Goal: Task Accomplishment & Management: Use online tool/utility

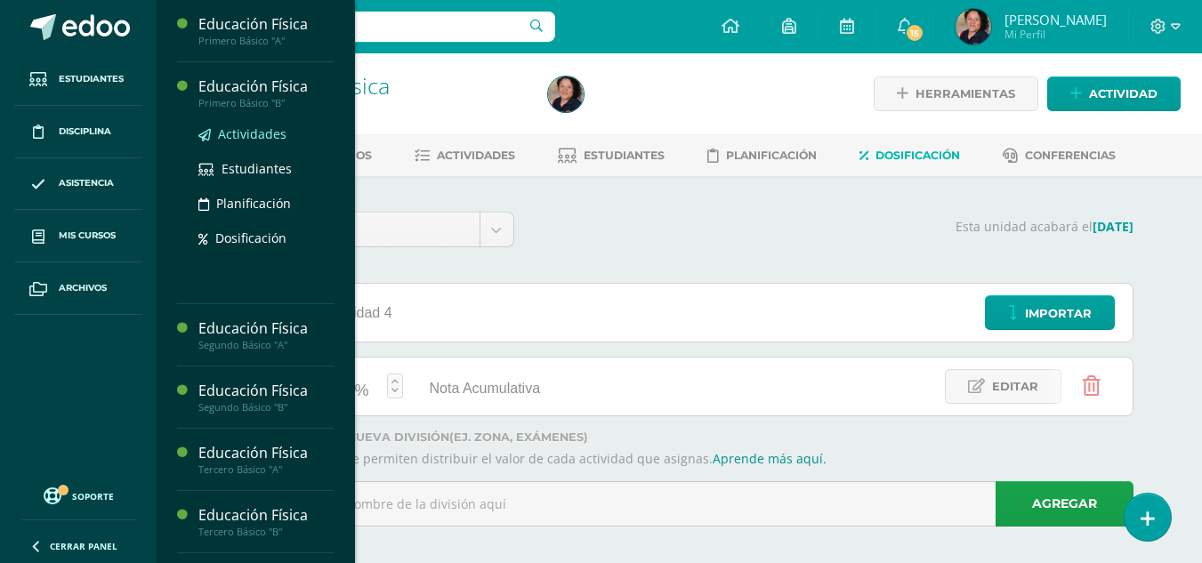
click at [247, 128] on span "Actividades" at bounding box center [252, 133] width 69 height 17
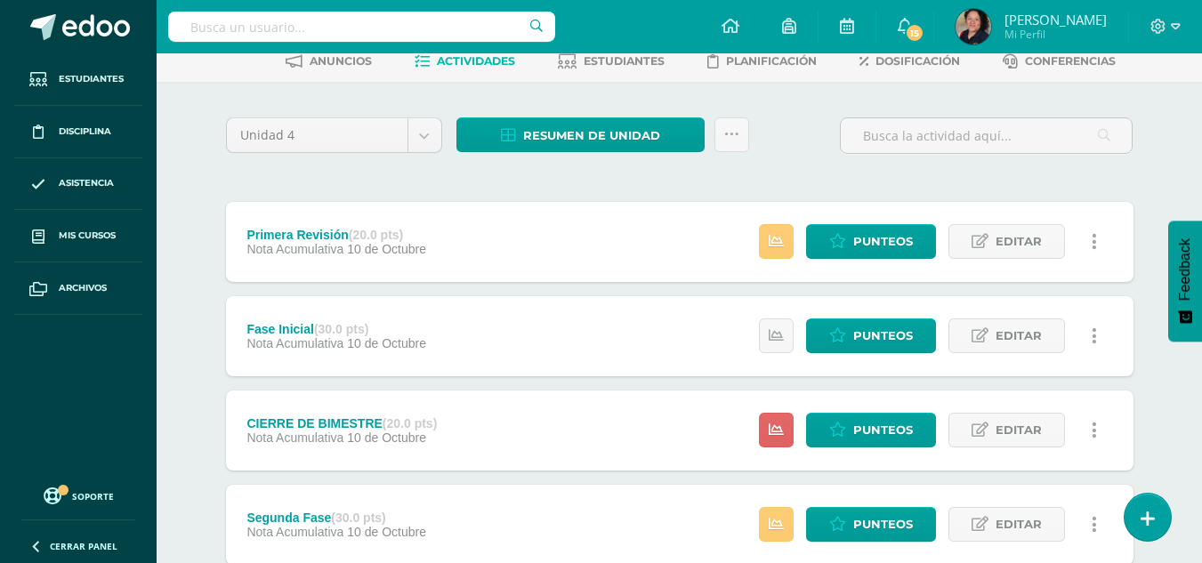
scroll to position [145, 0]
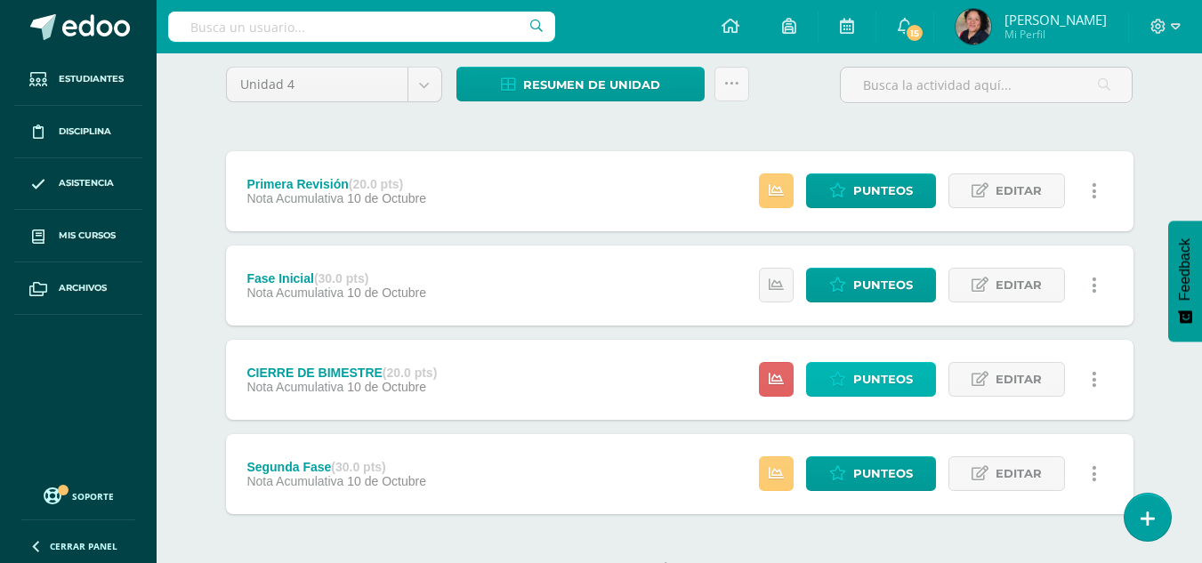
click at [877, 375] on span "Punteos" at bounding box center [883, 379] width 60 height 33
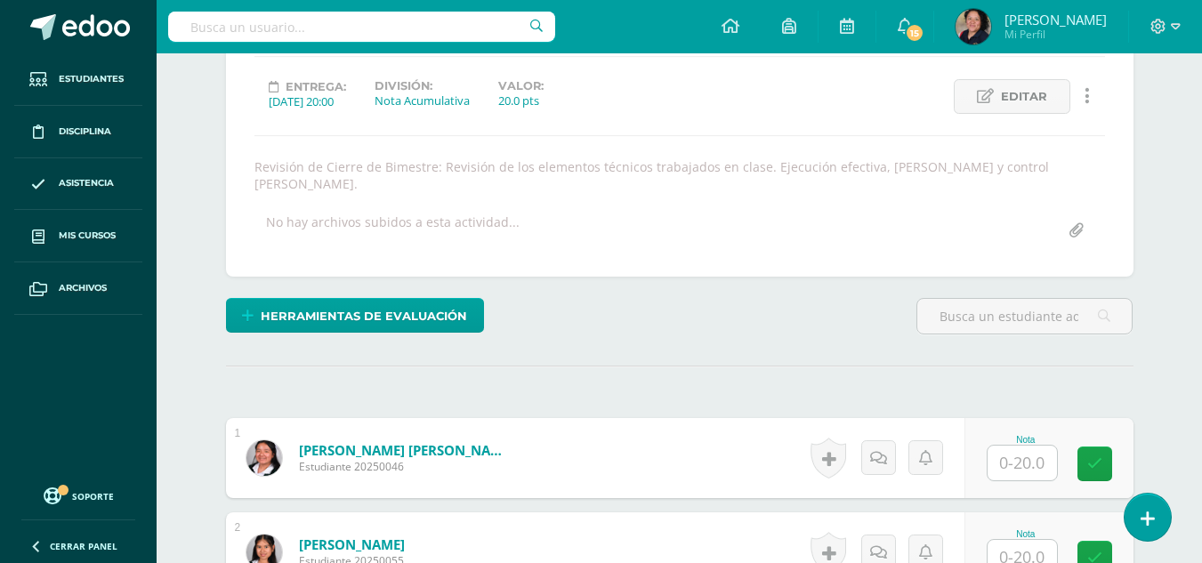
scroll to position [235, 0]
click at [1000, 448] on input "text" at bounding box center [1022, 462] width 69 height 35
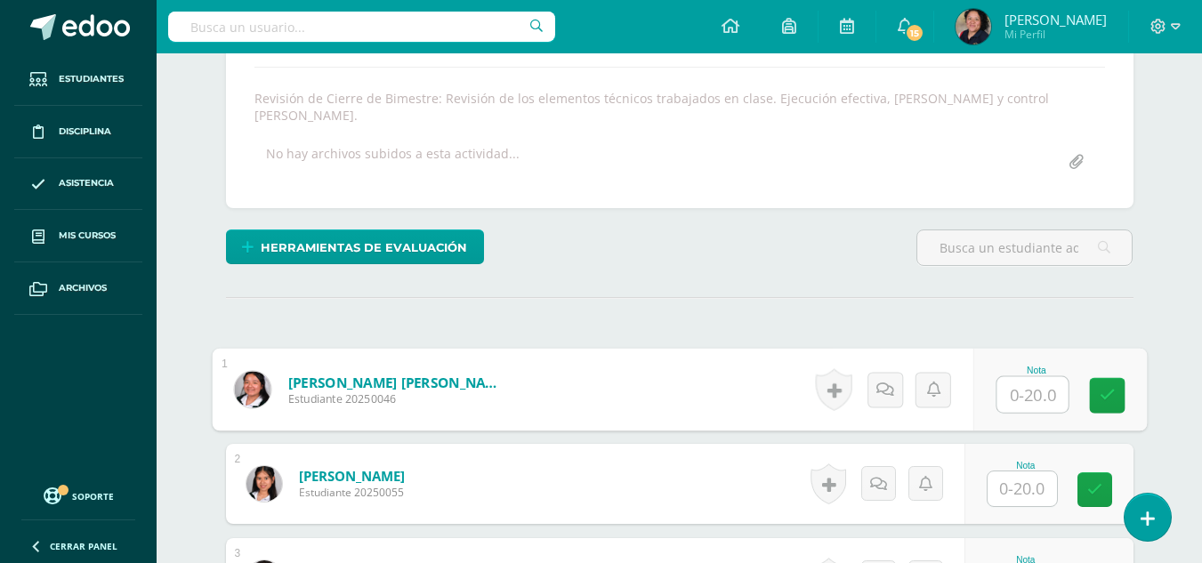
scroll to position [309, 0]
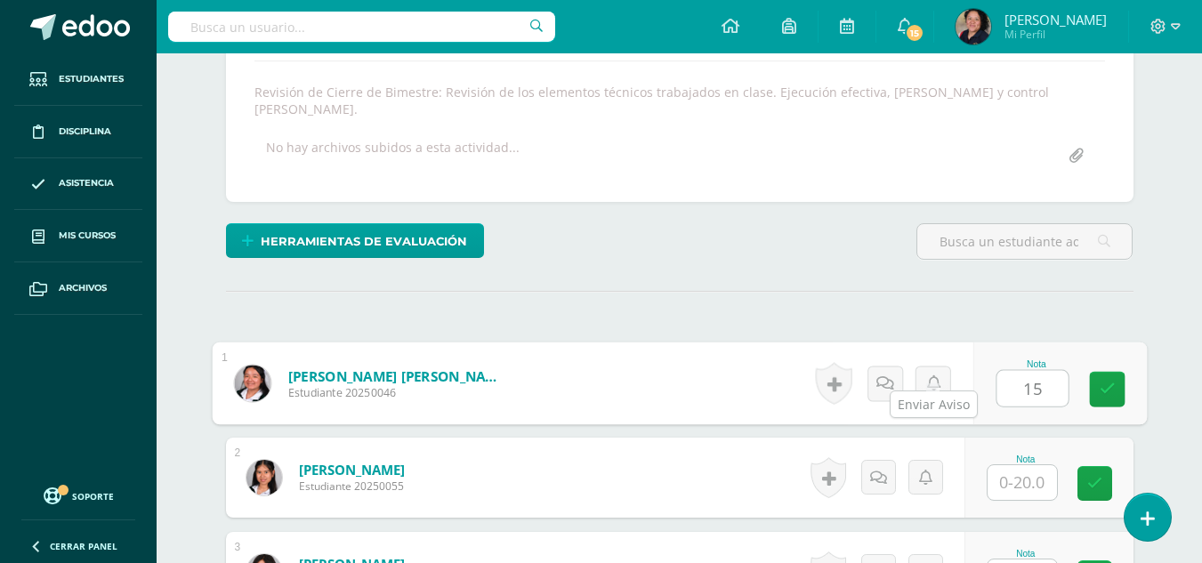
type input "15"
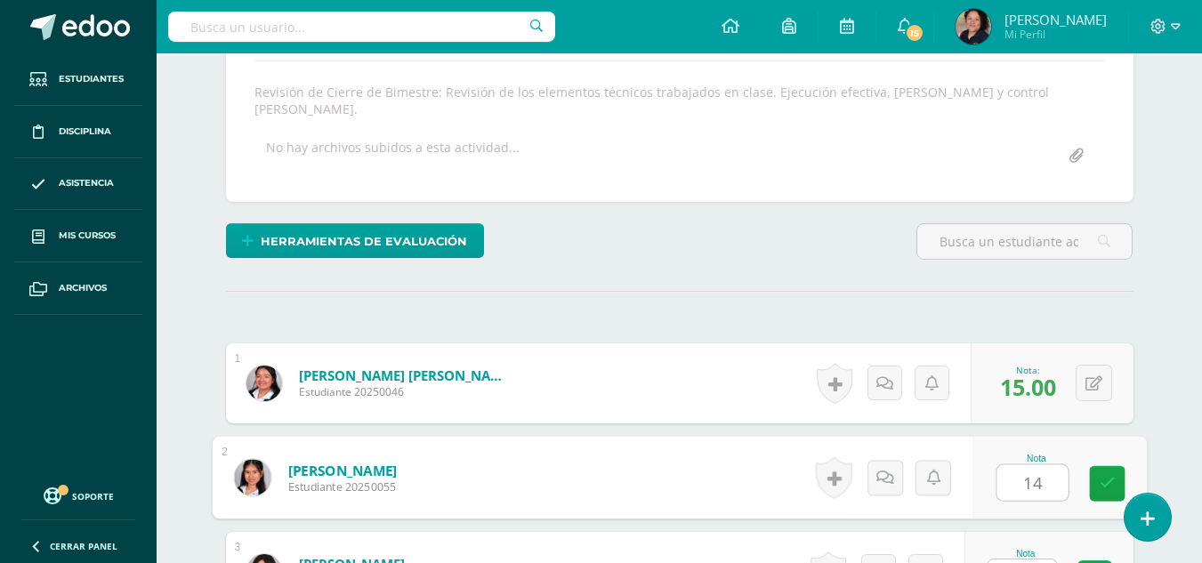
type input "14"
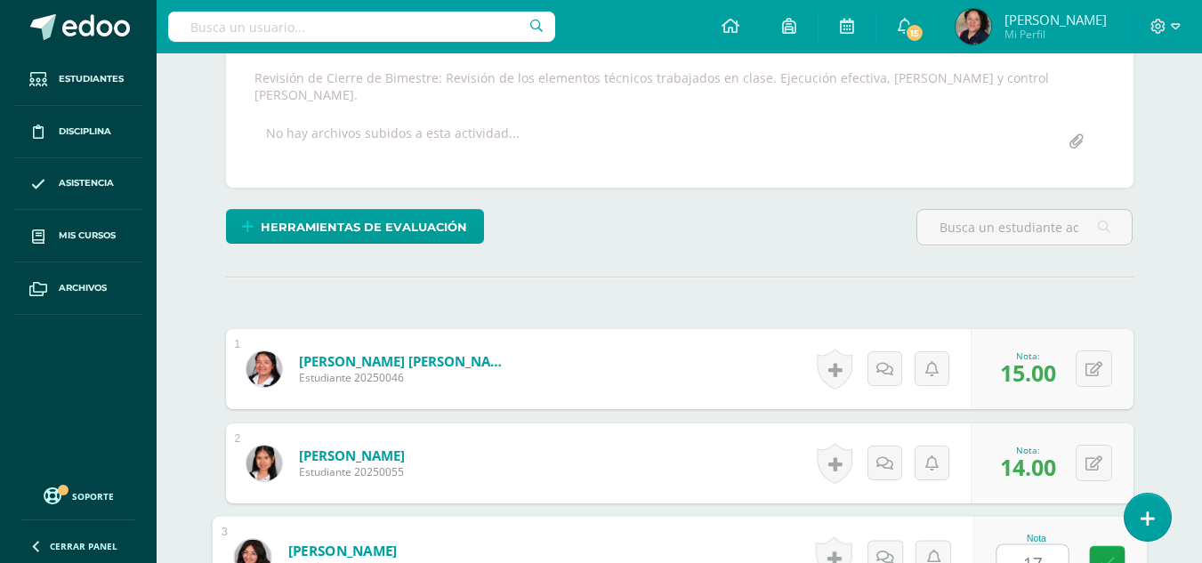
type input "17"
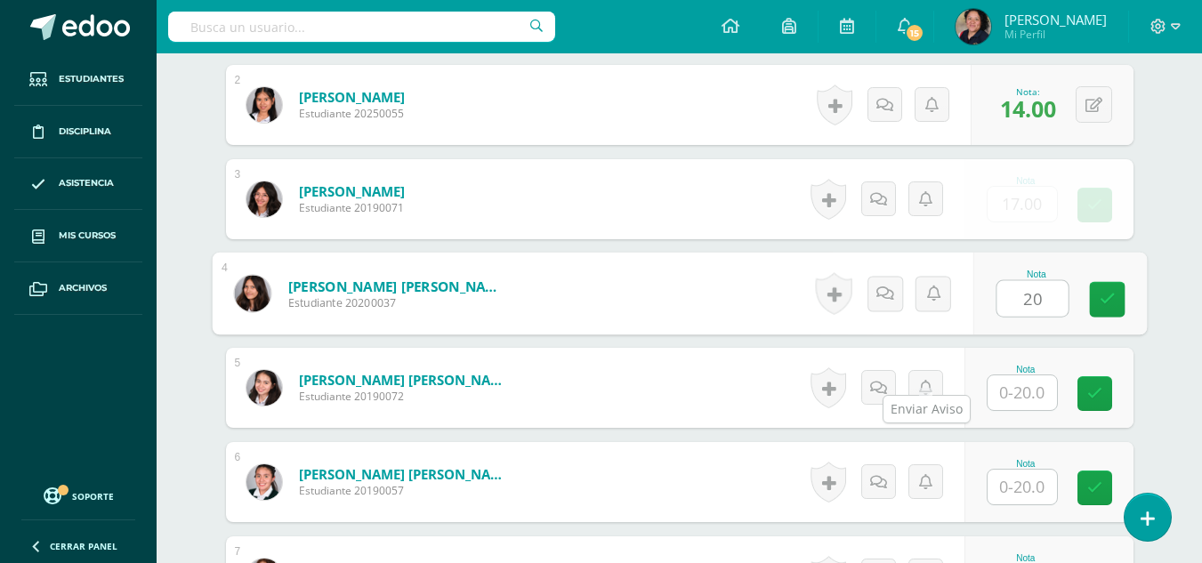
type input "20"
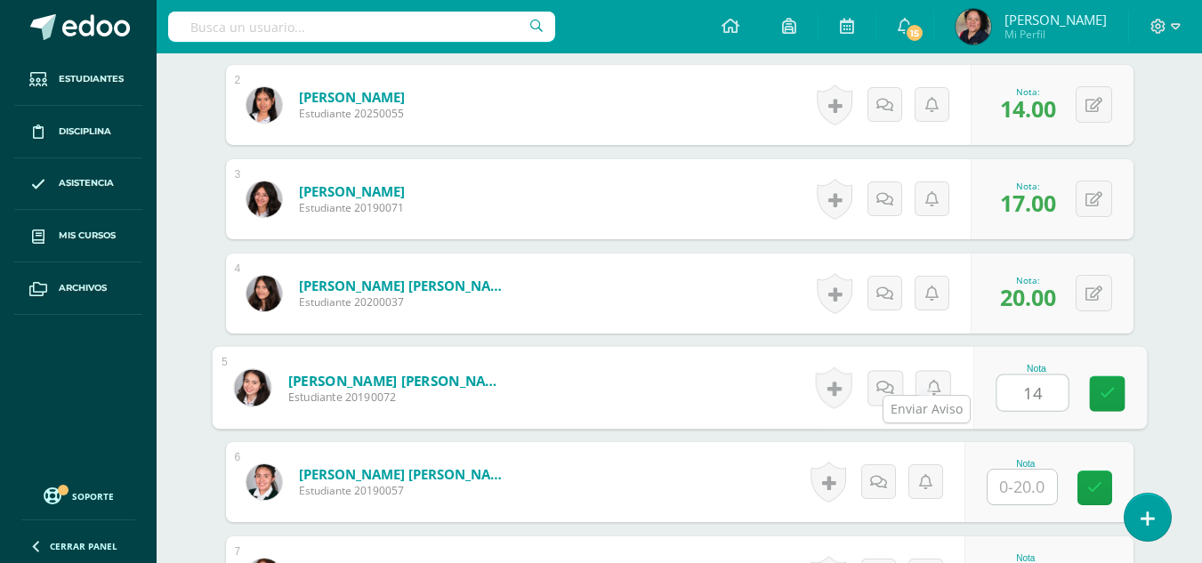
type input "14"
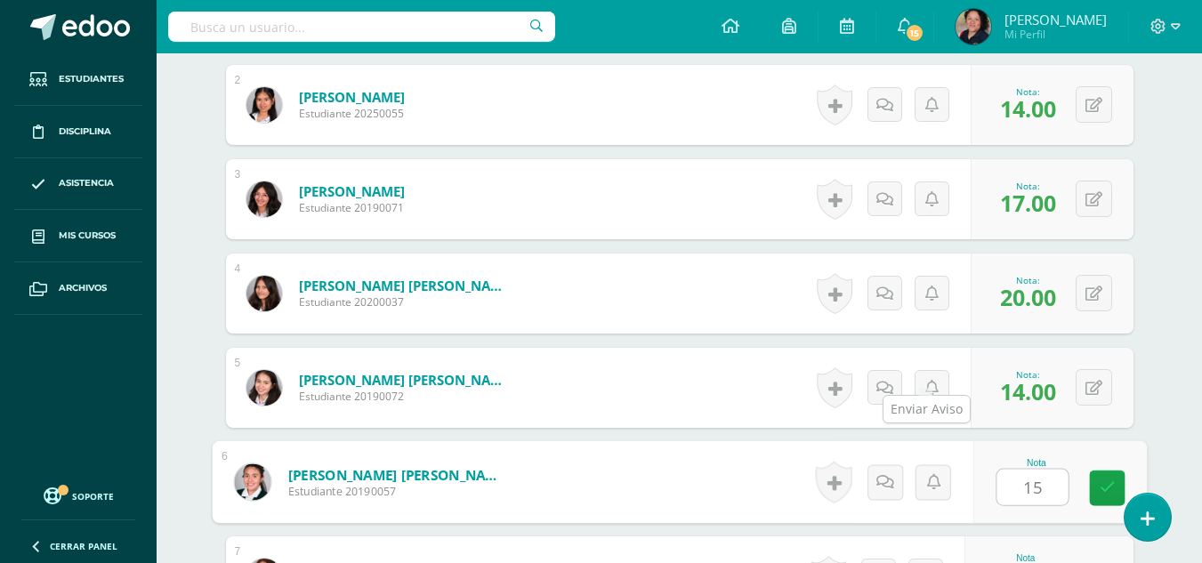
type input "15"
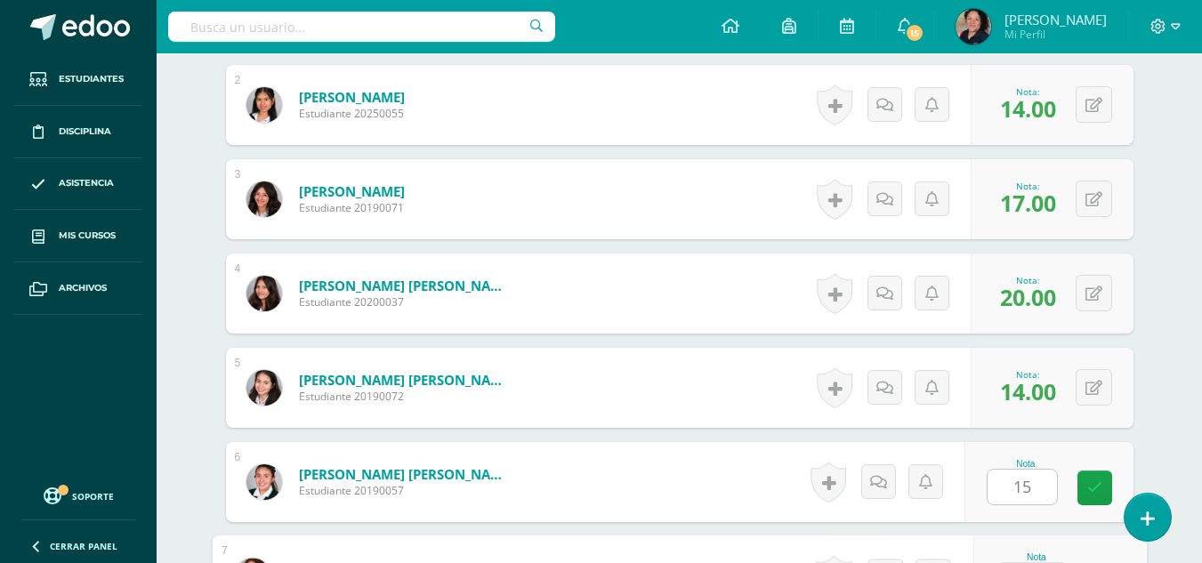
scroll to position [700, 0]
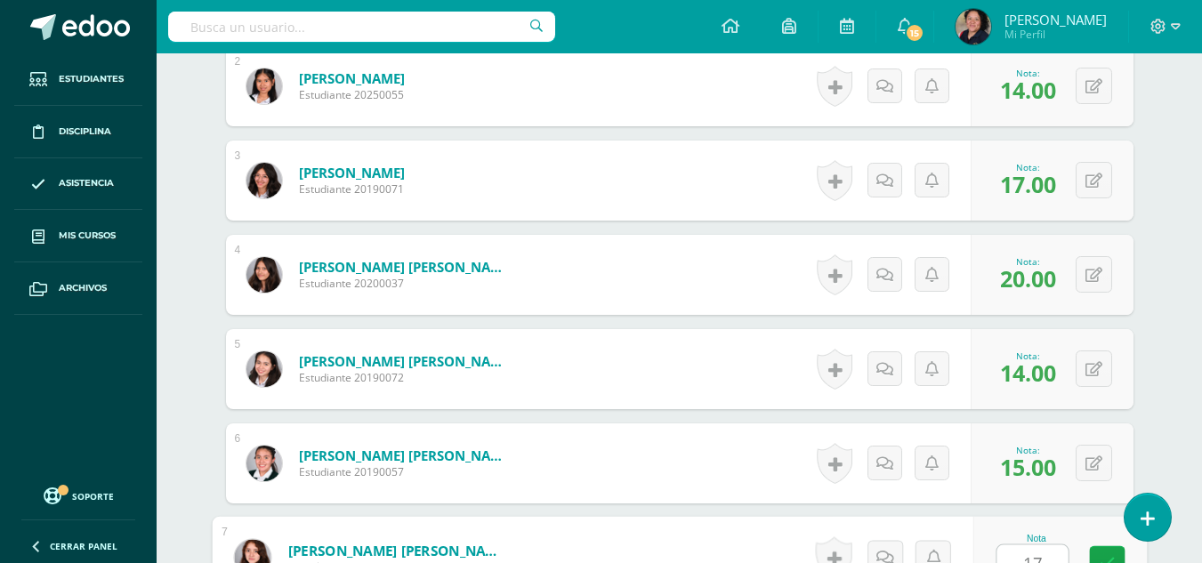
type input "17"
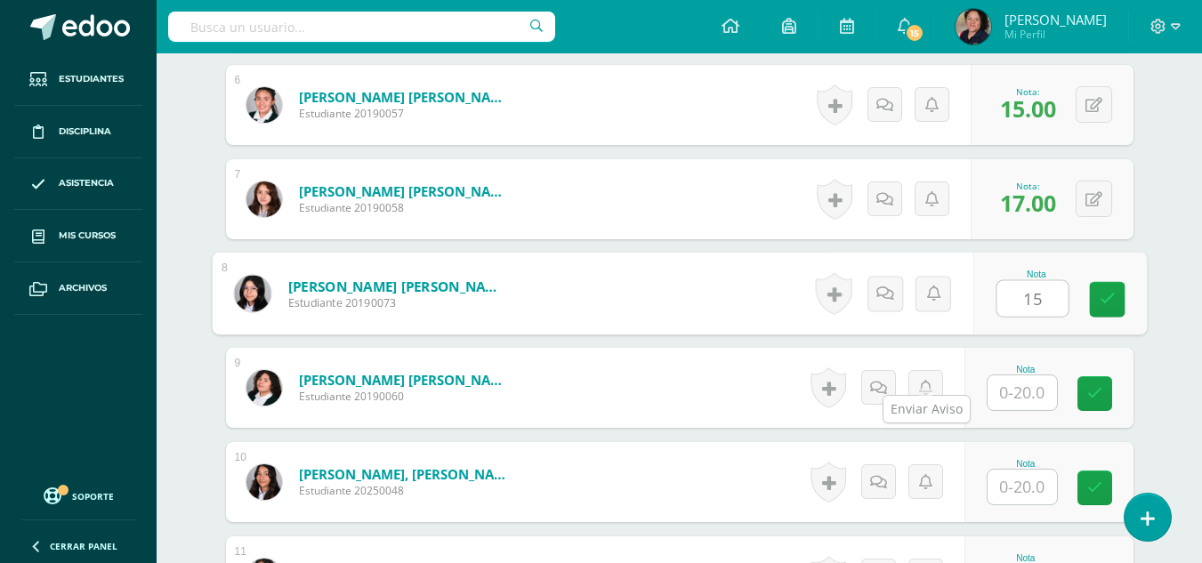
type input "15"
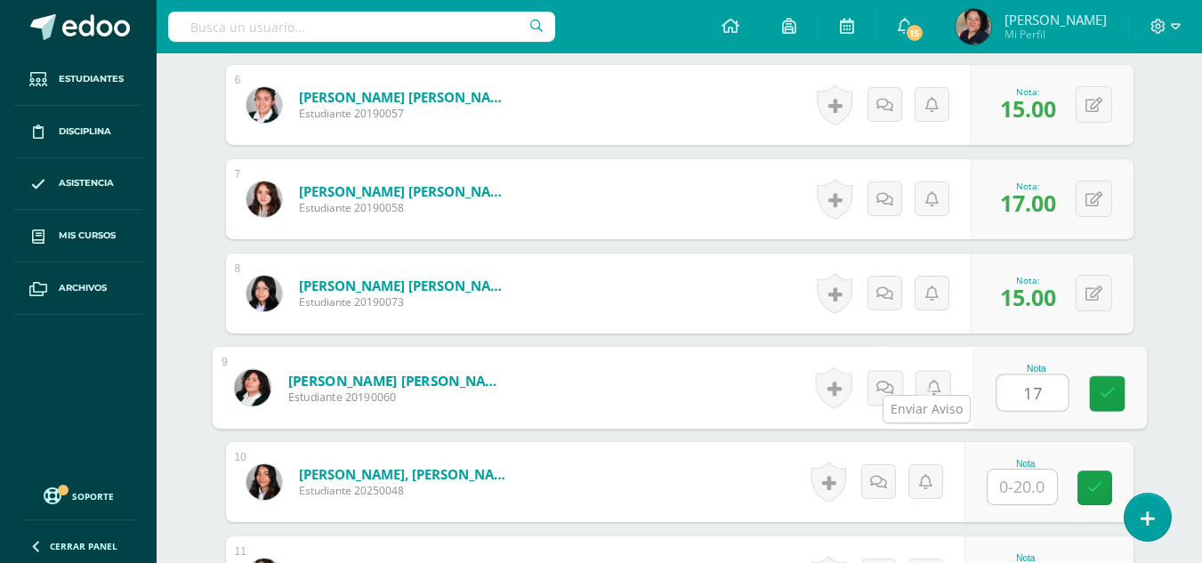
type input "17"
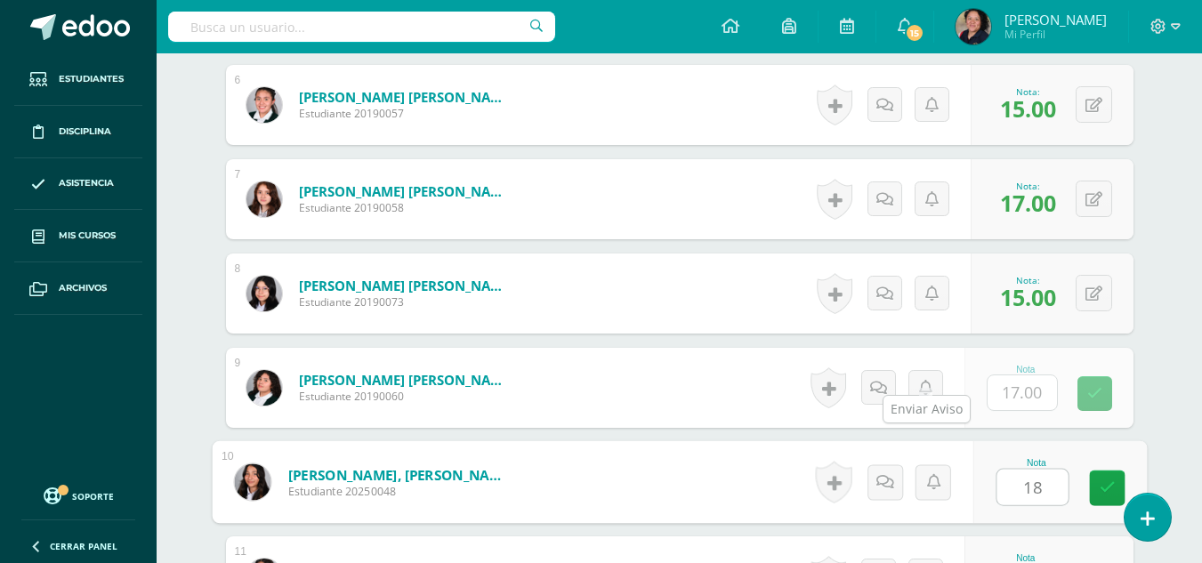
type input "18"
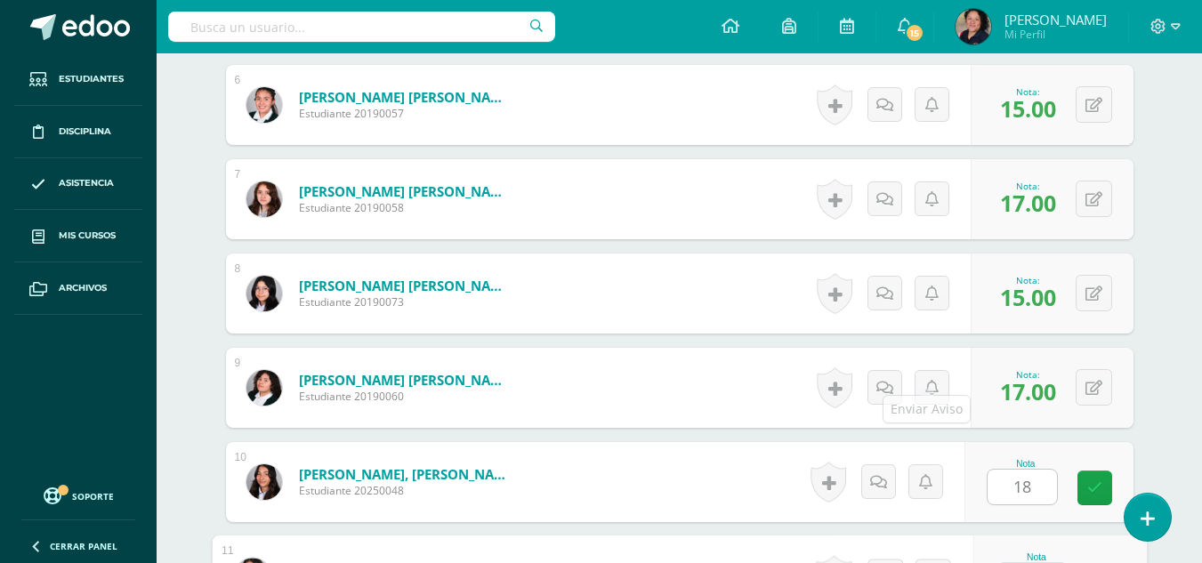
scroll to position [1078, 0]
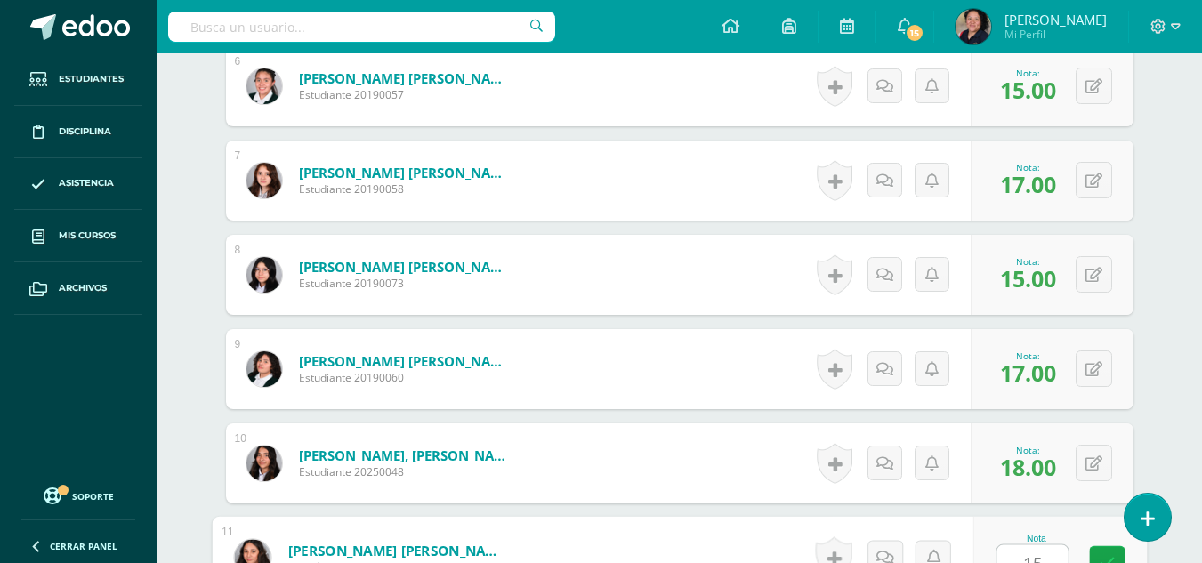
type input "15"
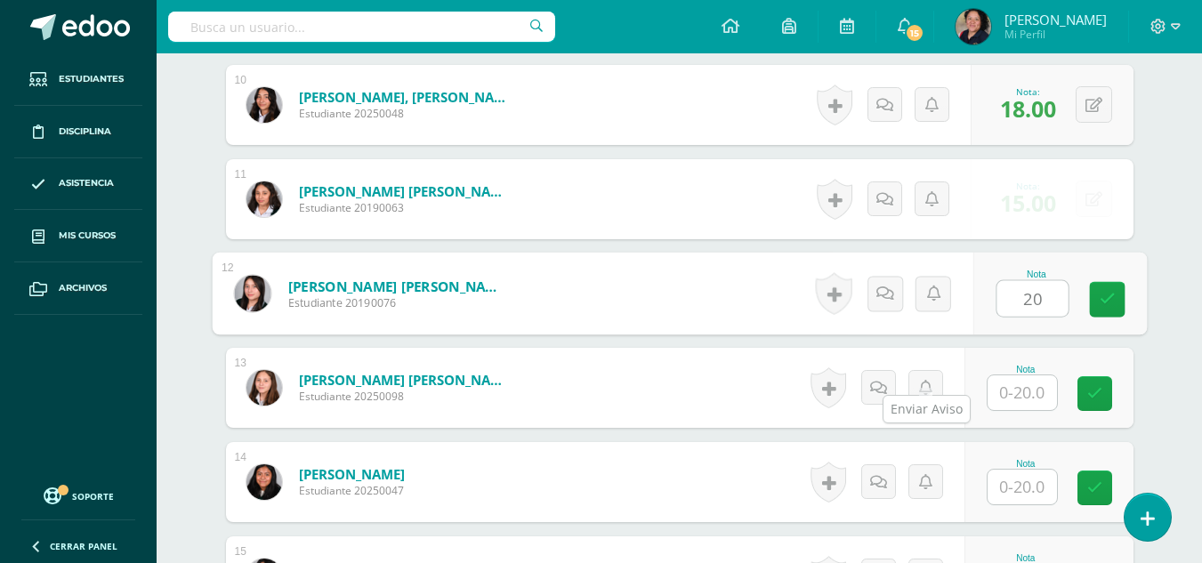
type input "20"
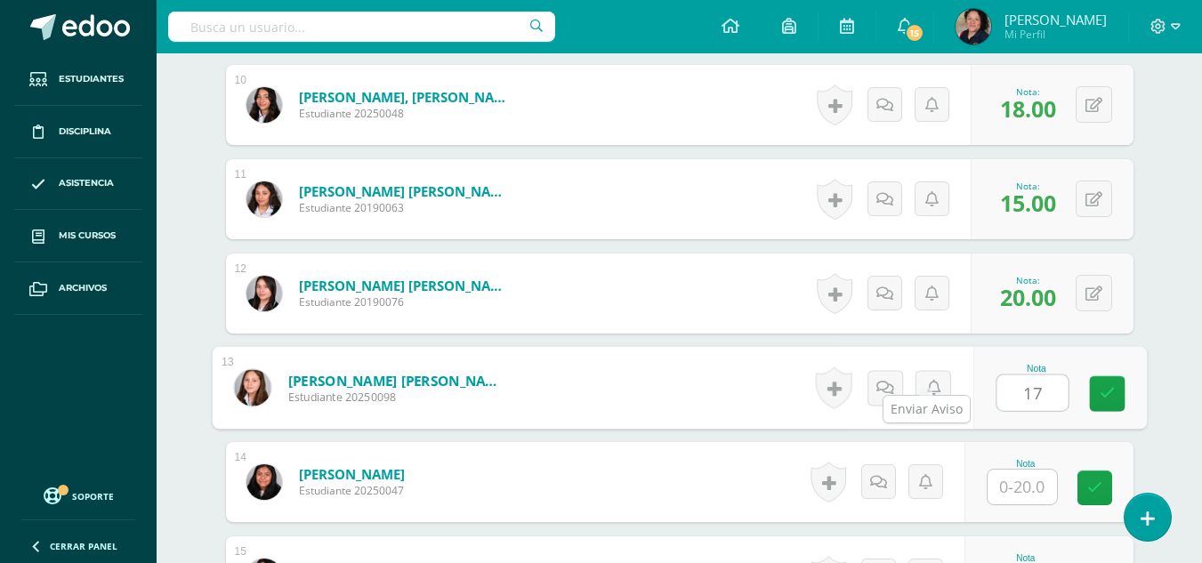
type input "17"
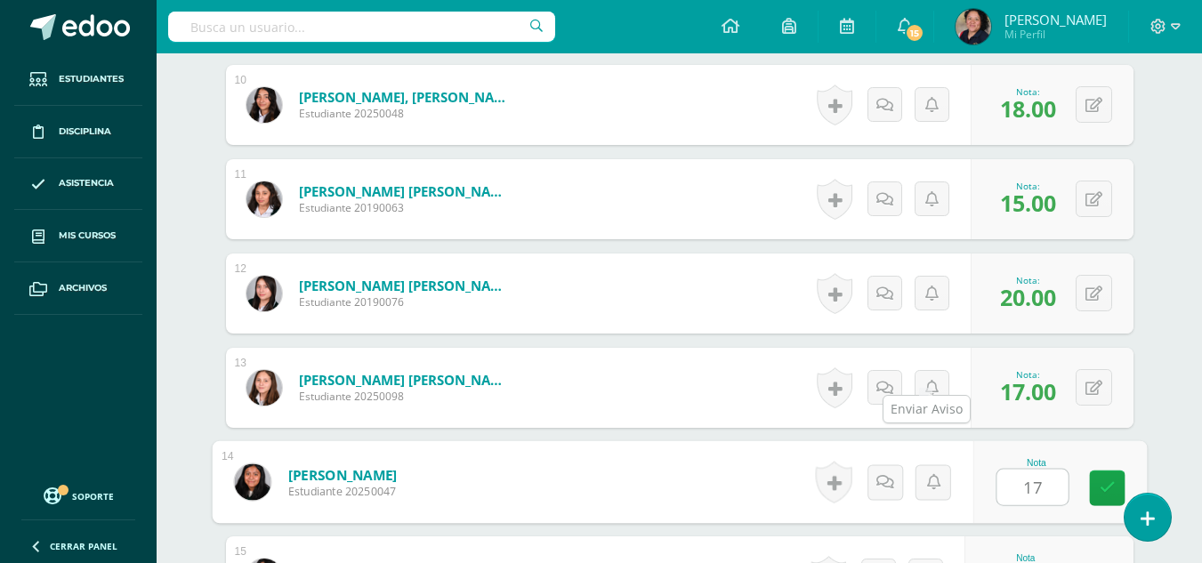
type input "17"
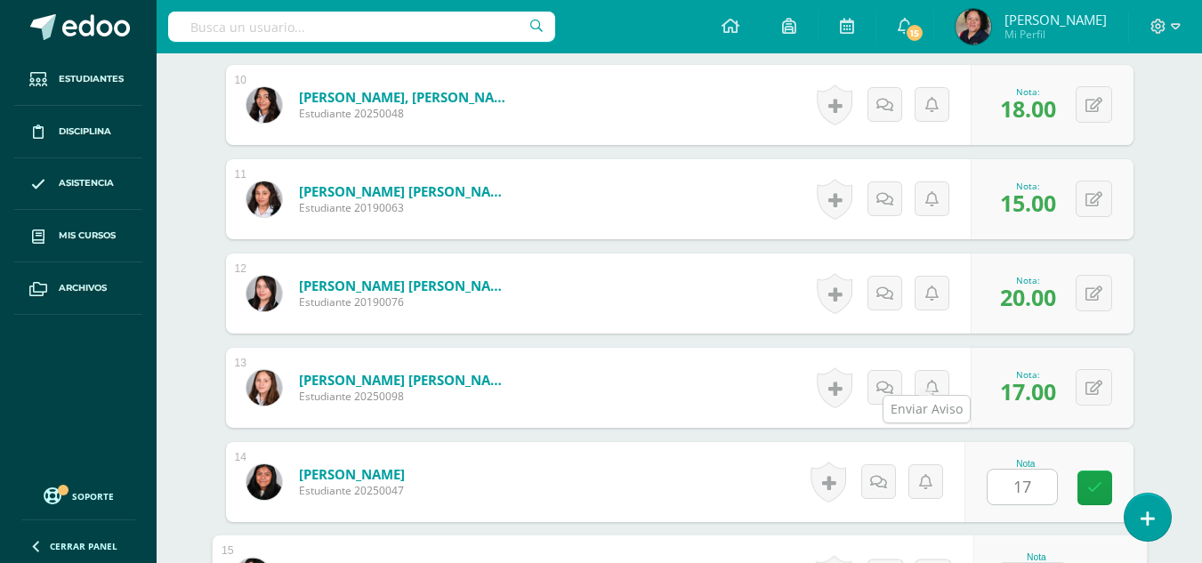
scroll to position [1455, 0]
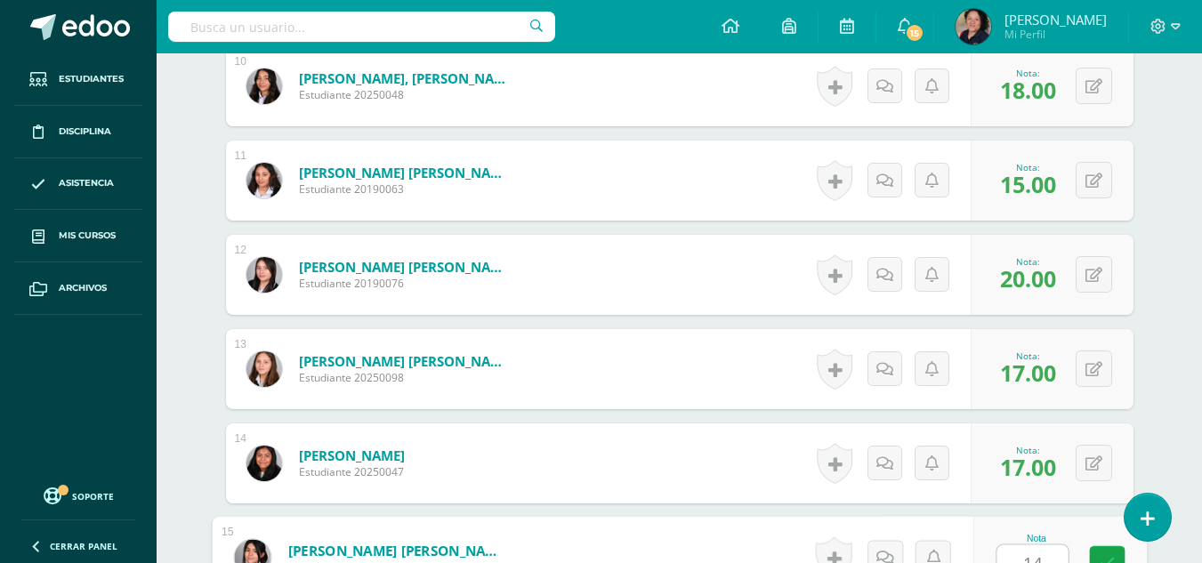
type input "14"
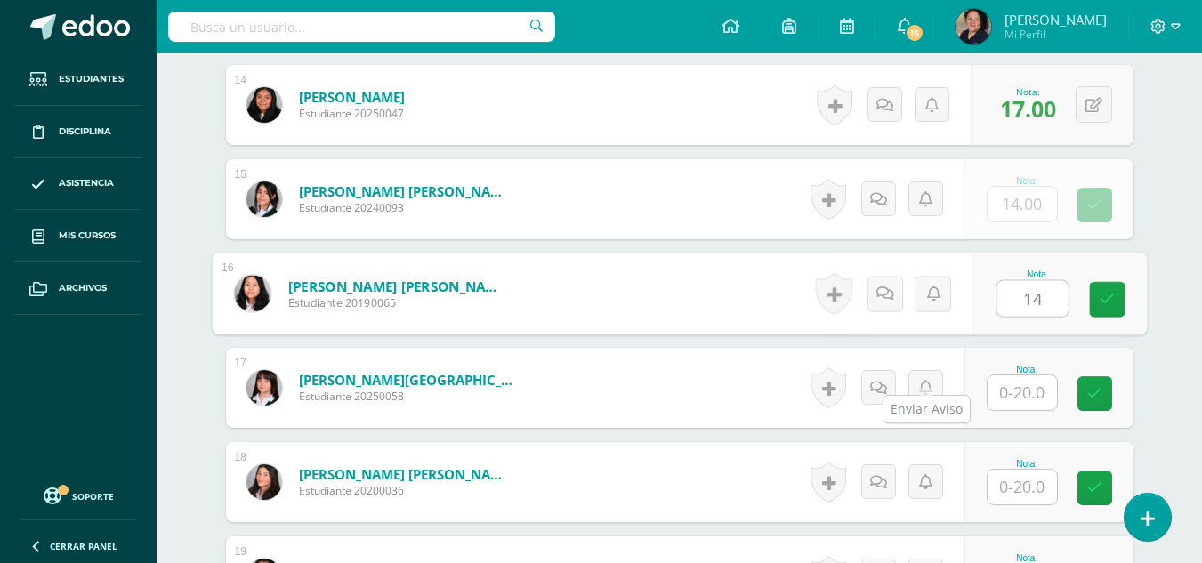
type input "14"
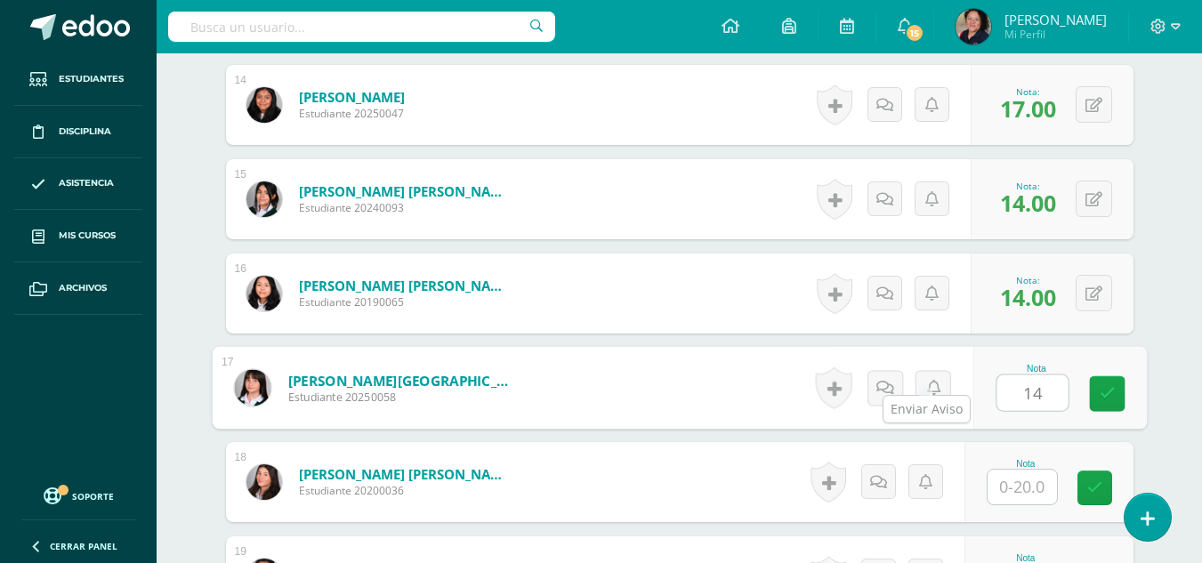
type input "14"
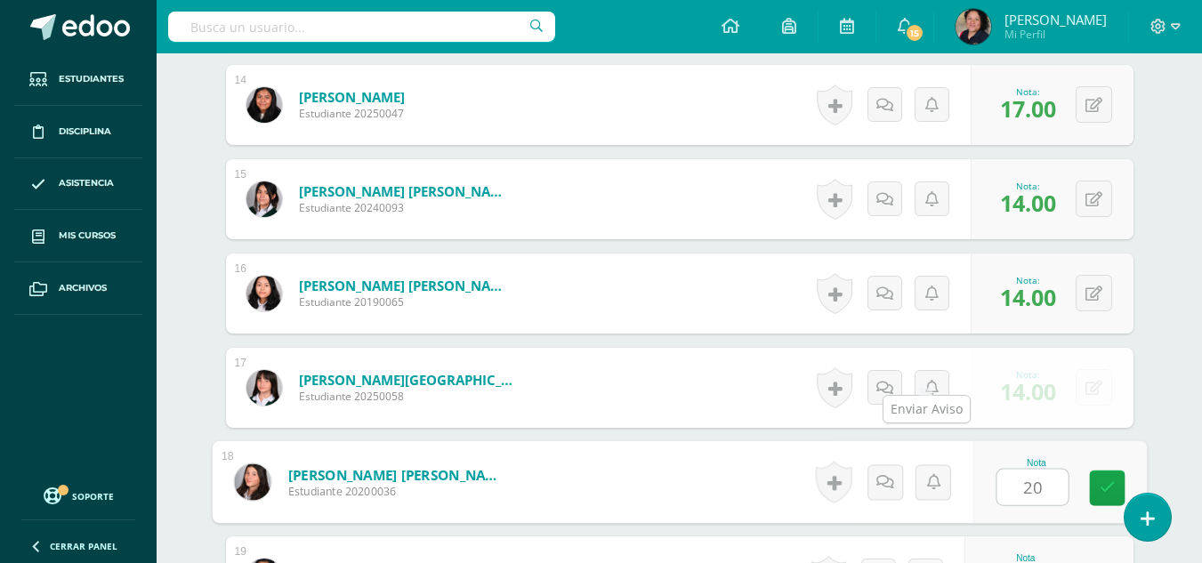
type input "20"
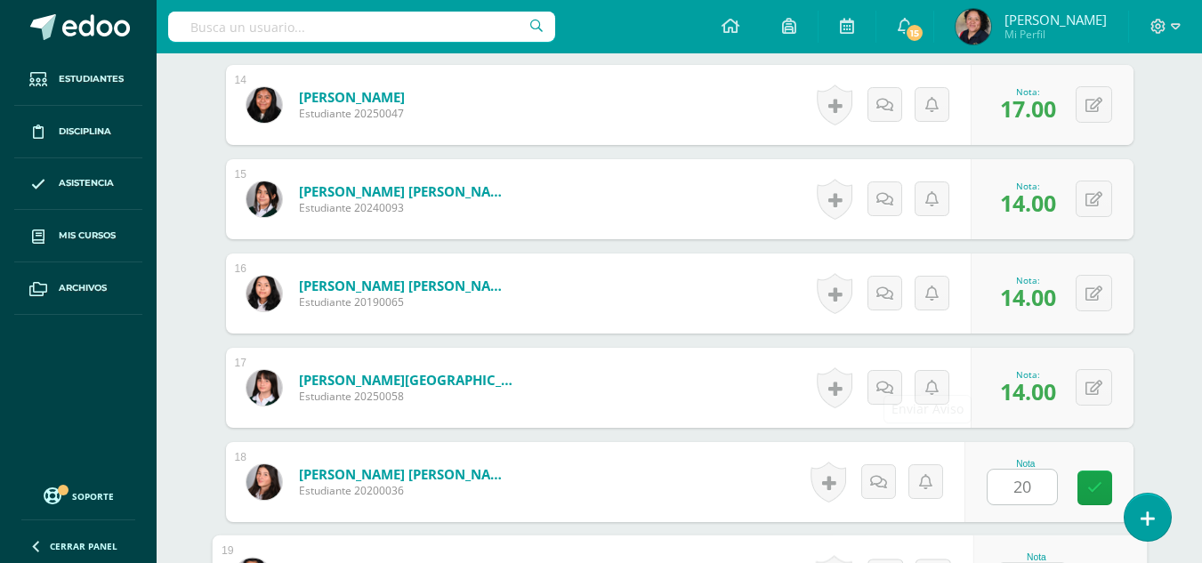
scroll to position [1832, 0]
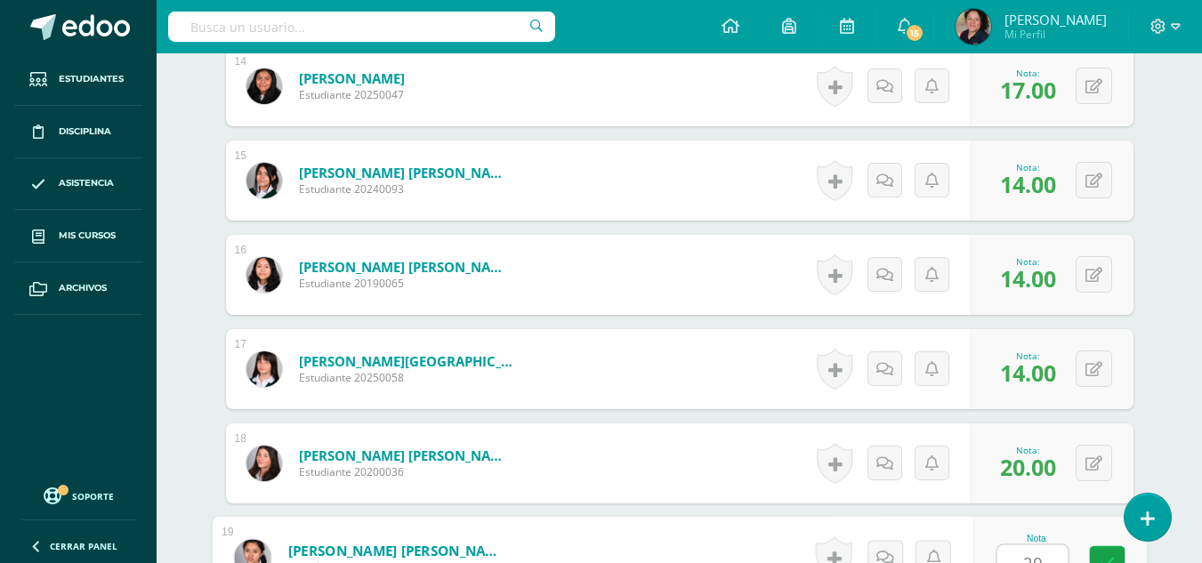
type input "20"
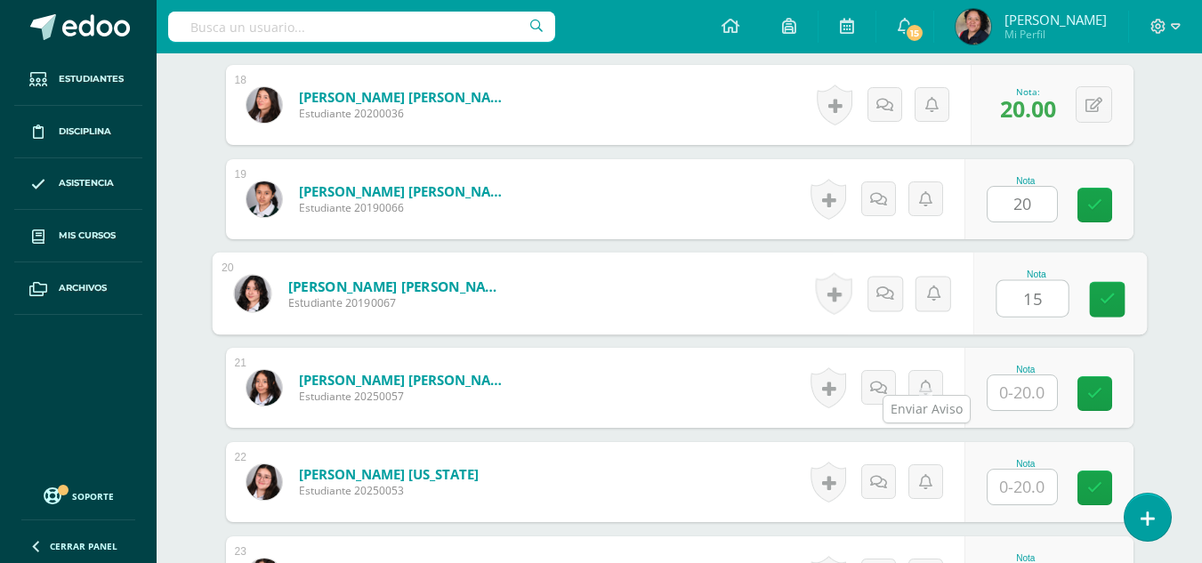
type input "15"
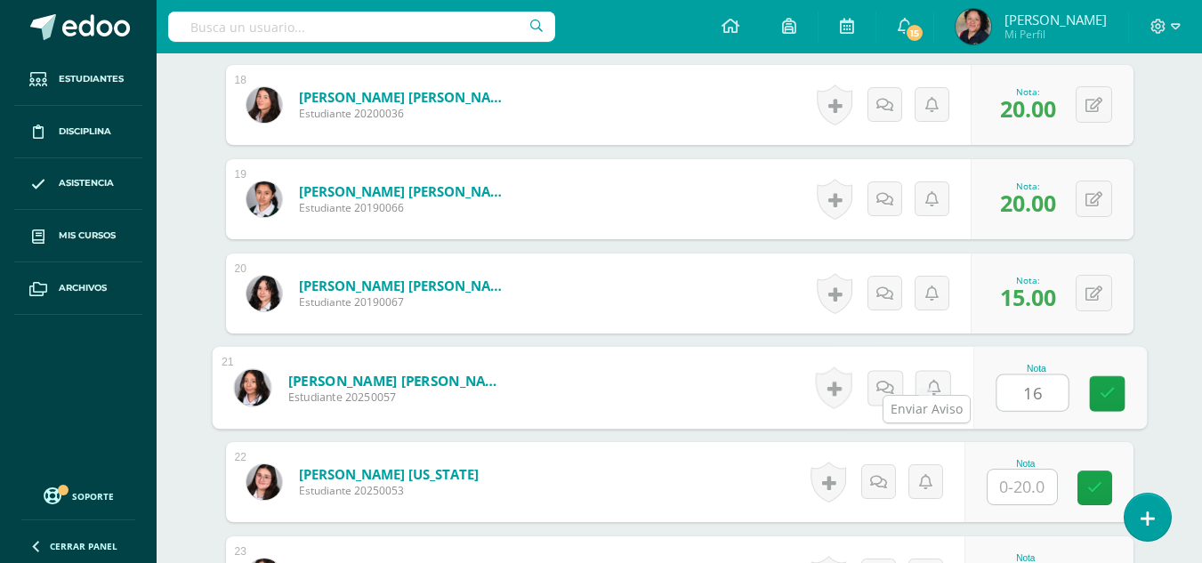
type input "16"
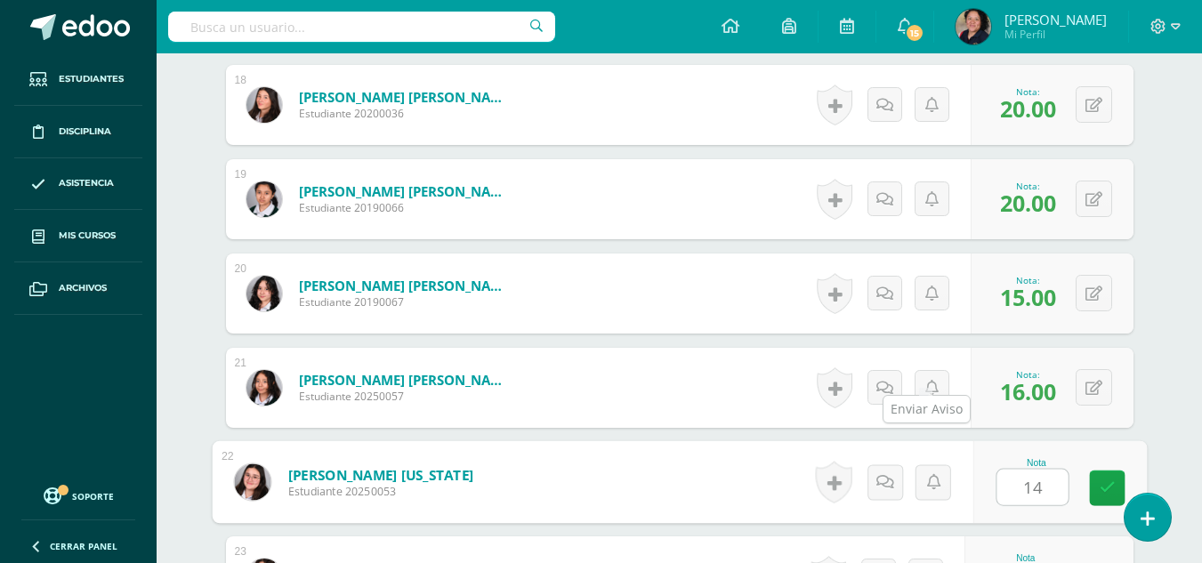
type input "14"
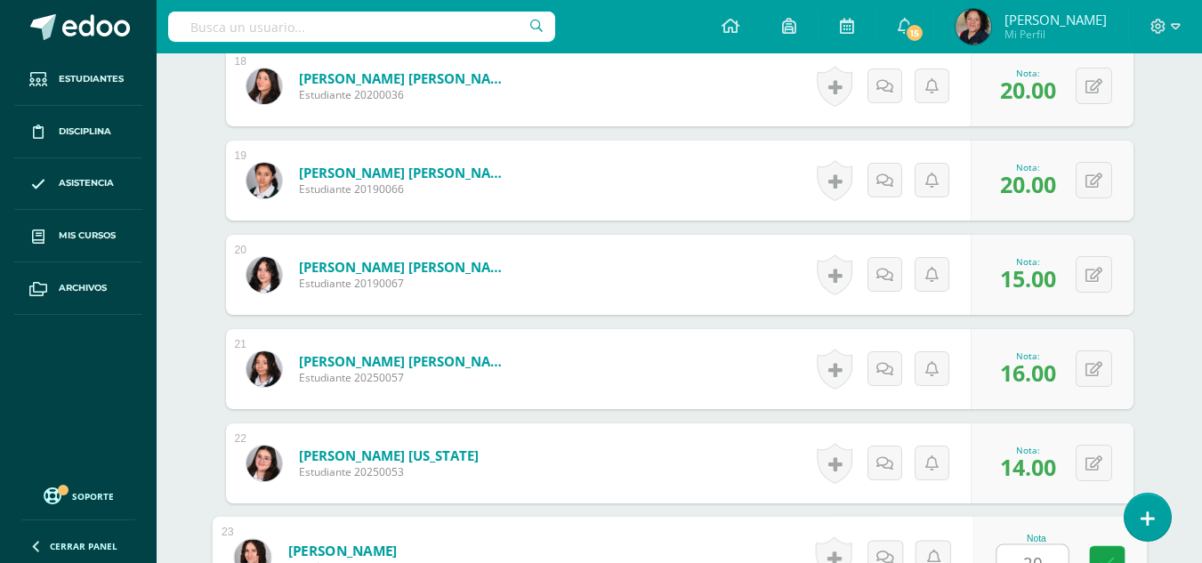
type input "20"
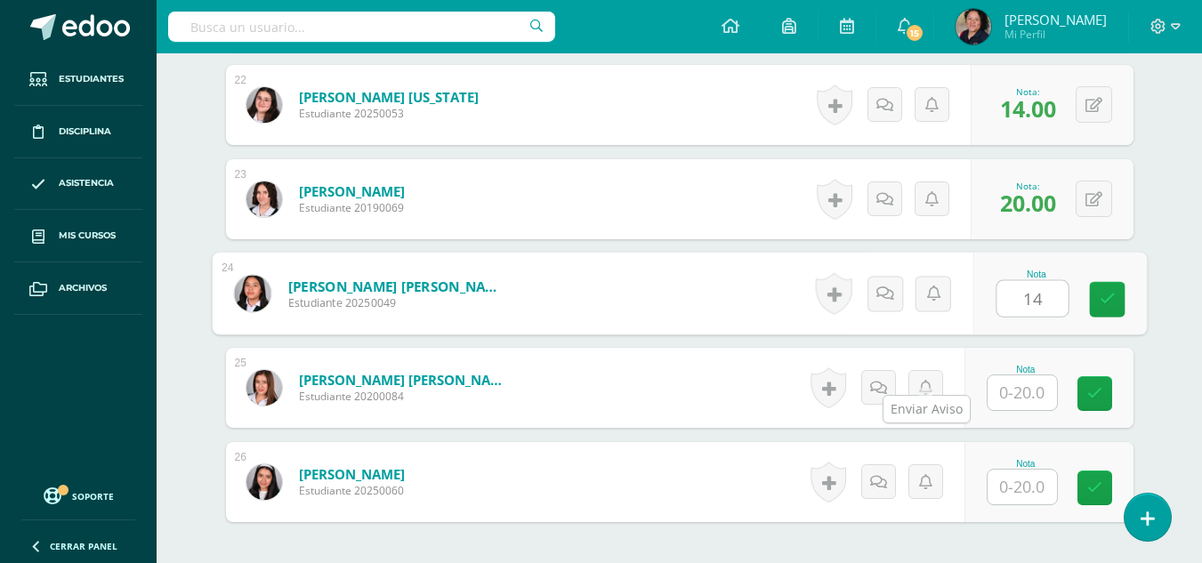
type input "14"
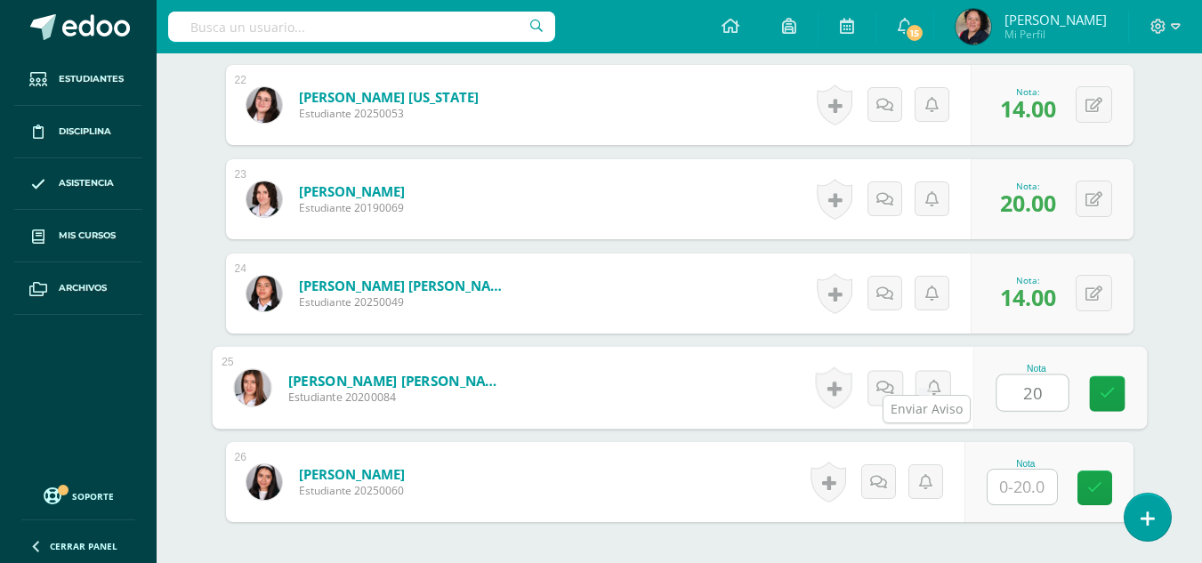
type input "20"
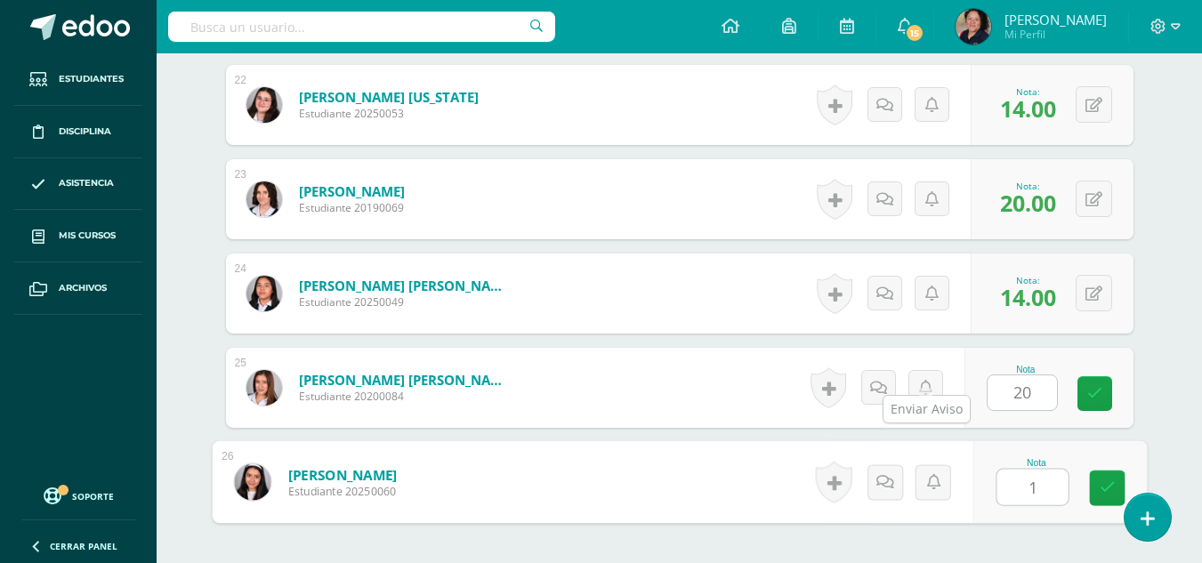
type input "15"
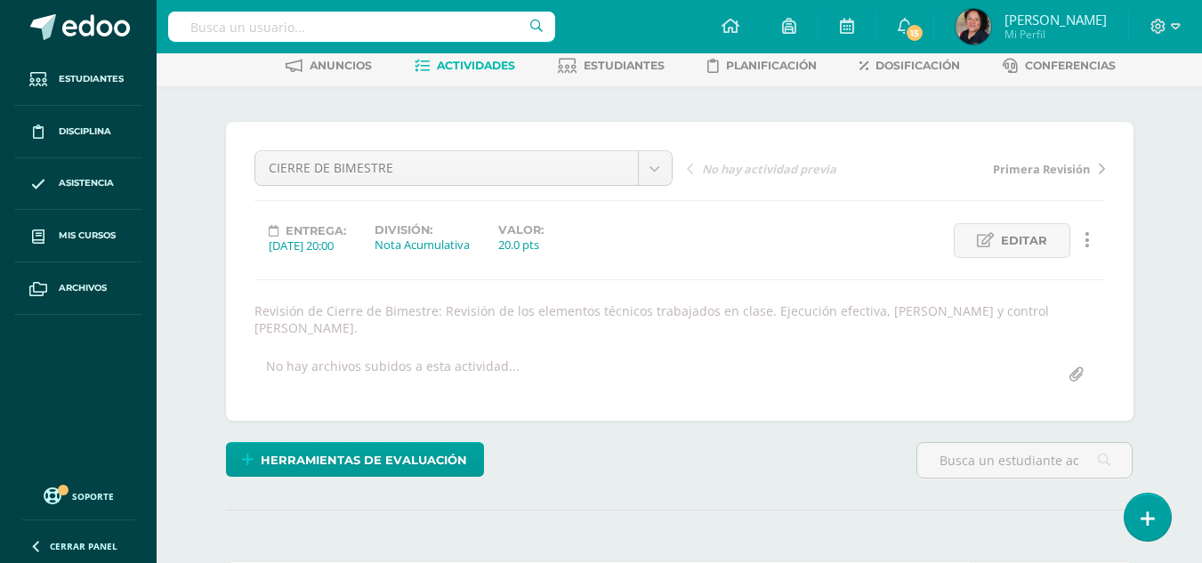
scroll to position [0, 0]
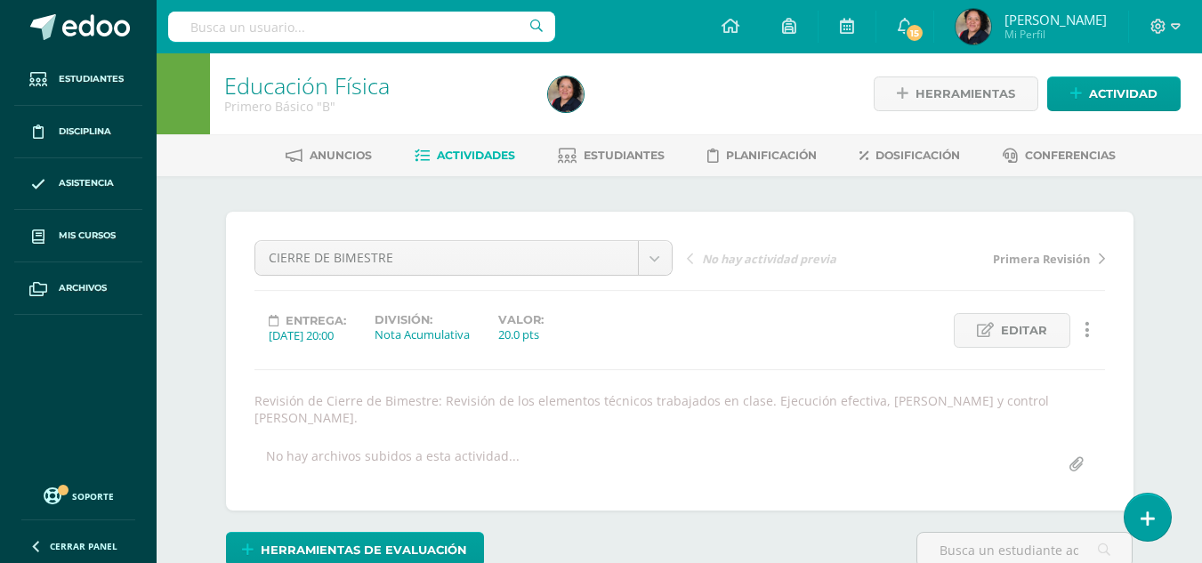
click at [480, 156] on span "Actividades" at bounding box center [476, 155] width 78 height 13
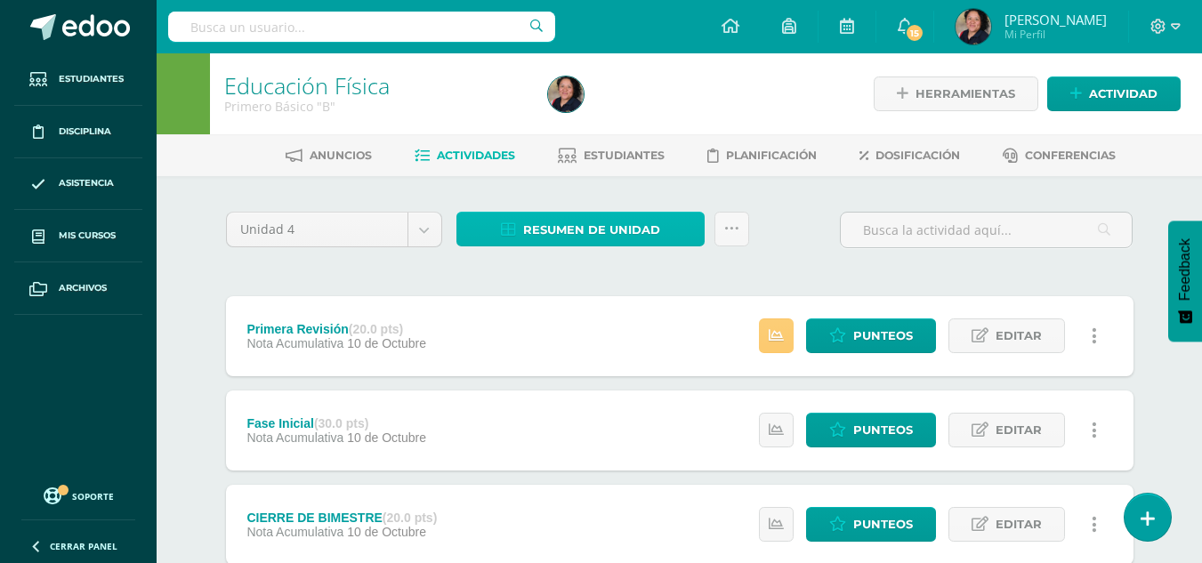
click at [626, 238] on span "Resumen de unidad" at bounding box center [591, 230] width 137 height 33
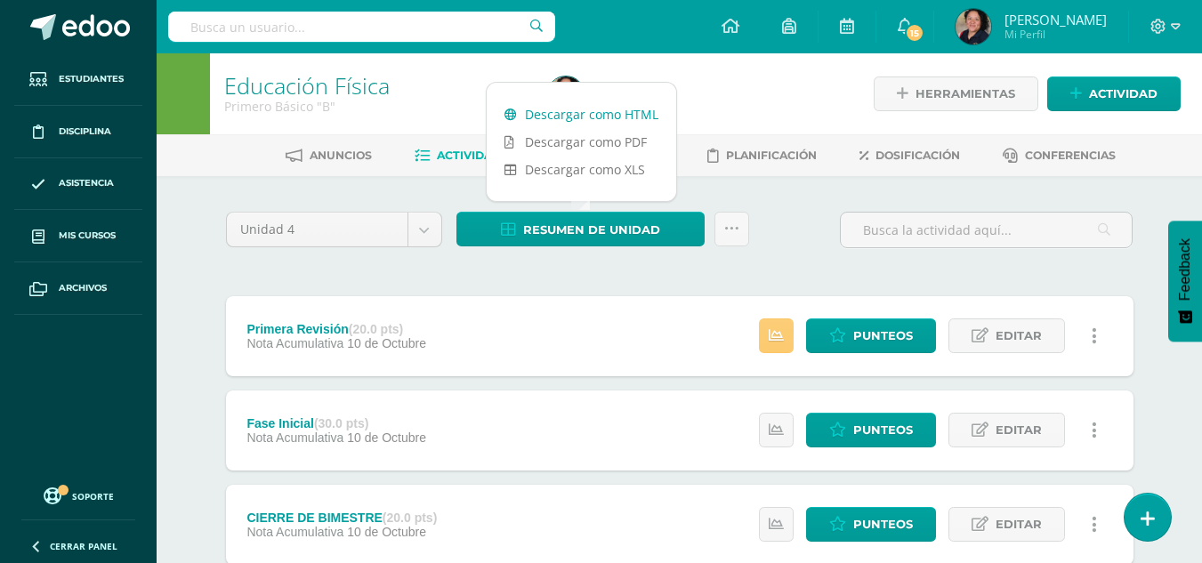
click at [603, 110] on link "Descargar como HTML" at bounding box center [582, 115] width 190 height 28
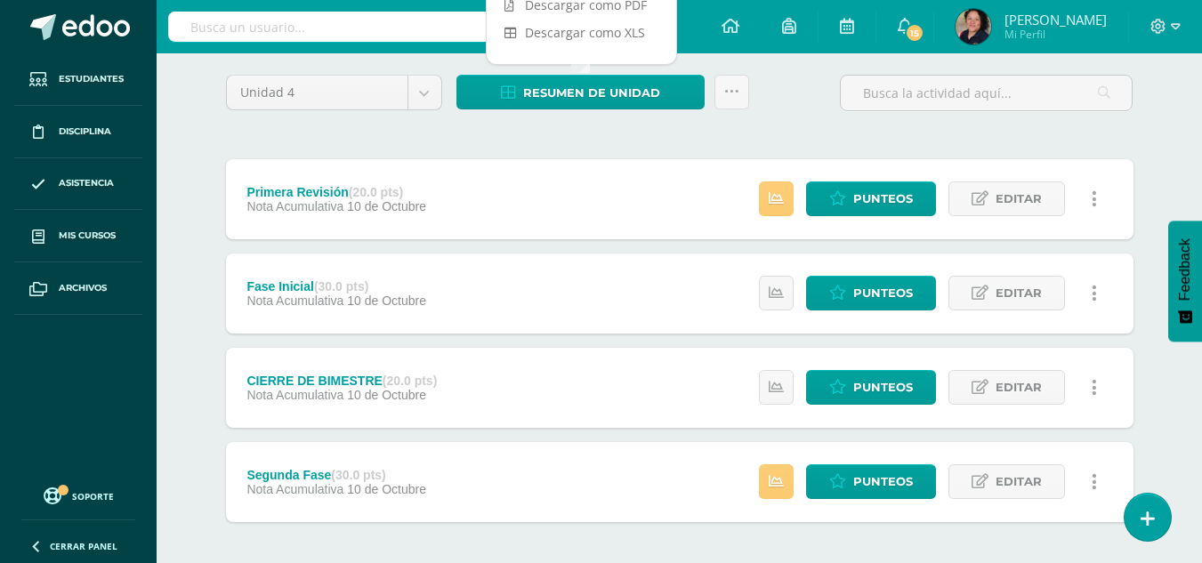
scroll to position [138, 0]
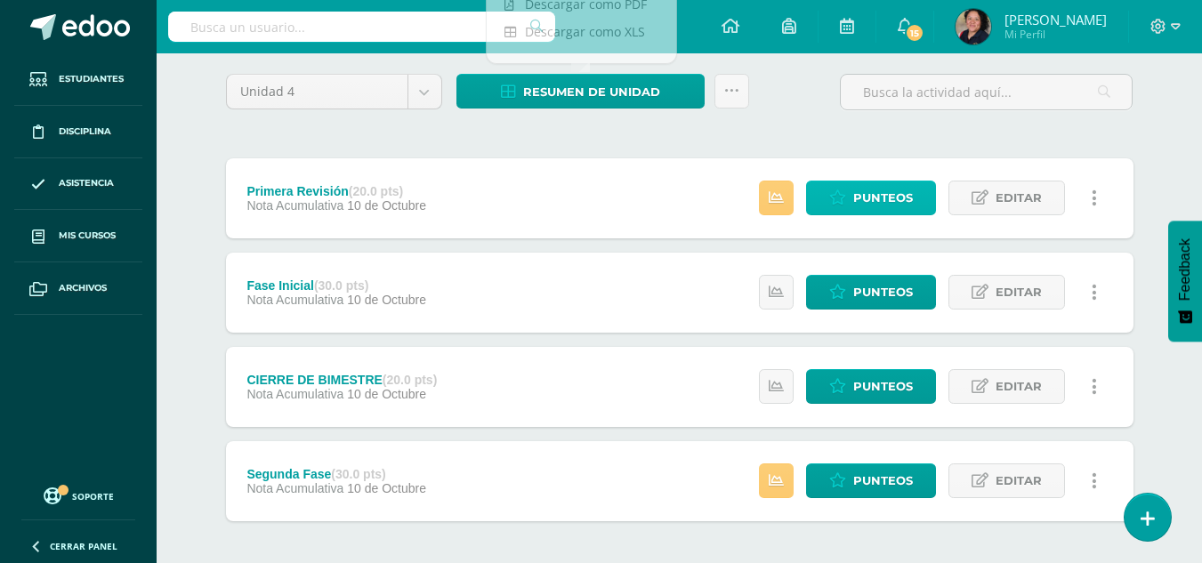
click at [880, 211] on span "Punteos" at bounding box center [883, 198] width 60 height 33
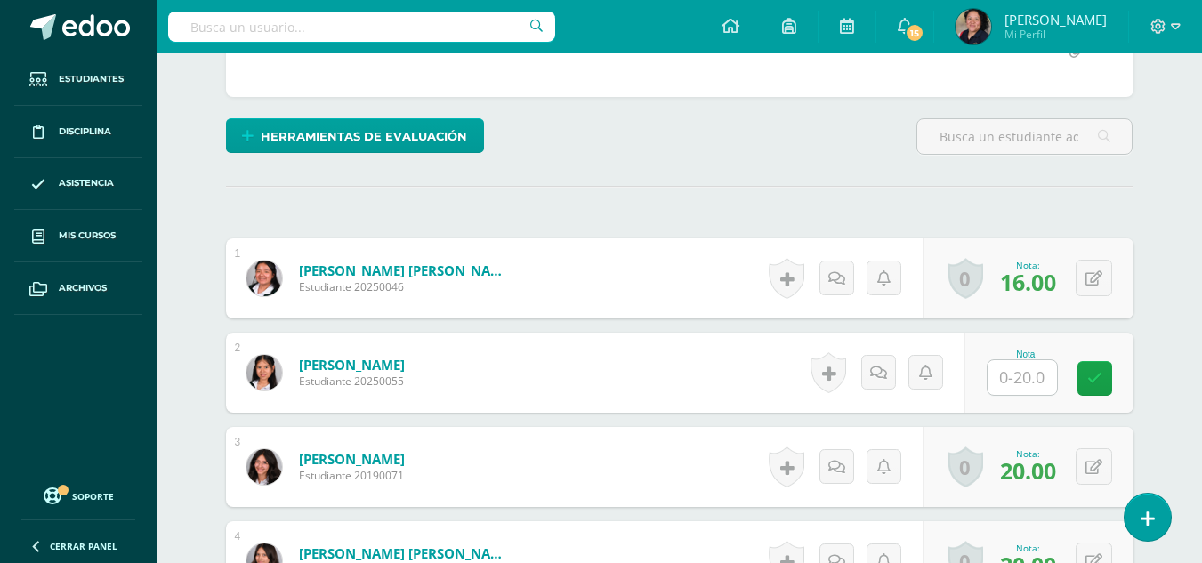
scroll to position [398, 0]
click at [1024, 378] on input "text" at bounding box center [1022, 377] width 69 height 35
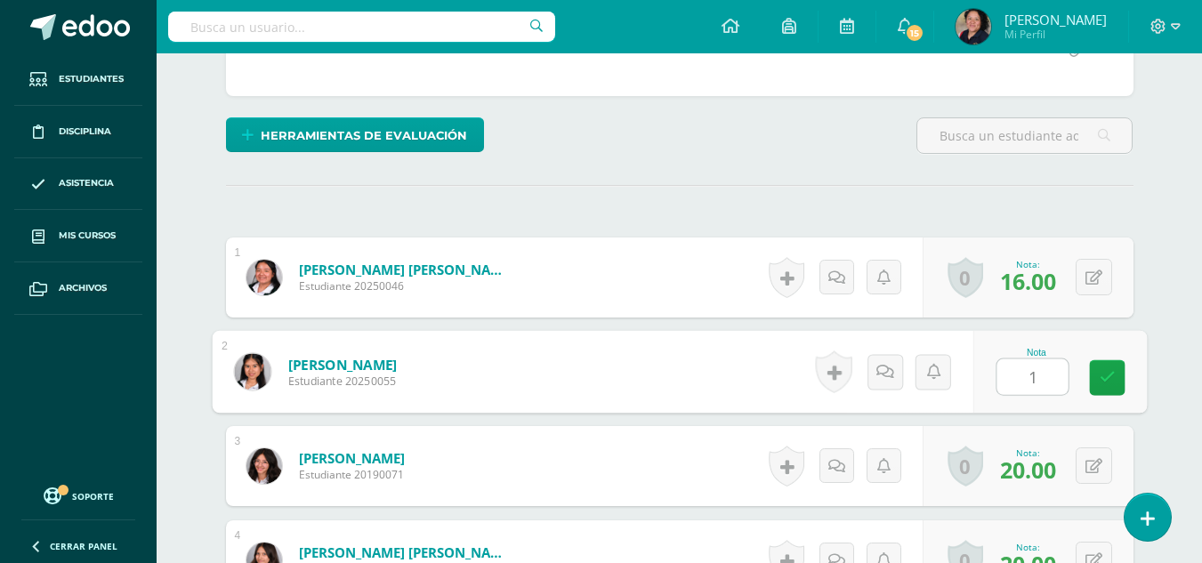
type input "15"
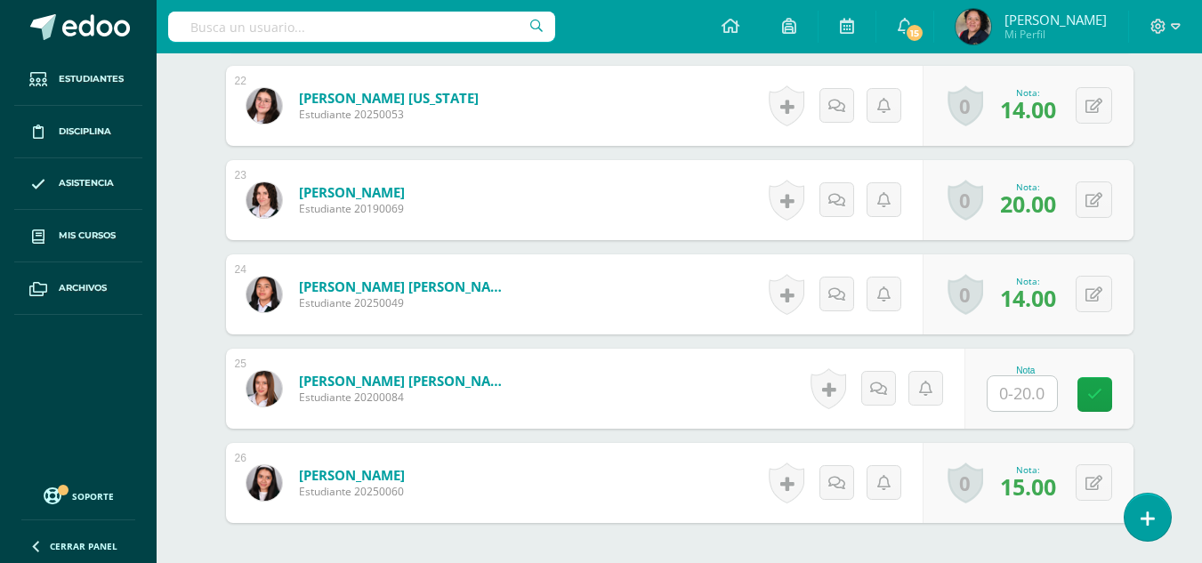
scroll to position [2552, 0]
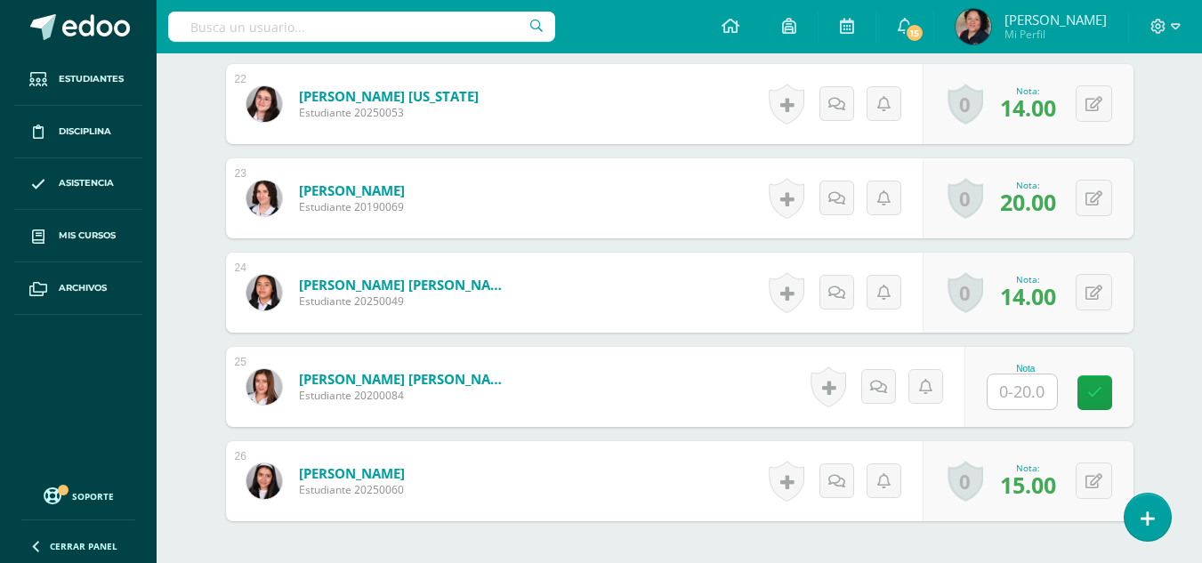
click at [1027, 391] on input "text" at bounding box center [1022, 392] width 69 height 35
type input "17"
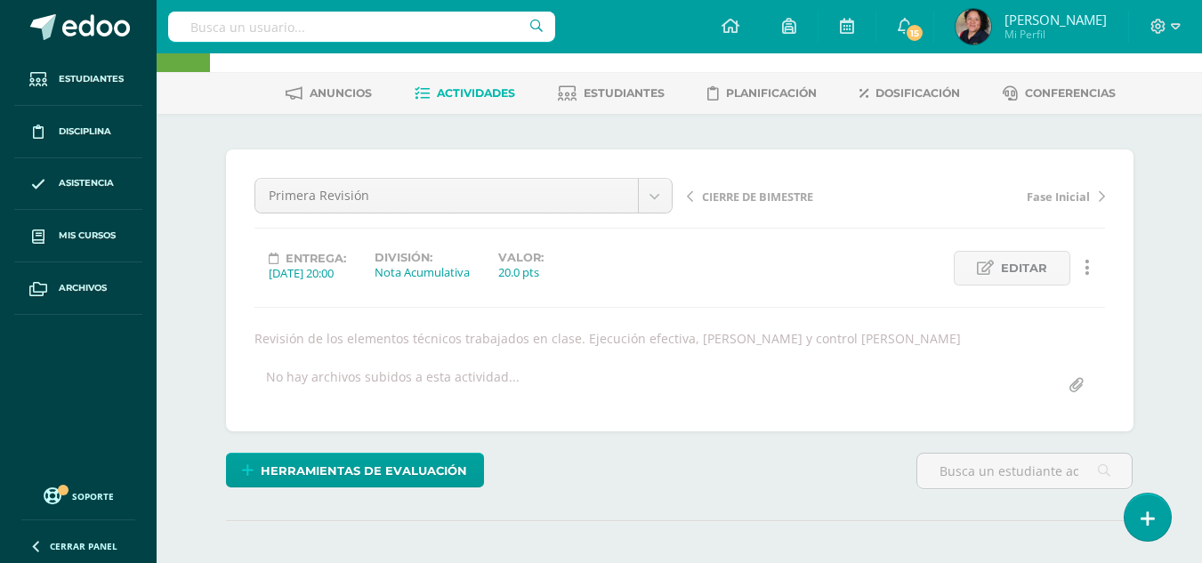
scroll to position [0, 0]
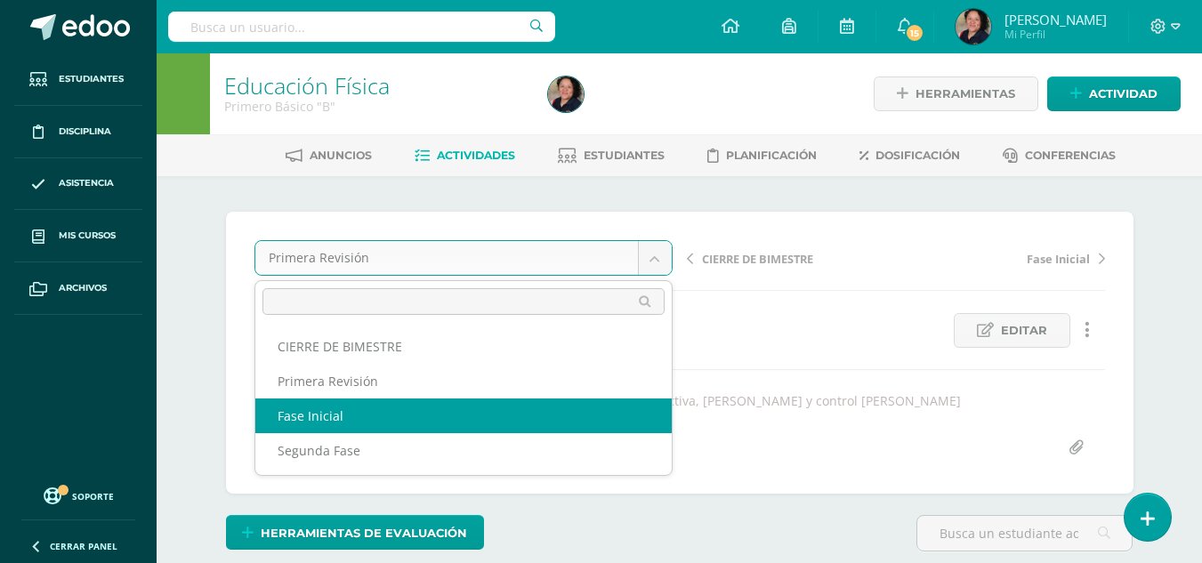
select select "/dashboard/teacher/grade-activity/107330/"
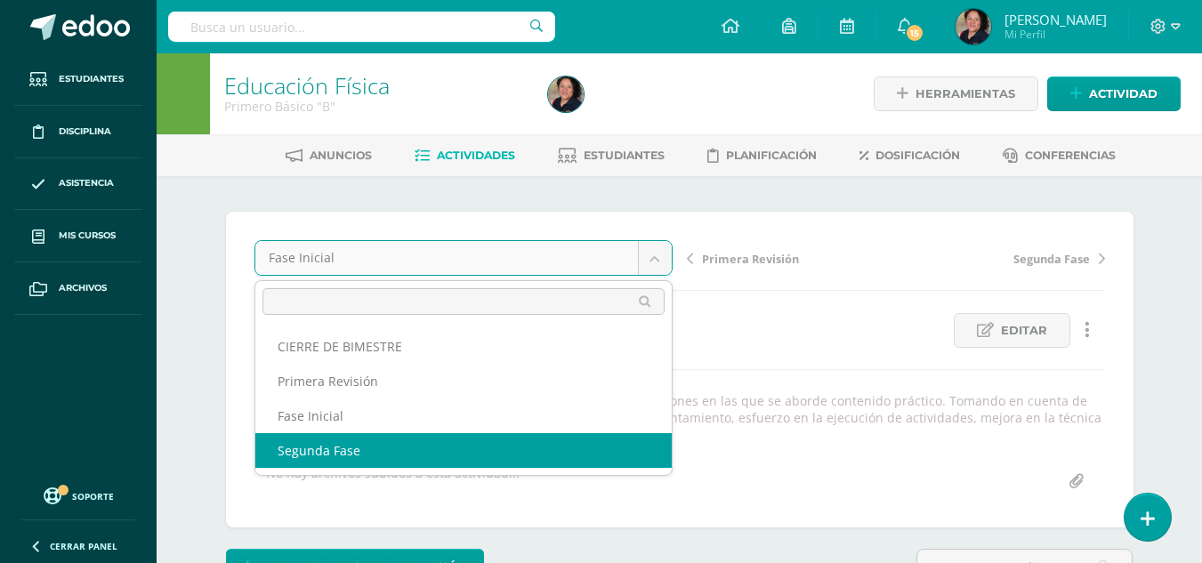
select select "/dashboard/teacher/grade-activity/107329/"
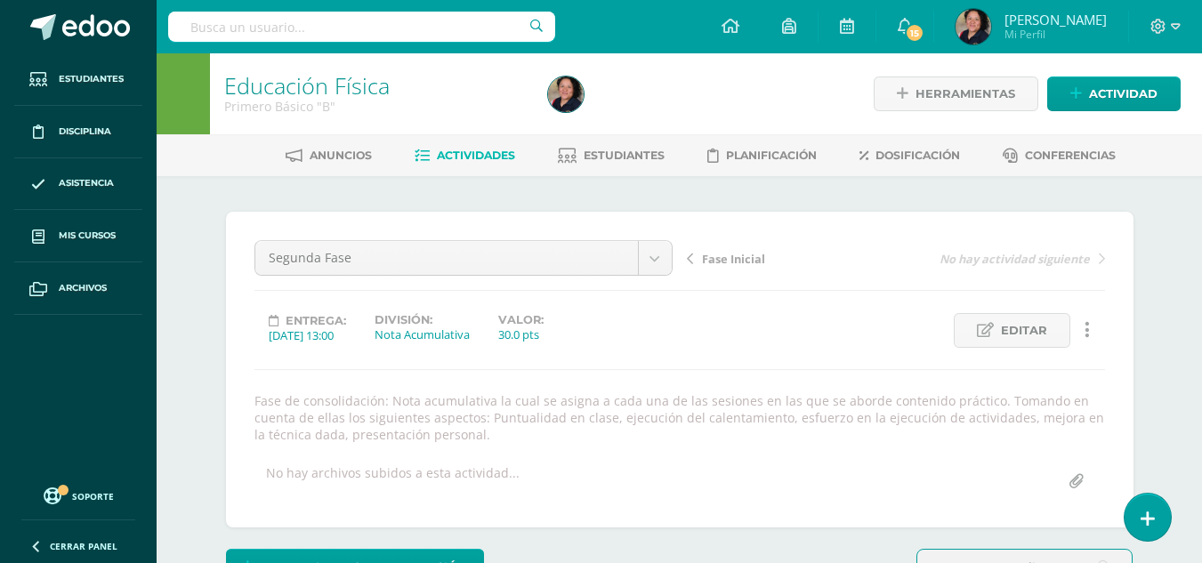
click at [491, 142] on link "Actividades" at bounding box center [465, 156] width 101 height 28
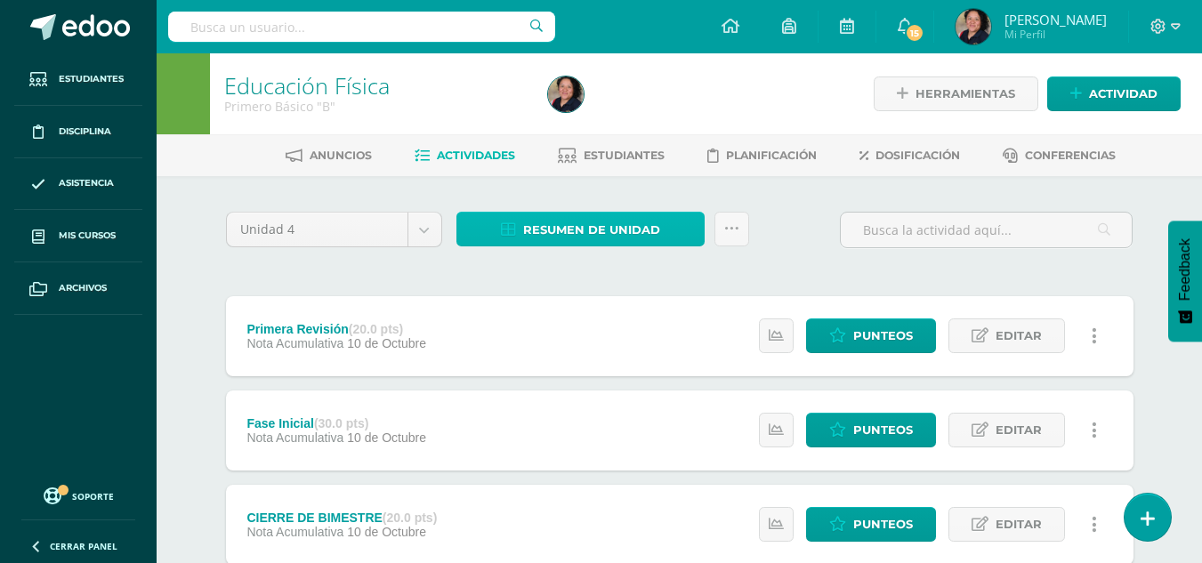
click at [600, 236] on span "Resumen de unidad" at bounding box center [591, 230] width 137 height 33
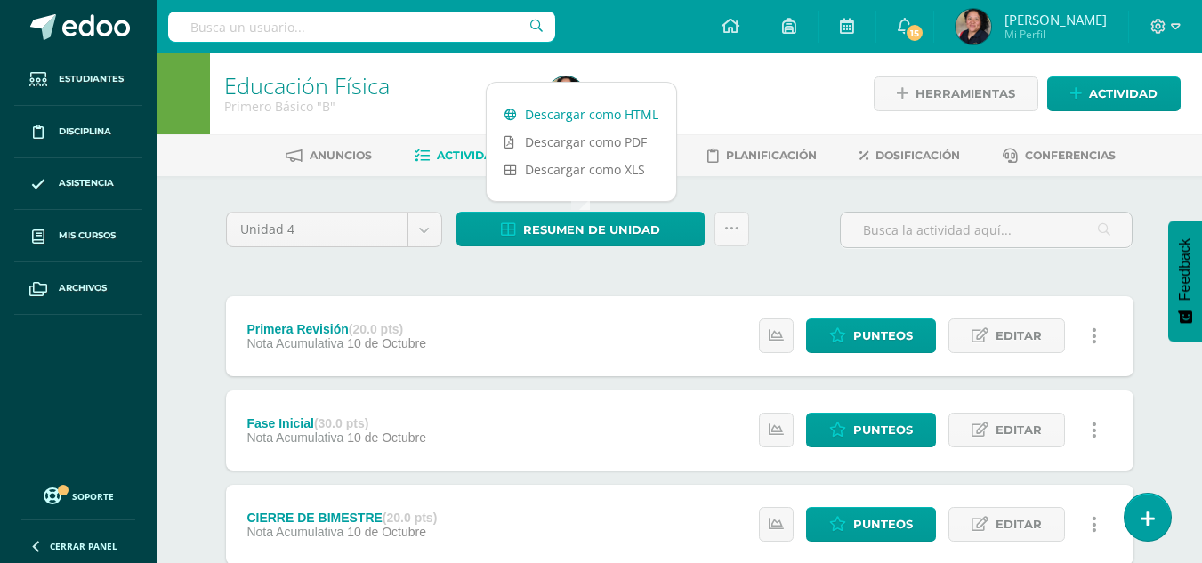
click at [636, 112] on link "Descargar como HTML" at bounding box center [582, 115] width 190 height 28
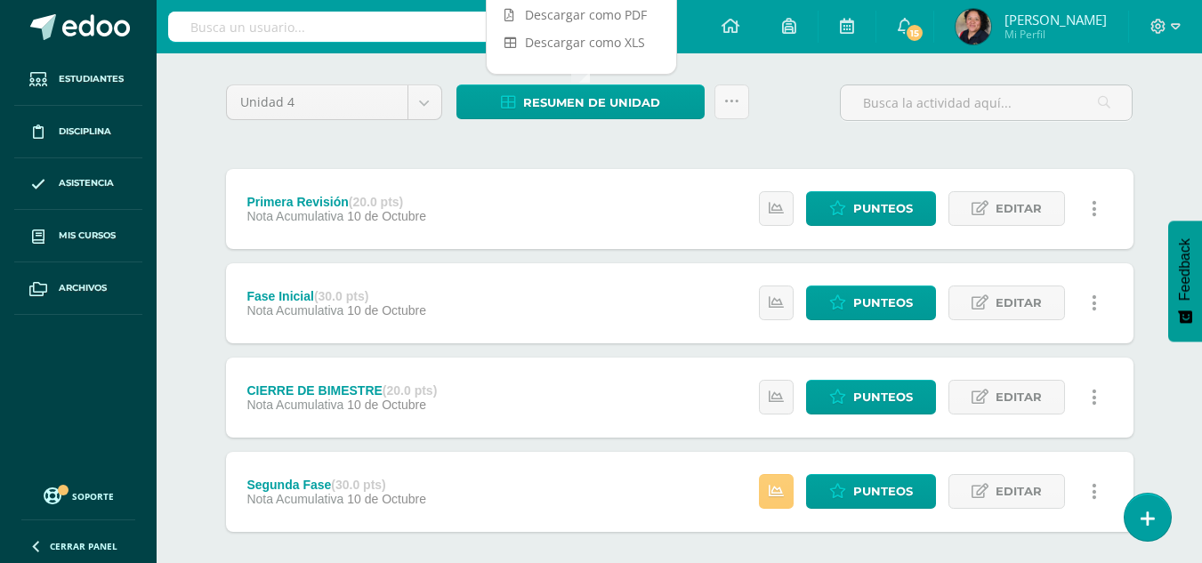
scroll to position [128, 0]
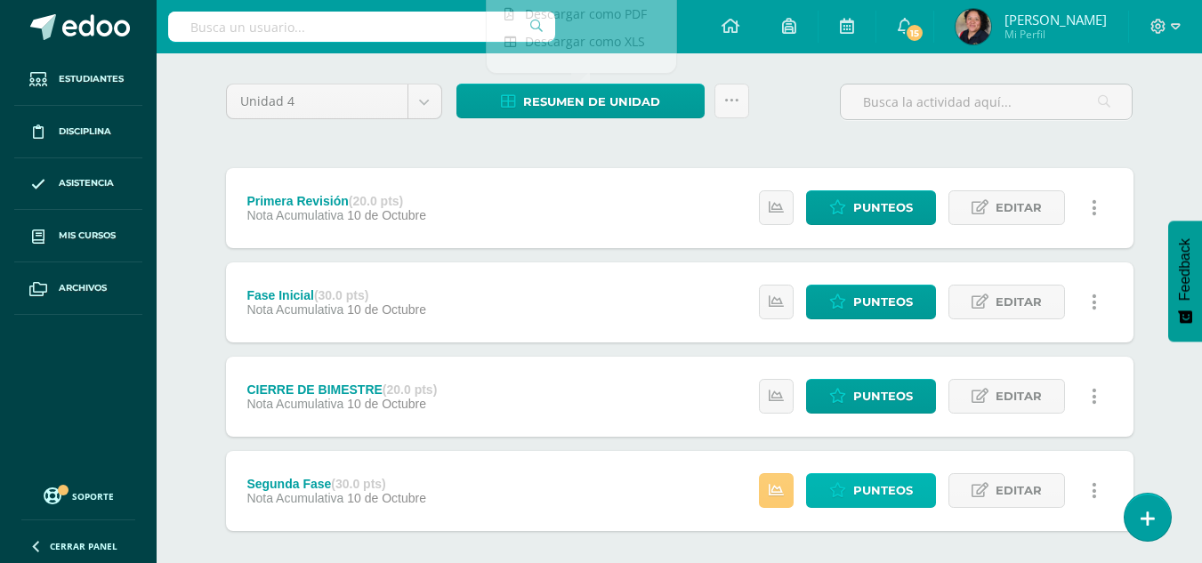
click at [858, 487] on span "Punteos" at bounding box center [883, 490] width 60 height 33
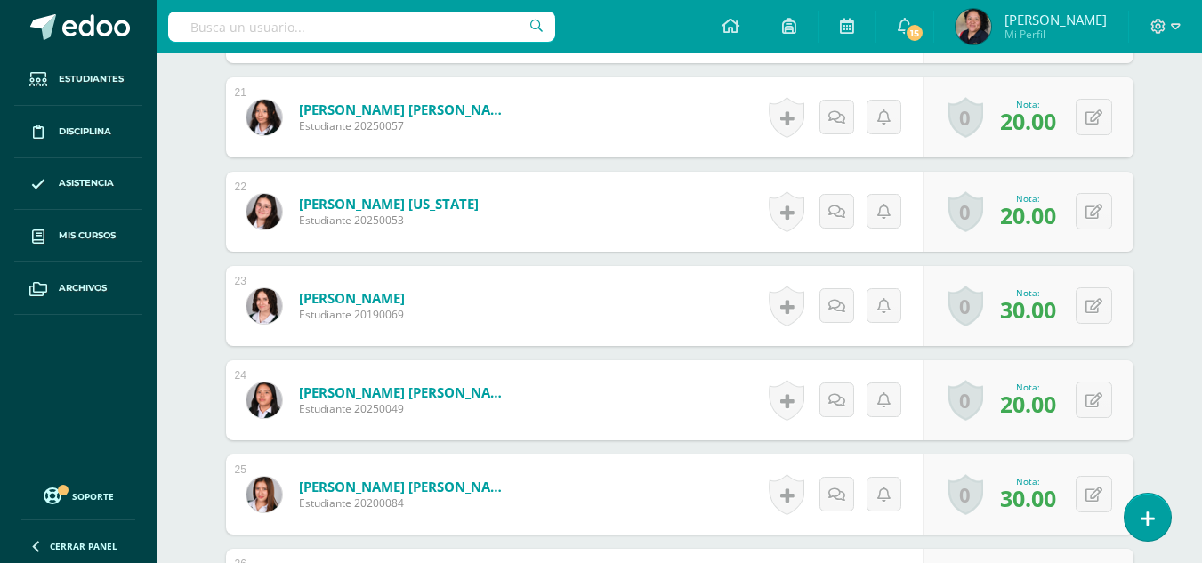
scroll to position [2479, 0]
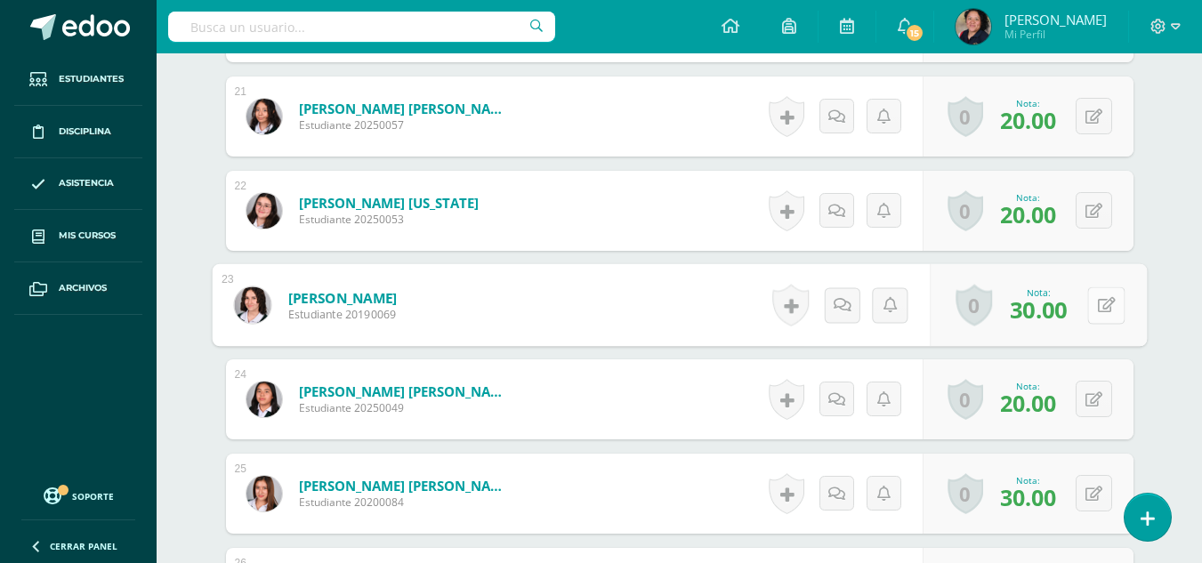
click at [1104, 301] on button at bounding box center [1106, 305] width 37 height 37
type input "27"
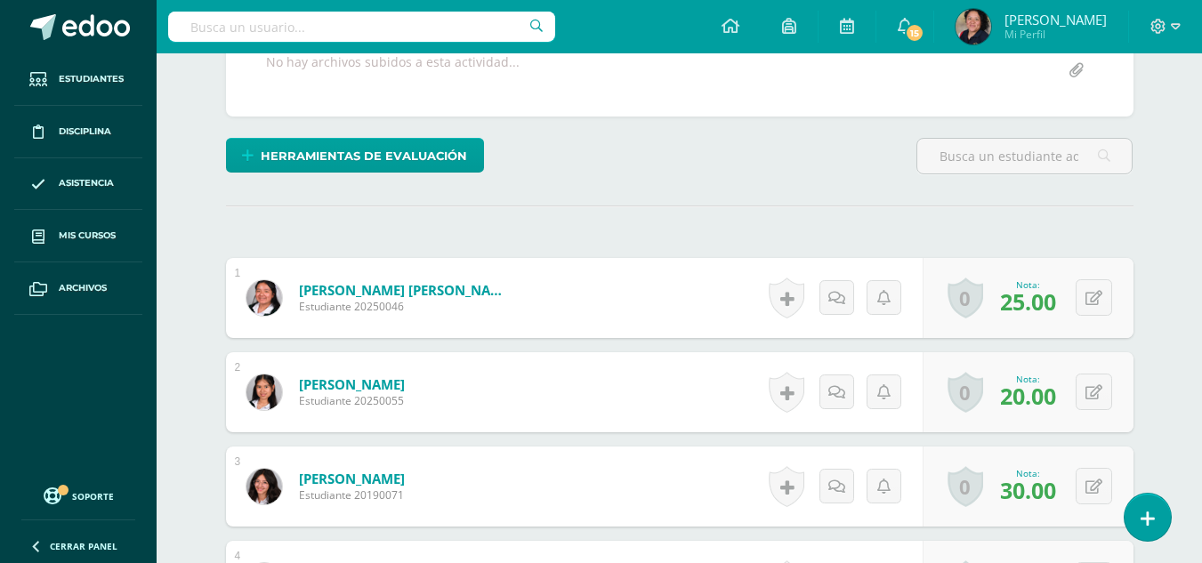
scroll to position [0, 0]
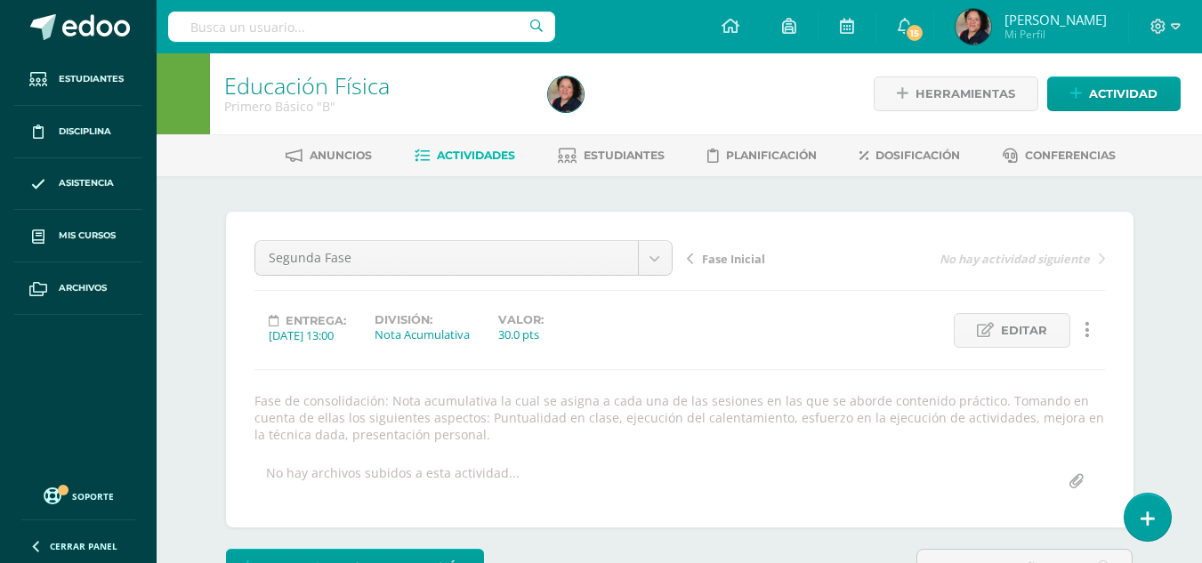
click at [465, 161] on span "Actividades" at bounding box center [476, 155] width 78 height 13
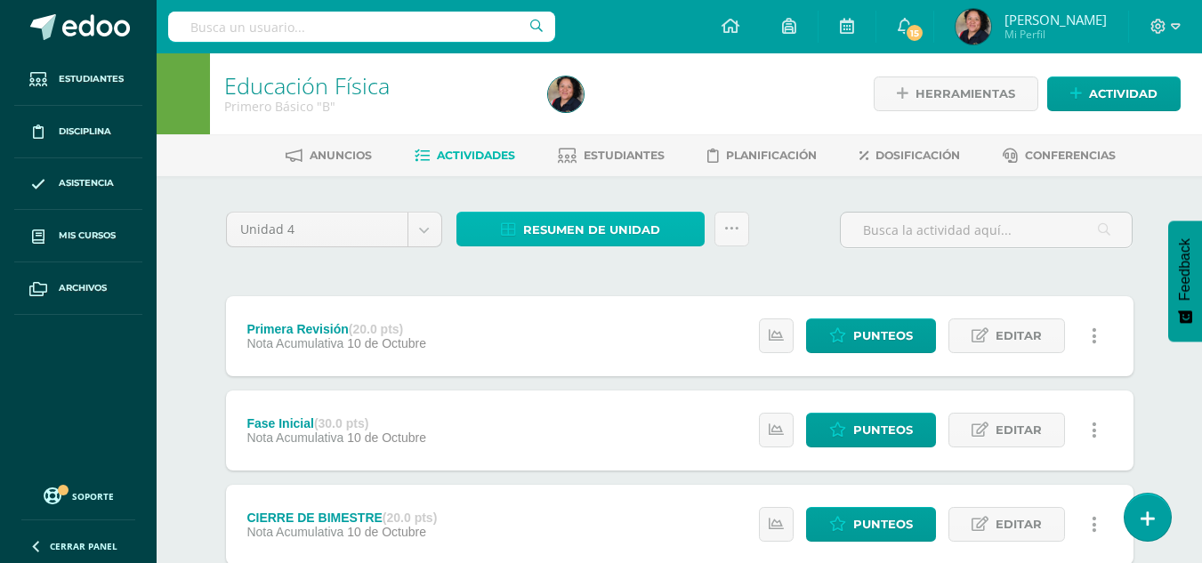
click at [643, 225] on span "Resumen de unidad" at bounding box center [591, 230] width 137 height 33
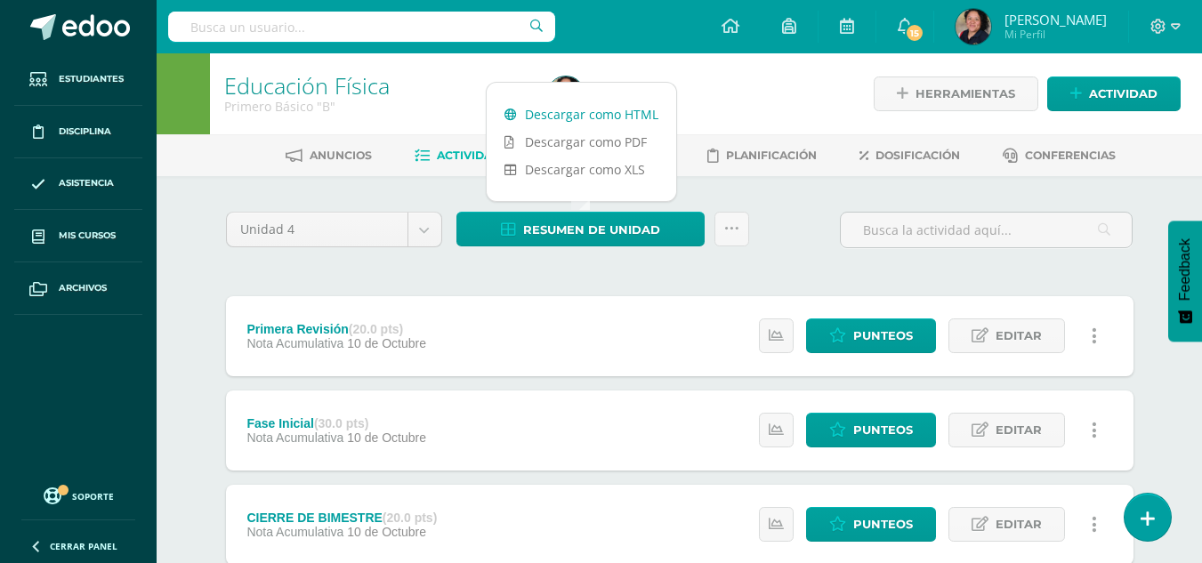
click at [595, 117] on link "Descargar como HTML" at bounding box center [582, 115] width 190 height 28
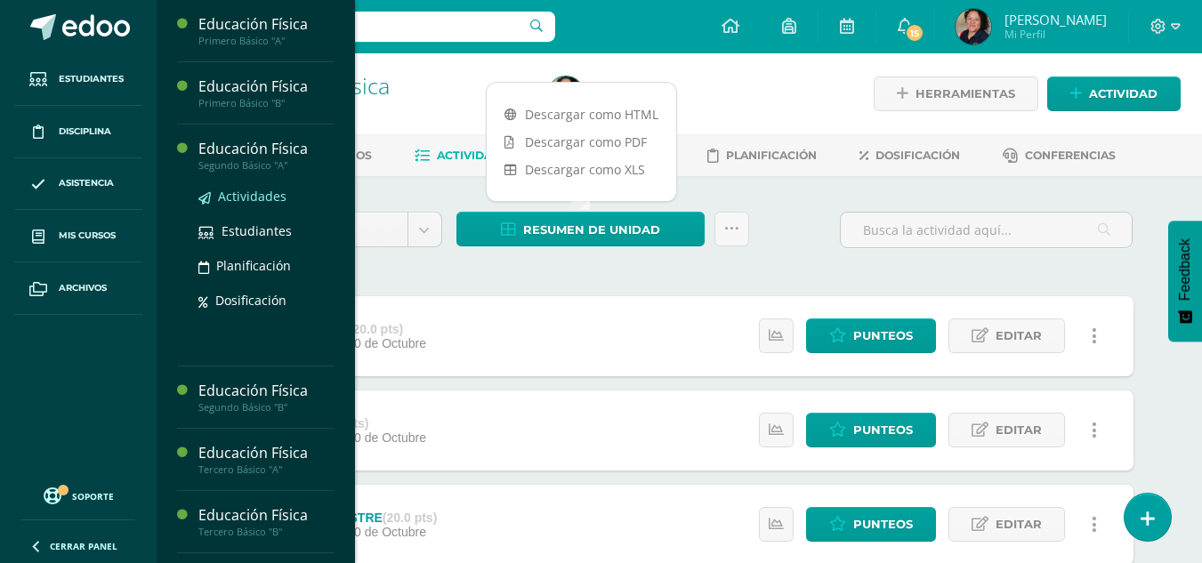
click at [247, 190] on span "Actividades" at bounding box center [252, 196] width 69 height 17
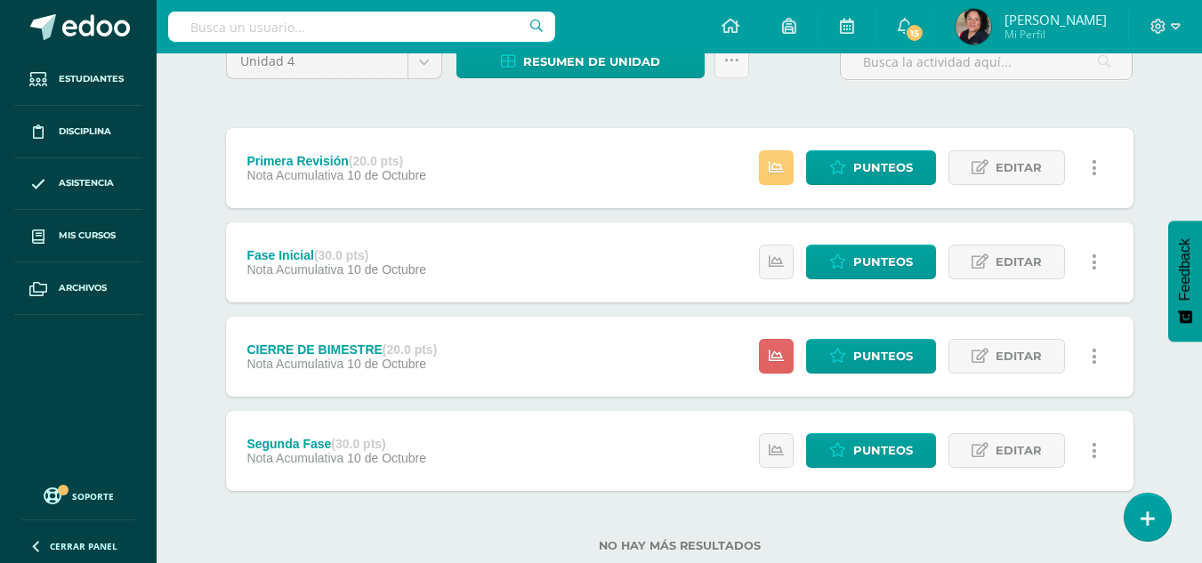
scroll to position [171, 0]
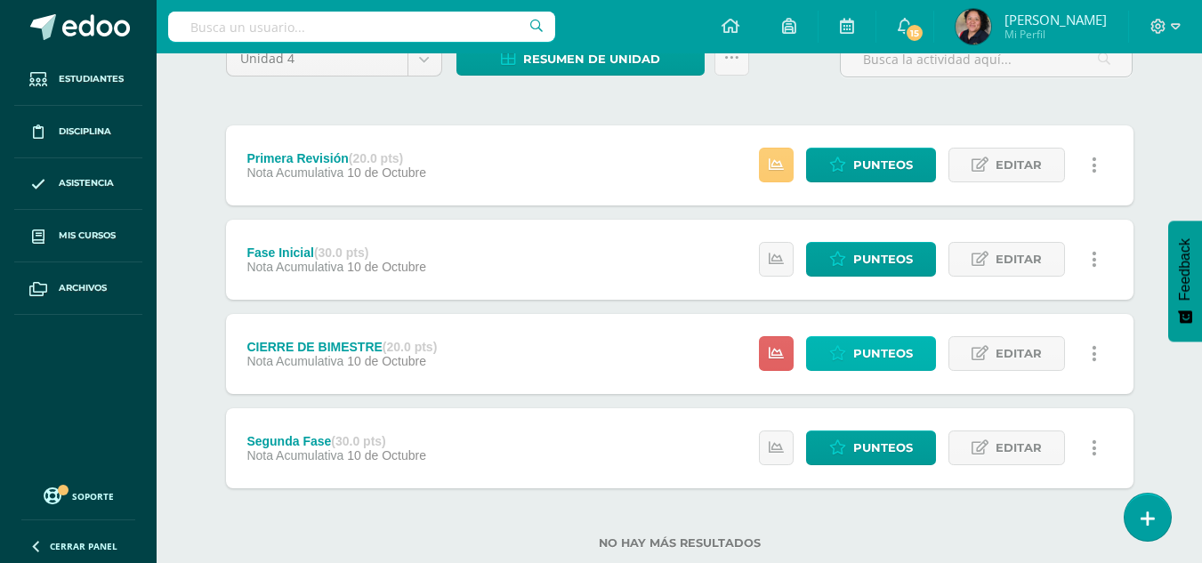
click at [883, 362] on span "Punteos" at bounding box center [883, 353] width 60 height 33
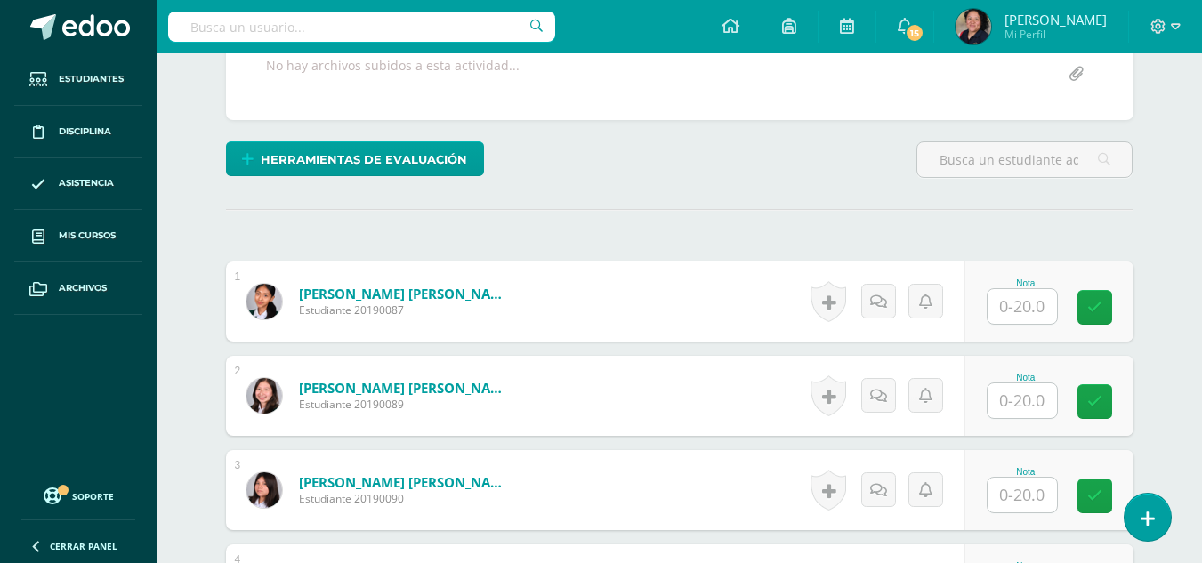
scroll to position [392, 0]
click at [1023, 299] on input "text" at bounding box center [1022, 305] width 69 height 35
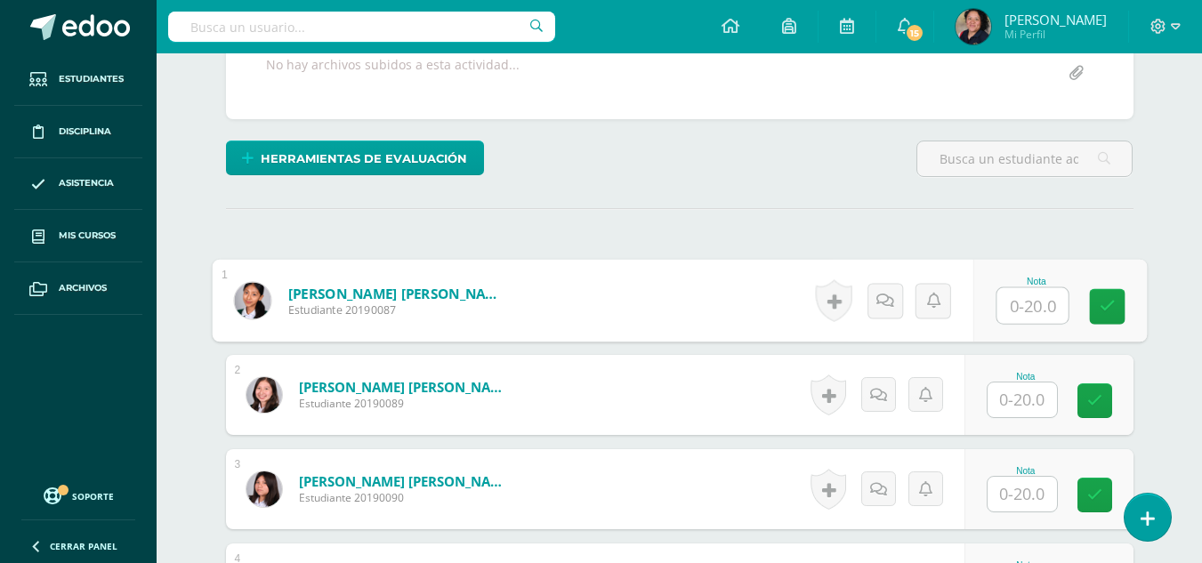
scroll to position [392, 0]
type input "20"
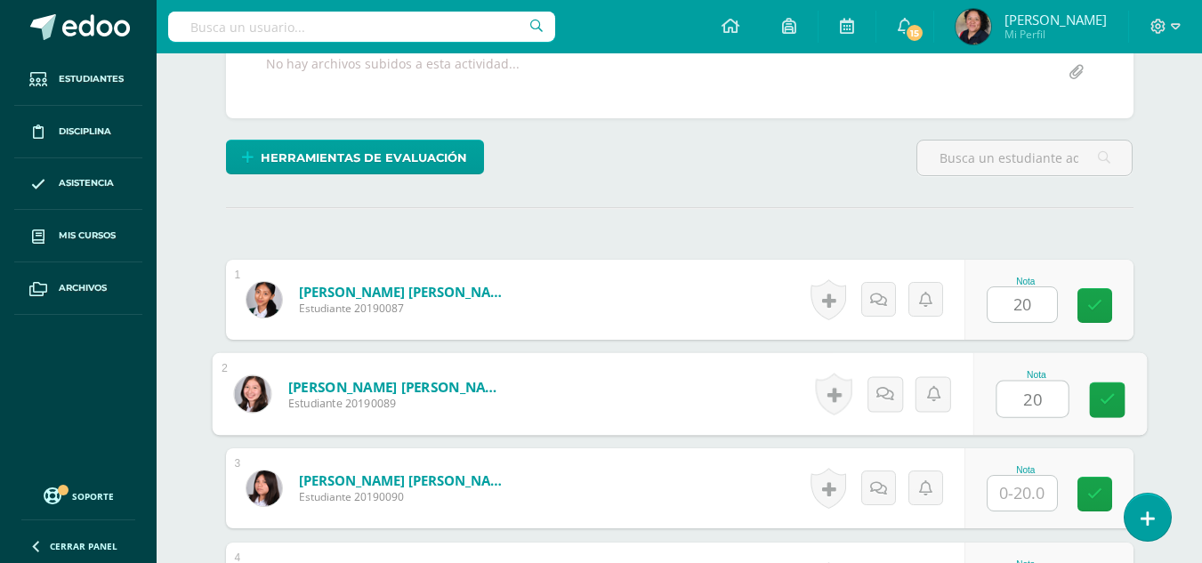
type input "20"
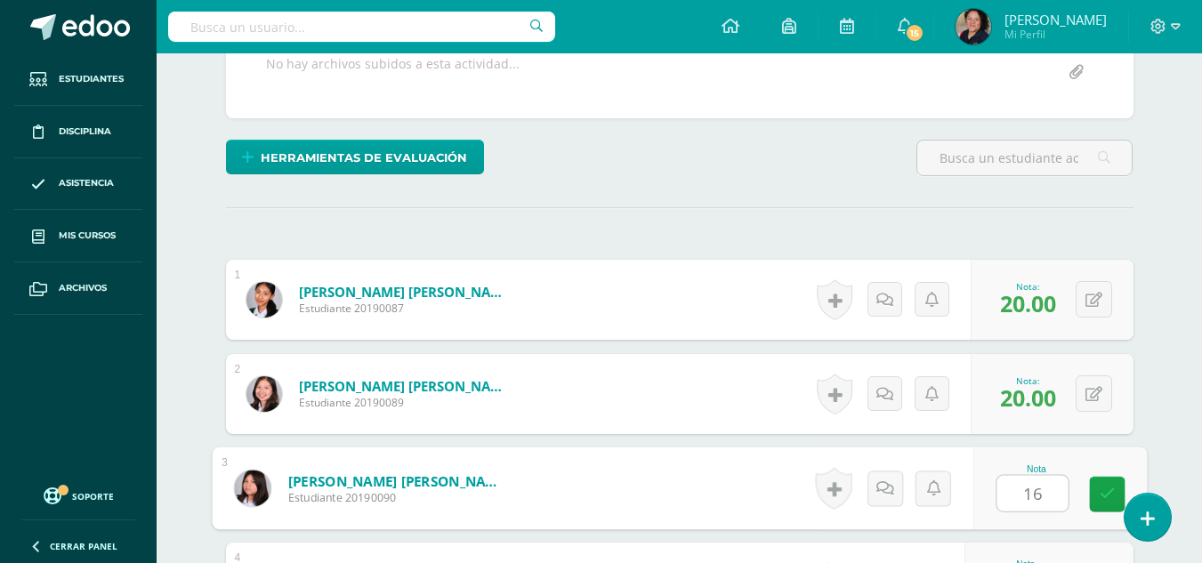
type input "16"
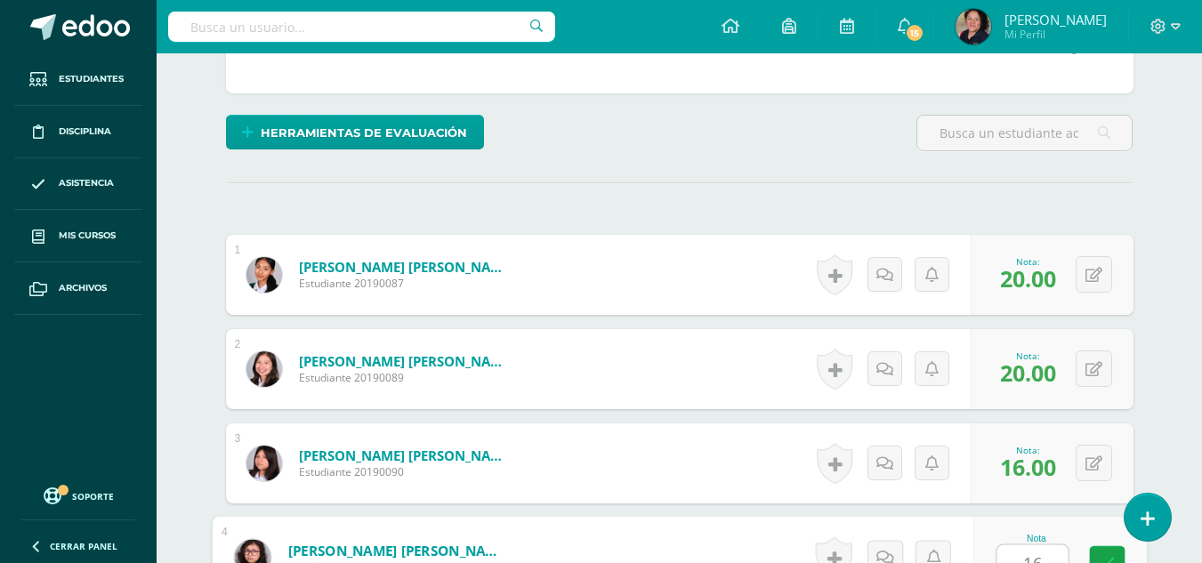
type input "16"
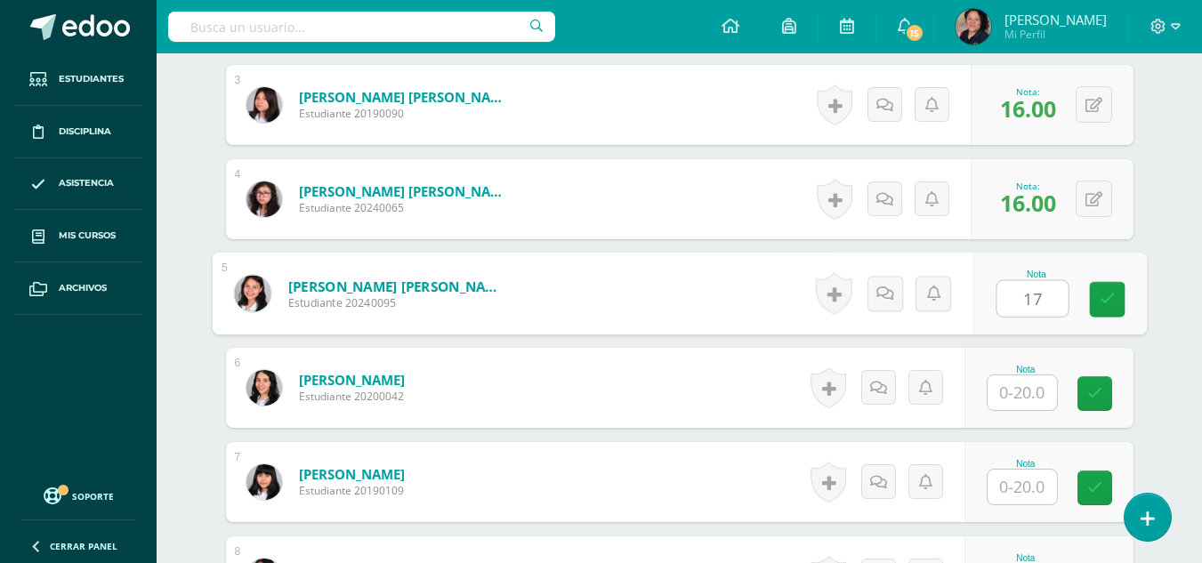
type input "17"
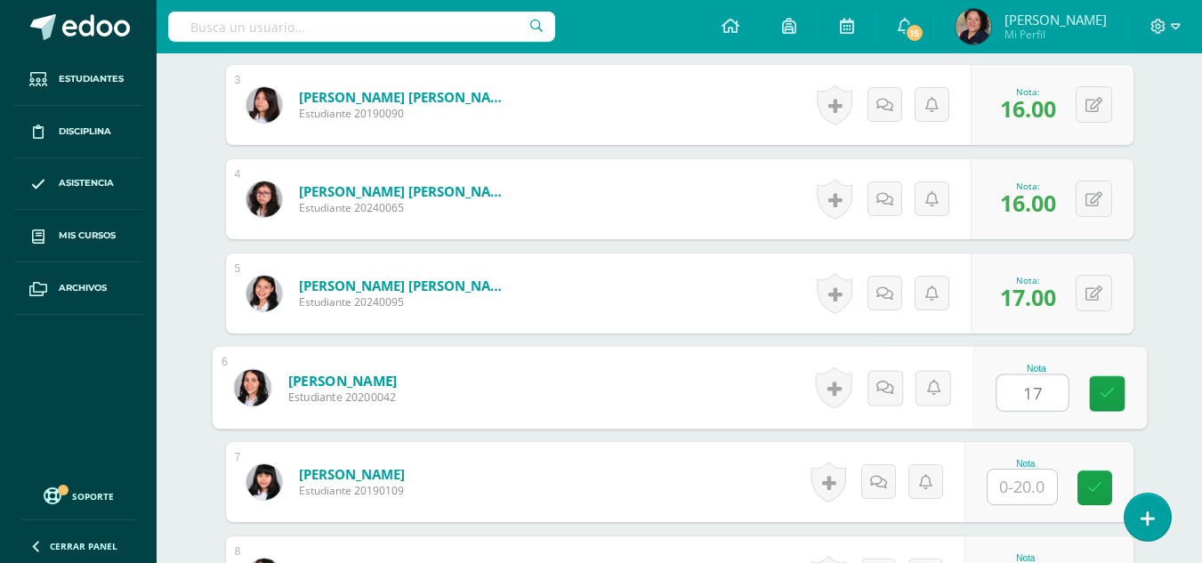
type input "17"
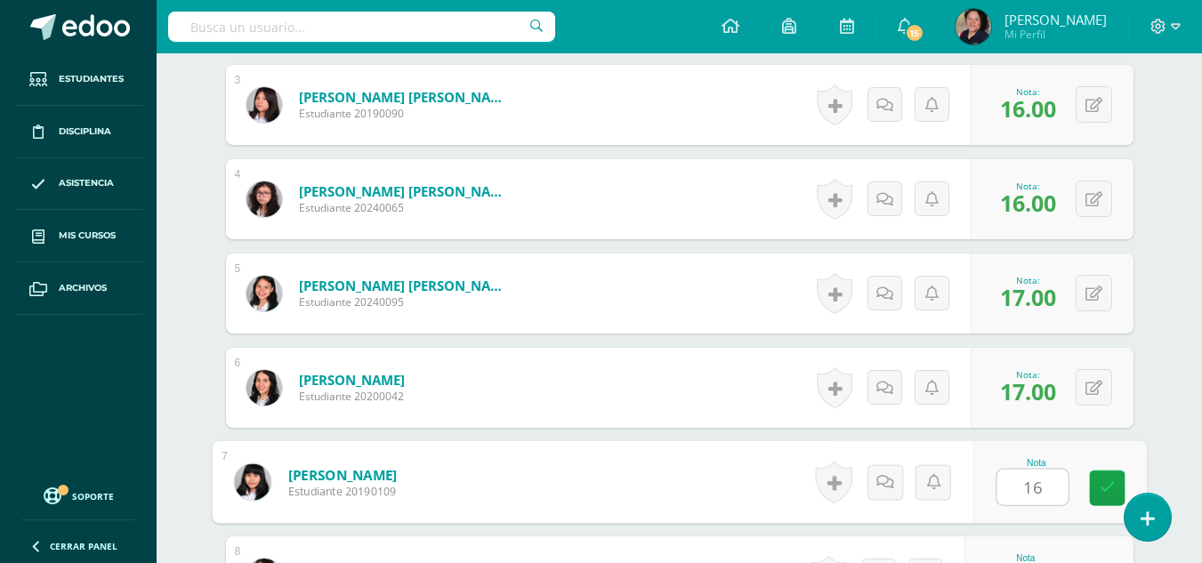
type input "16"
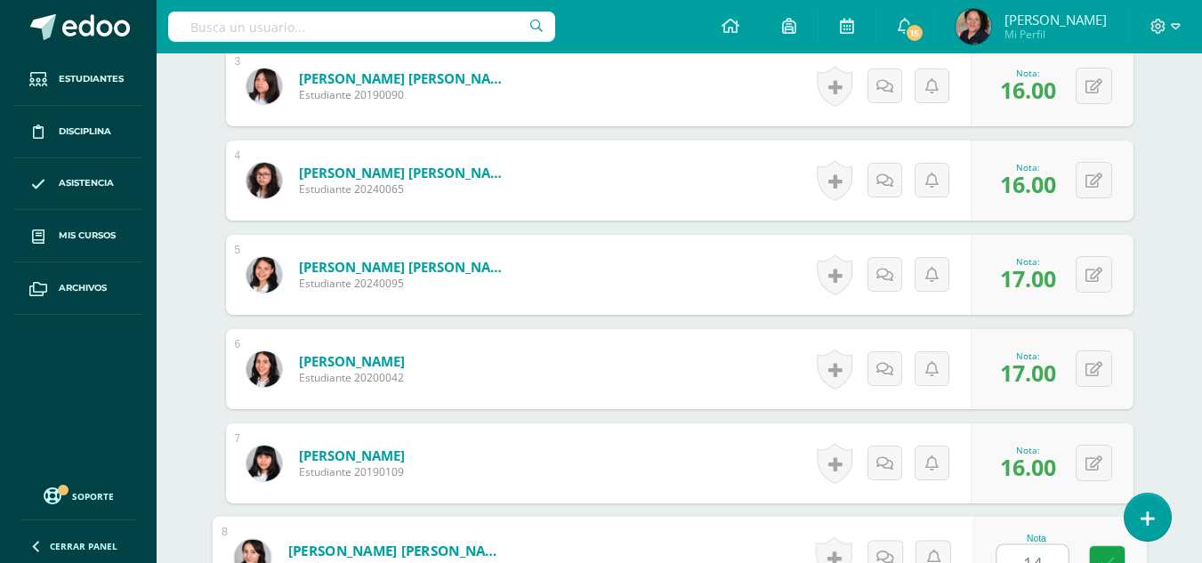
type input "14"
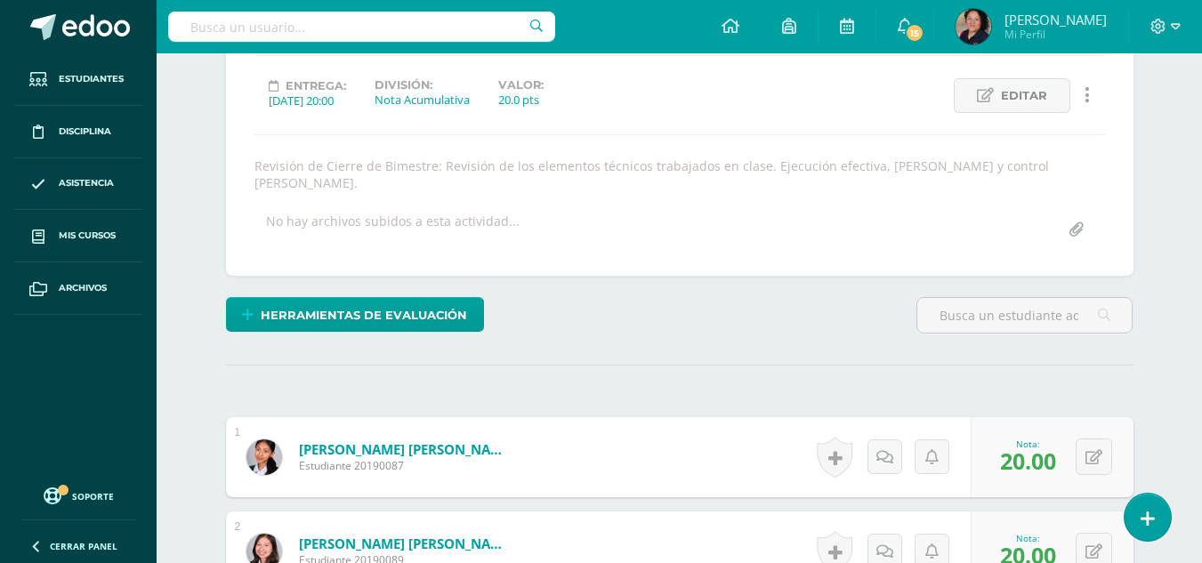
scroll to position [236, 0]
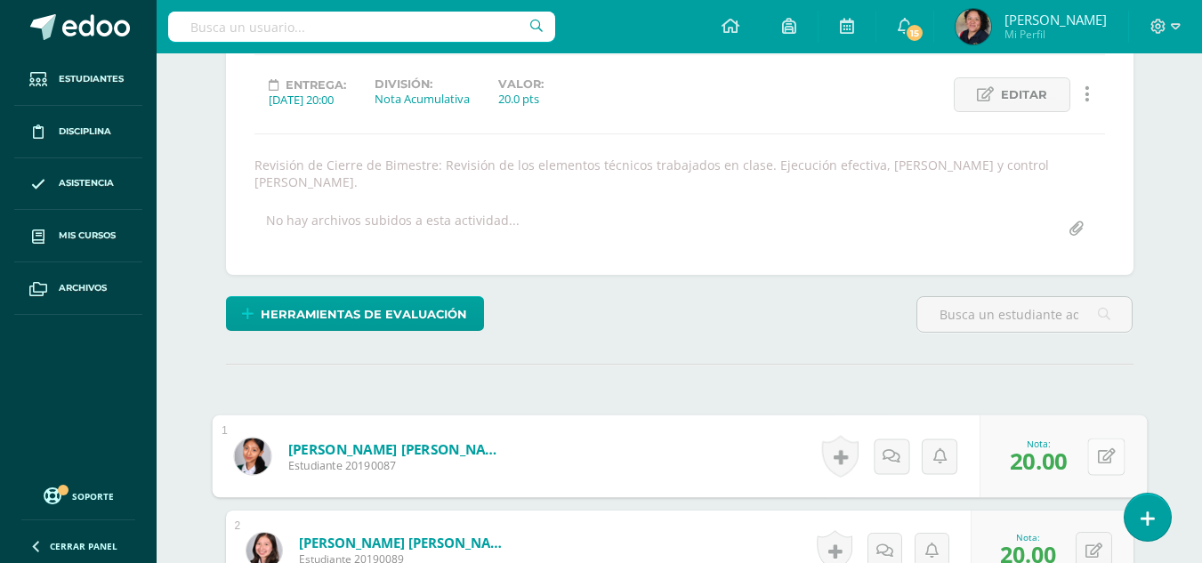
click at [1095, 438] on button at bounding box center [1106, 456] width 37 height 37
type input "18"
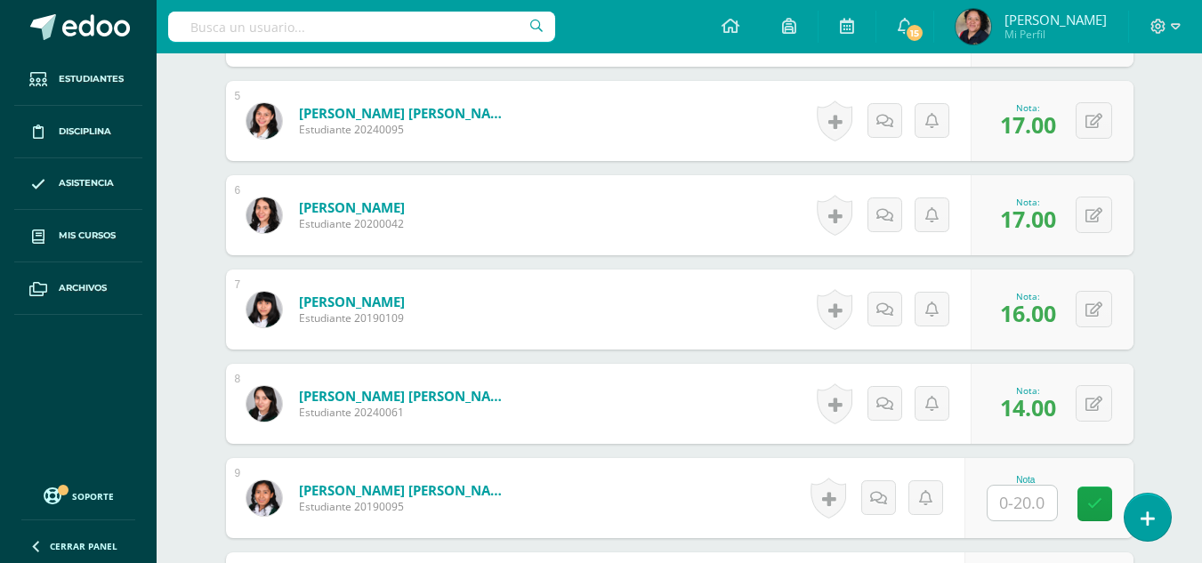
scroll to position [950, 0]
click at [1021, 494] on input "text" at bounding box center [1022, 502] width 69 height 35
type input "16"
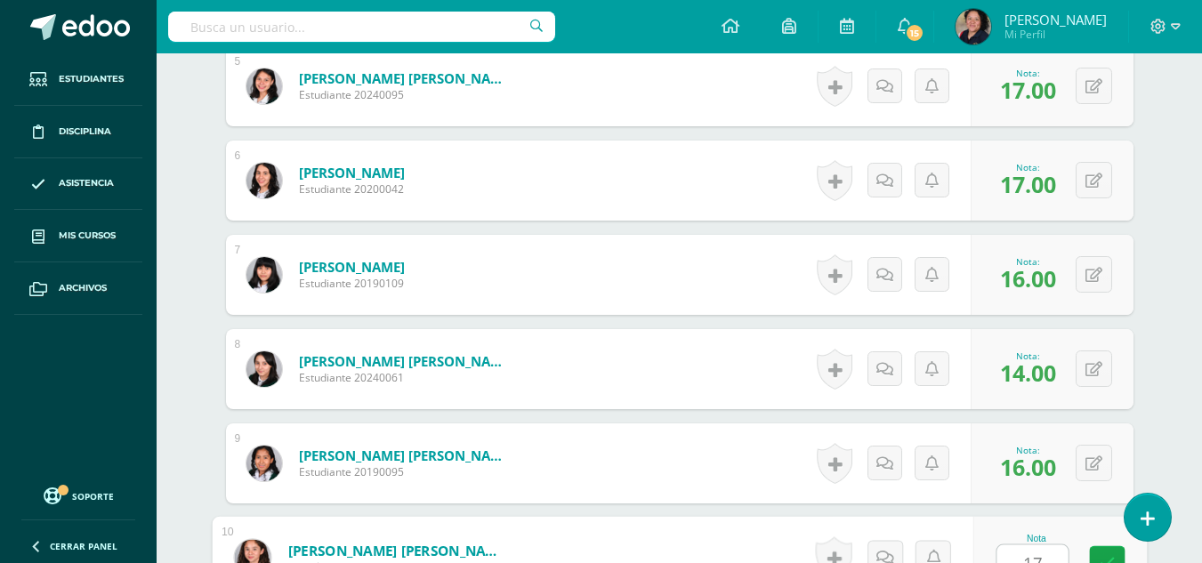
type input "17"
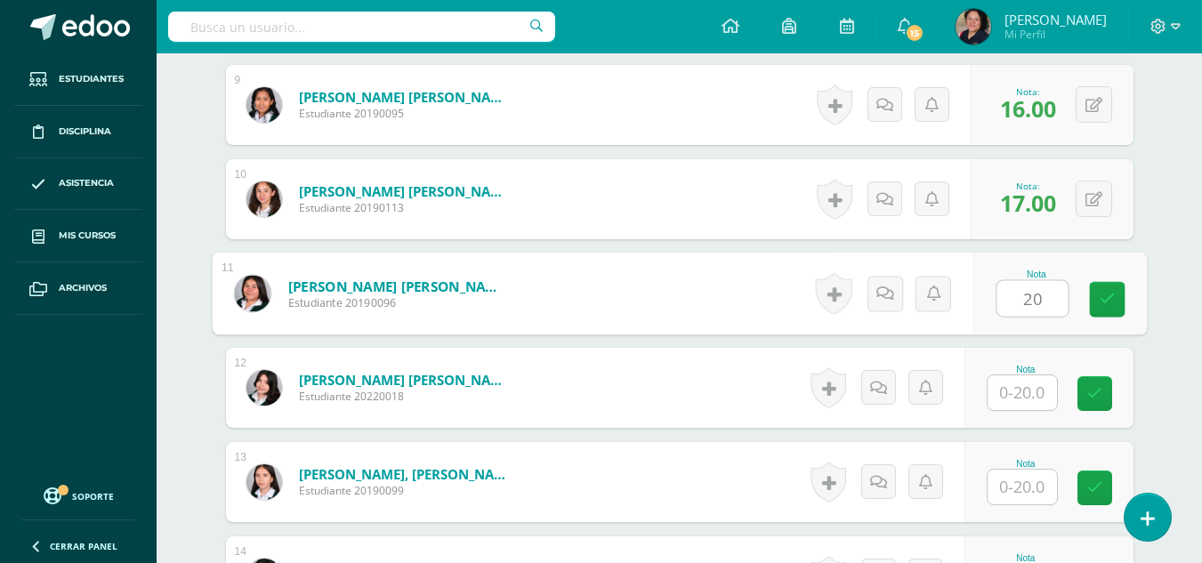
type input "20"
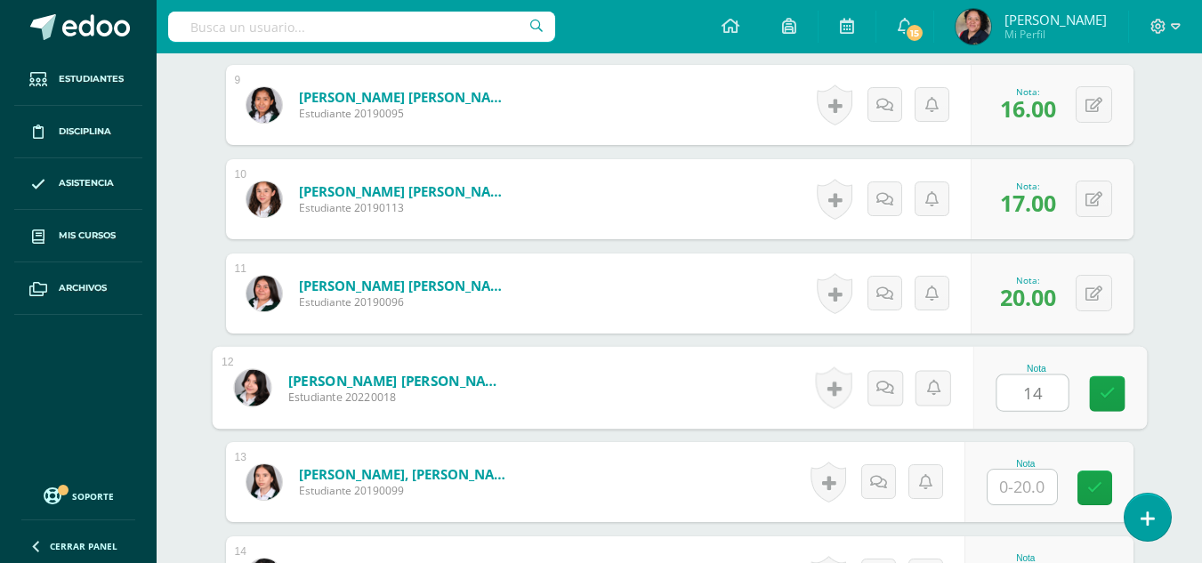
type input "14"
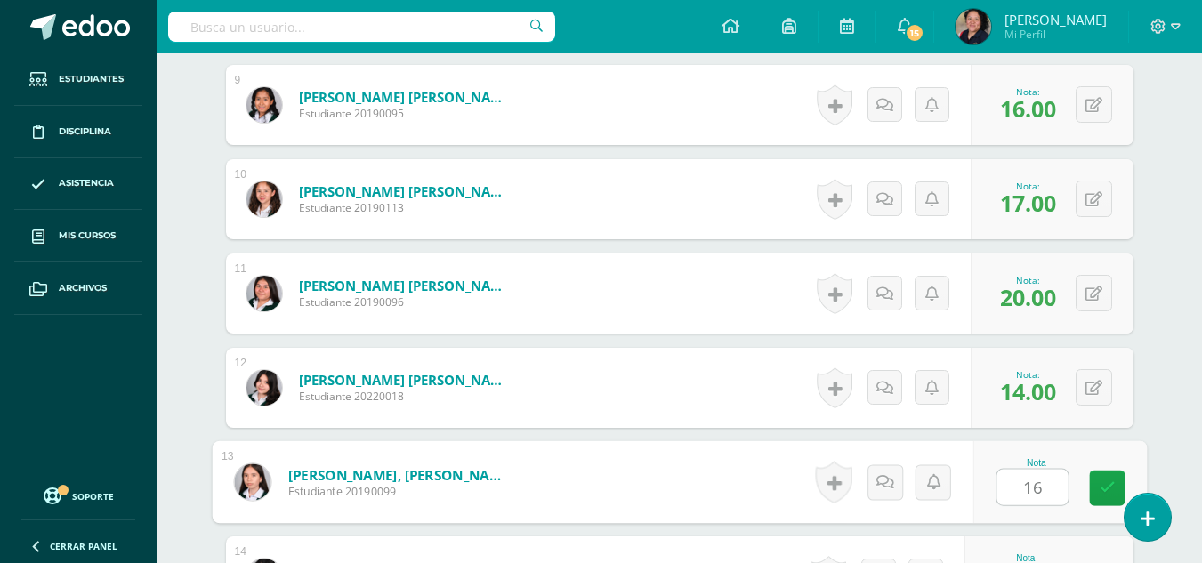
type input "16"
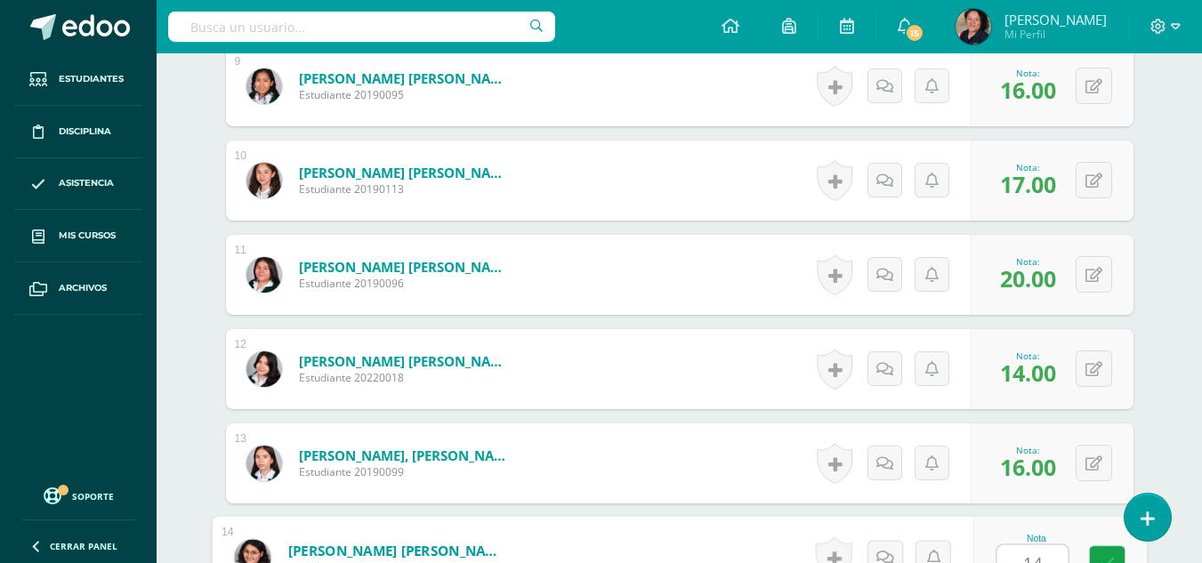
type input "14"
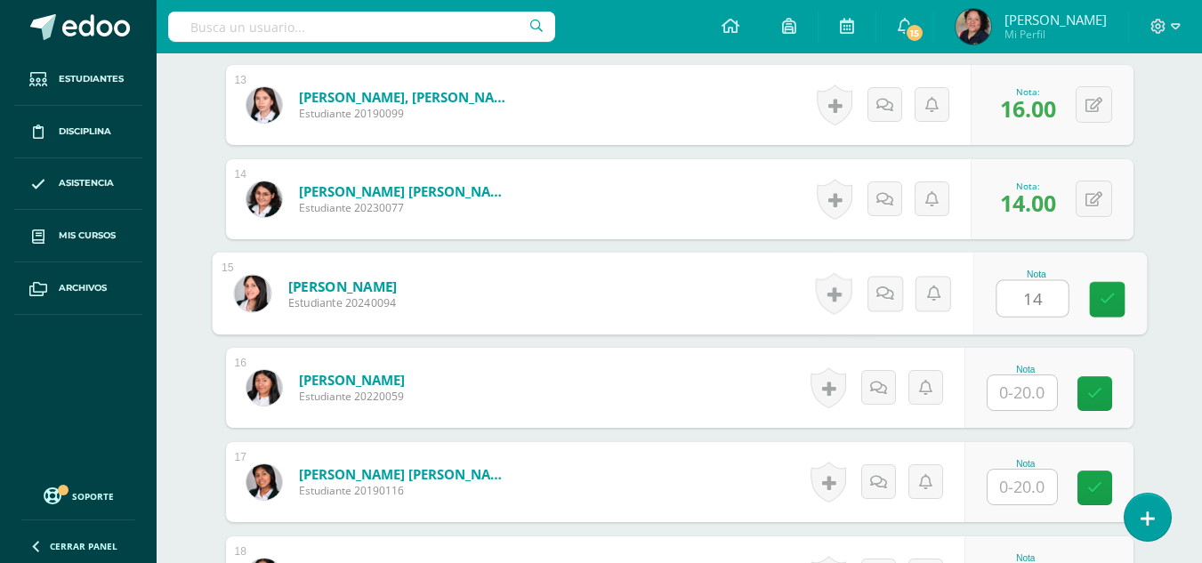
type input "14"
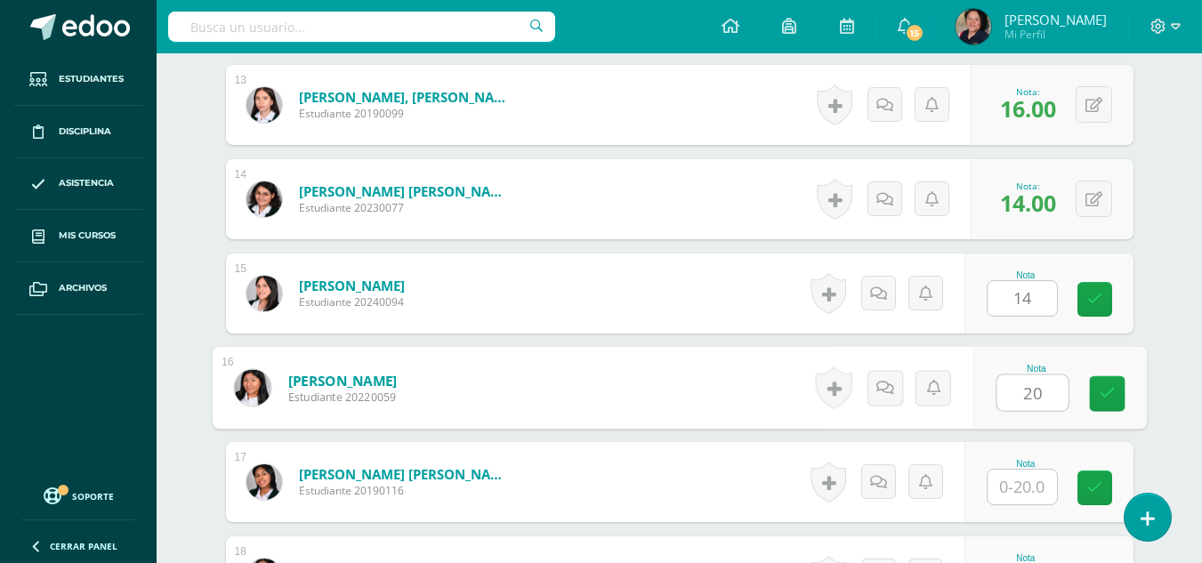
type input "20"
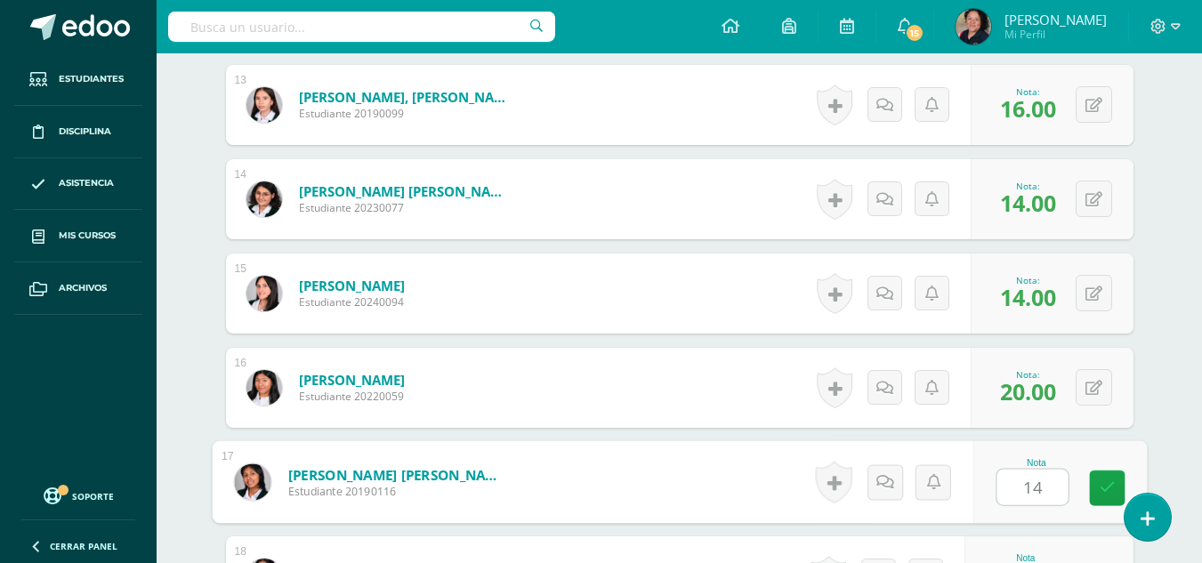
type input "14"
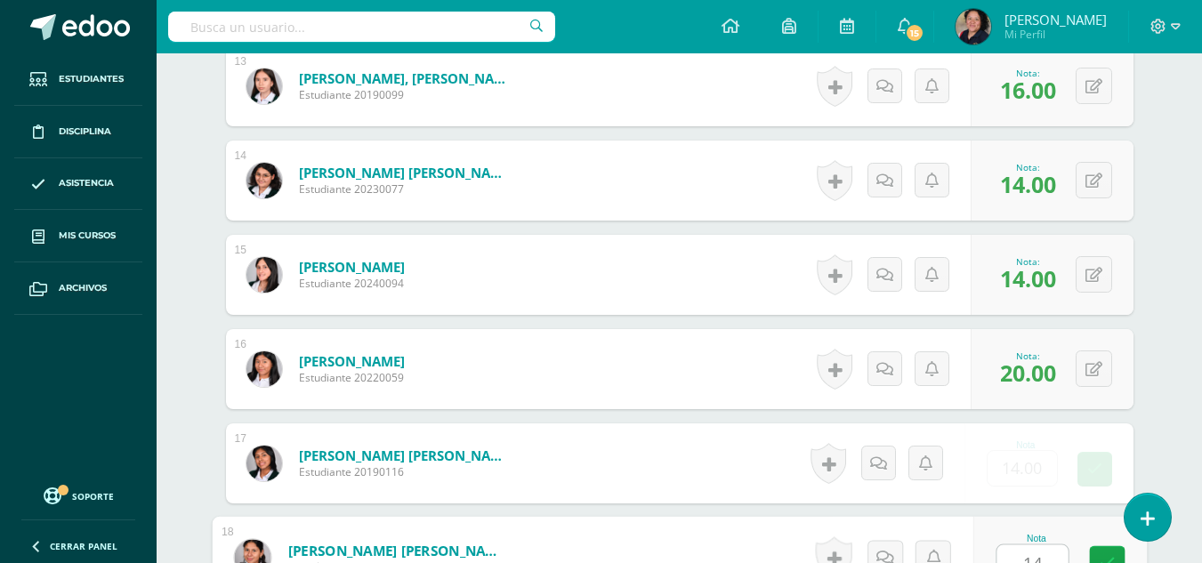
type input "14"
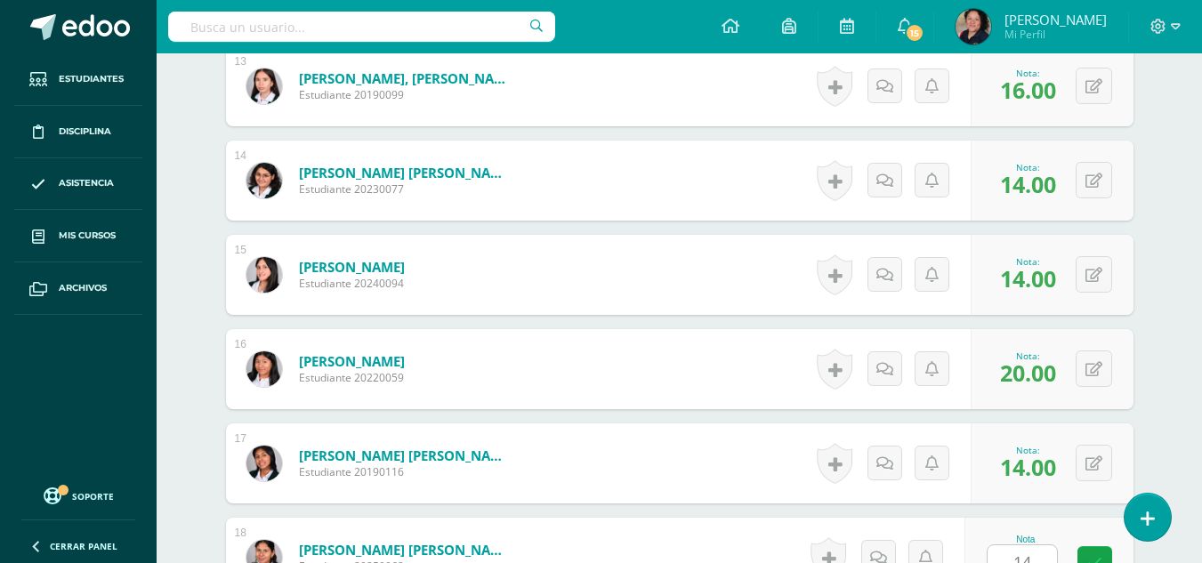
scroll to position [2054, 0]
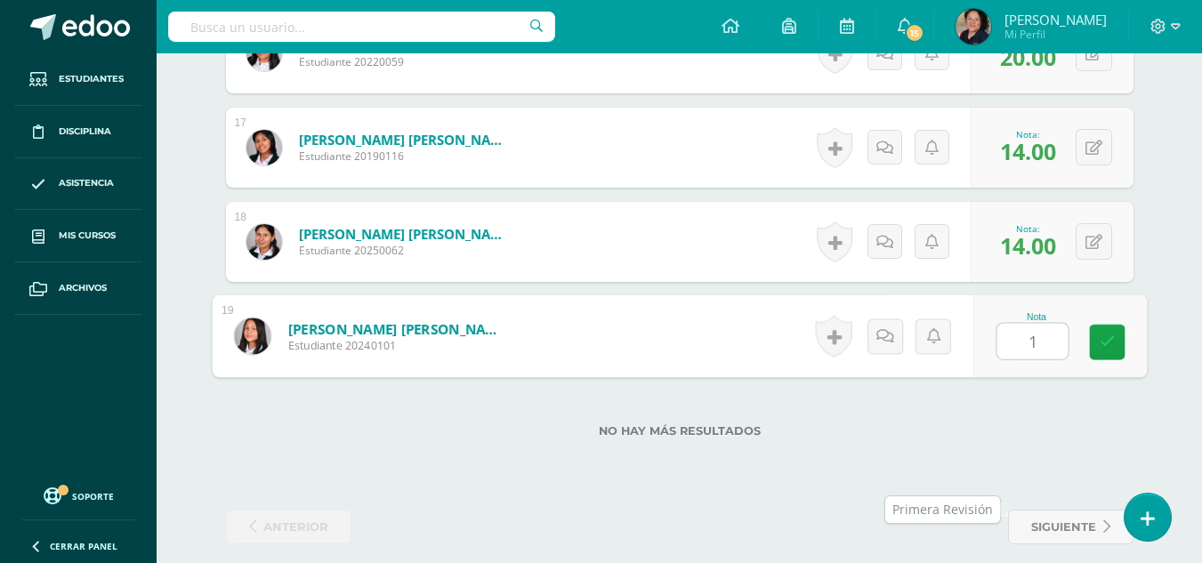
type input "18"
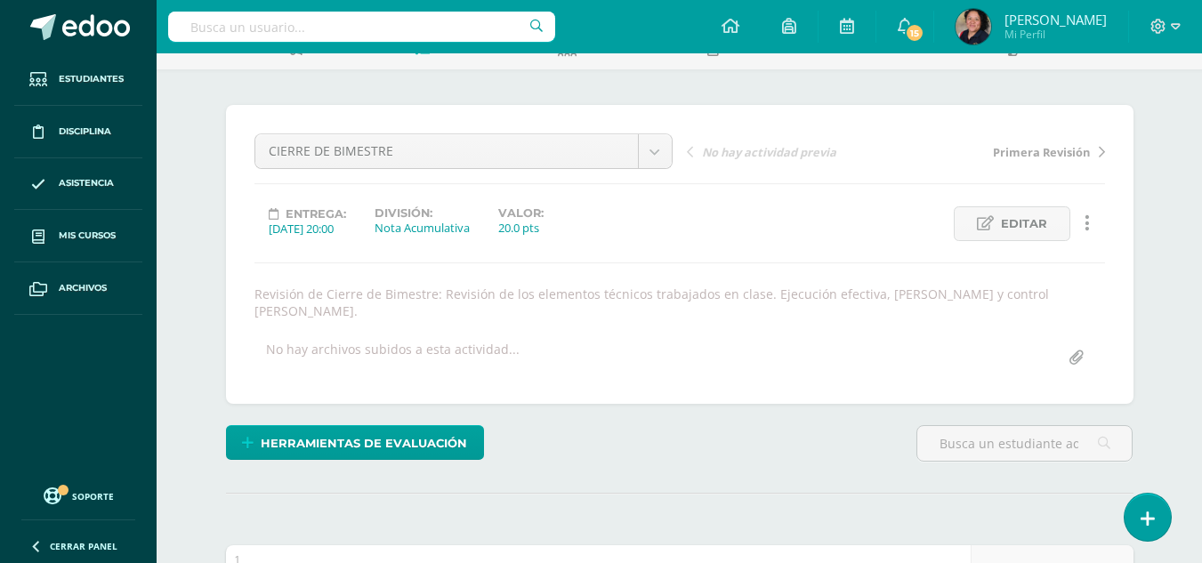
scroll to position [0, 0]
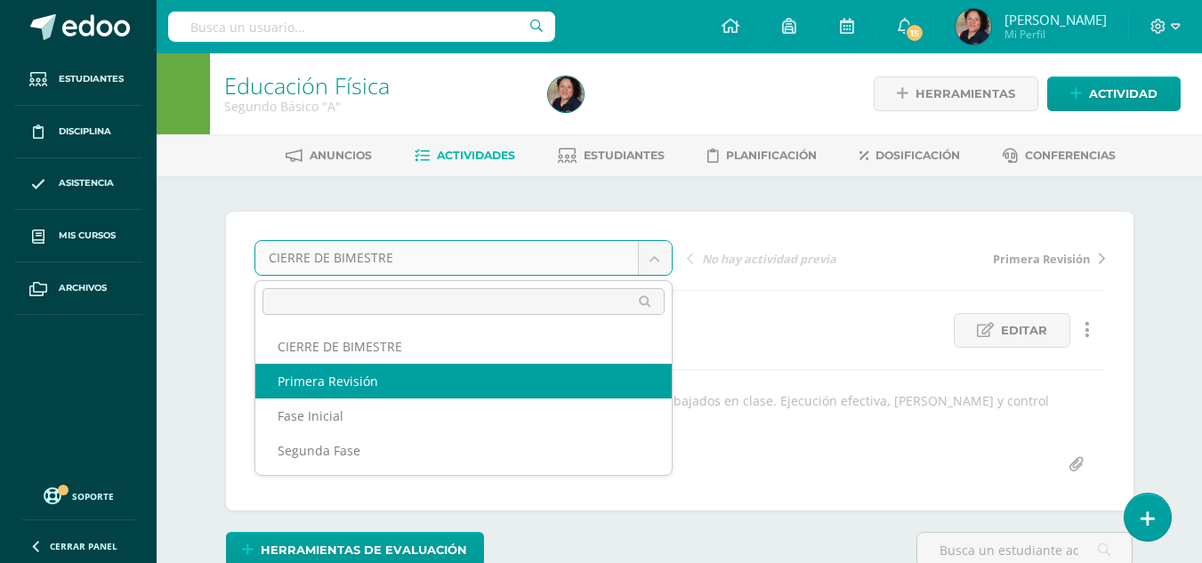
select select "/dashboard/teacher/grade-activity/107336/"
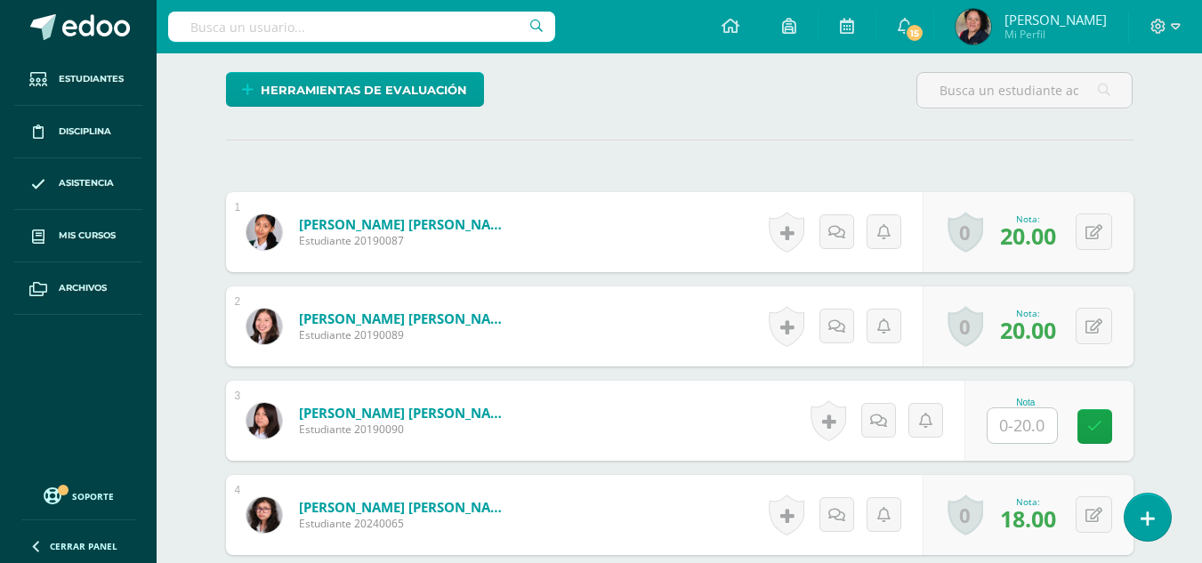
scroll to position [446, 0]
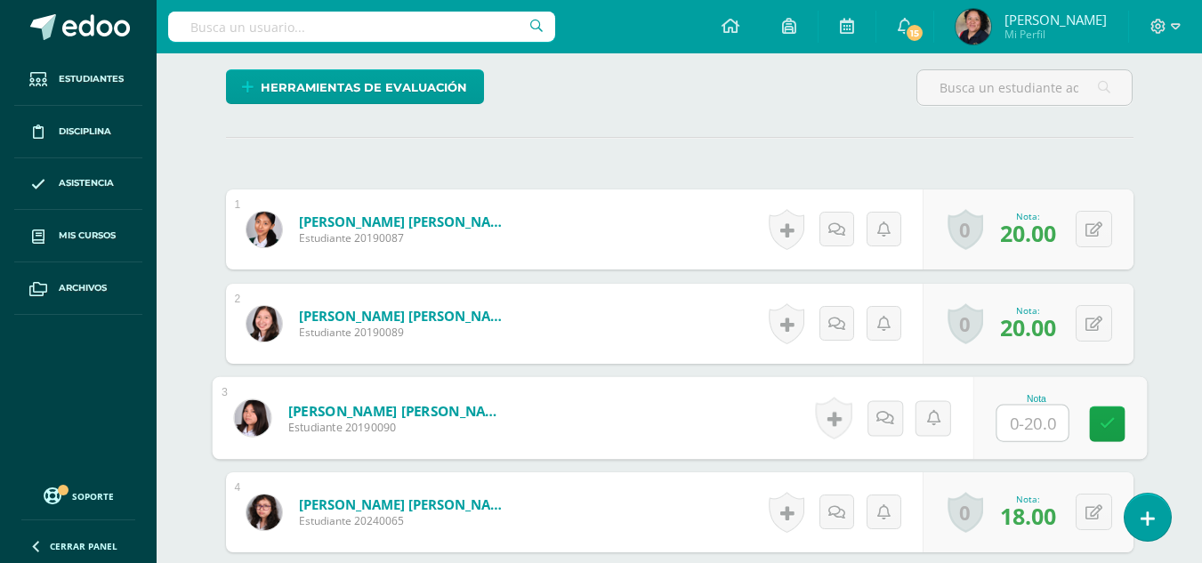
click at [1016, 422] on input "text" at bounding box center [1032, 424] width 71 height 36
type input "13"
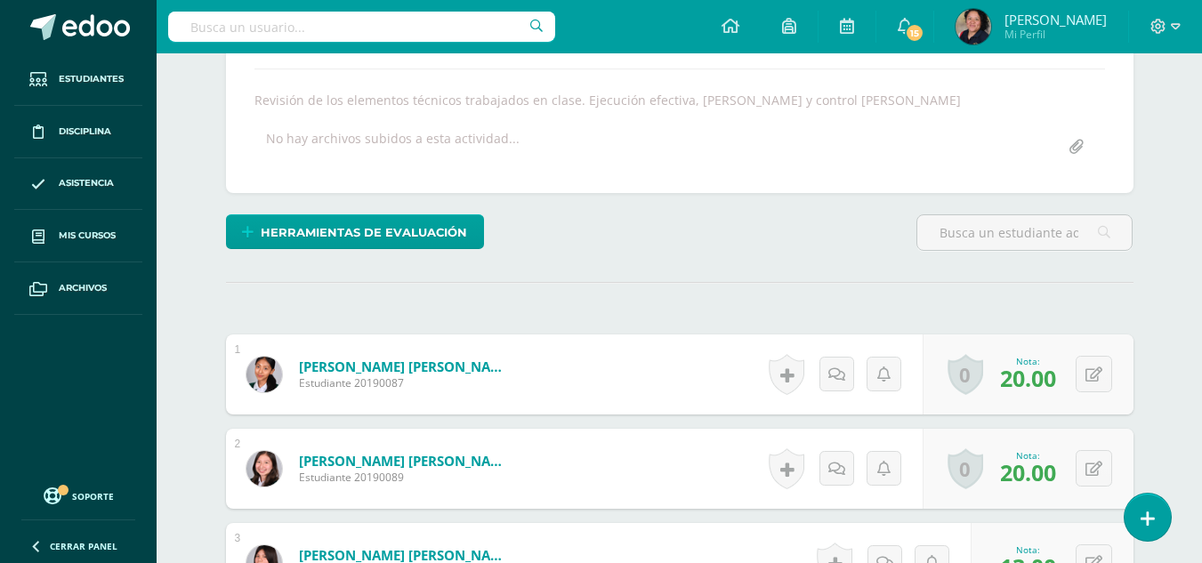
scroll to position [0, 0]
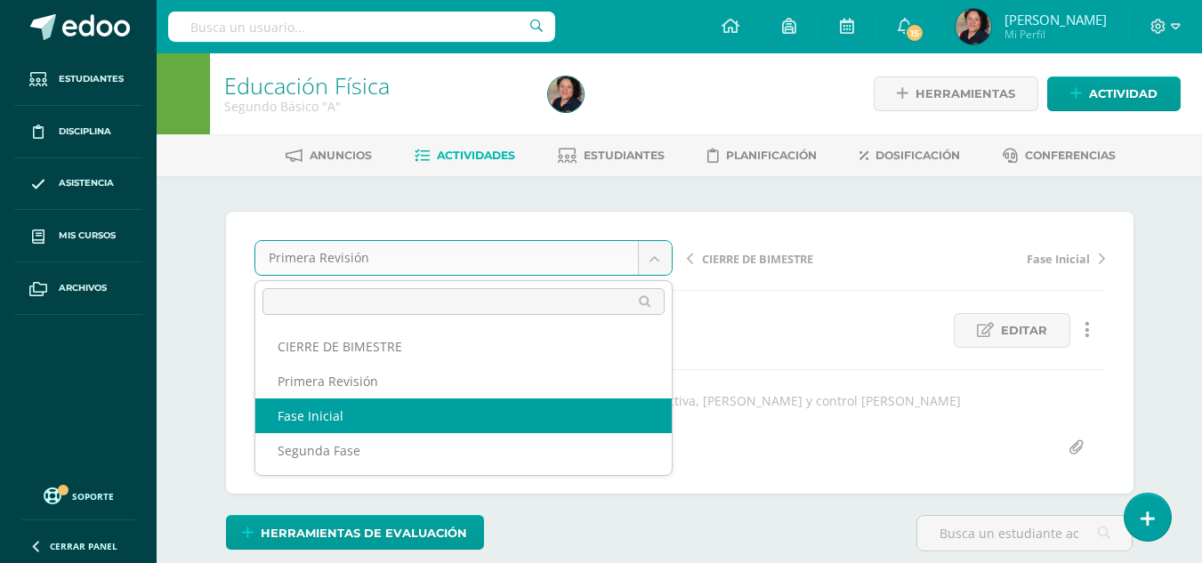
select select "/dashboard/teacher/grade-activity/107335/"
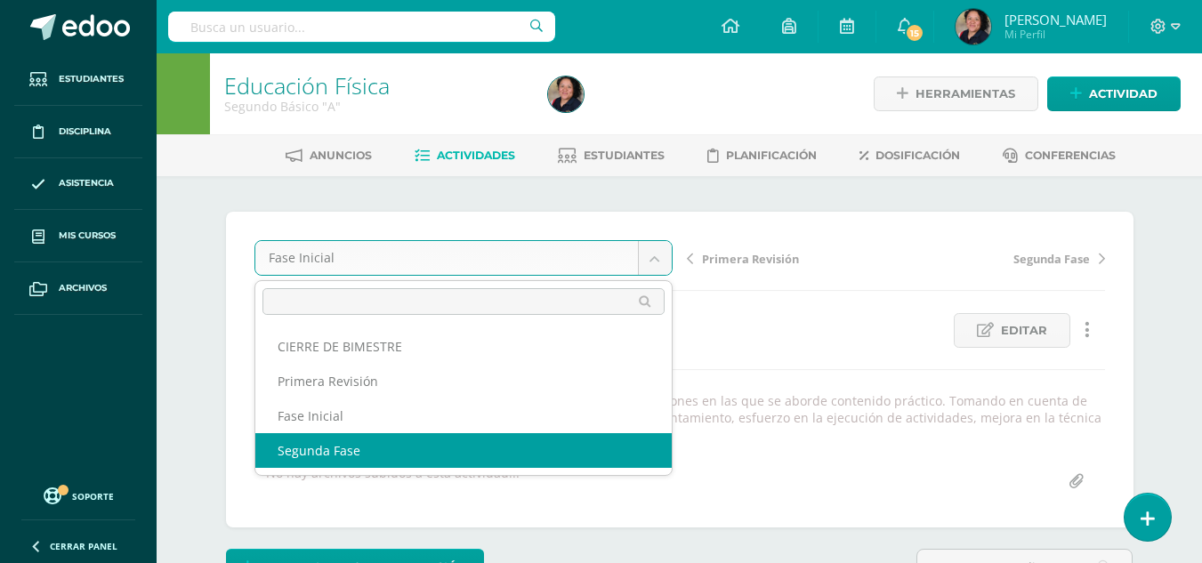
select select "/dashboard/teacher/grade-activity/107334/"
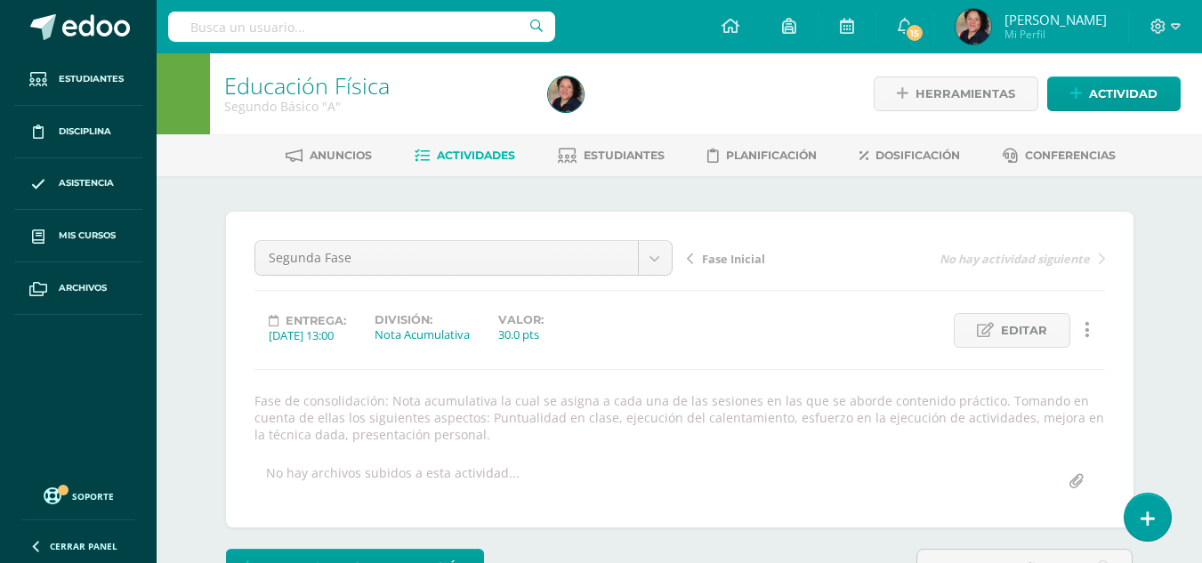
click at [489, 148] on link "Actividades" at bounding box center [465, 156] width 101 height 28
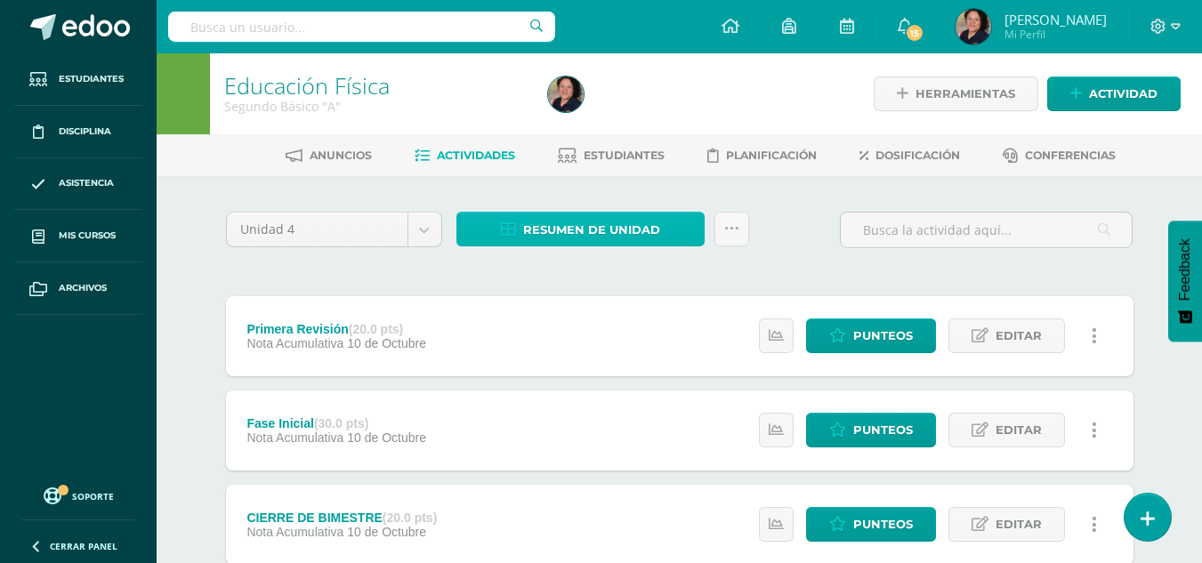
click at [594, 228] on span "Resumen de unidad" at bounding box center [591, 230] width 137 height 33
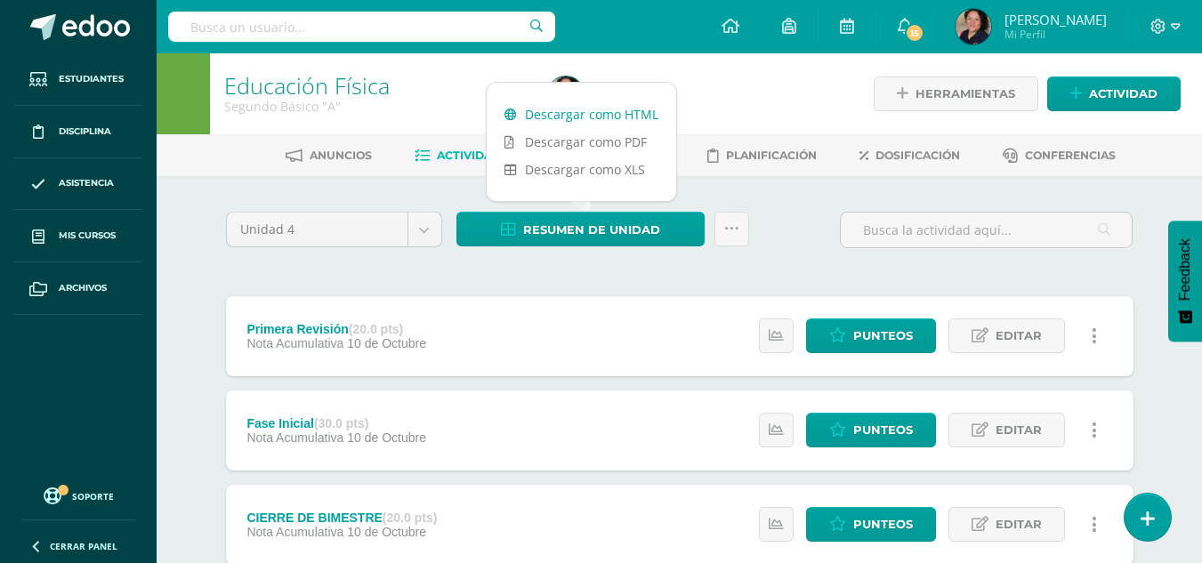
click at [593, 119] on link "Descargar como HTML" at bounding box center [582, 115] width 190 height 28
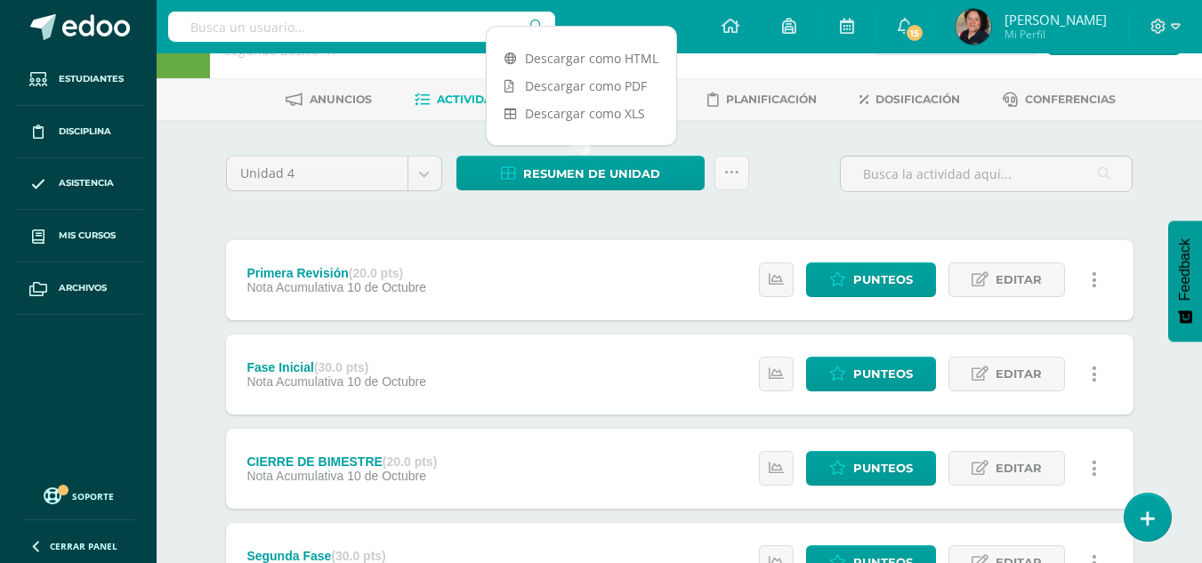
scroll to position [58, 0]
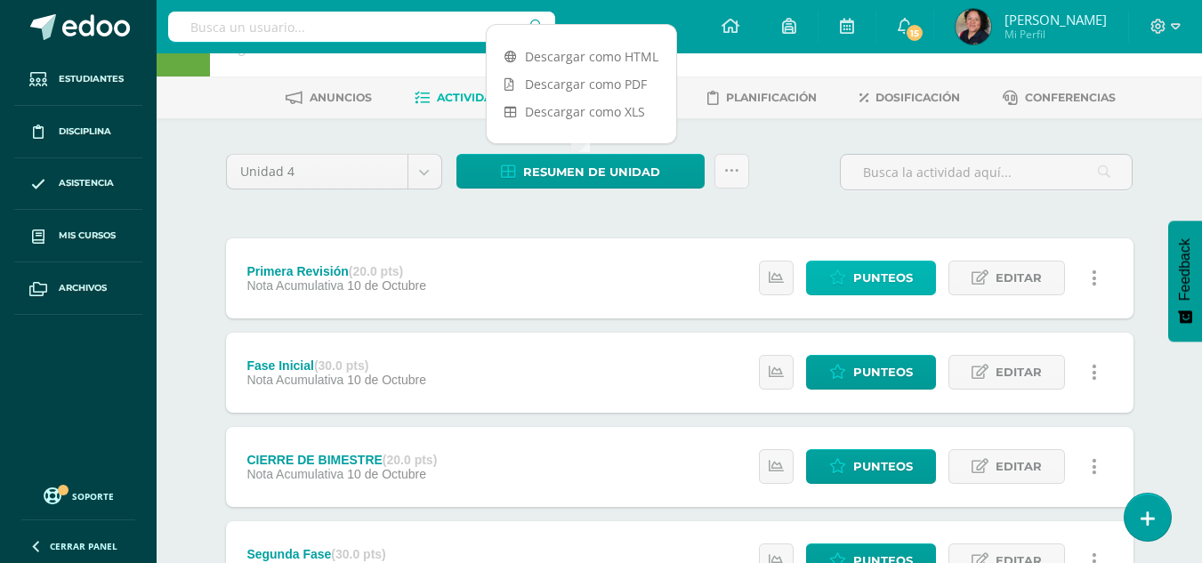
click at [921, 277] on link "Punteos" at bounding box center [871, 278] width 130 height 35
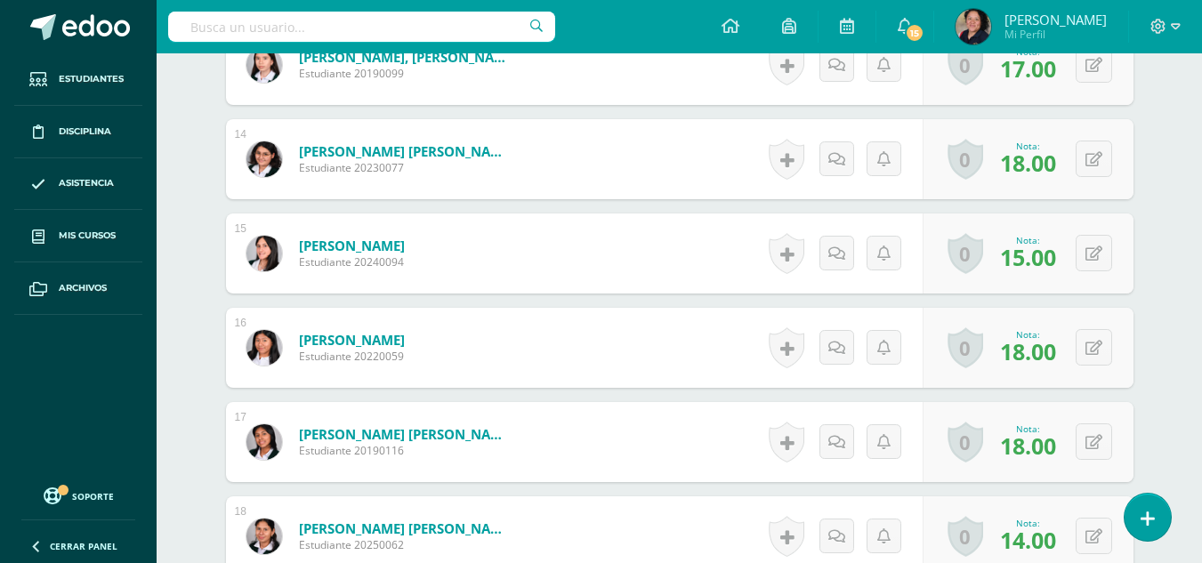
scroll to position [1735, 0]
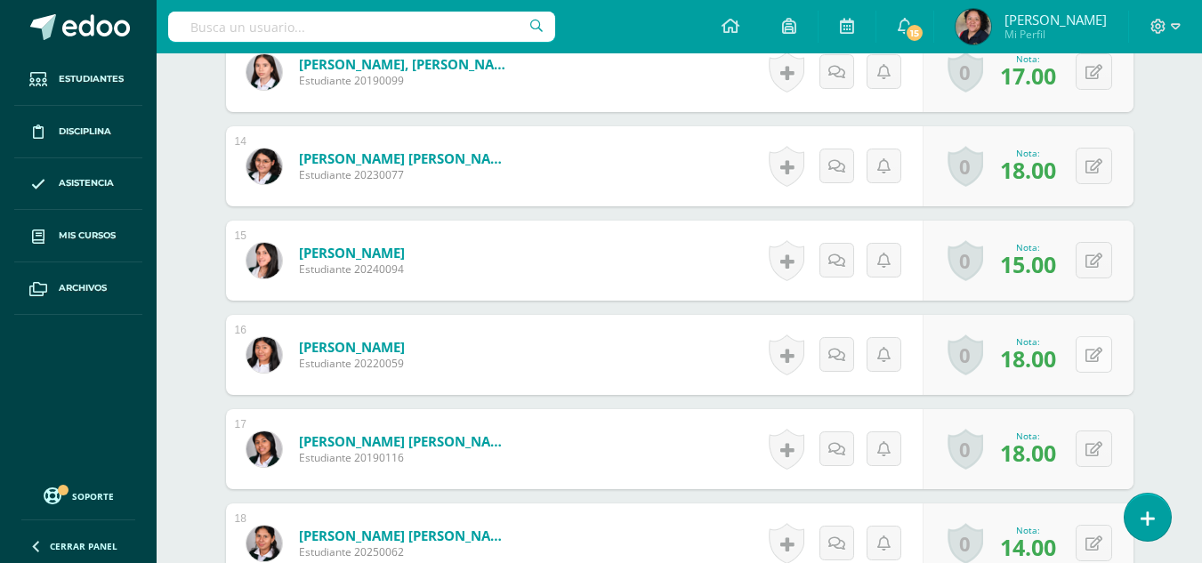
click at [1096, 363] on button at bounding box center [1094, 354] width 36 height 36
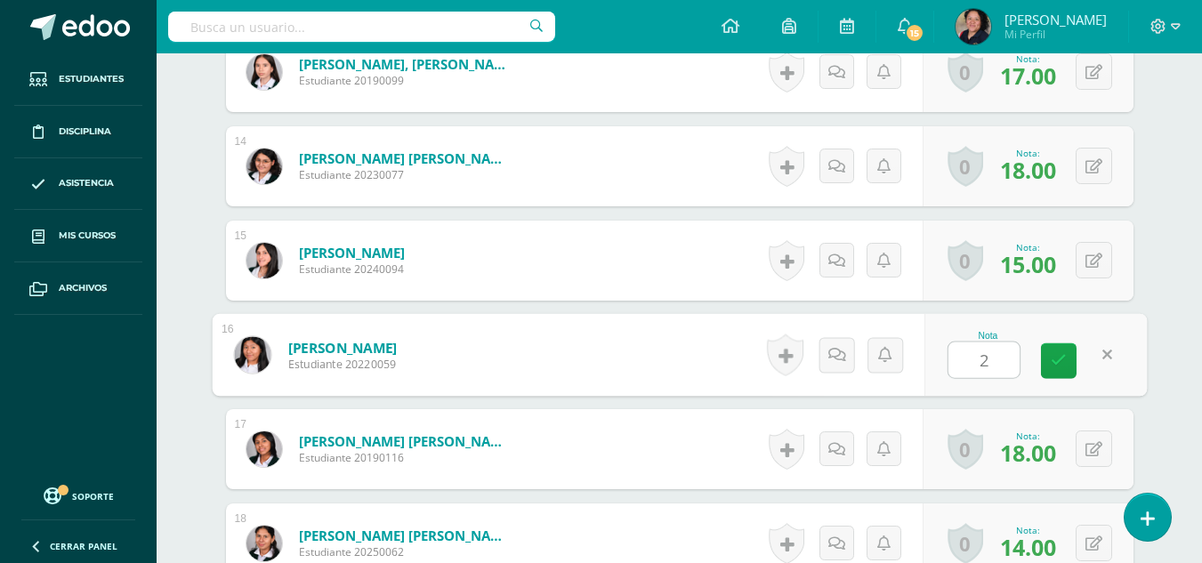
type input "20"
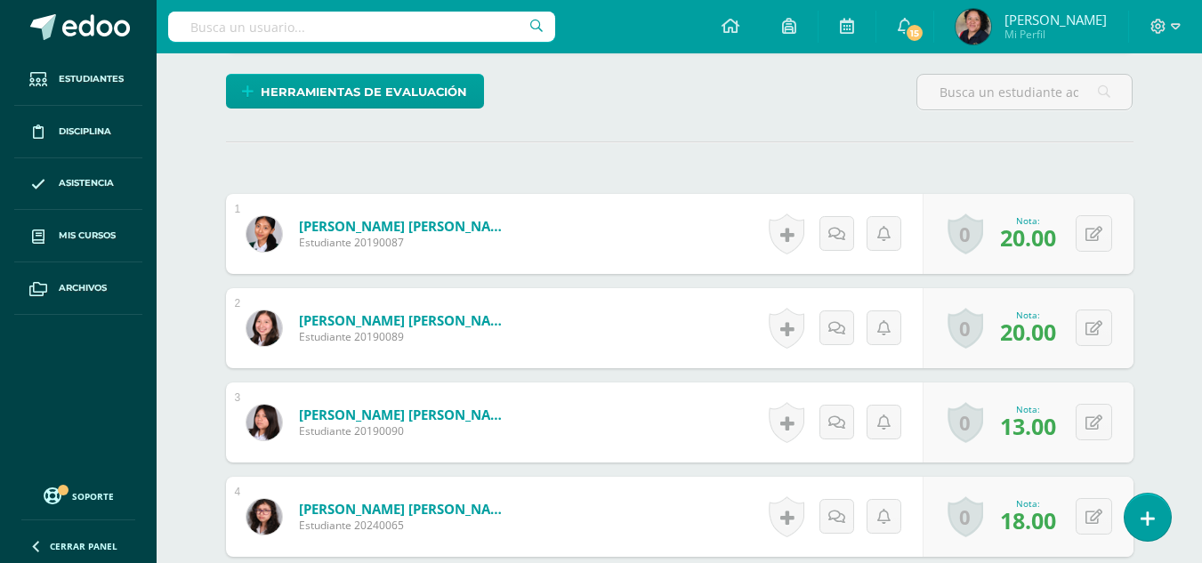
scroll to position [0, 0]
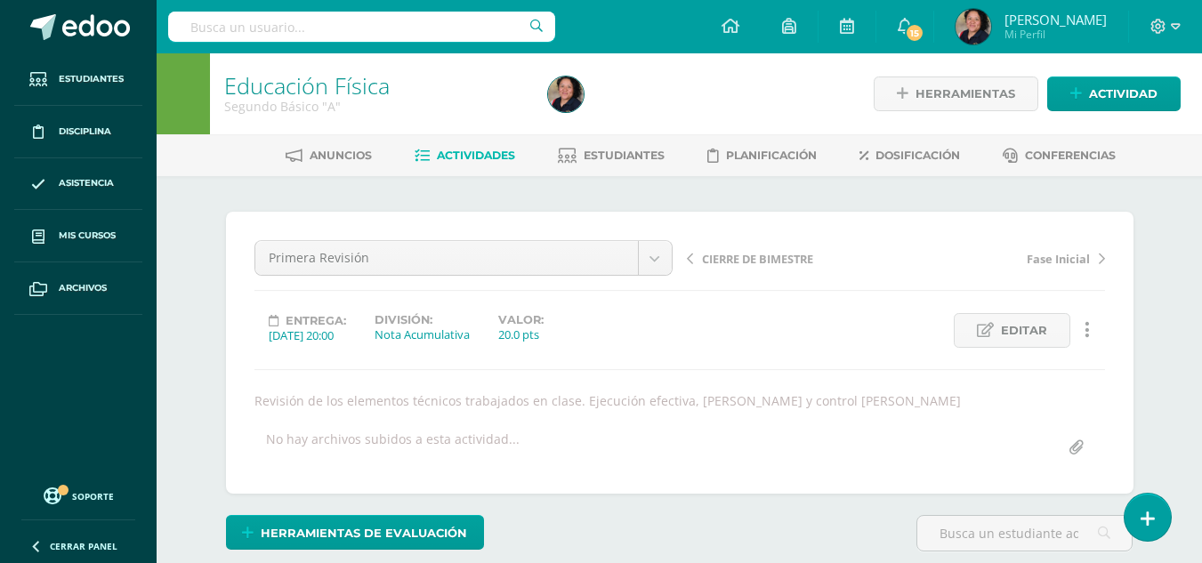
click at [482, 158] on span "Actividades" at bounding box center [476, 155] width 78 height 13
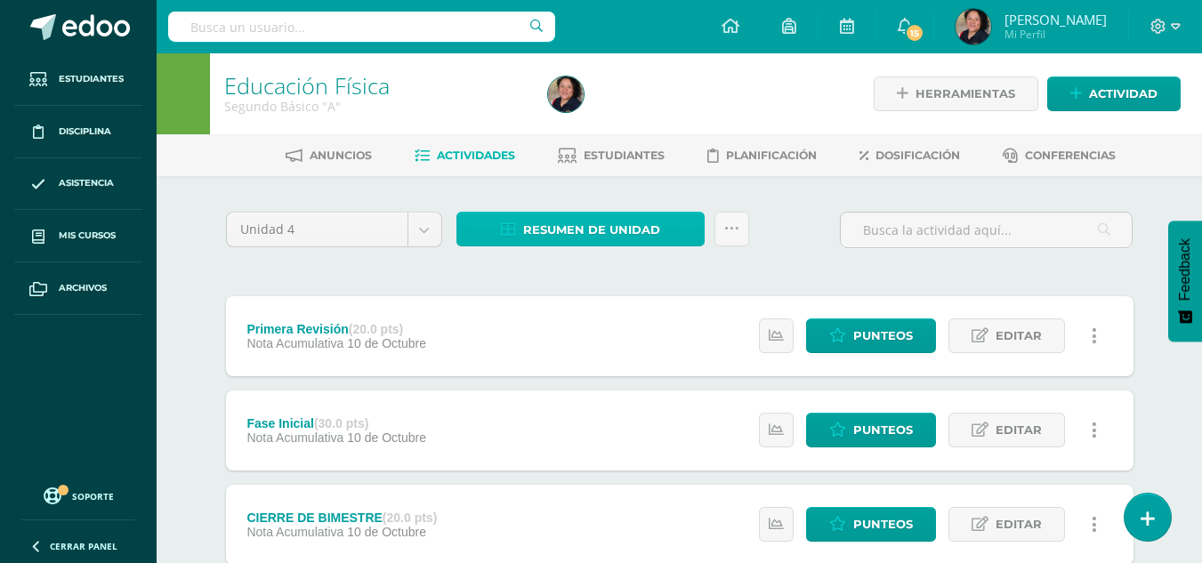
click at [554, 225] on span "Resumen de unidad" at bounding box center [591, 230] width 137 height 33
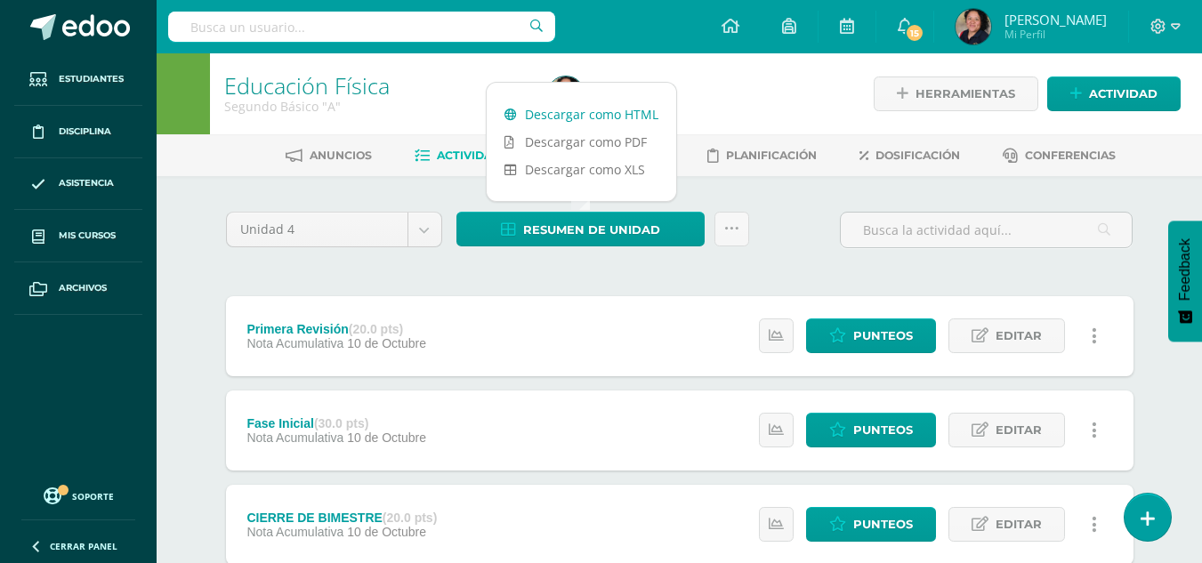
click at [562, 117] on link "Descargar como HTML" at bounding box center [582, 115] width 190 height 28
click at [747, 100] on div at bounding box center [706, 93] width 331 height 81
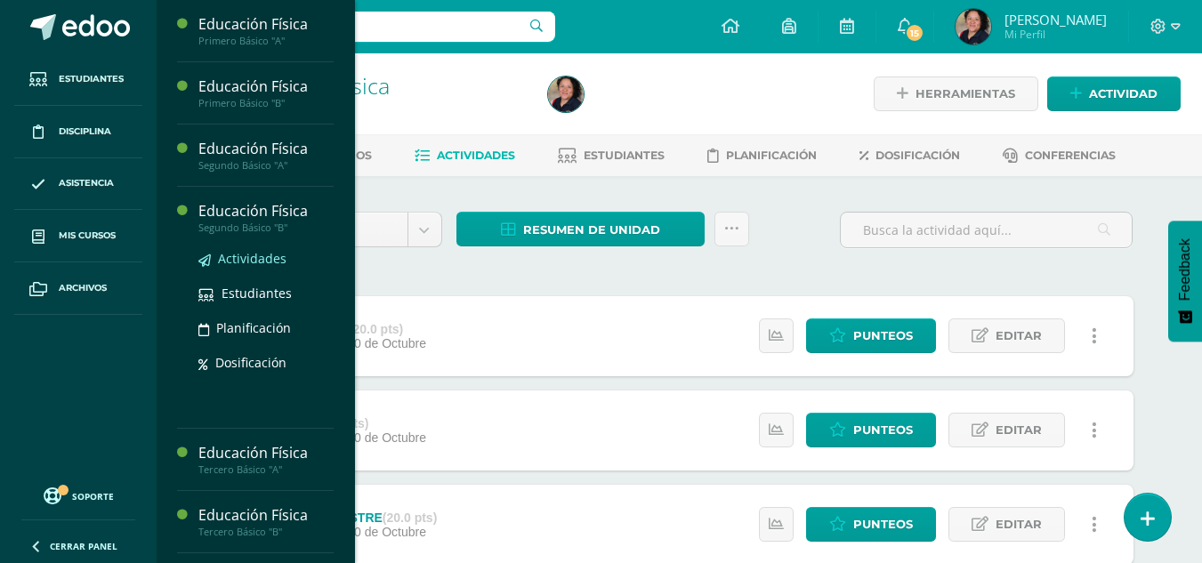
click at [251, 261] on span "Actividades" at bounding box center [252, 258] width 69 height 17
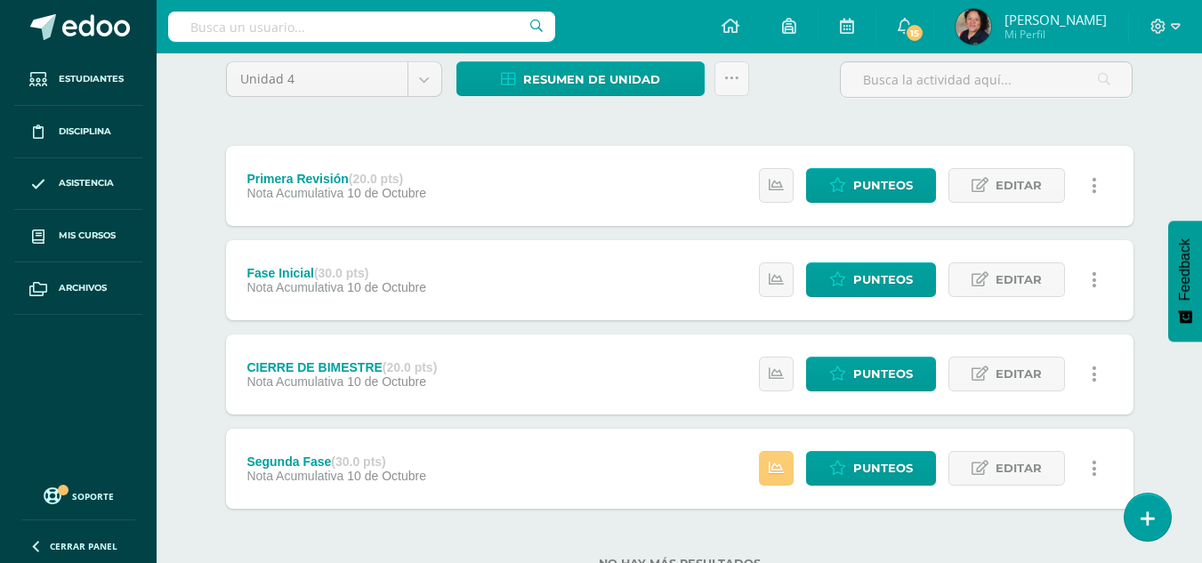
scroll to position [152, 0]
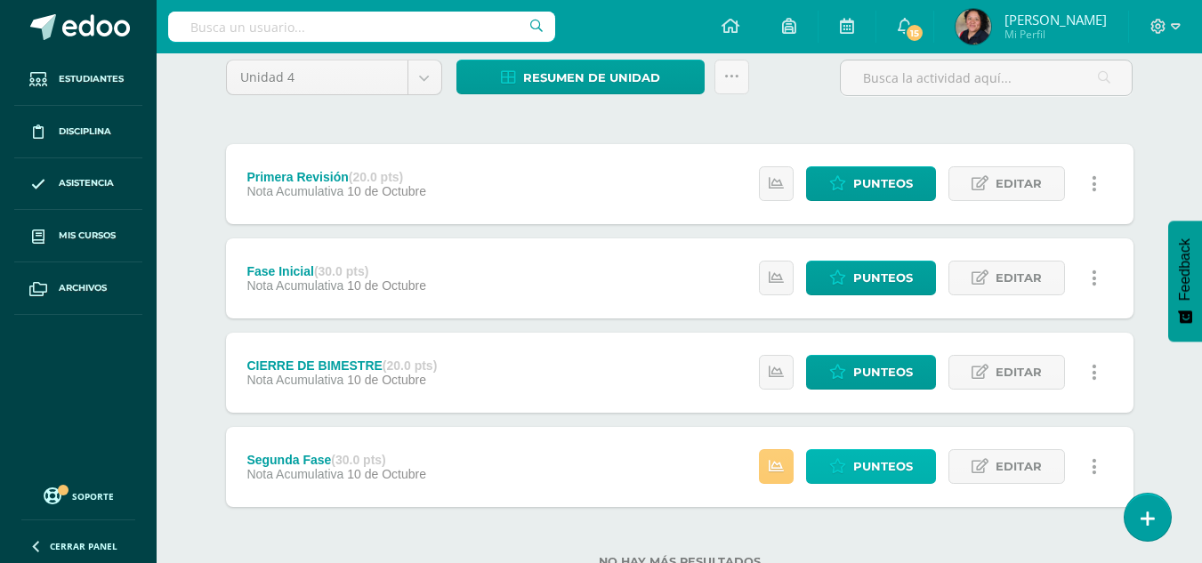
click at [888, 457] on span "Punteos" at bounding box center [883, 466] width 60 height 33
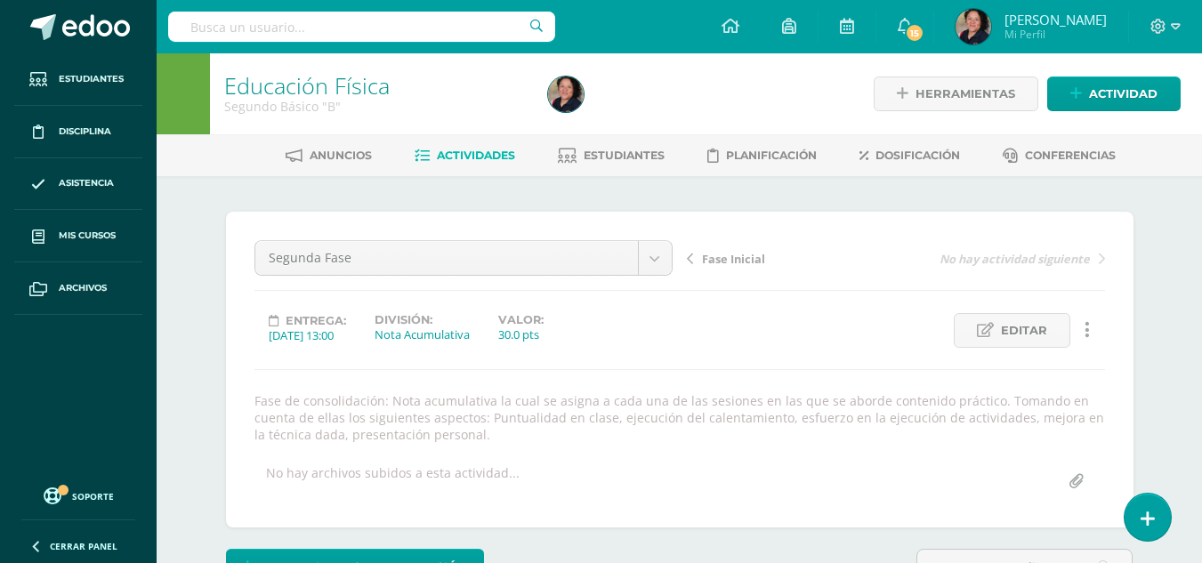
click at [473, 156] on span "Actividades" at bounding box center [476, 155] width 78 height 13
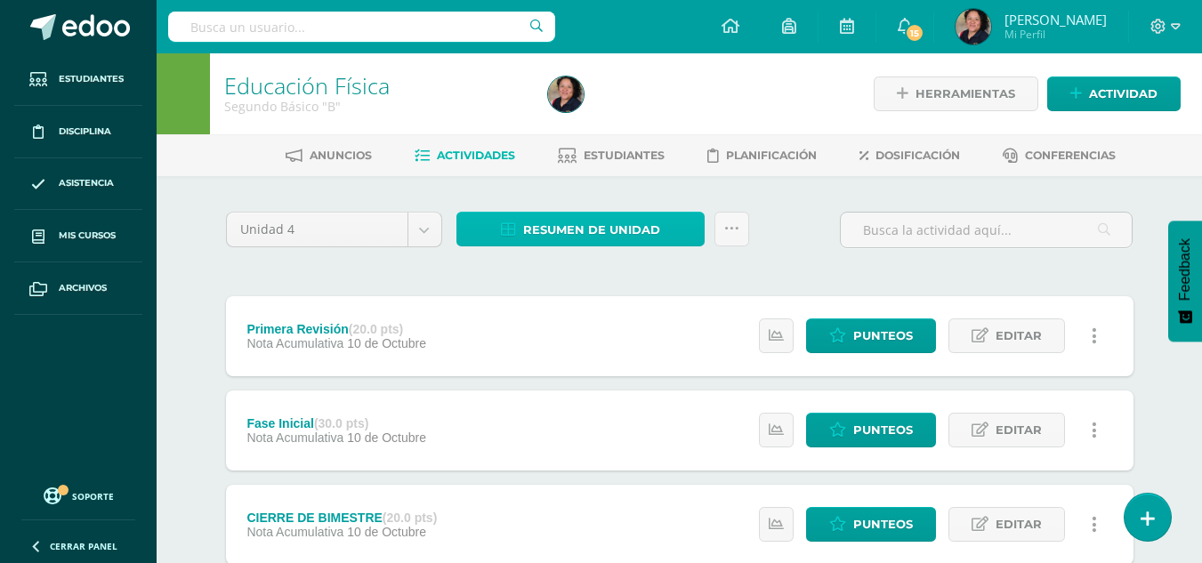
click at [586, 222] on span "Resumen de unidad" at bounding box center [591, 230] width 137 height 33
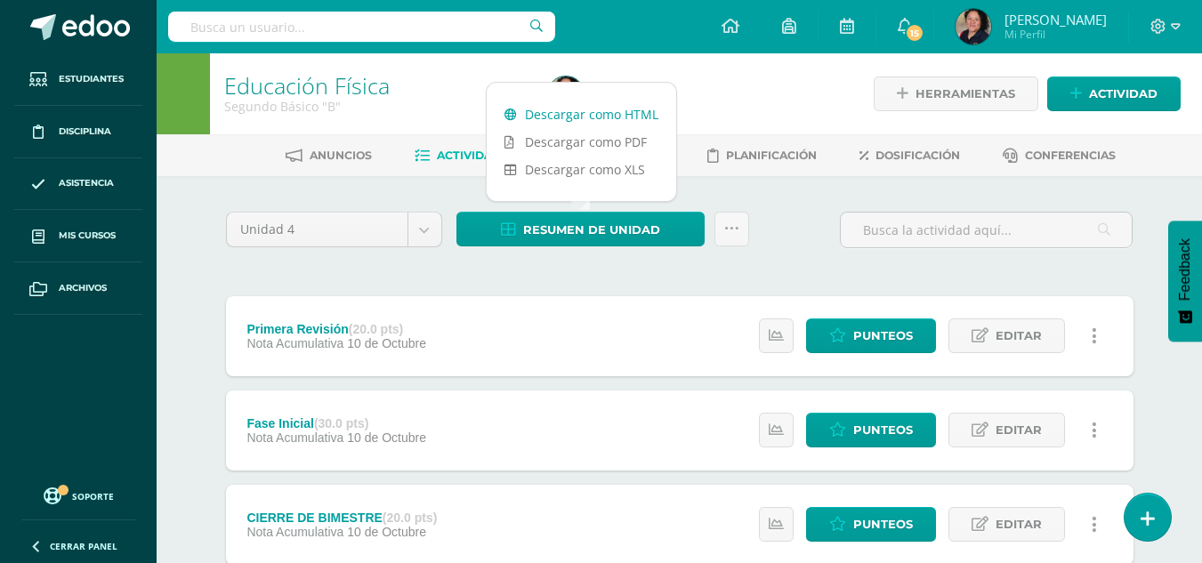
click at [570, 115] on link "Descargar como HTML" at bounding box center [582, 115] width 190 height 28
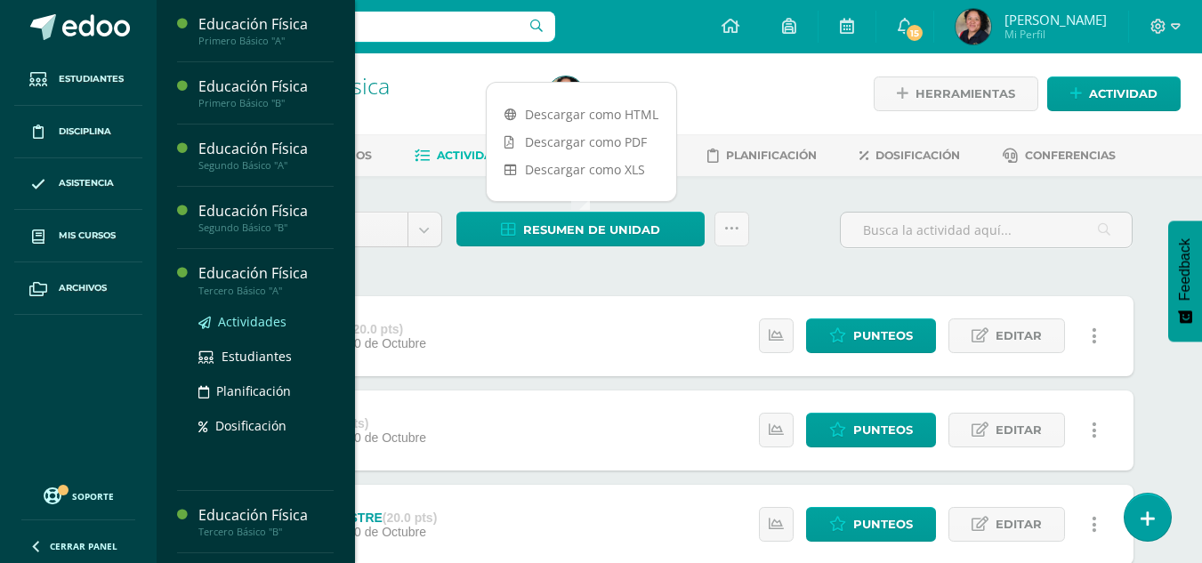
click at [249, 323] on span "Actividades" at bounding box center [252, 321] width 69 height 17
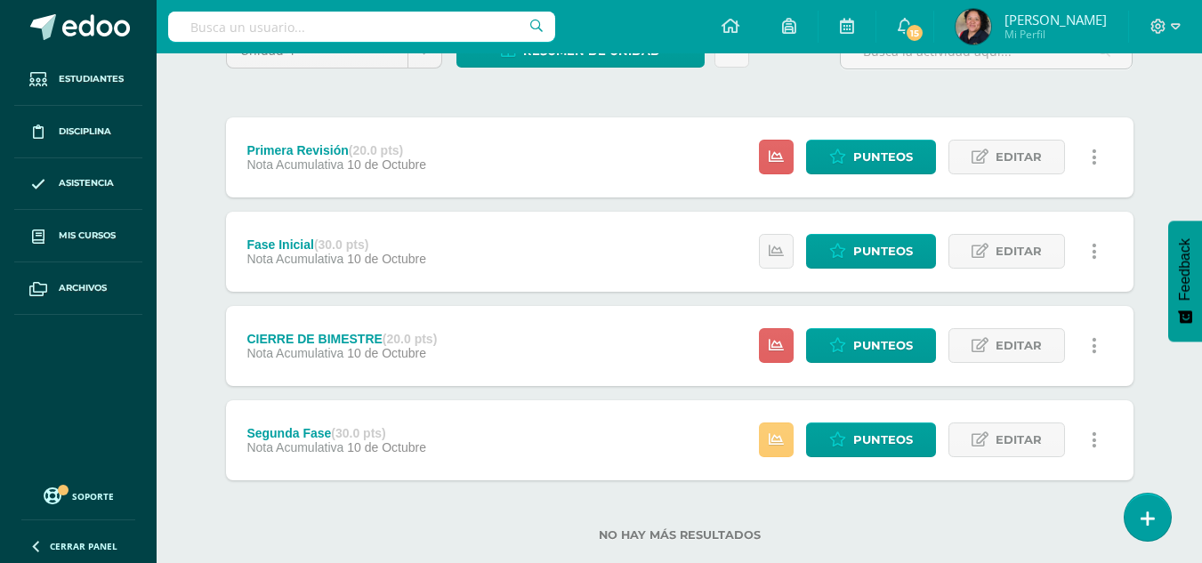
scroll to position [182, 0]
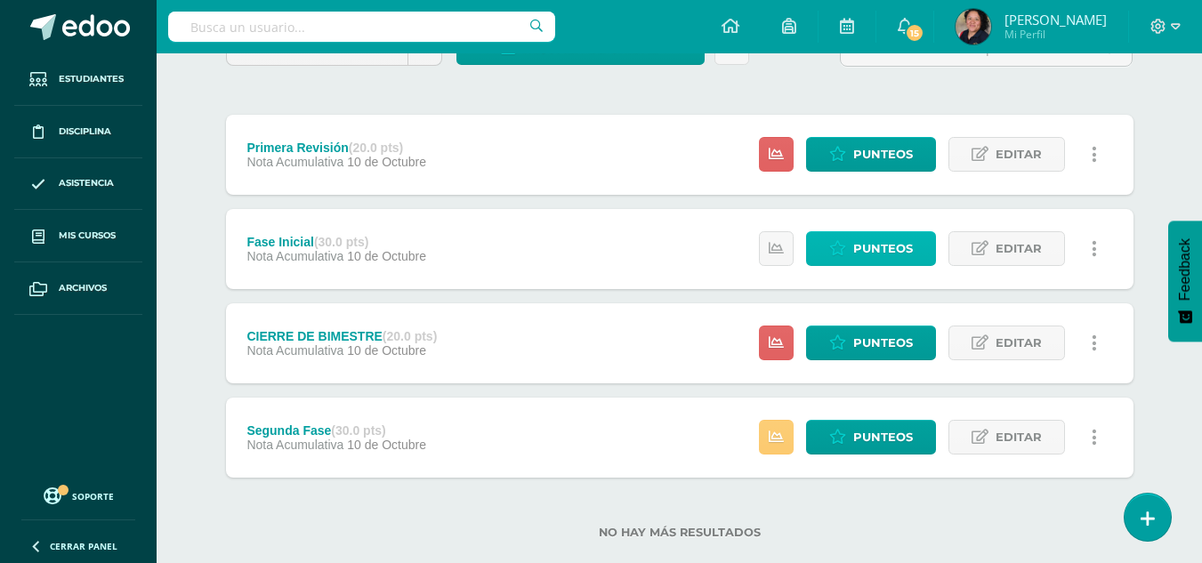
click at [864, 247] on span "Punteos" at bounding box center [883, 248] width 60 height 33
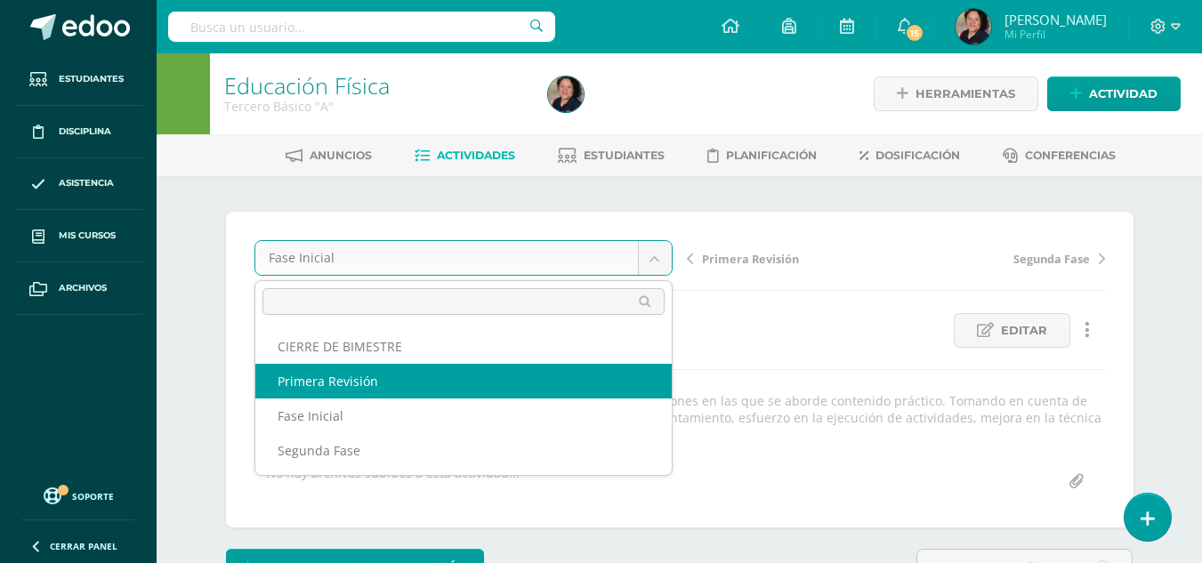
select select "/dashboard/teacher/grade-activity/107346/"
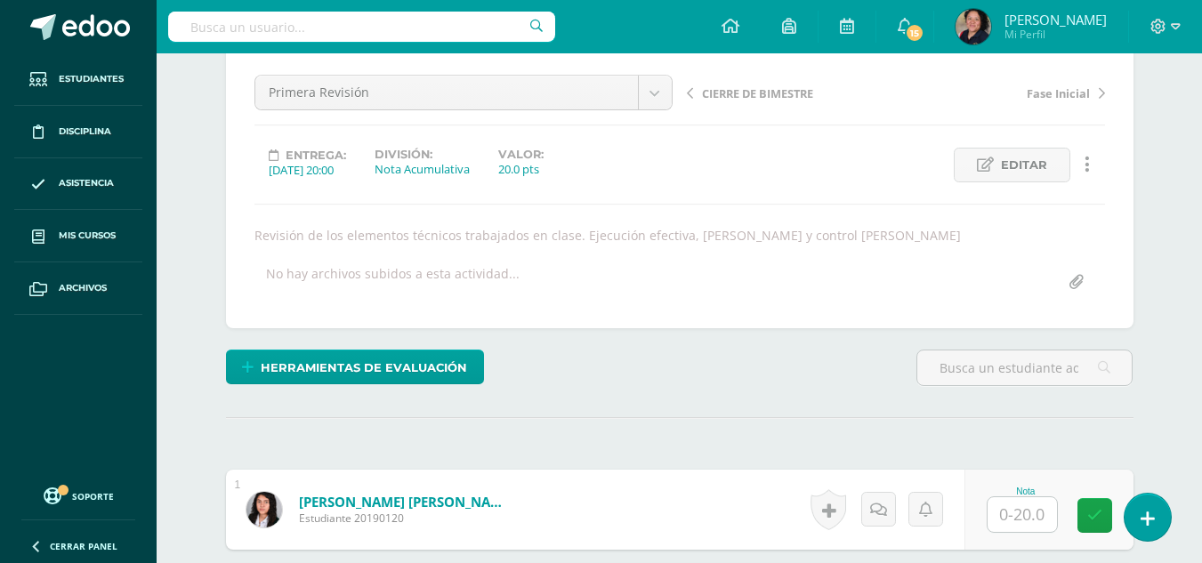
scroll to position [167, 0]
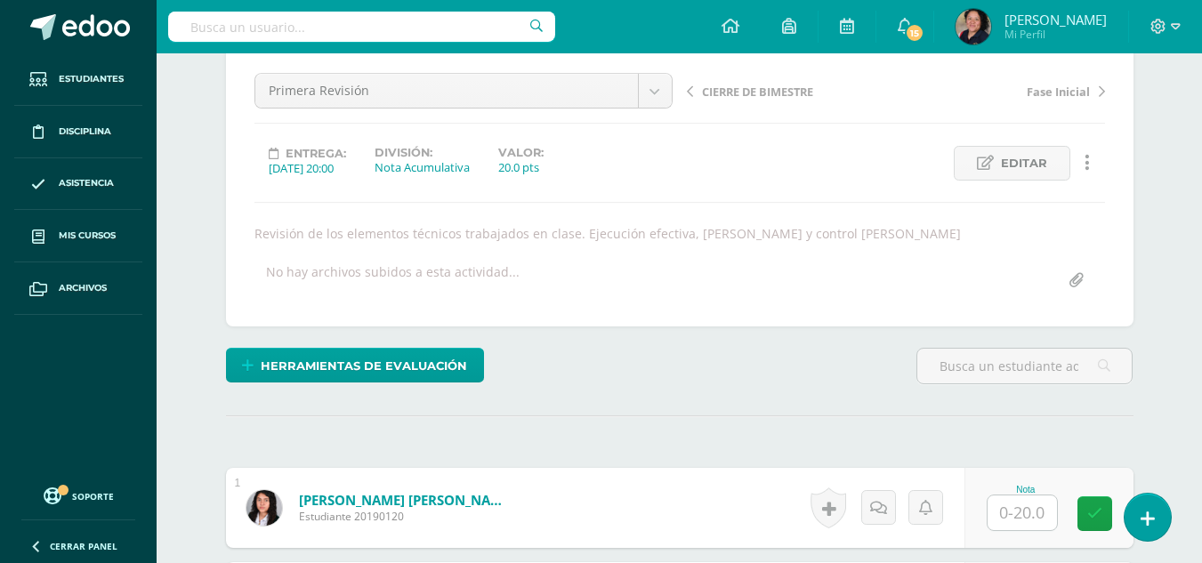
click at [1033, 506] on input "text" at bounding box center [1022, 513] width 69 height 35
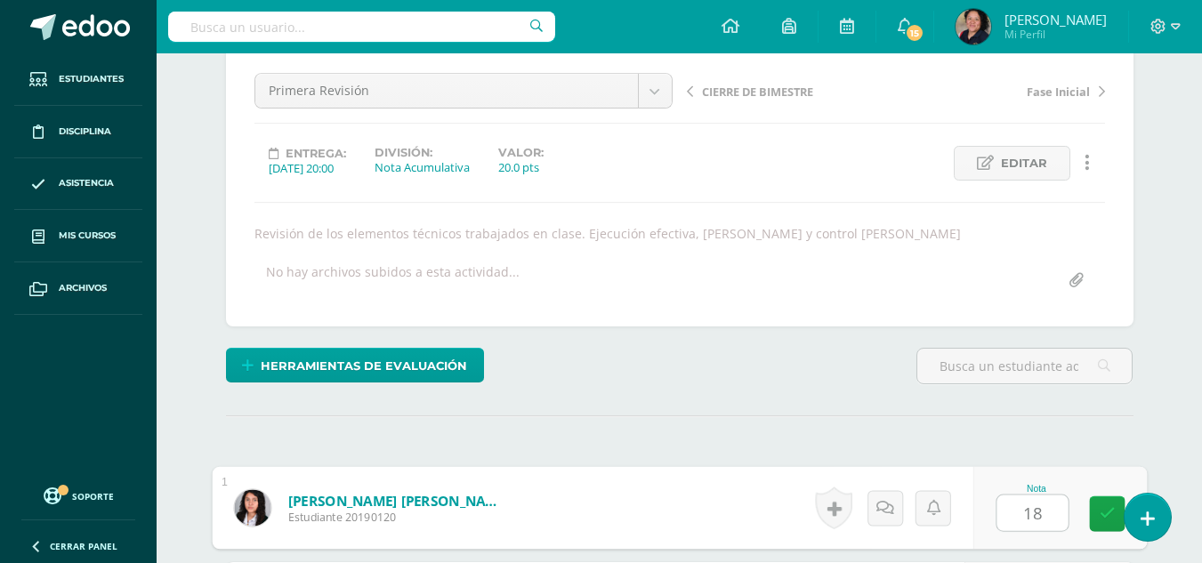
type input "18"
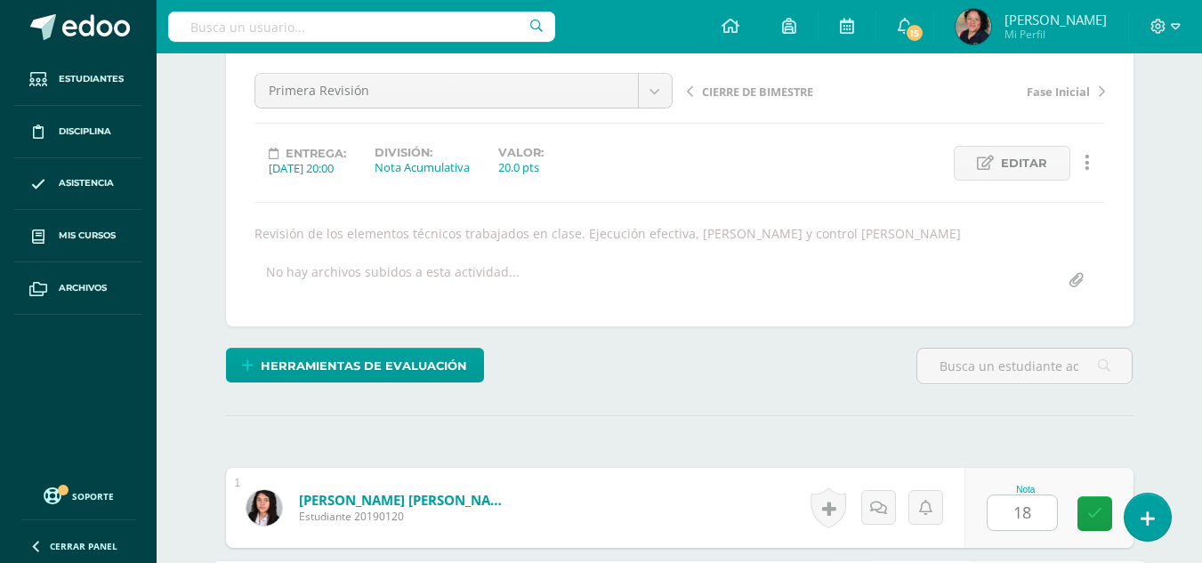
scroll to position [493, 0]
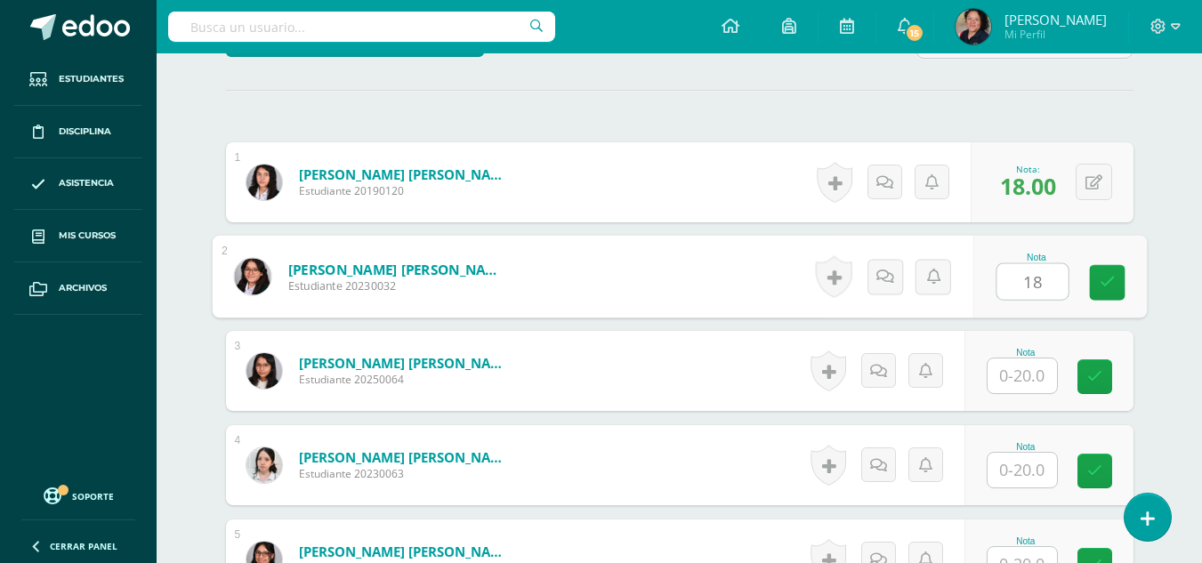
type input "18"
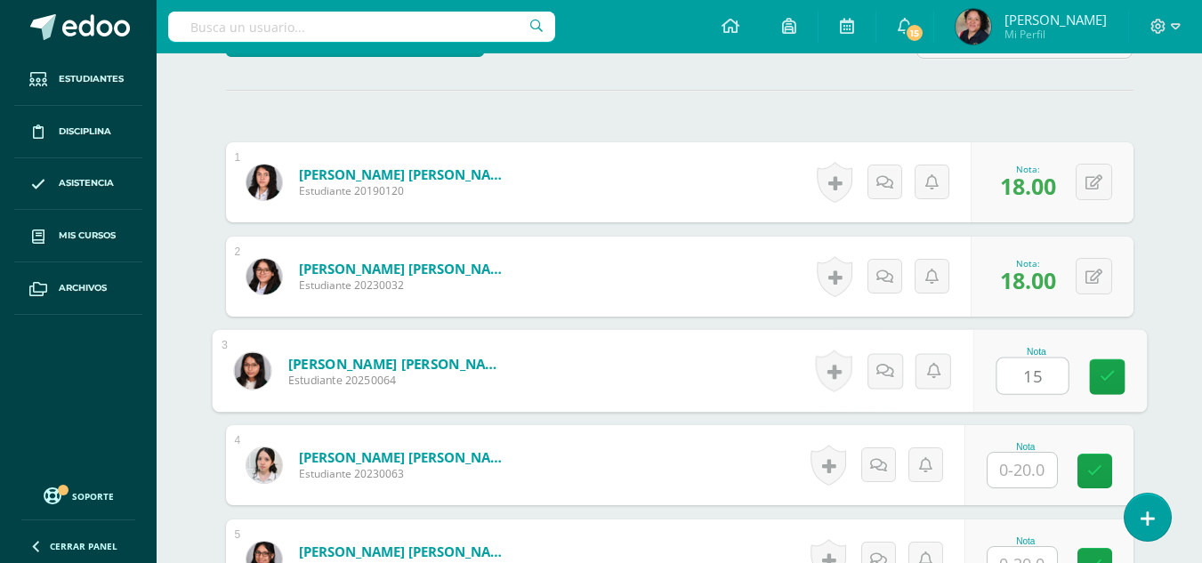
type input "15"
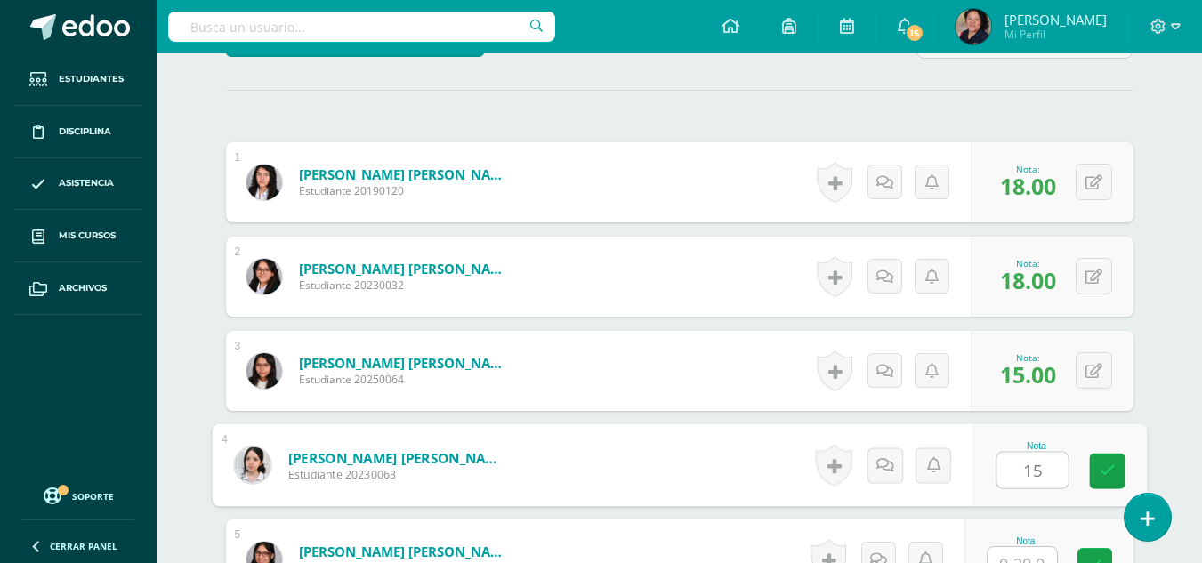
type input "15"
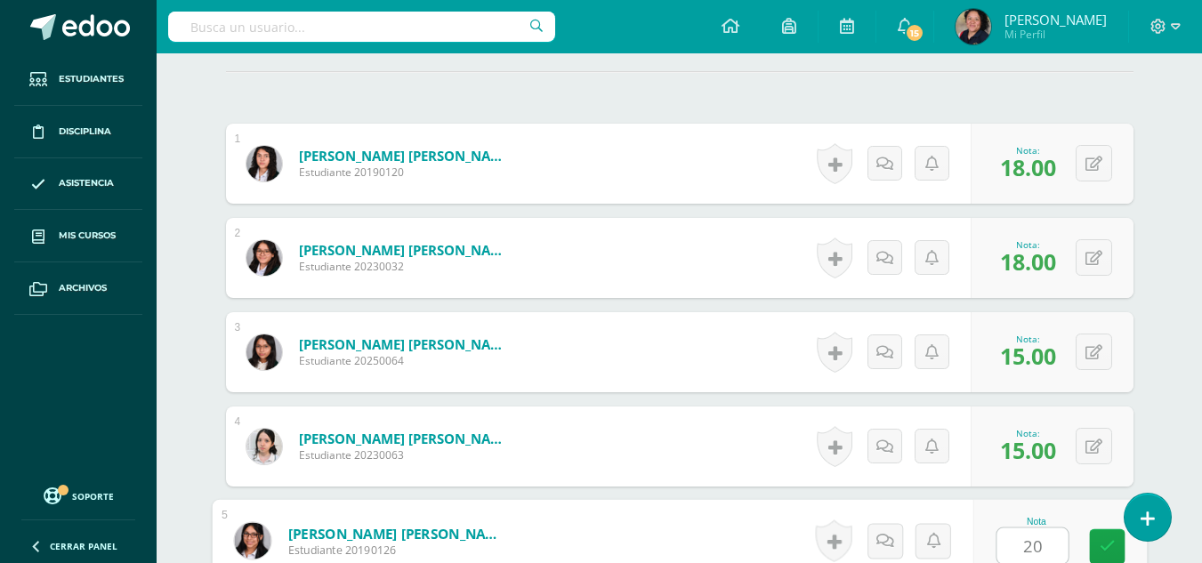
type input "20"
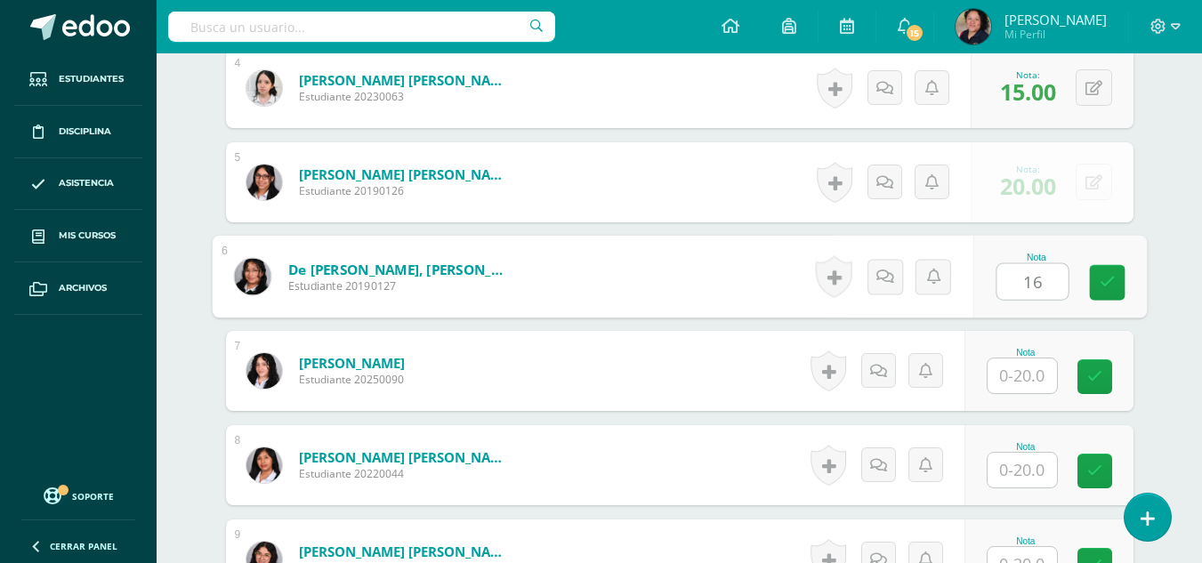
type input "16"
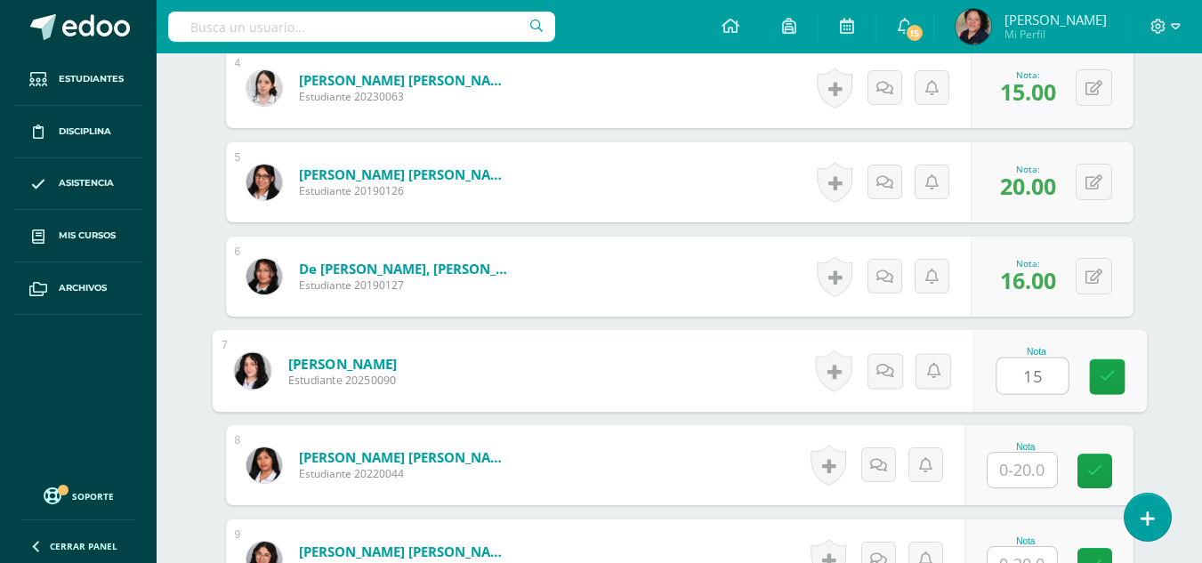
type input "15"
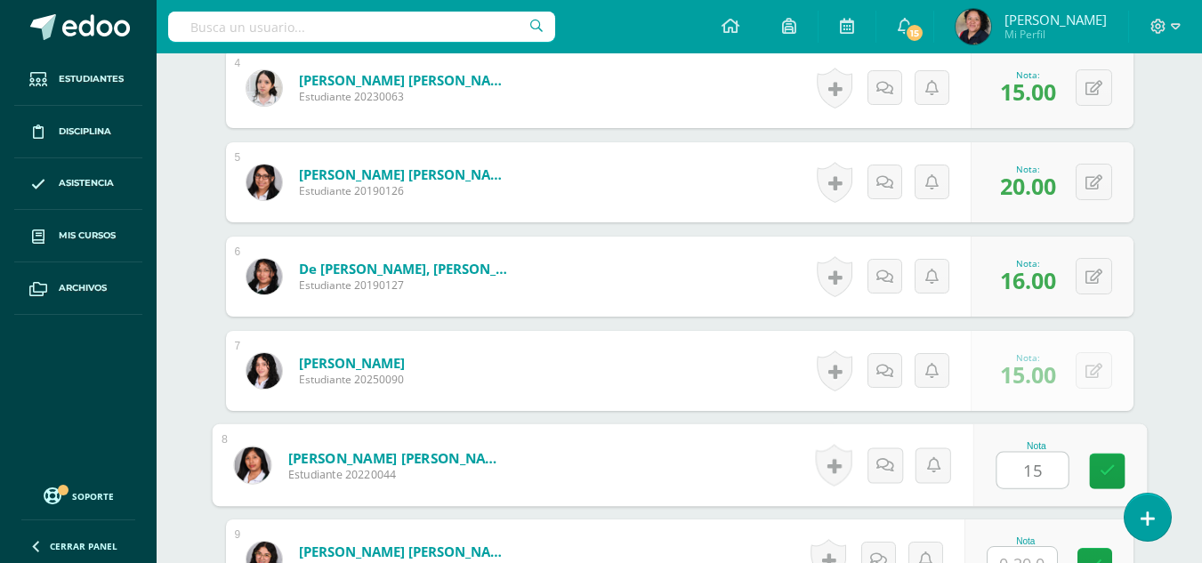
type input "15"
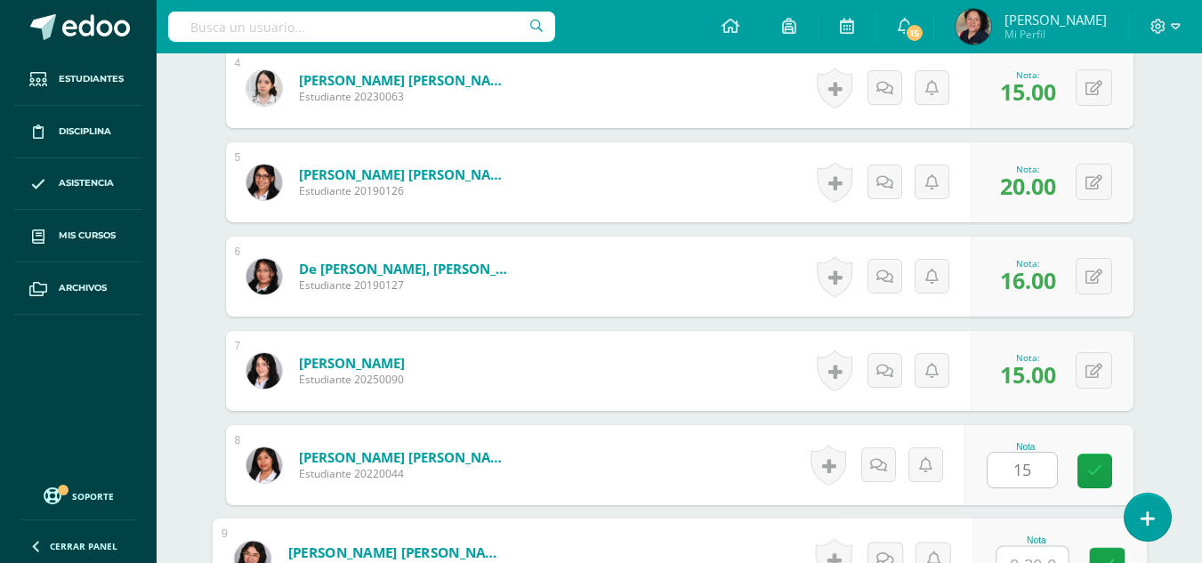
scroll to position [889, 0]
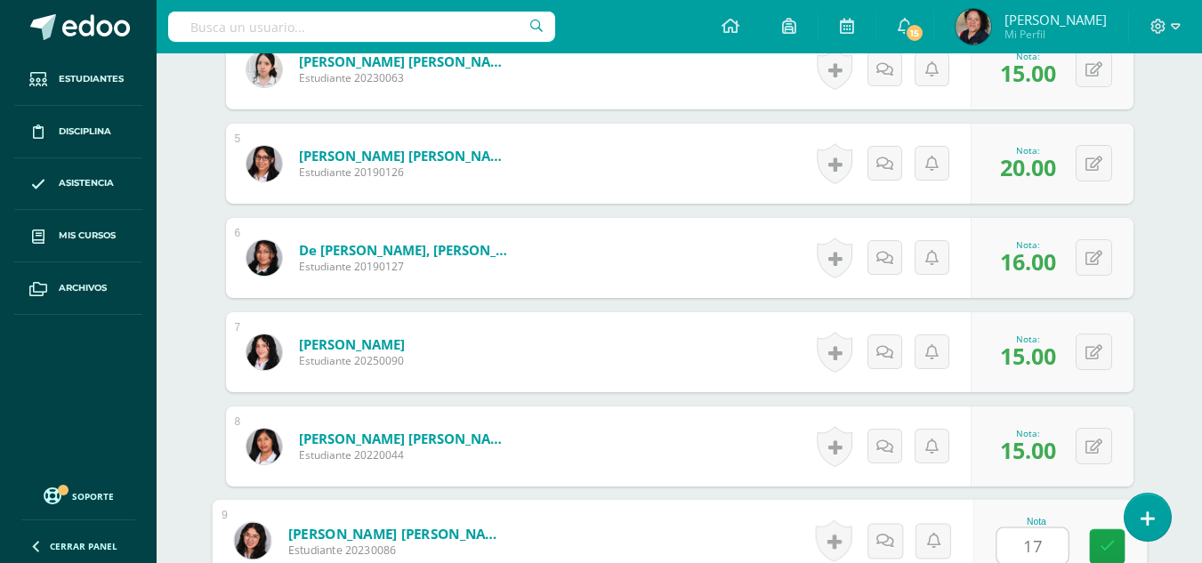
type input "17"
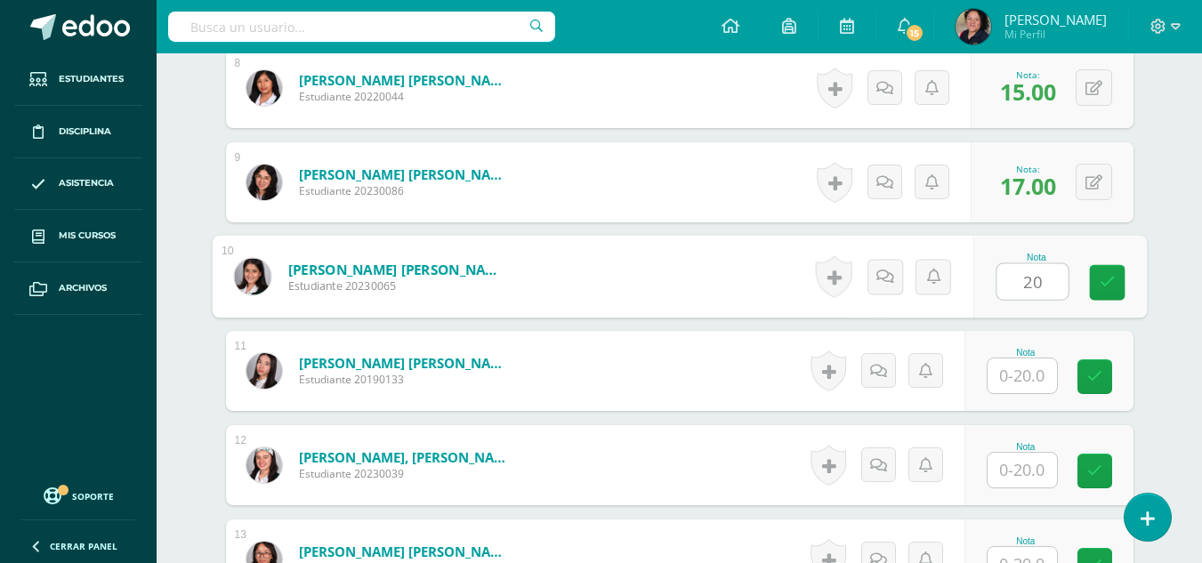
type input "20"
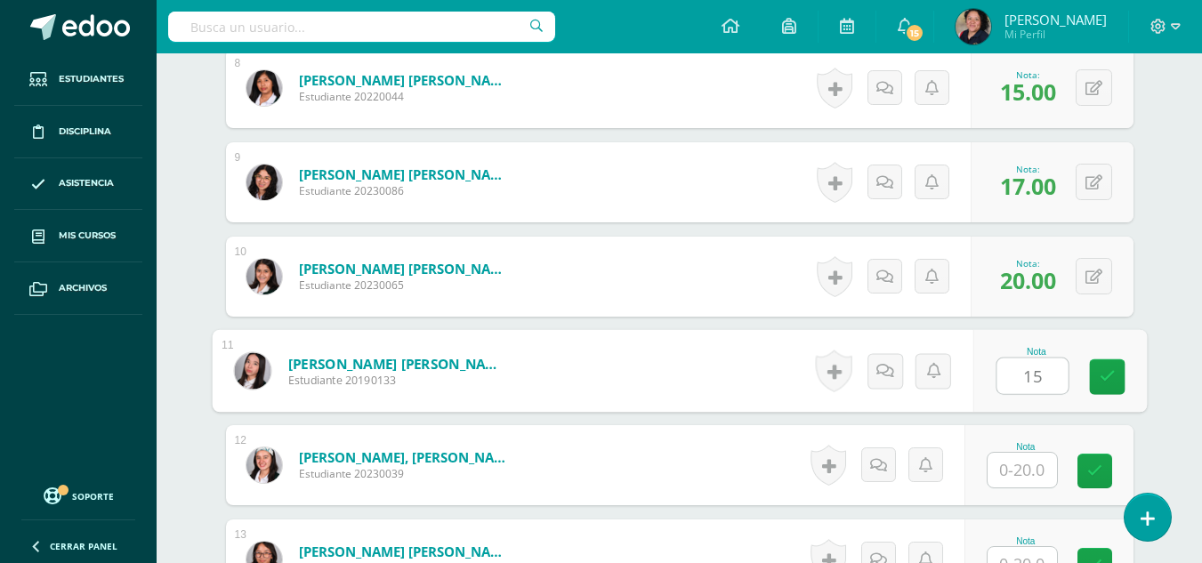
type input "15"
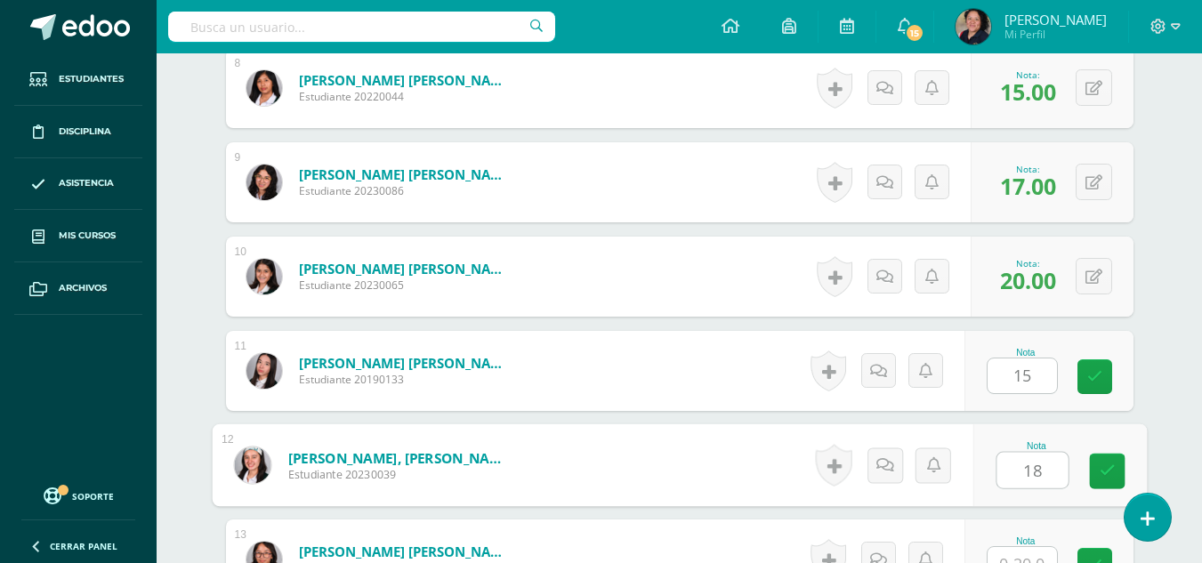
type input "18"
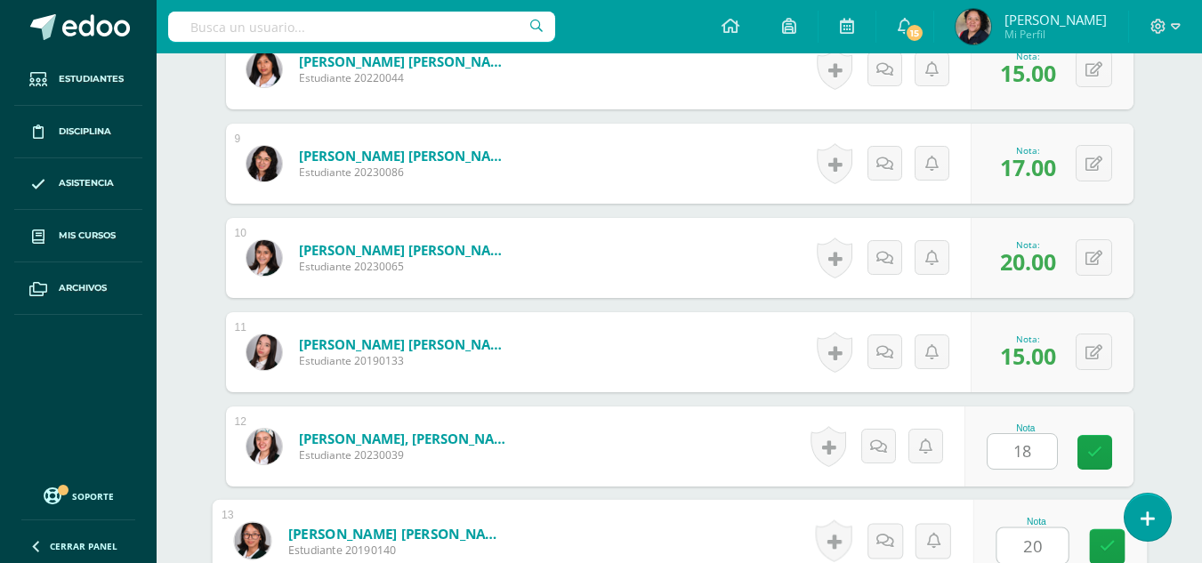
type input "20"
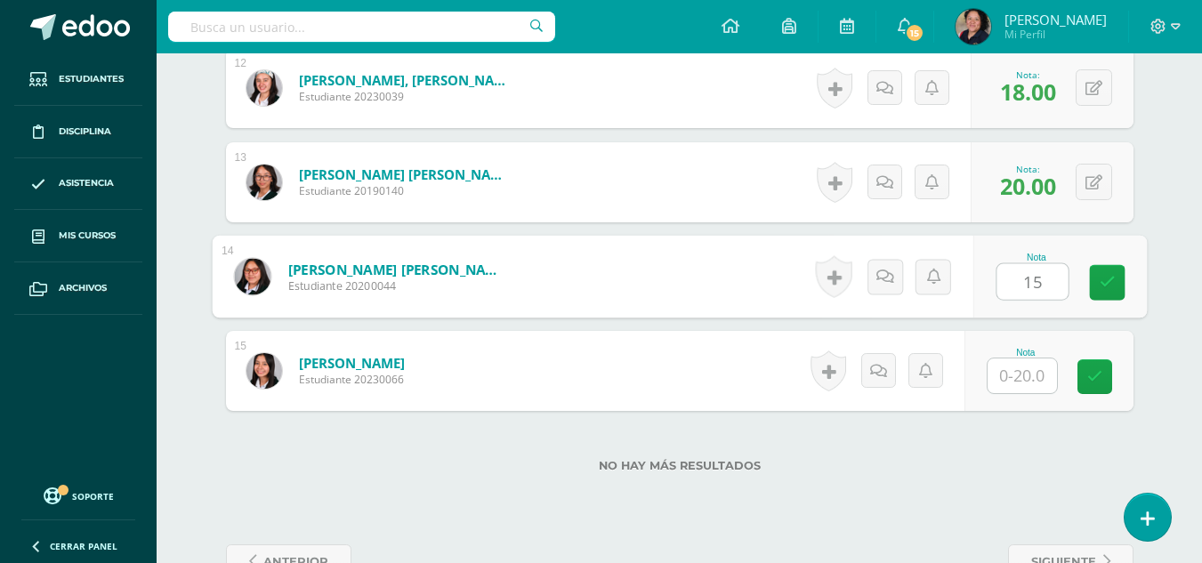
type input "15"
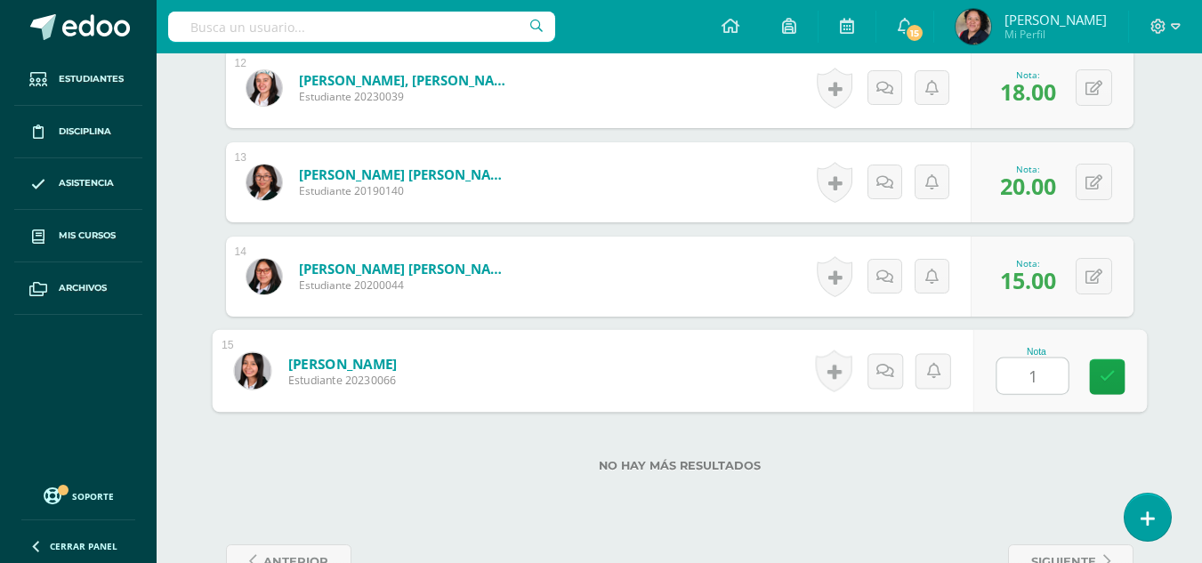
type input "17"
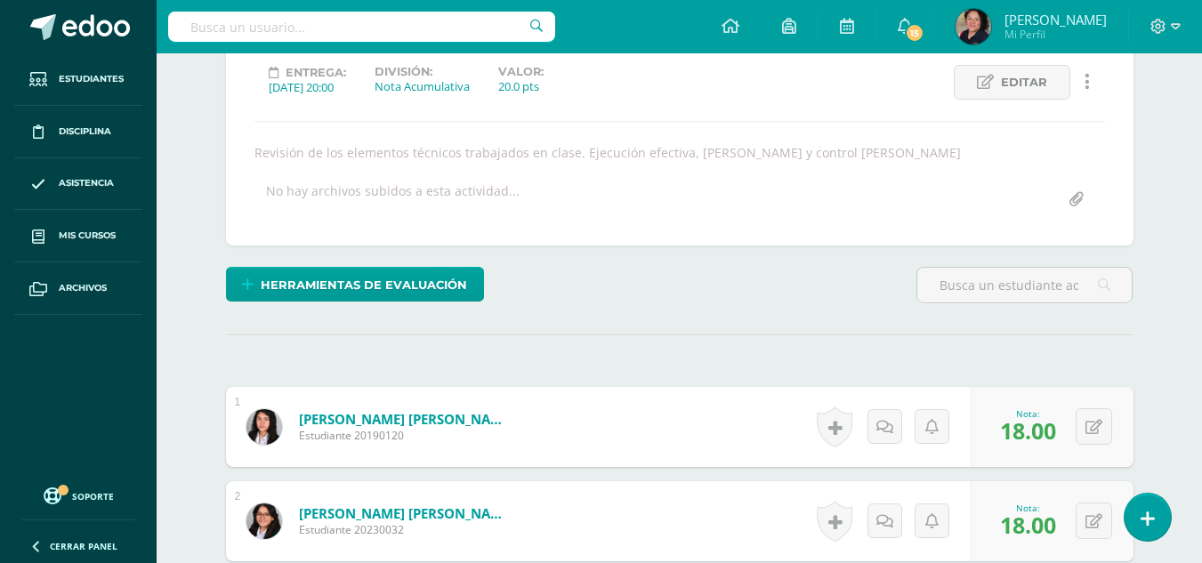
scroll to position [0, 0]
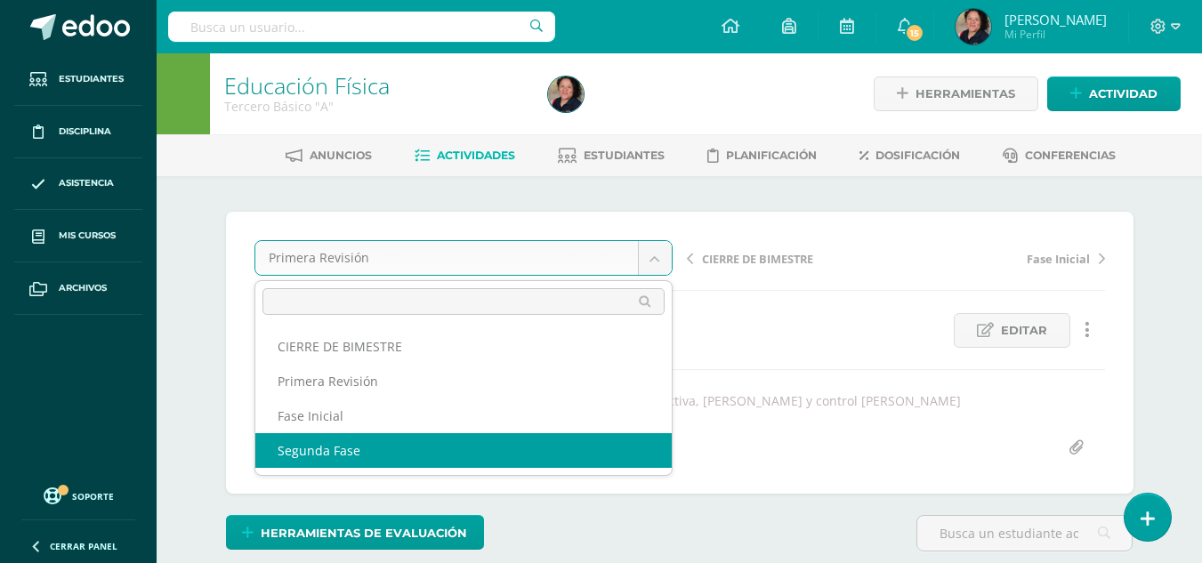
select select "/dashboard/teacher/grade-activity/107344/"
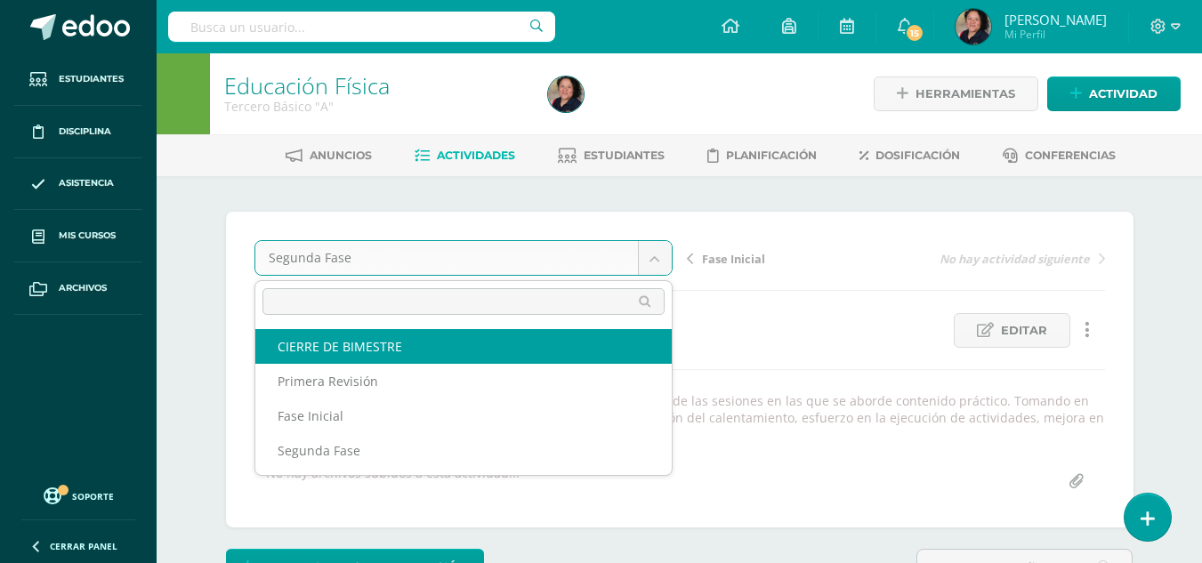
select select "/dashboard/teacher/grade-activity/107347/"
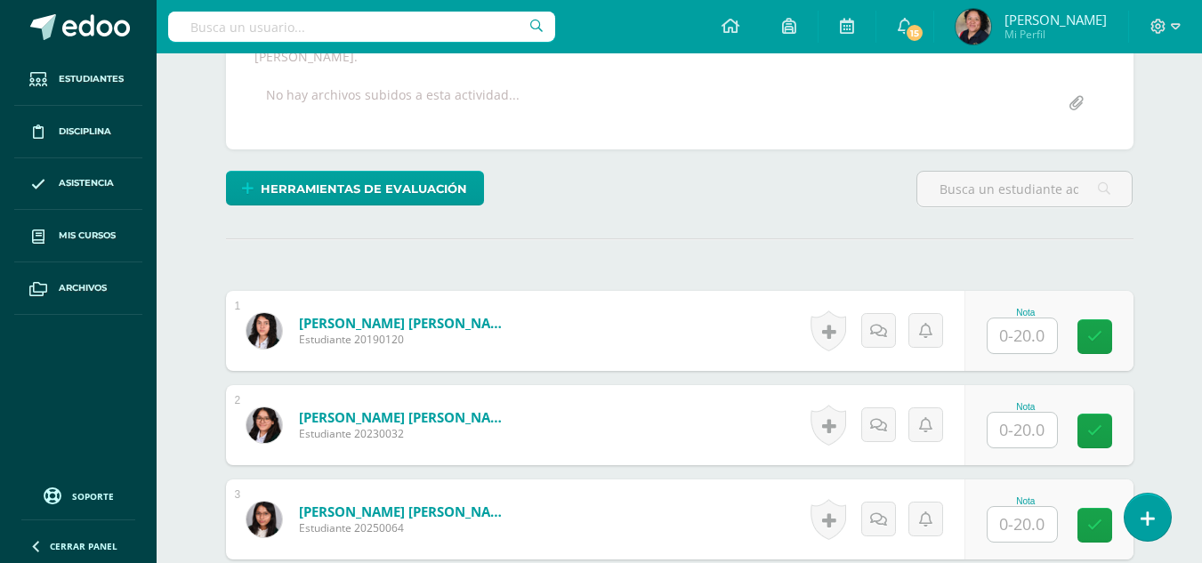
scroll to position [362, 0]
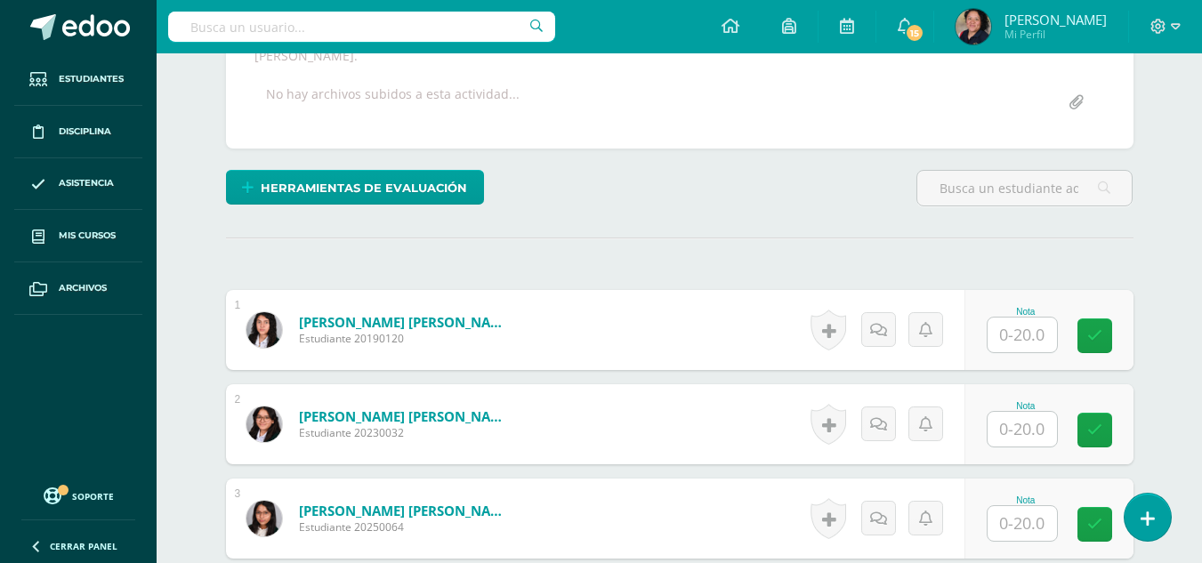
click at [1002, 319] on input "text" at bounding box center [1022, 335] width 69 height 35
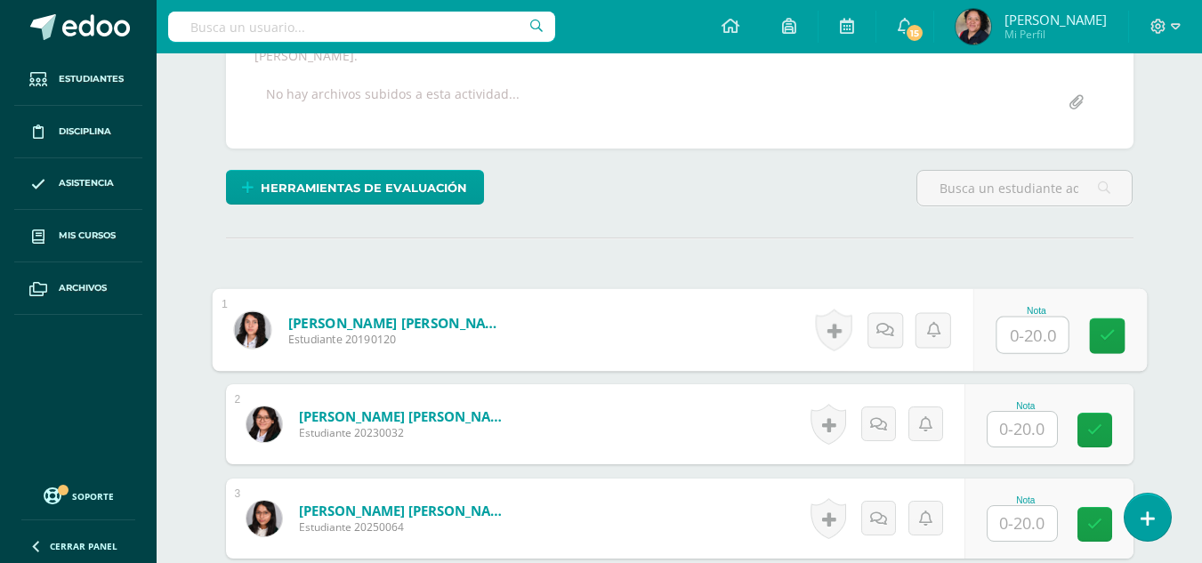
scroll to position [363, 0]
type input "15"
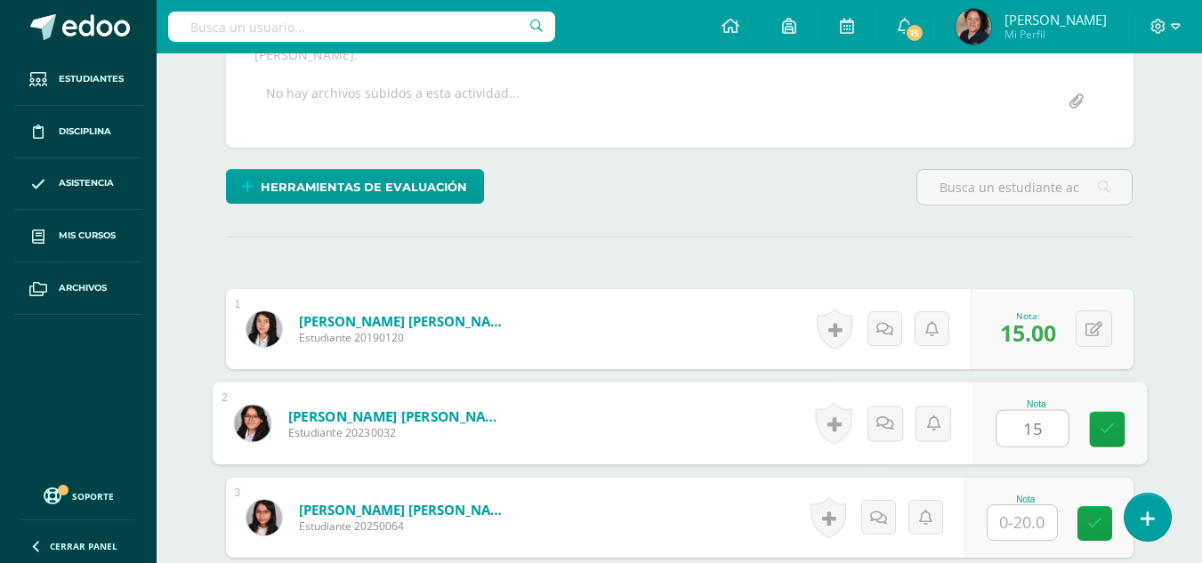
type input "15"
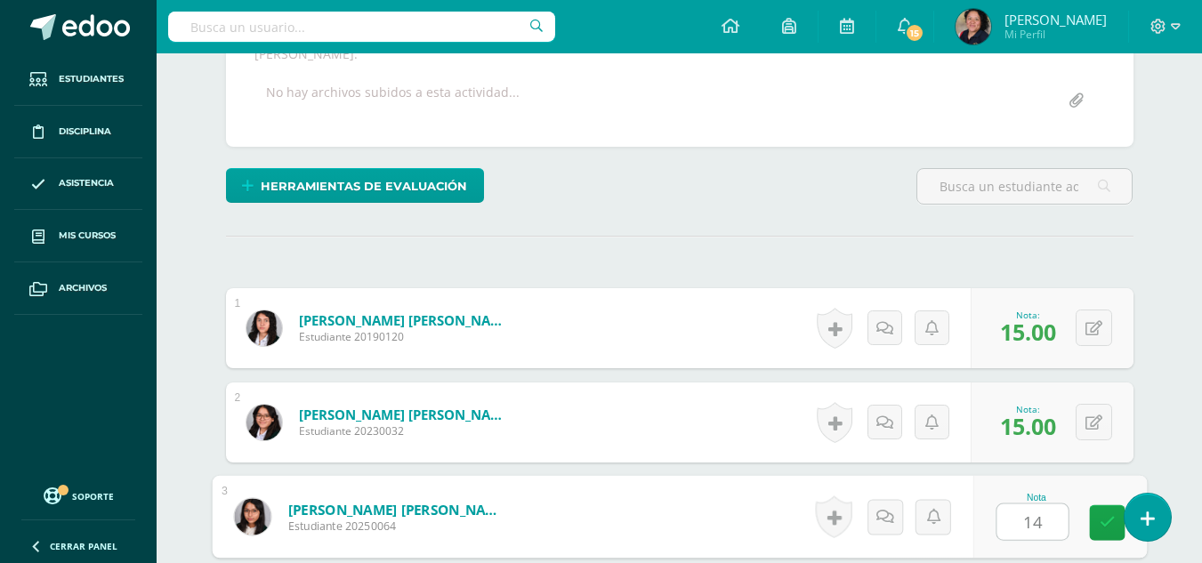
type input "14"
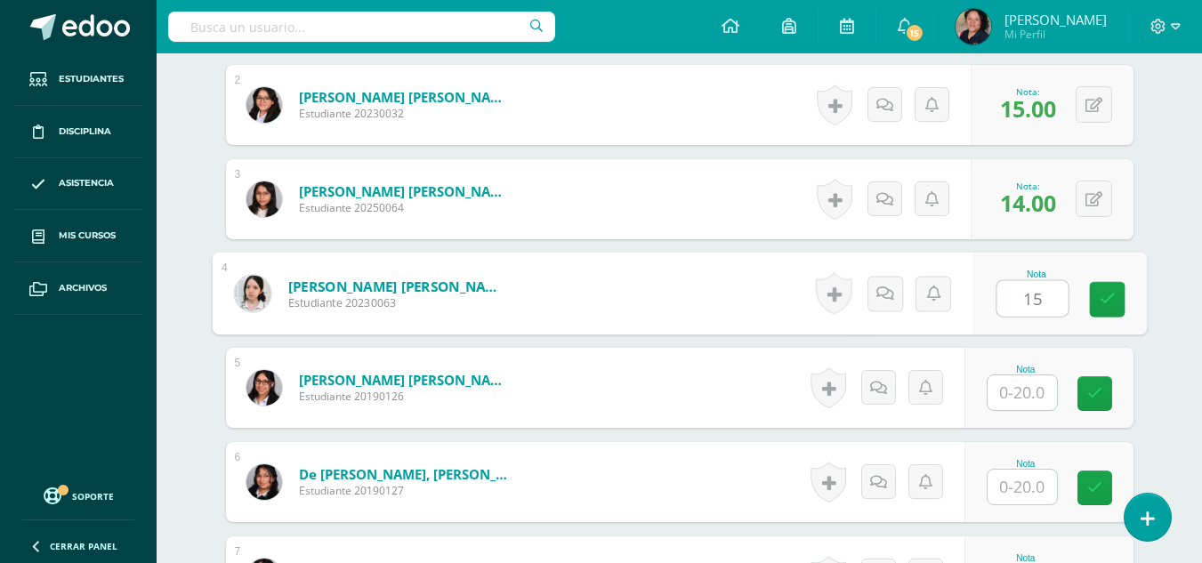
type input "15"
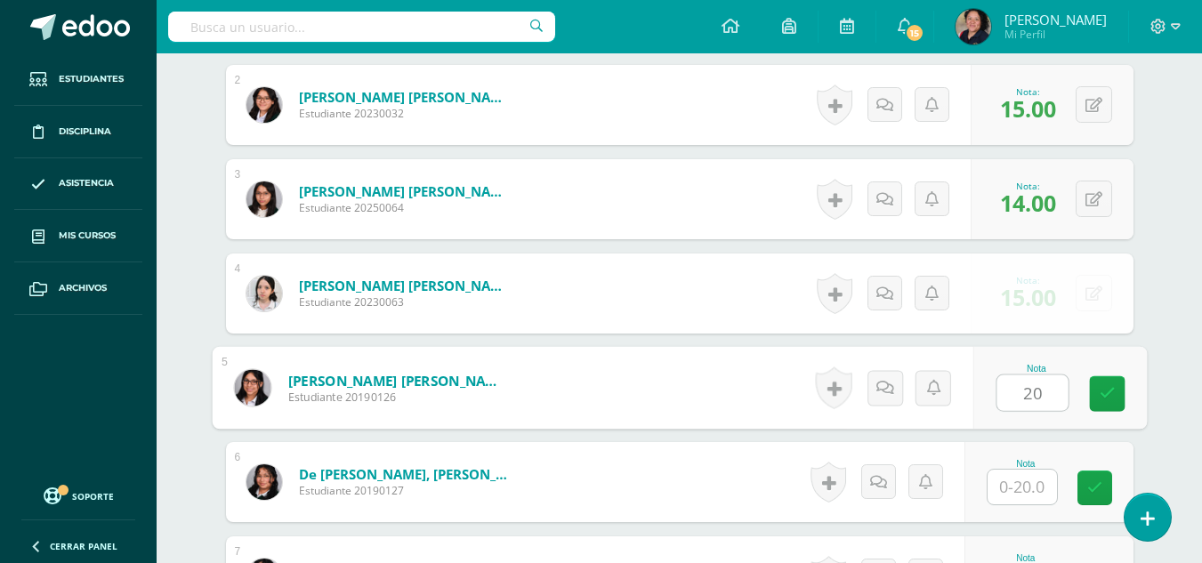
type input "20"
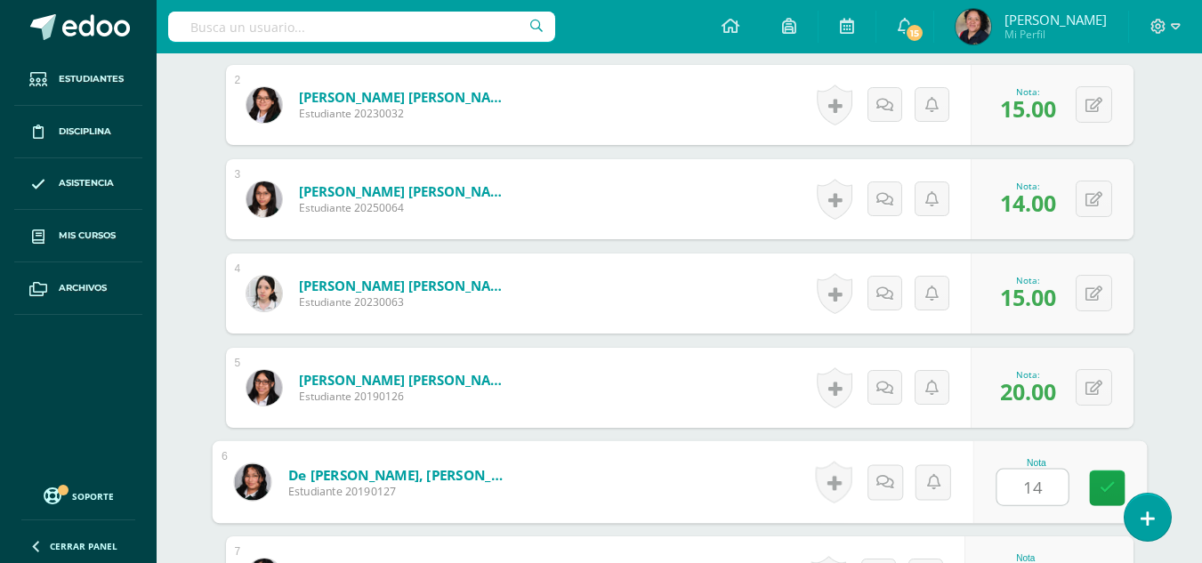
type input "14"
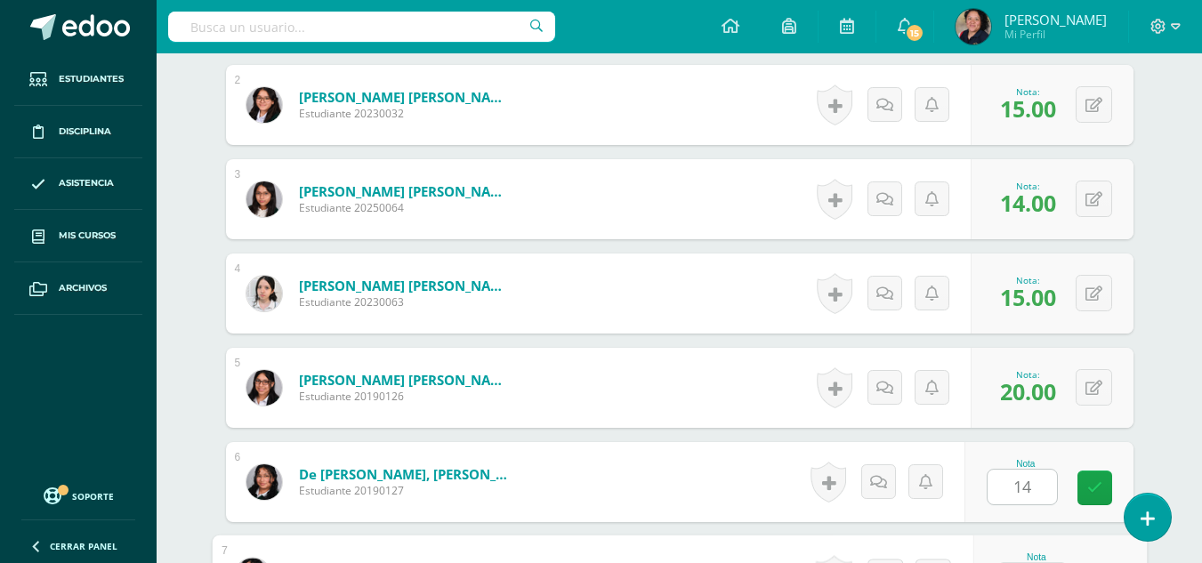
scroll to position [700, 0]
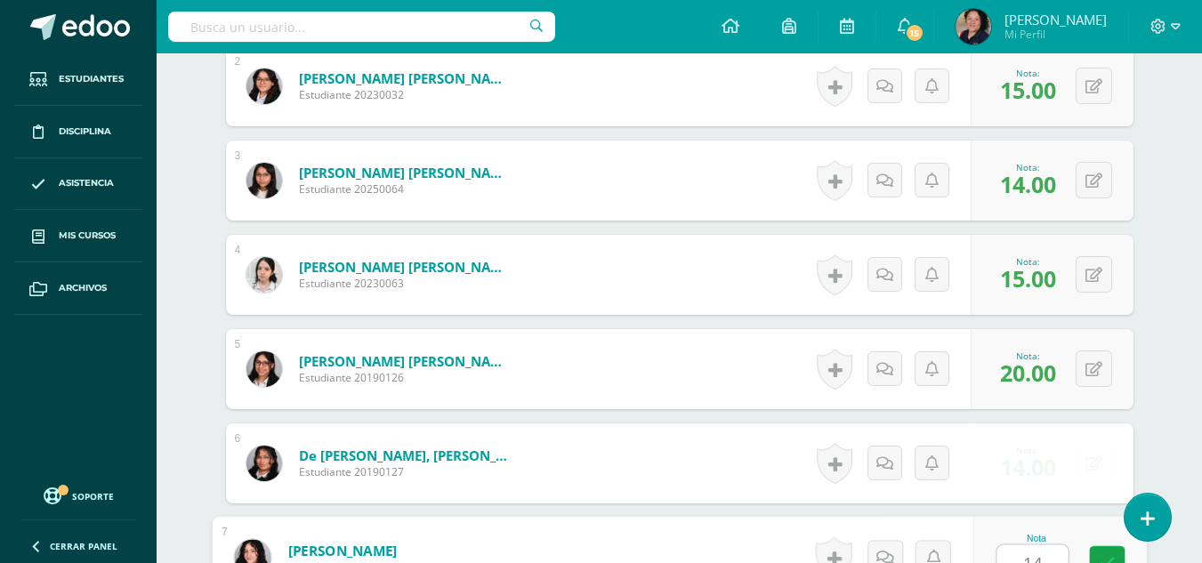
type input "14"
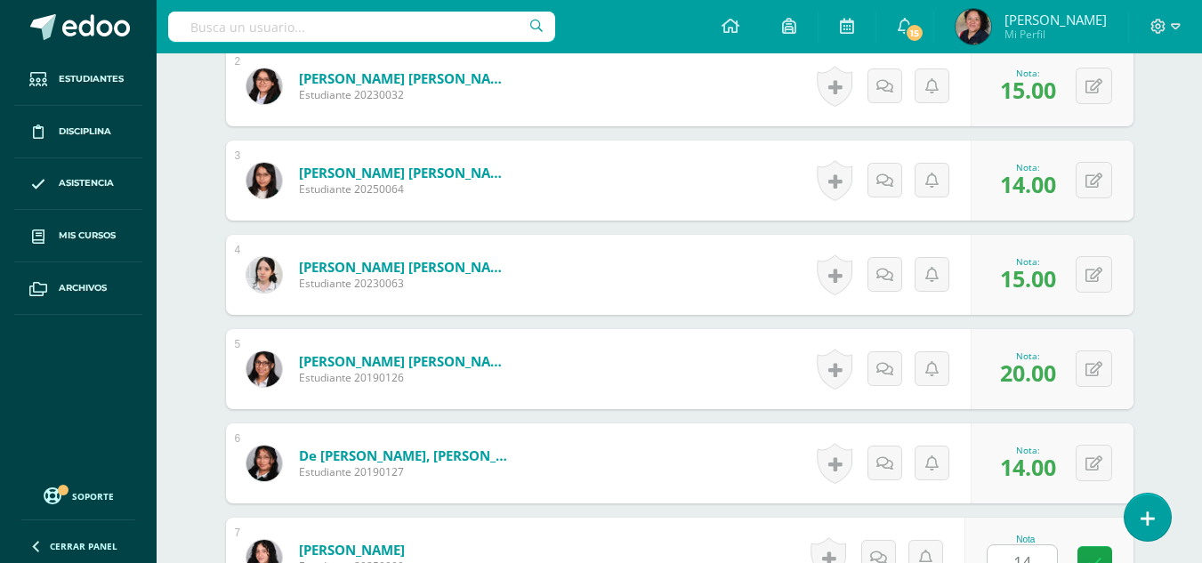
scroll to position [1059, 0]
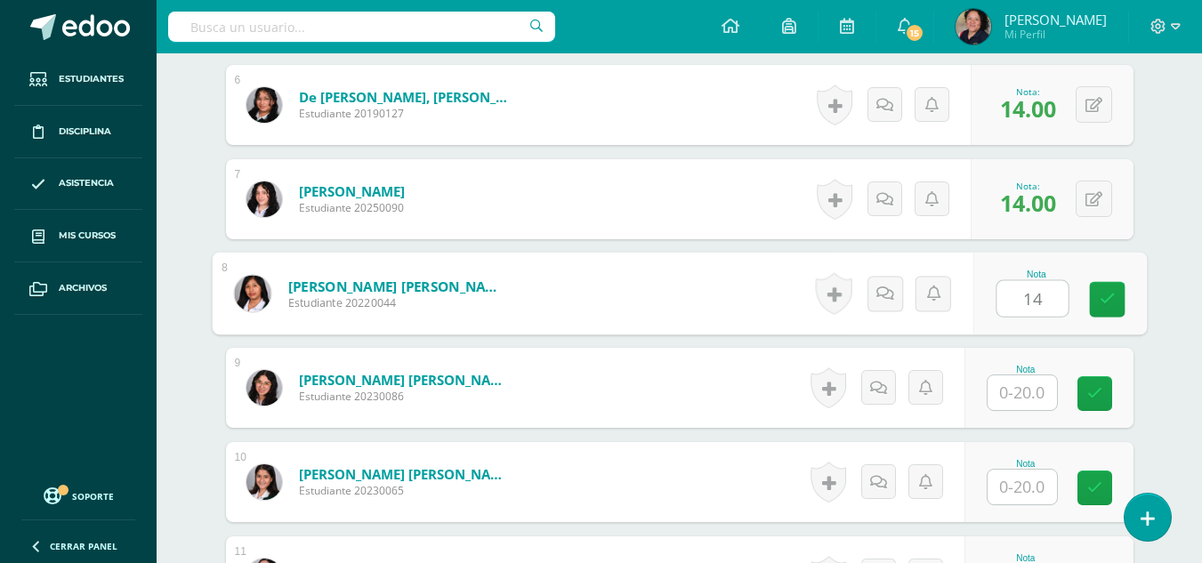
type input "14"
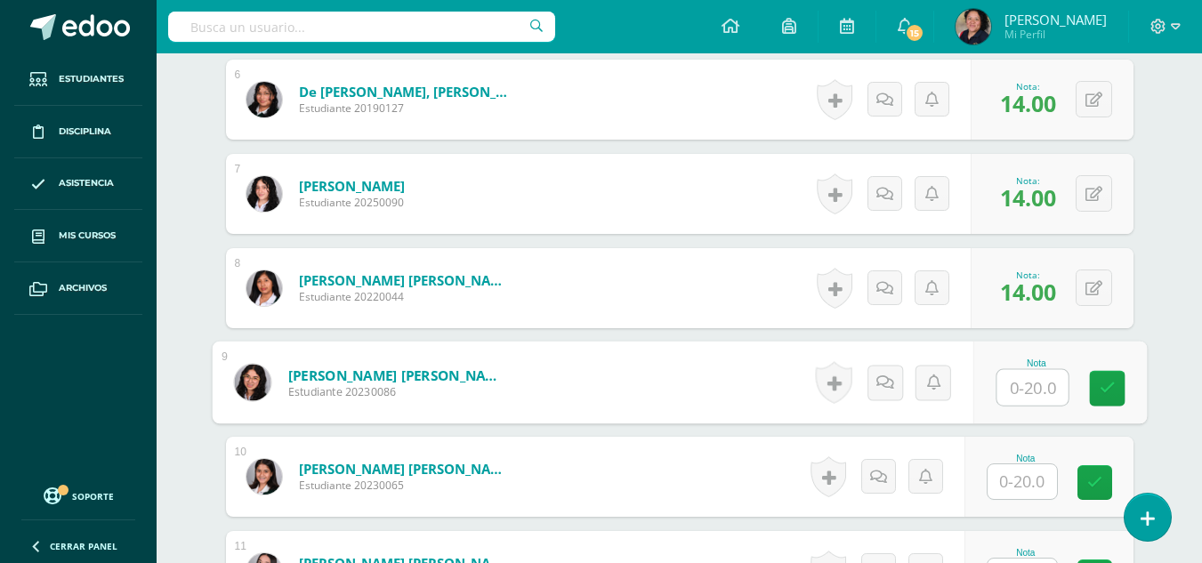
scroll to position [1065, 0]
type input "18"
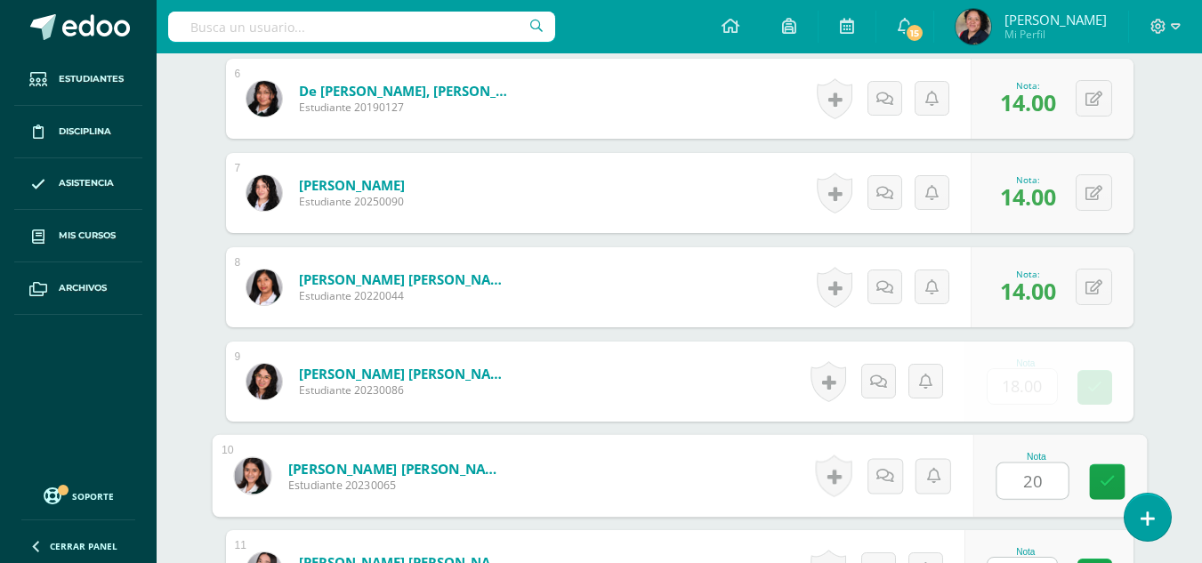
type input "20"
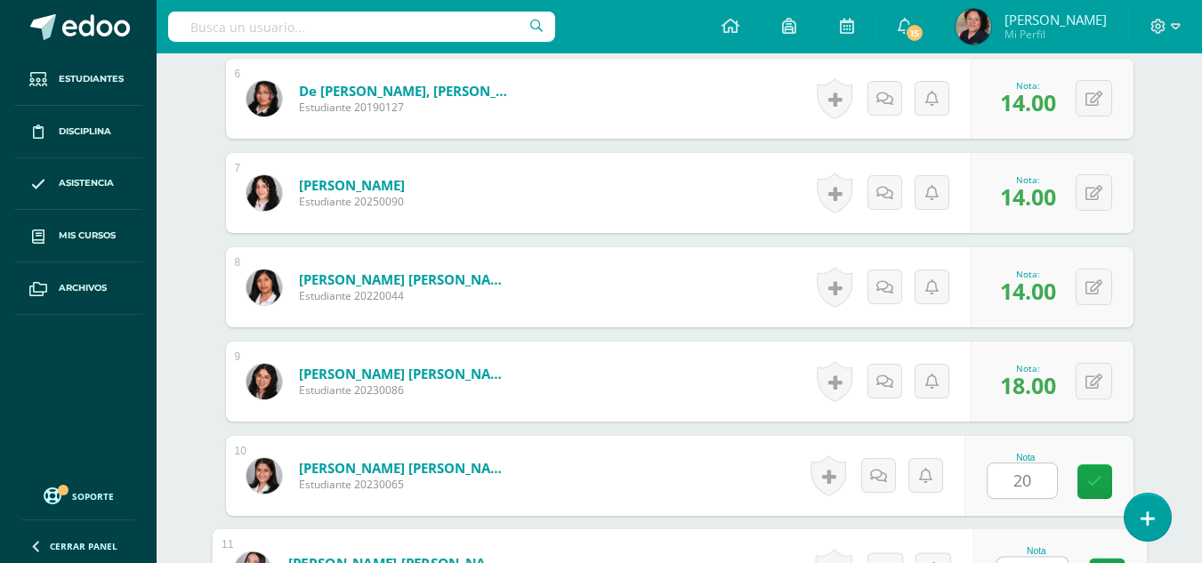
scroll to position [1078, 0]
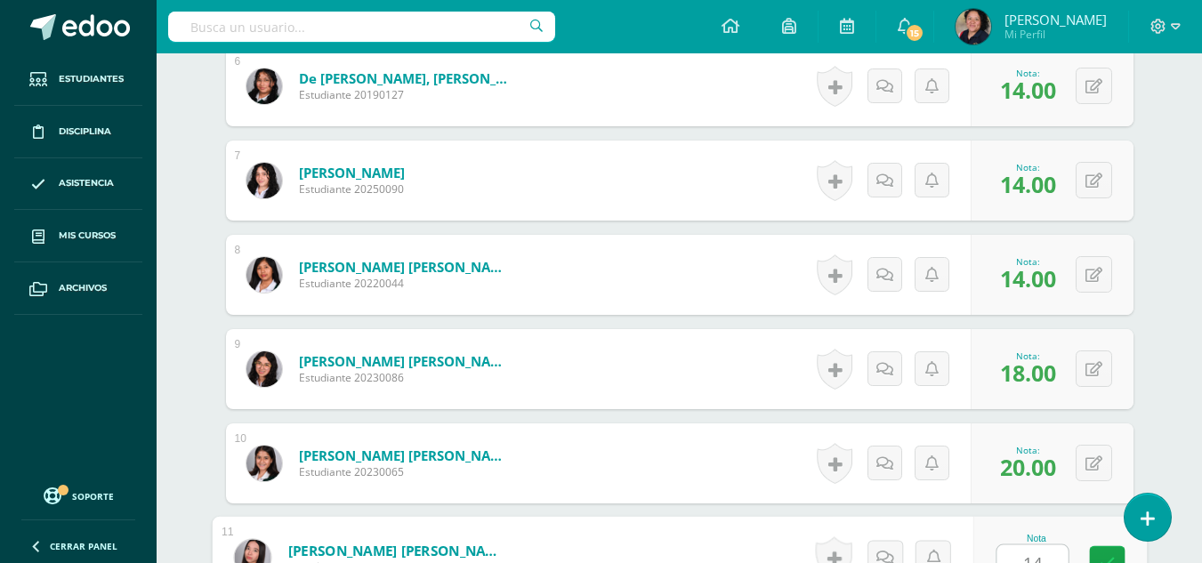
type input "14"
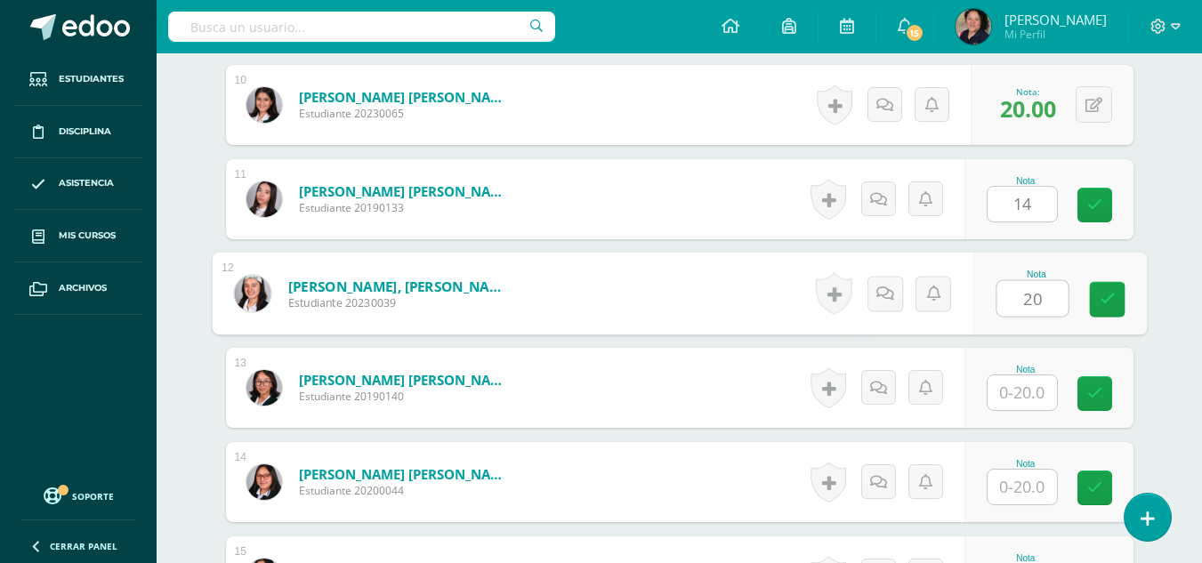
type input "20"
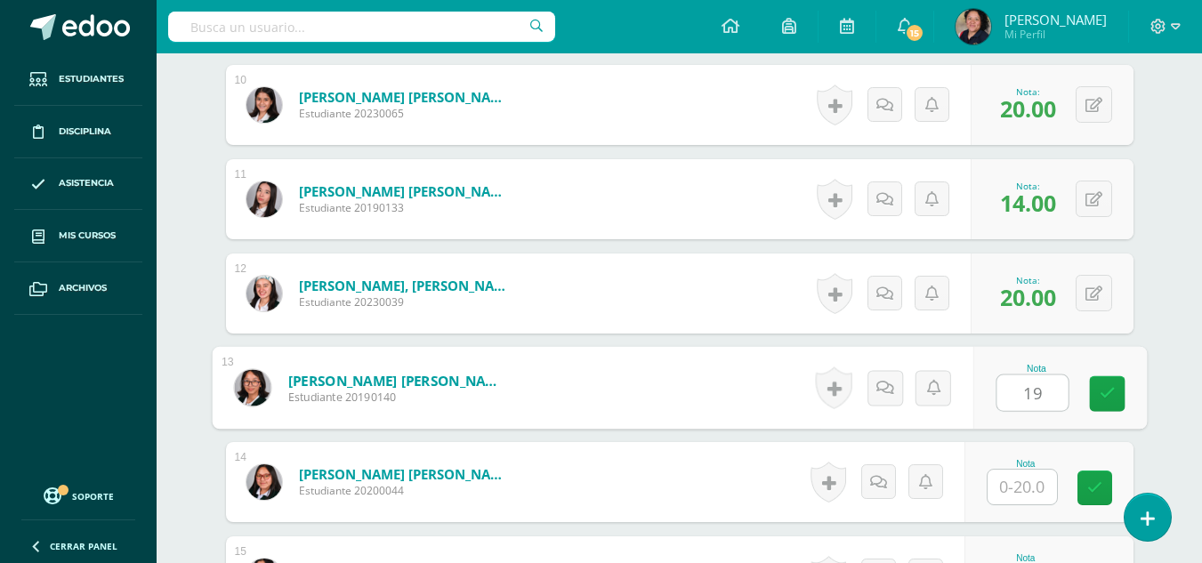
type input "19"
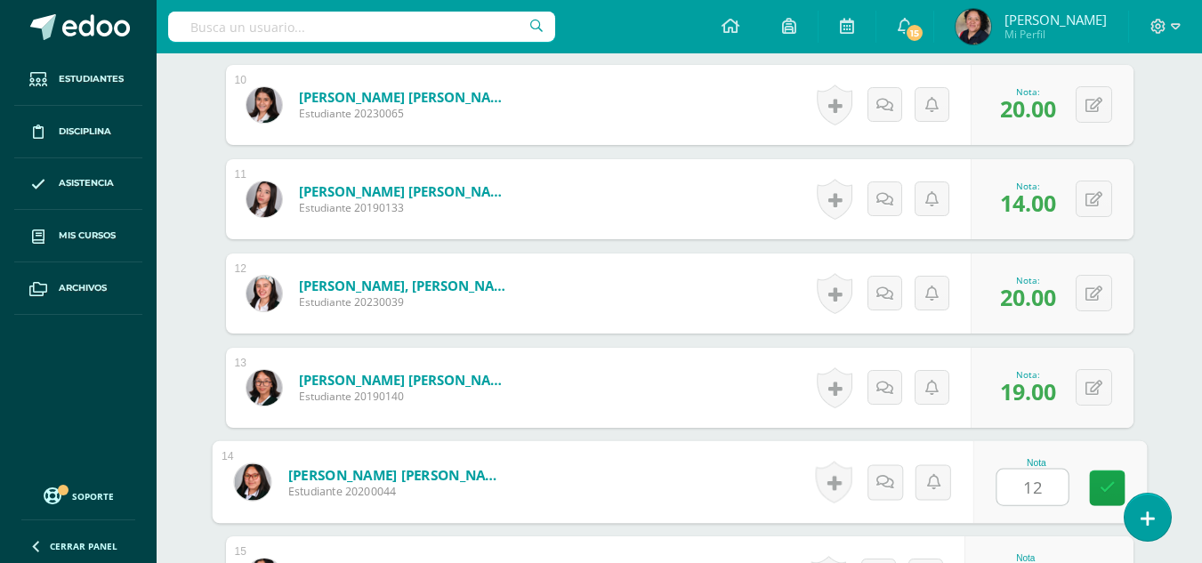
type input "12"
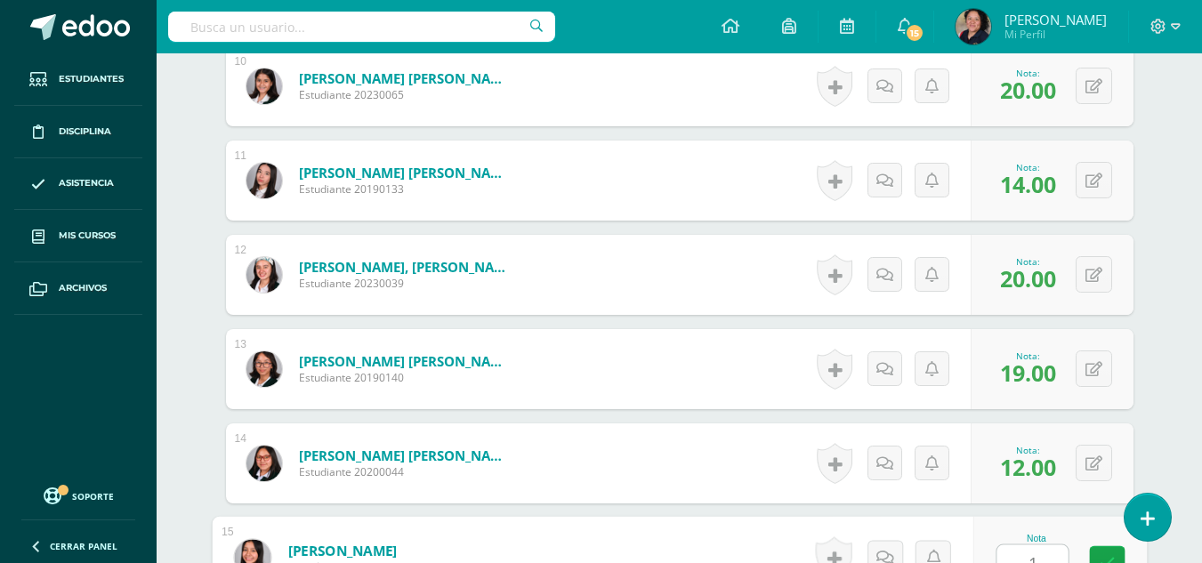
type input "19"
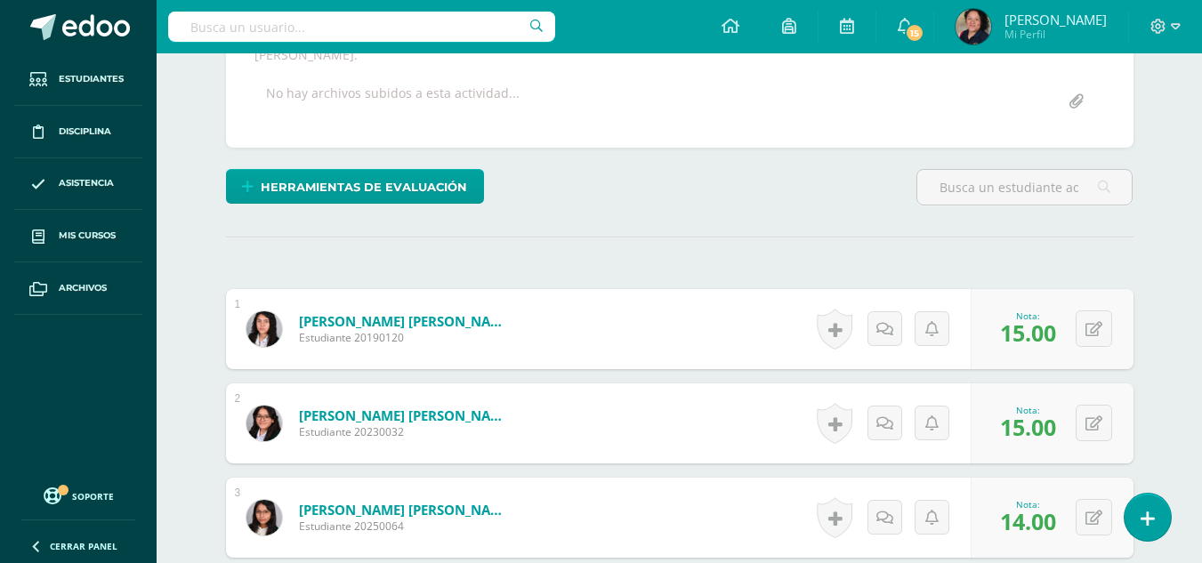
scroll to position [0, 0]
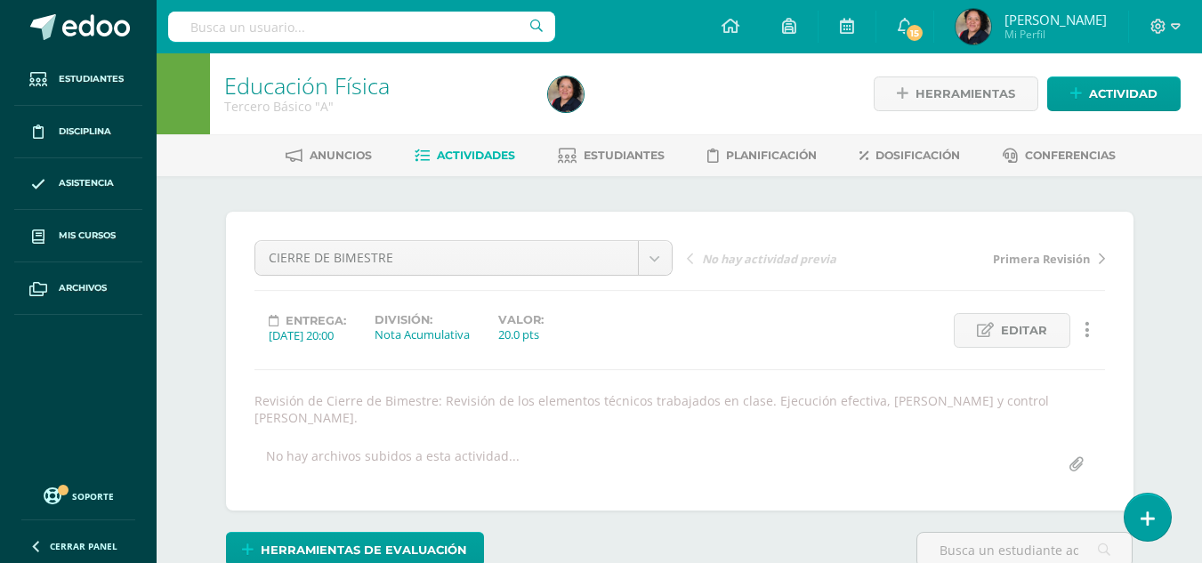
click at [474, 158] on span "Actividades" at bounding box center [476, 155] width 78 height 13
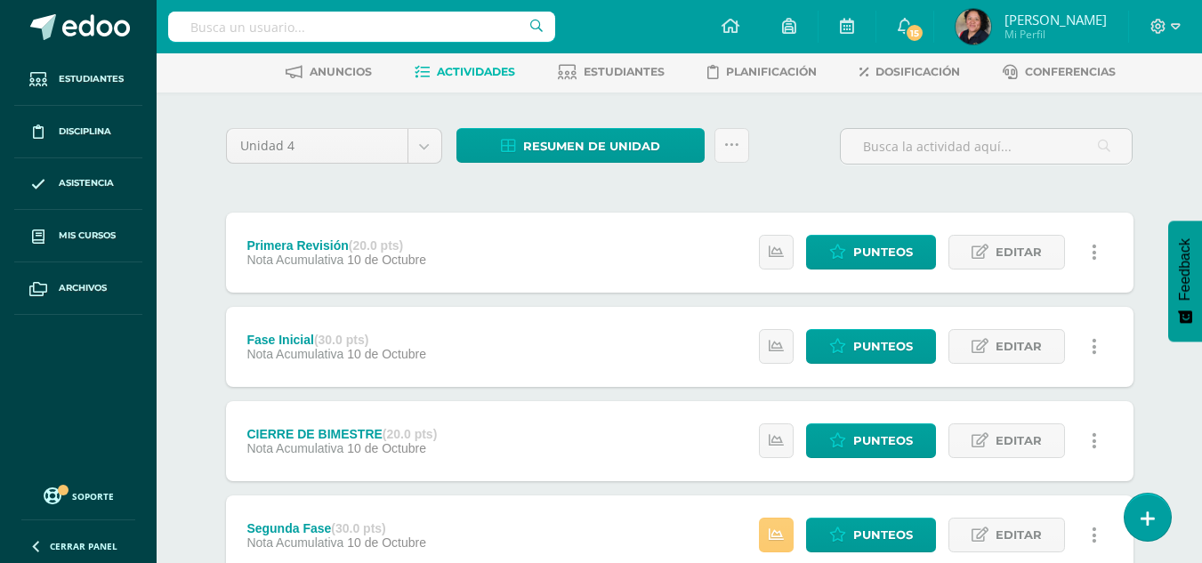
scroll to position [85, 0]
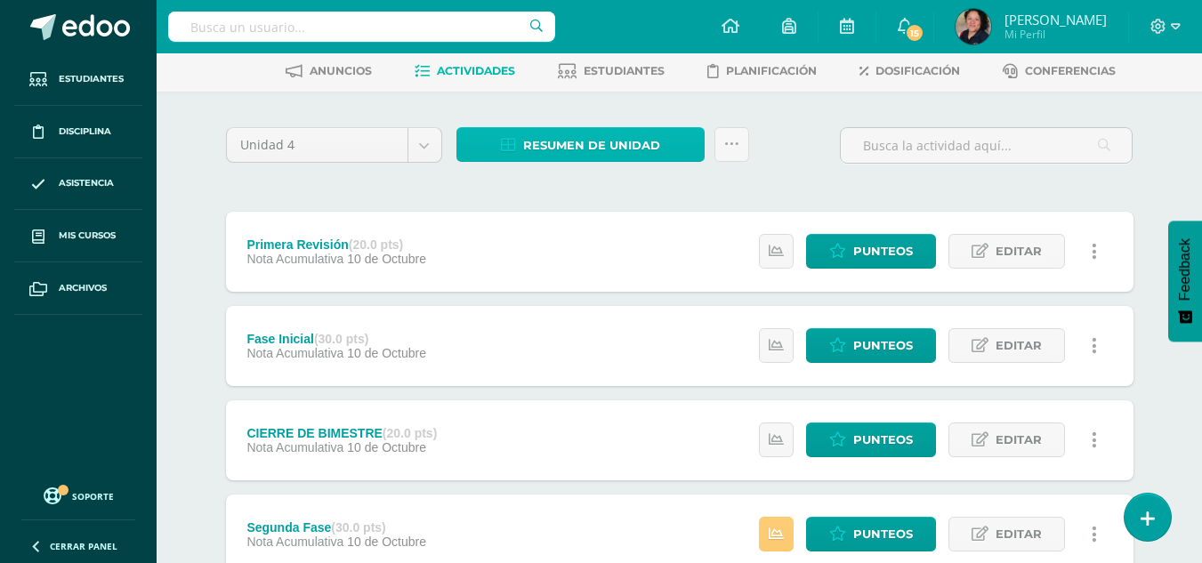
click at [625, 140] on span "Resumen de unidad" at bounding box center [591, 145] width 137 height 33
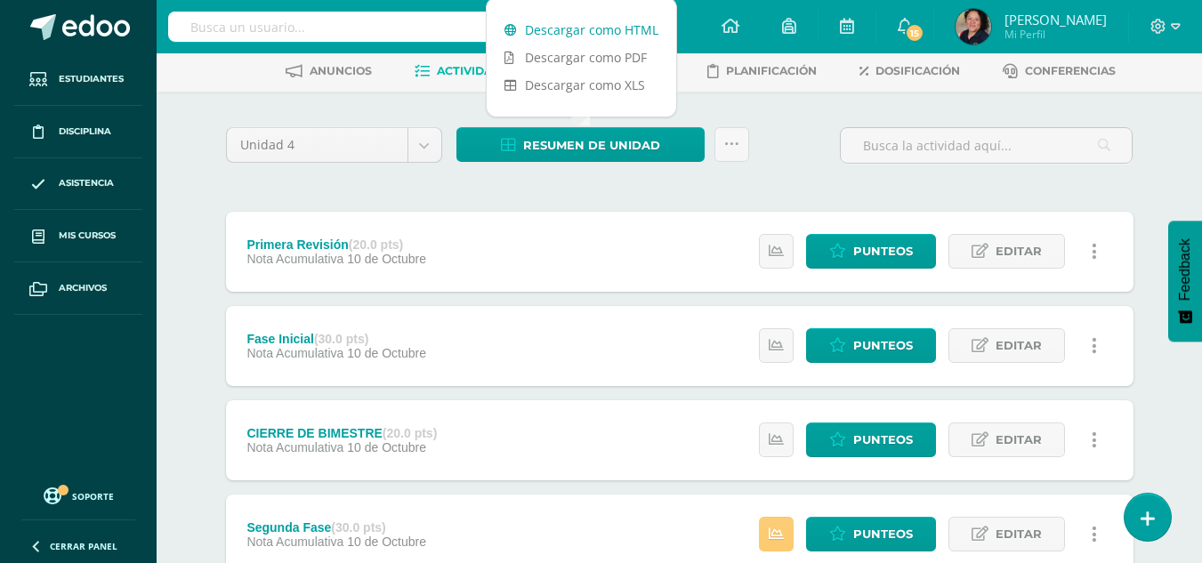
click at [573, 24] on link "Descargar como HTML" at bounding box center [582, 30] width 190 height 28
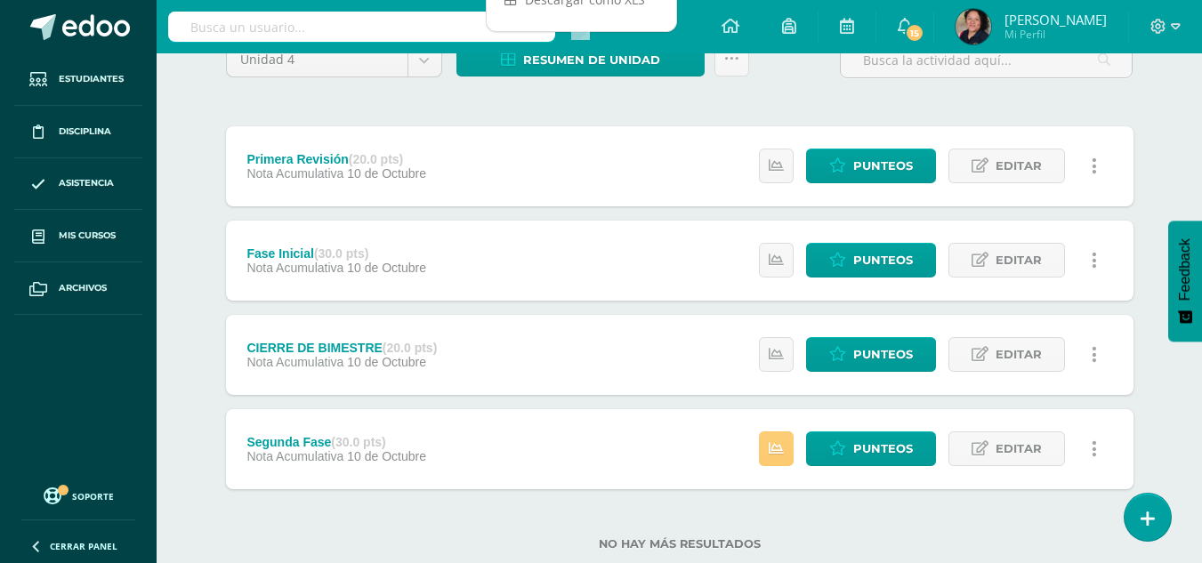
scroll to position [177, 0]
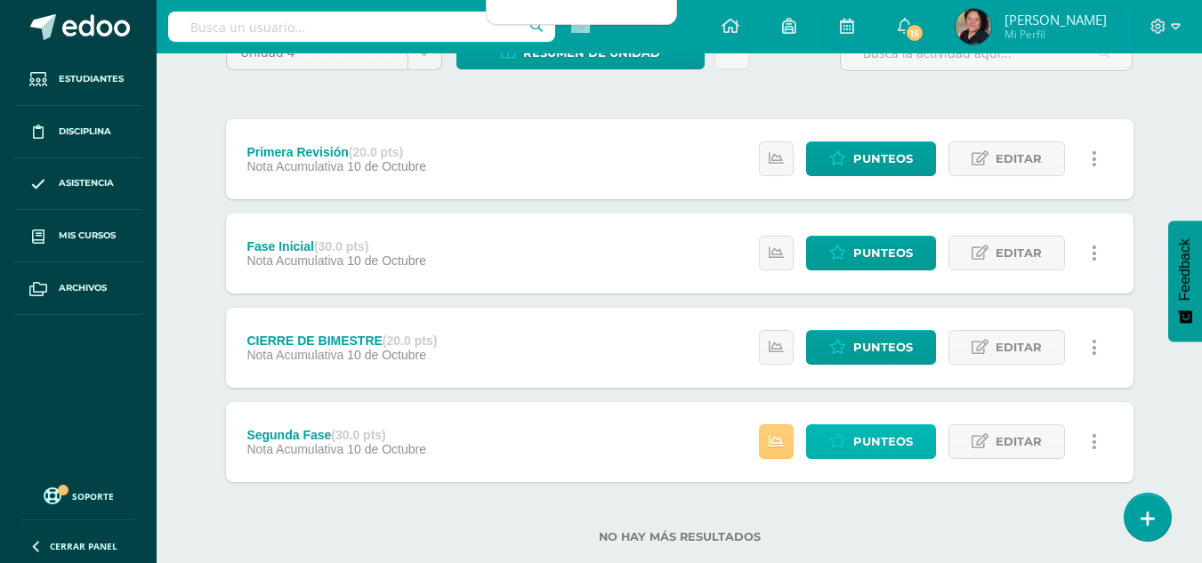
click at [850, 441] on link "Punteos" at bounding box center [871, 442] width 130 height 35
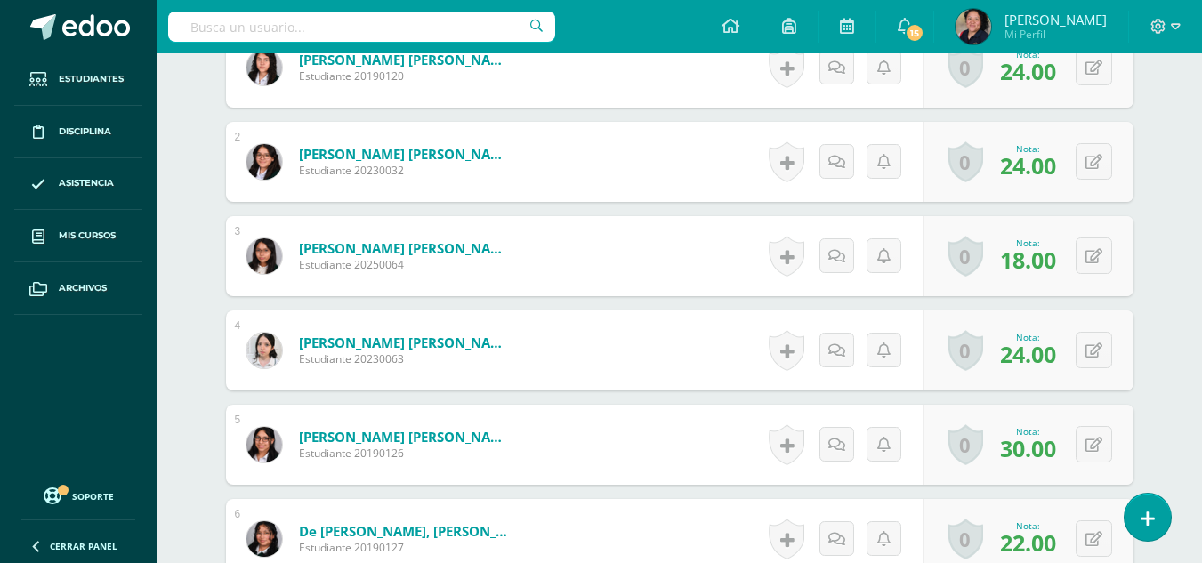
scroll to position [644, 0]
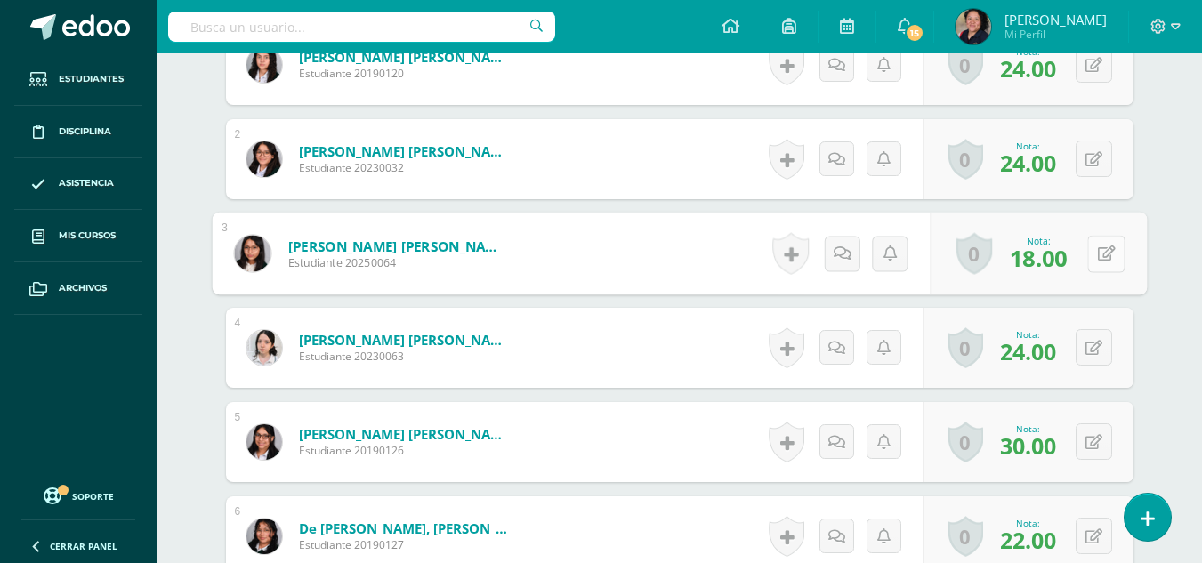
click at [1097, 259] on icon at bounding box center [1106, 253] width 18 height 15
type input "15"
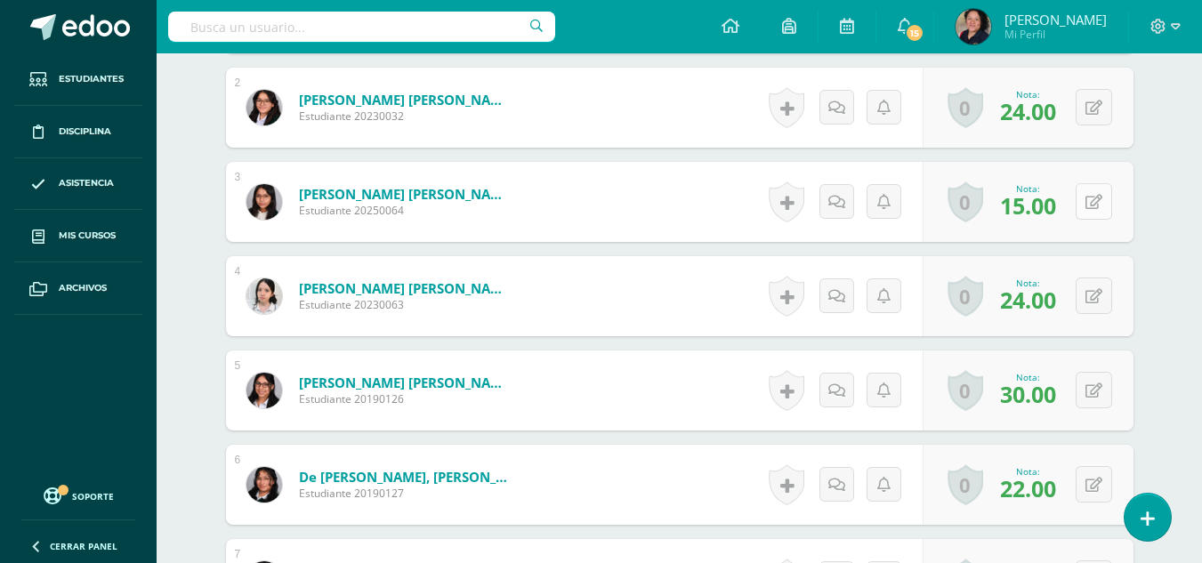
scroll to position [873, 0]
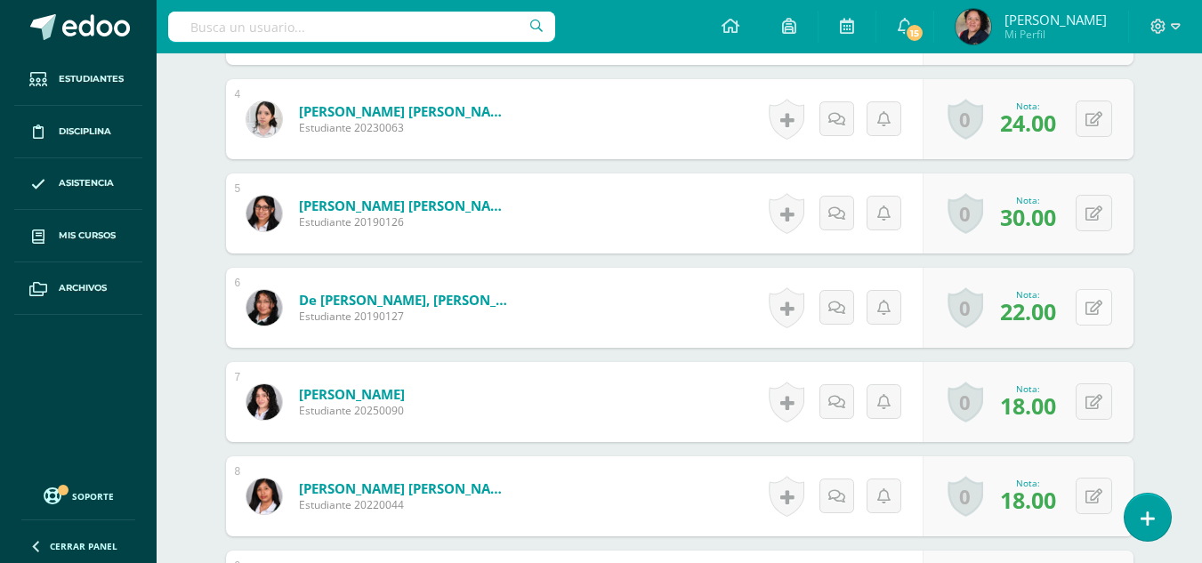
click at [1093, 310] on button at bounding box center [1094, 307] width 36 height 36
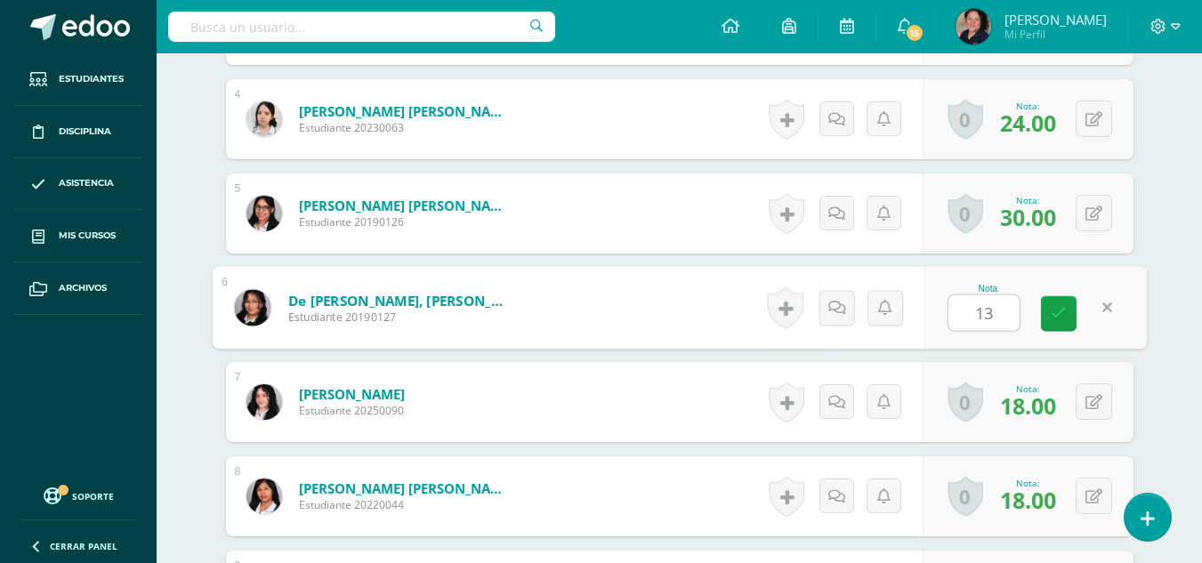
type input "1"
type input "23"
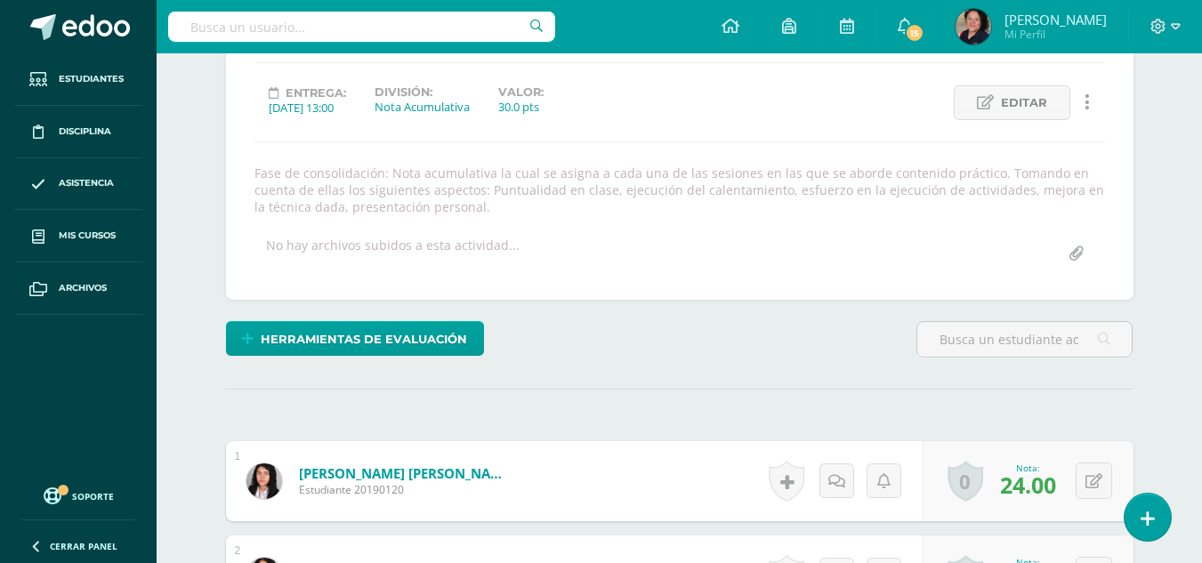
scroll to position [0, 0]
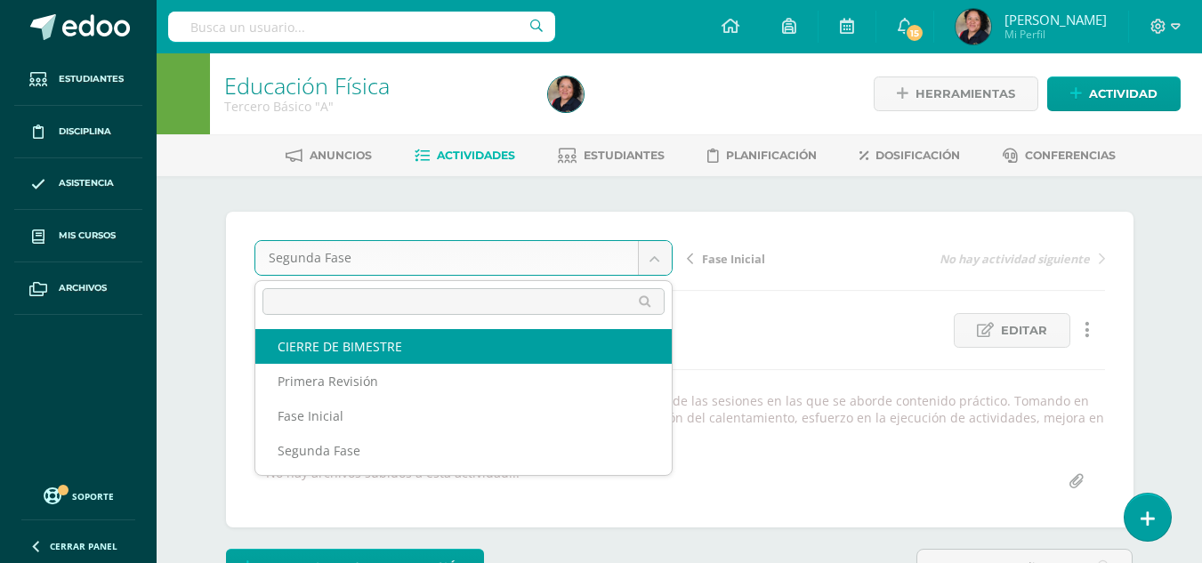
select select "/dashboard/teacher/grade-activity/107347/"
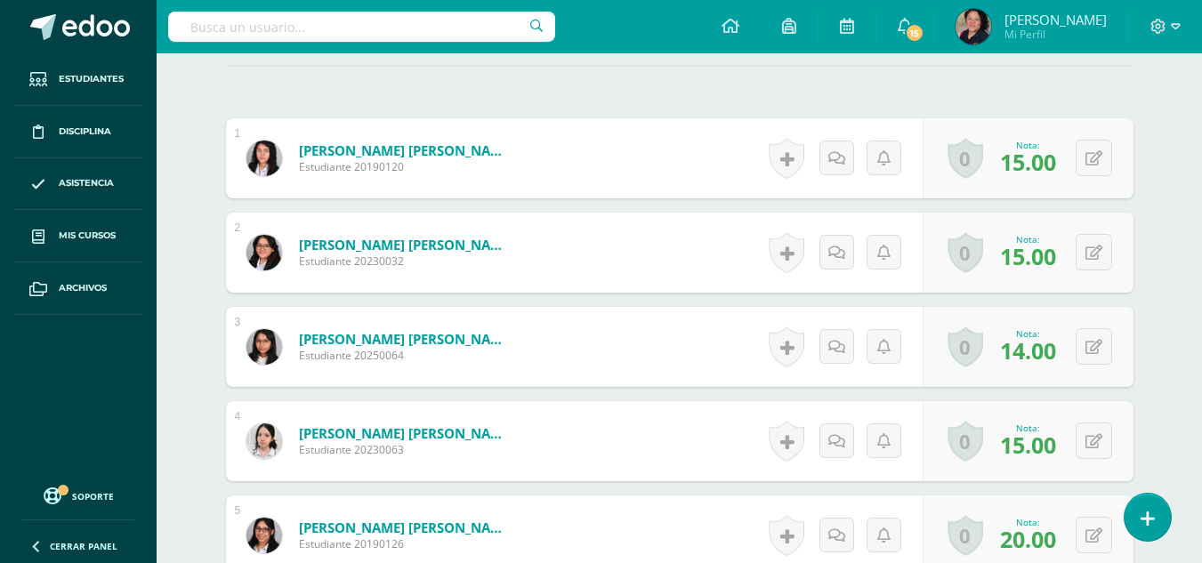
scroll to position [535, 0]
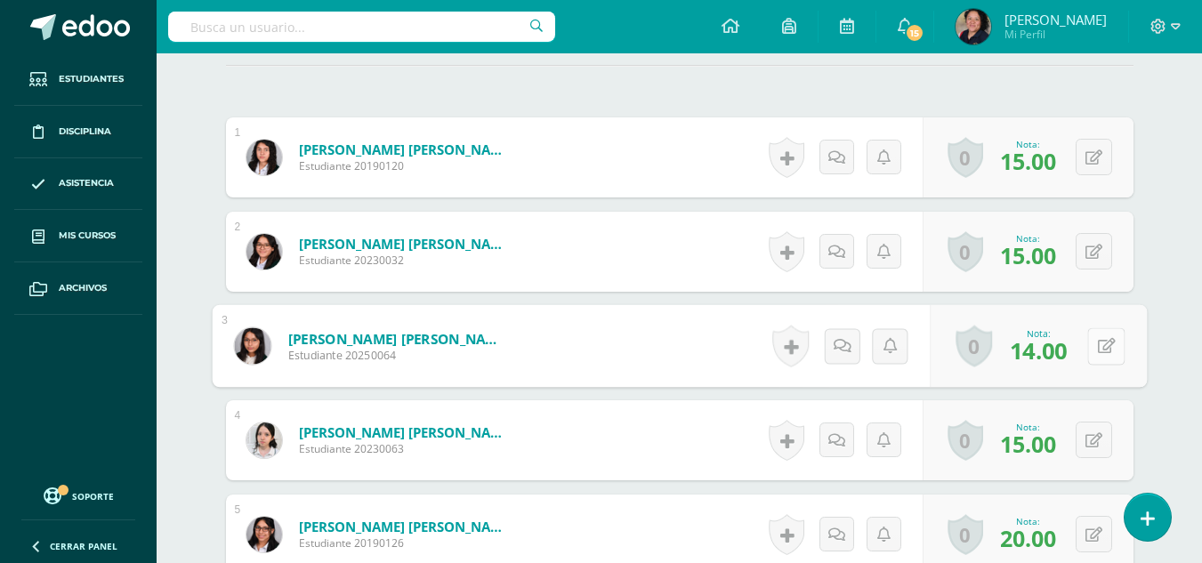
click at [1088, 336] on button at bounding box center [1106, 346] width 37 height 37
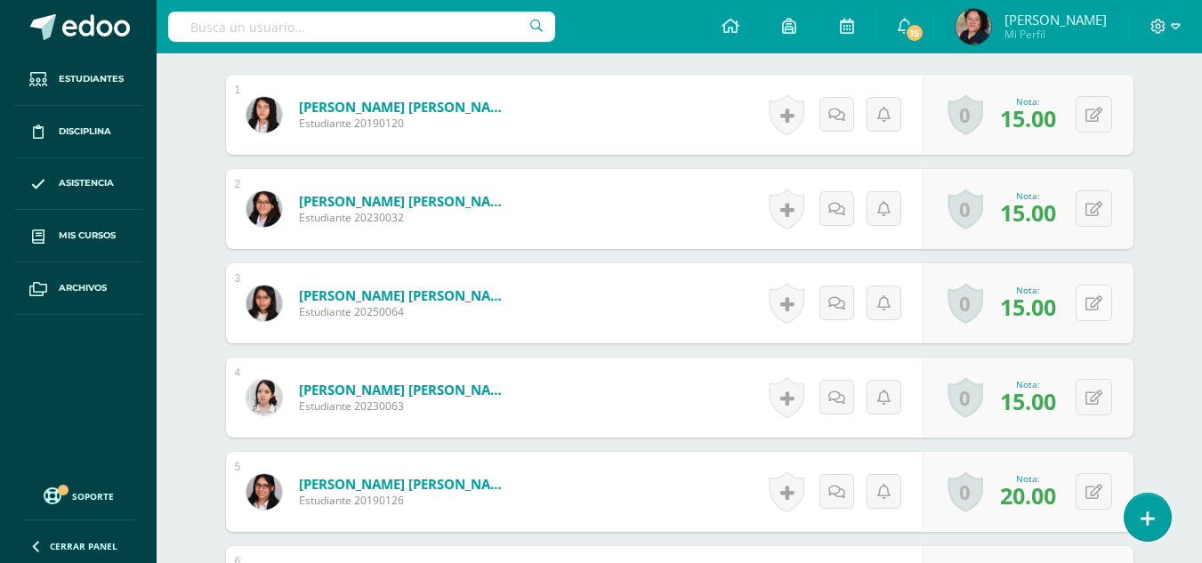
scroll to position [578, 0]
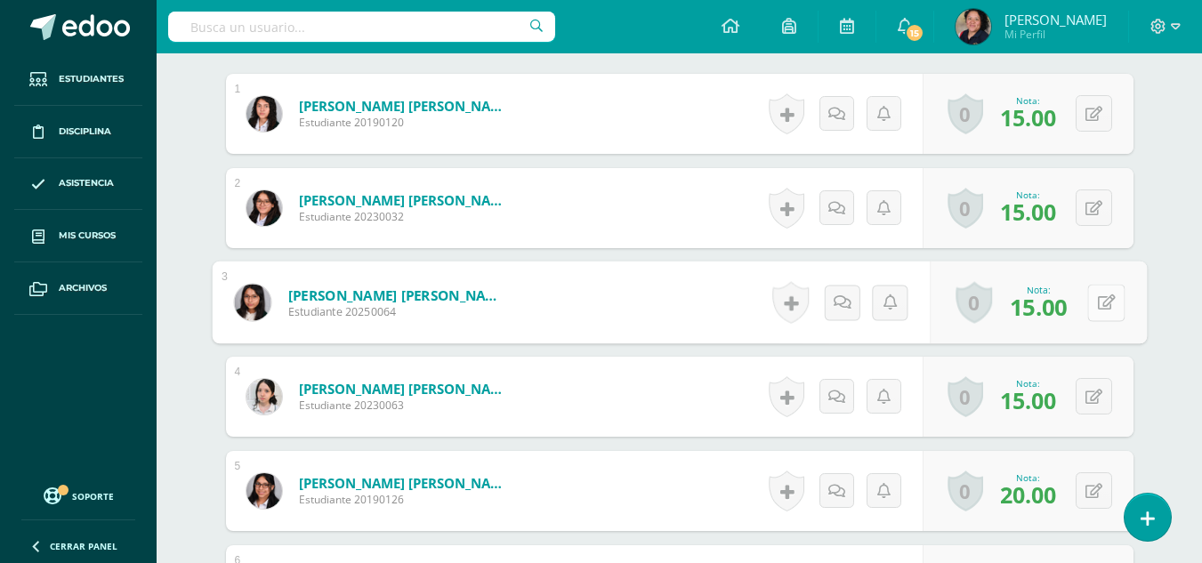
click at [1099, 295] on button at bounding box center [1106, 302] width 37 height 37
type input "12"
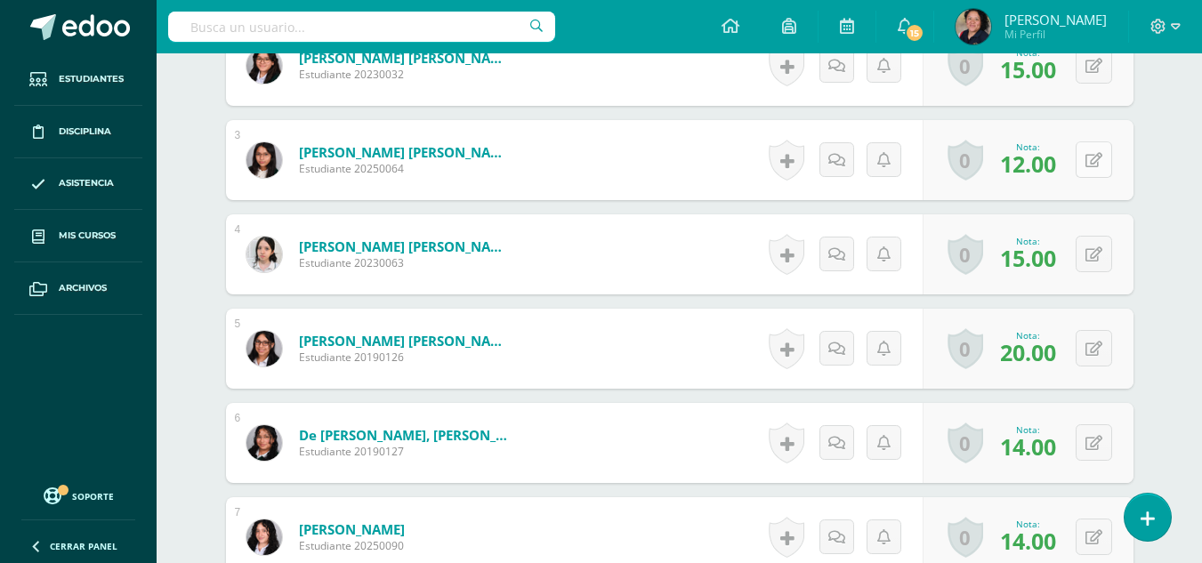
scroll to position [773, 0]
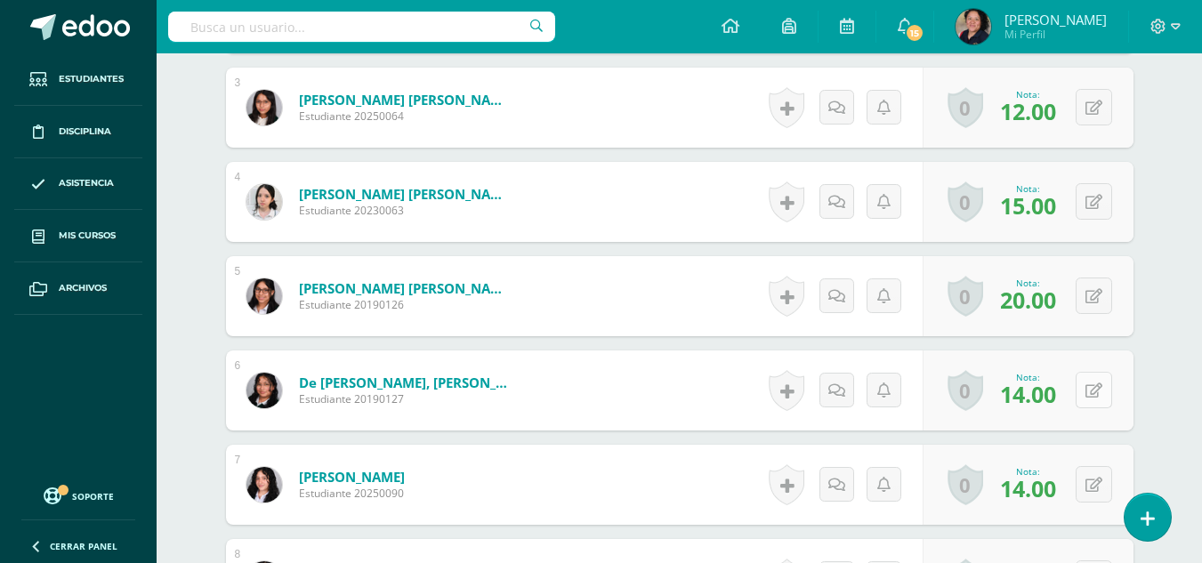
click at [1098, 384] on icon at bounding box center [1094, 391] width 17 height 15
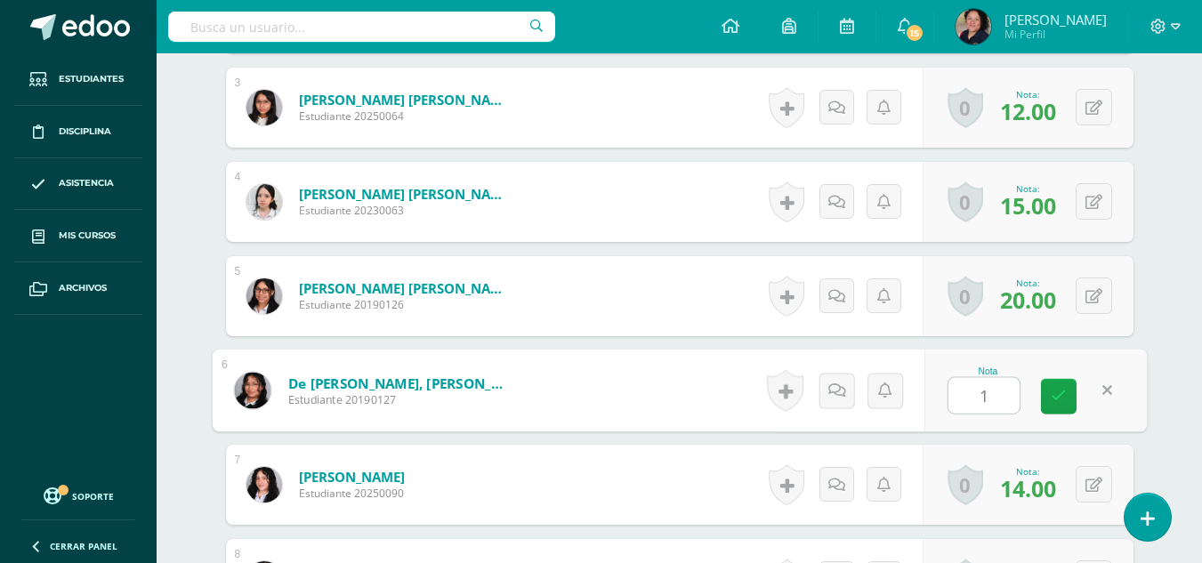
type input "16"
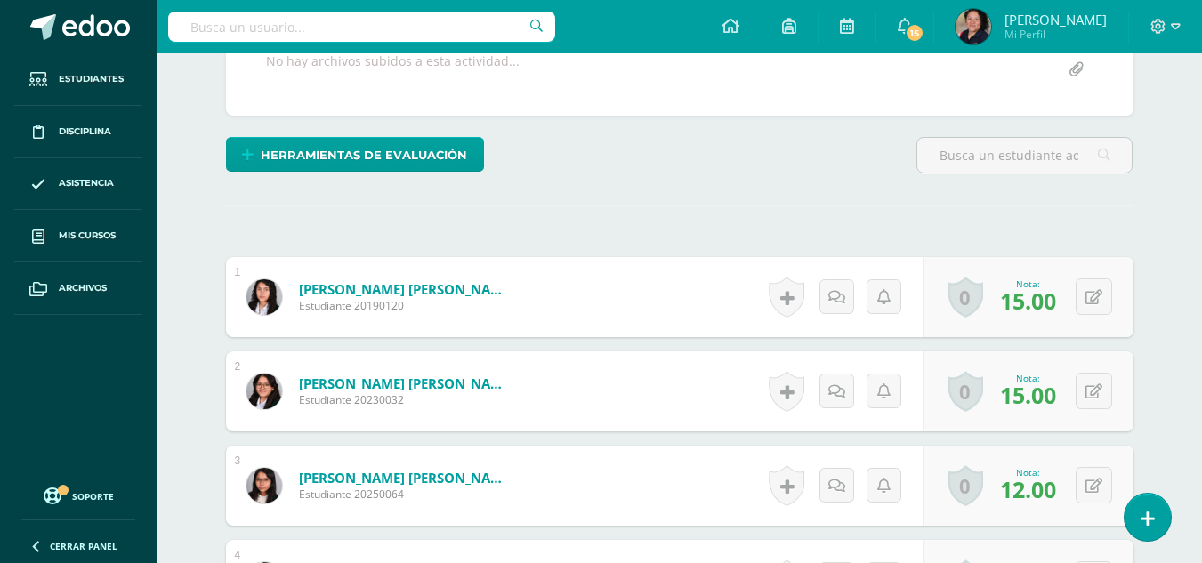
scroll to position [0, 0]
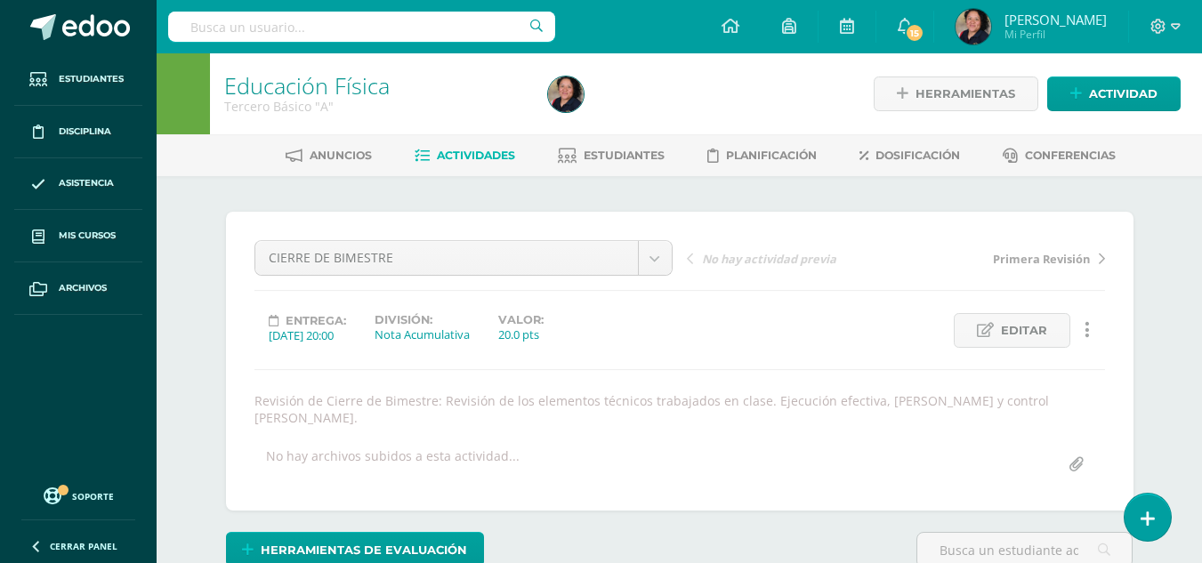
click at [484, 152] on span "Actividades" at bounding box center [476, 155] width 78 height 13
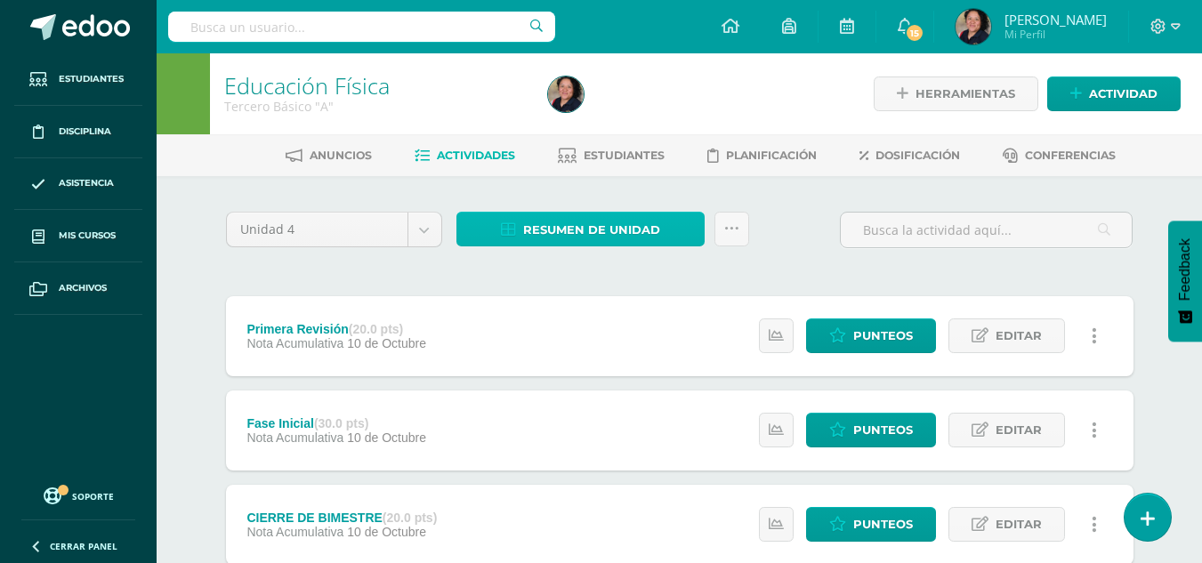
click at [636, 227] on span "Resumen de unidad" at bounding box center [591, 230] width 137 height 33
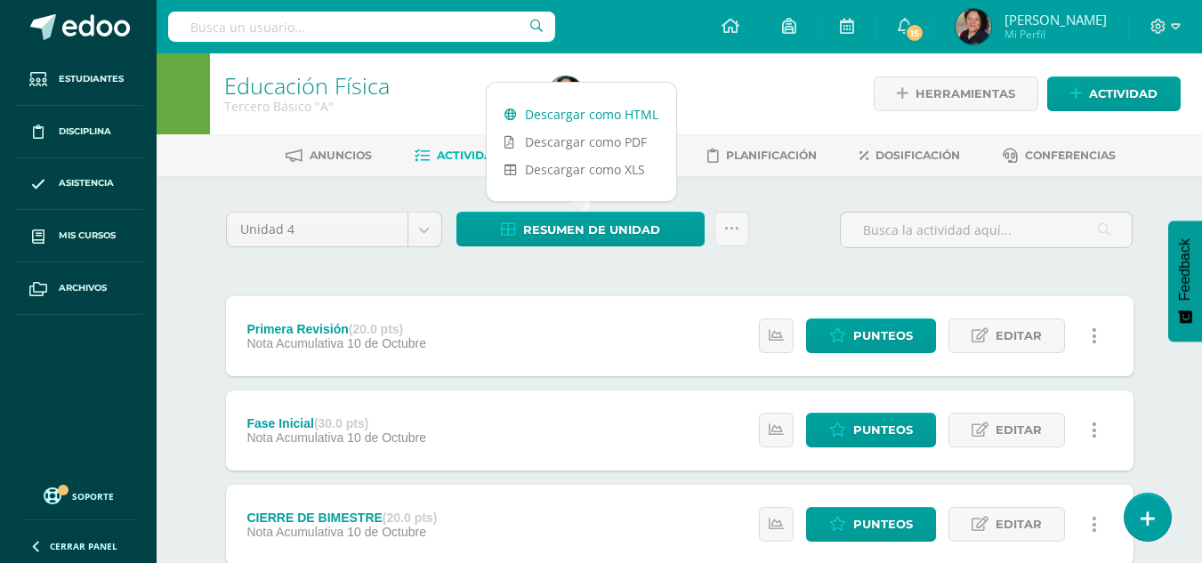
click at [580, 117] on link "Descargar como HTML" at bounding box center [582, 115] width 190 height 28
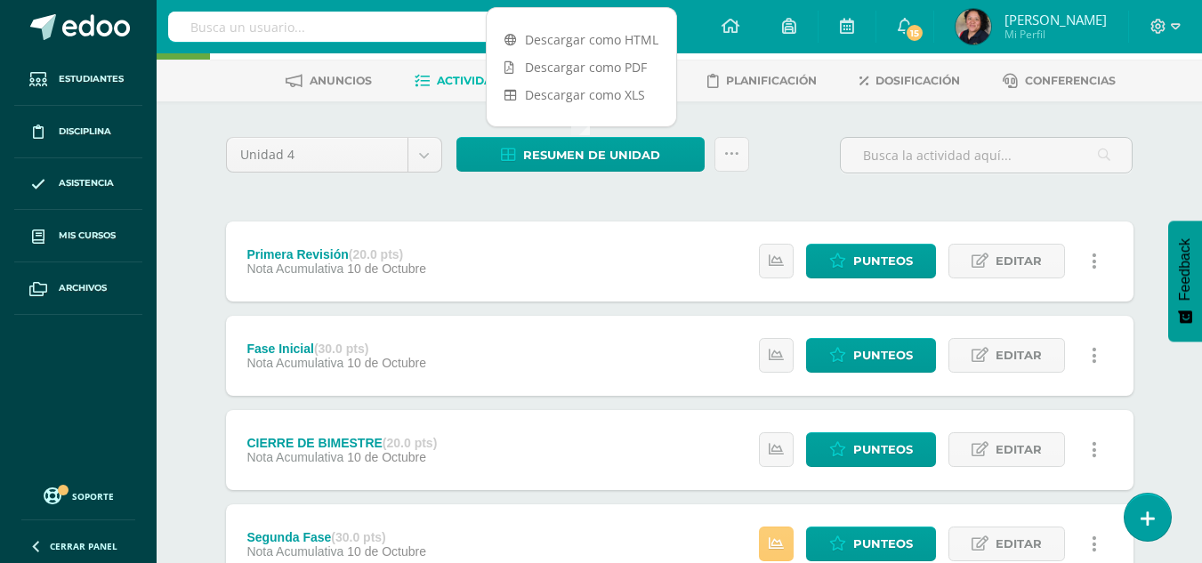
scroll to position [76, 0]
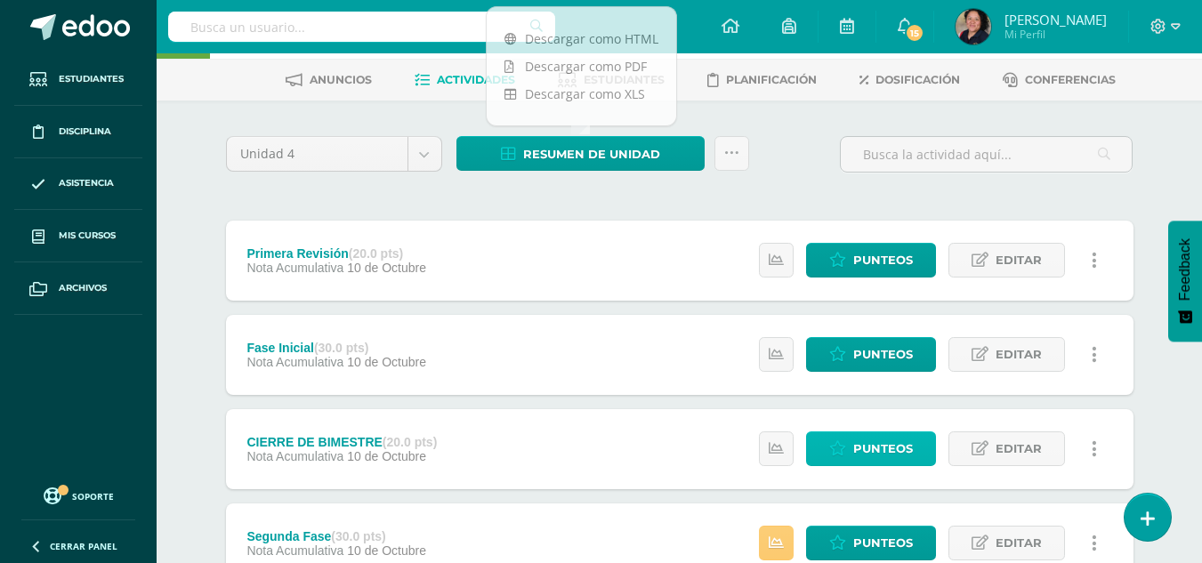
click at [869, 448] on span "Punteos" at bounding box center [883, 449] width 60 height 33
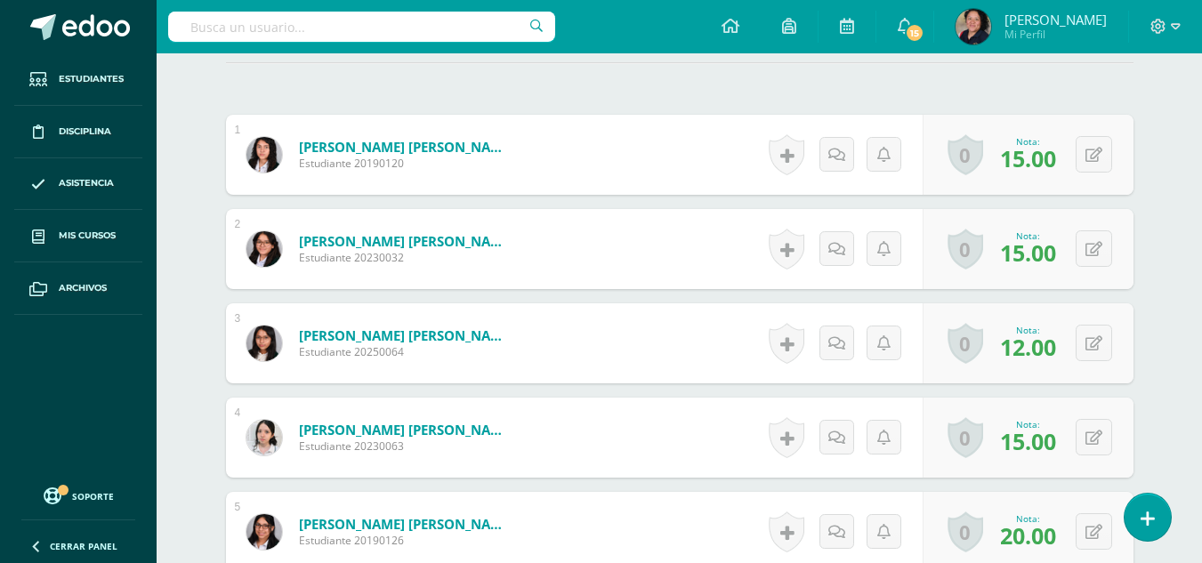
scroll to position [538, 0]
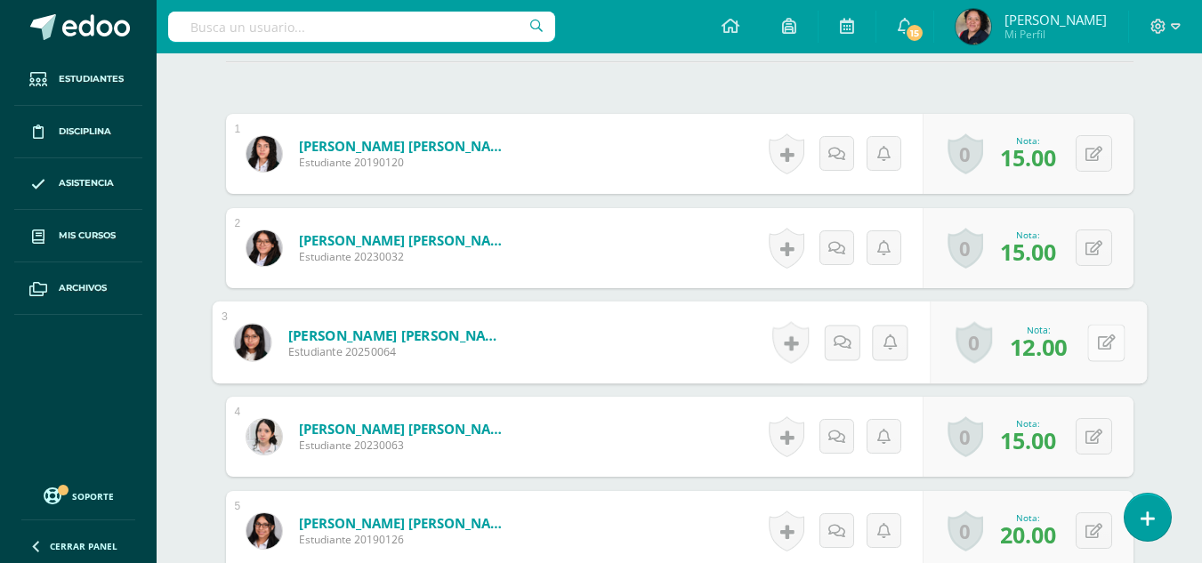
click at [1096, 324] on button at bounding box center [1106, 342] width 37 height 37
type input "14"
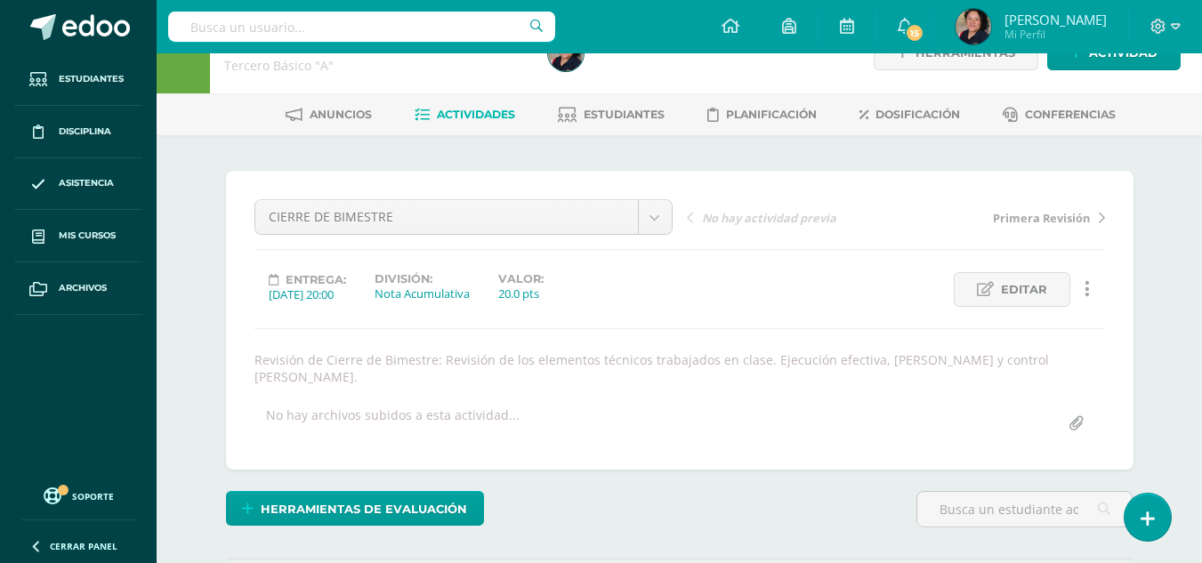
scroll to position [0, 0]
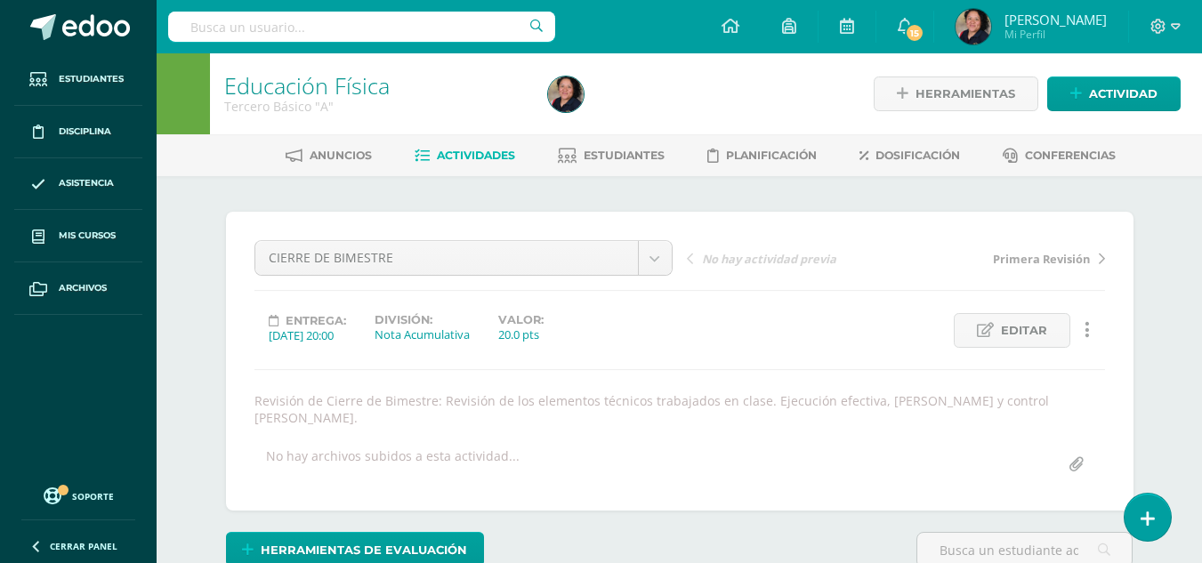
click at [462, 141] on li "Actividades" at bounding box center [465, 155] width 101 height 29
click at [472, 158] on span "Actividades" at bounding box center [476, 155] width 78 height 13
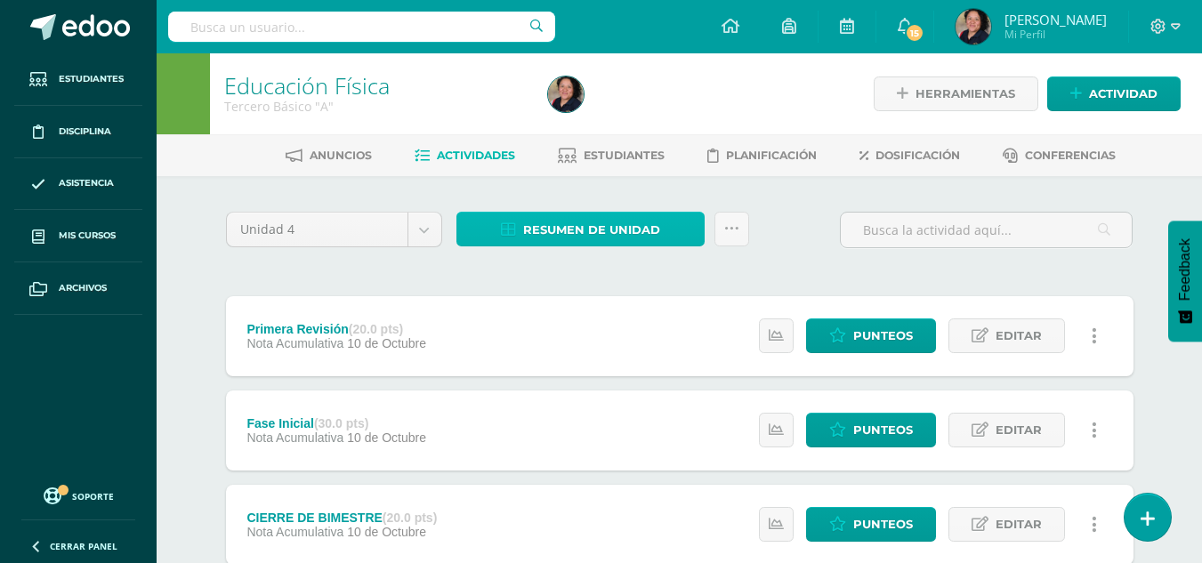
click at [607, 224] on span "Resumen de unidad" at bounding box center [591, 230] width 137 height 33
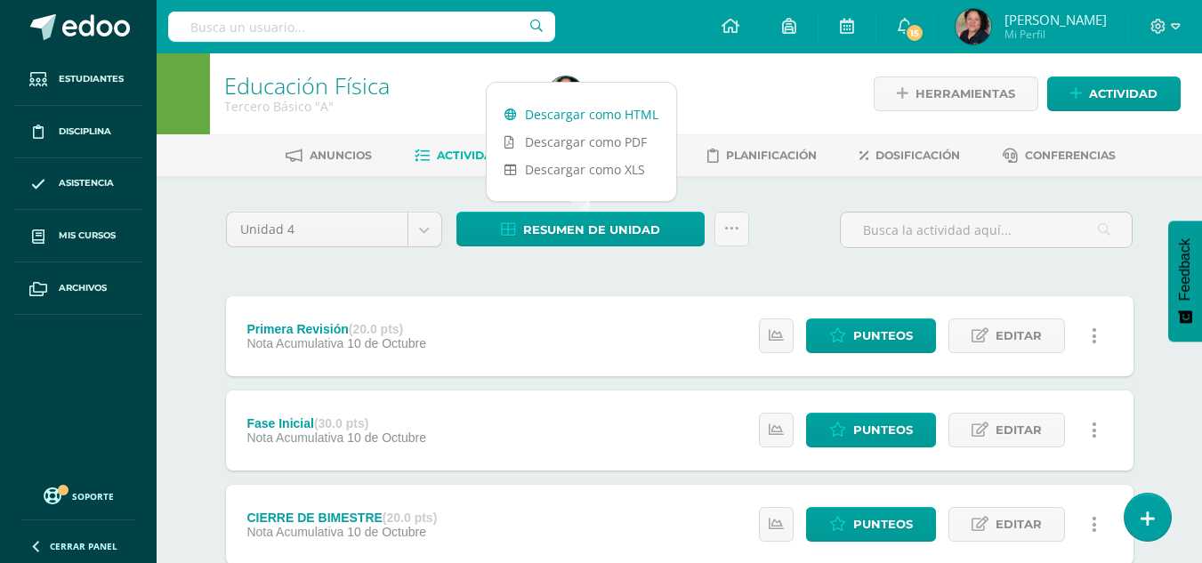
click at [590, 110] on link "Descargar como HTML" at bounding box center [582, 115] width 190 height 28
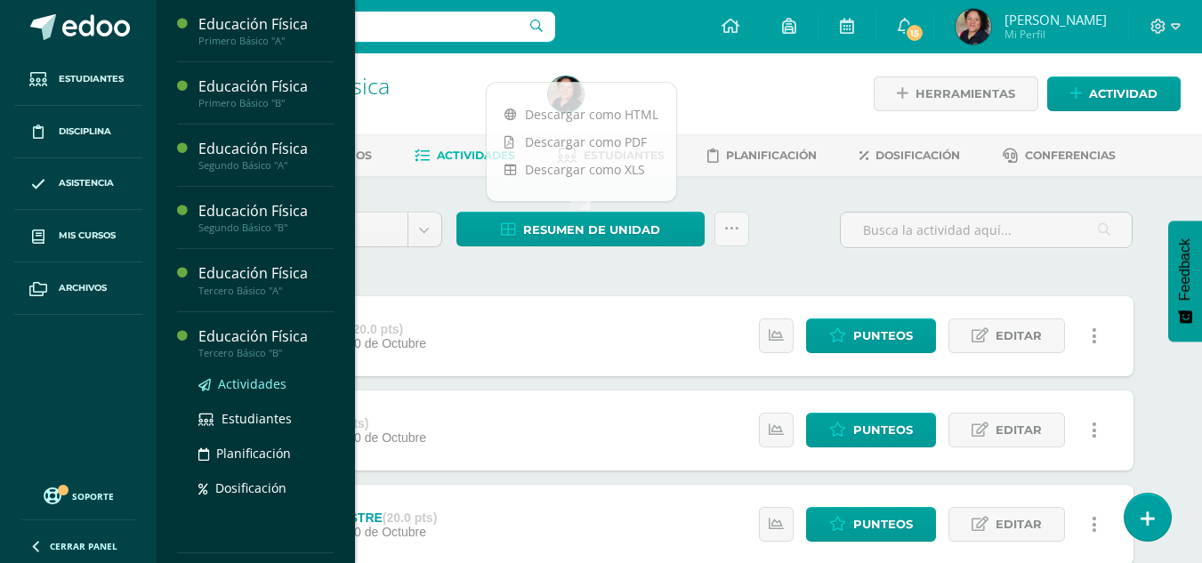
click at [241, 376] on span "Actividades" at bounding box center [252, 384] width 69 height 17
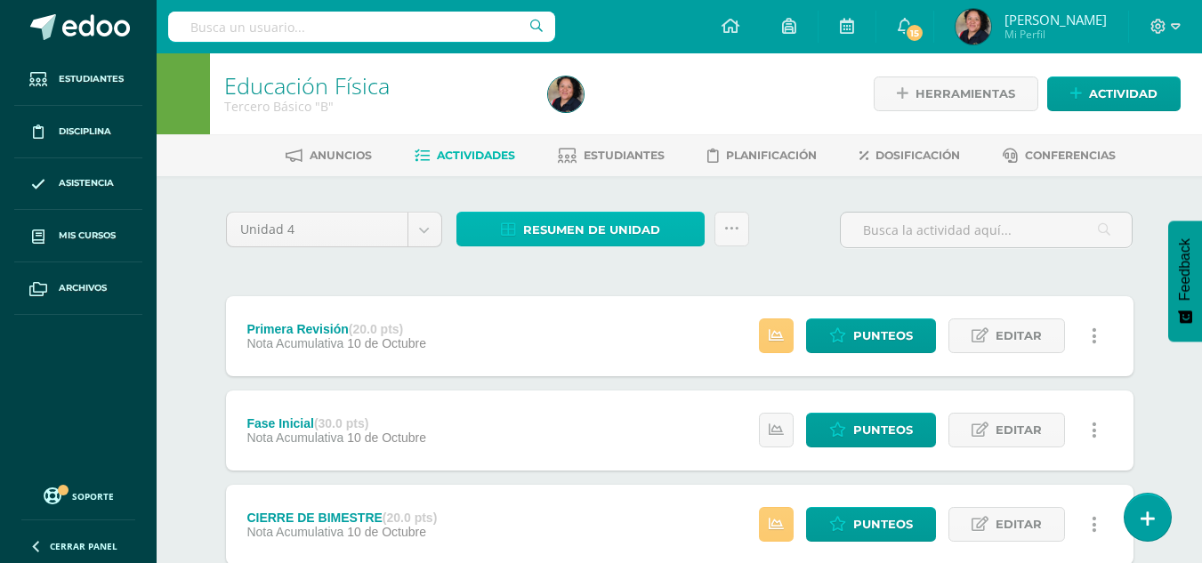
click at [603, 227] on span "Resumen de unidad" at bounding box center [591, 230] width 137 height 33
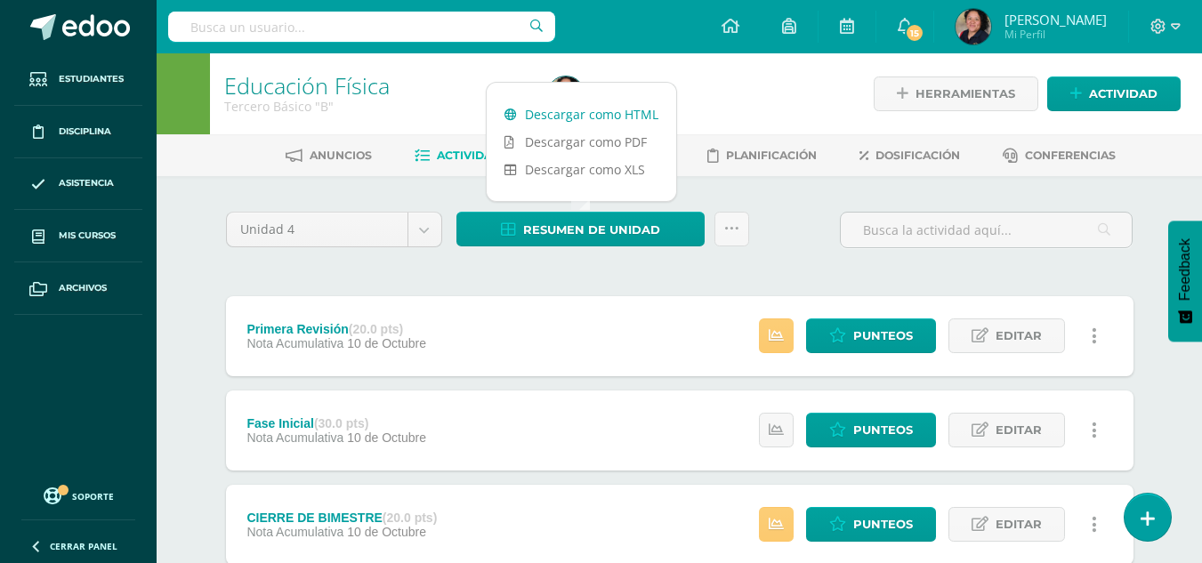
click at [571, 112] on link "Descargar como HTML" at bounding box center [582, 115] width 190 height 28
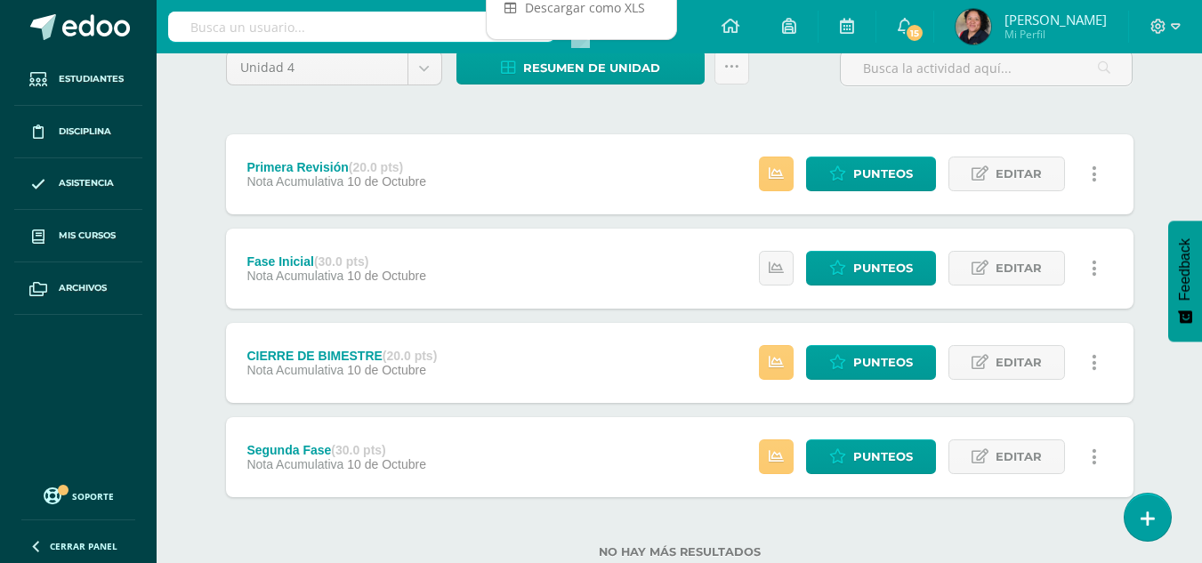
scroll to position [164, 0]
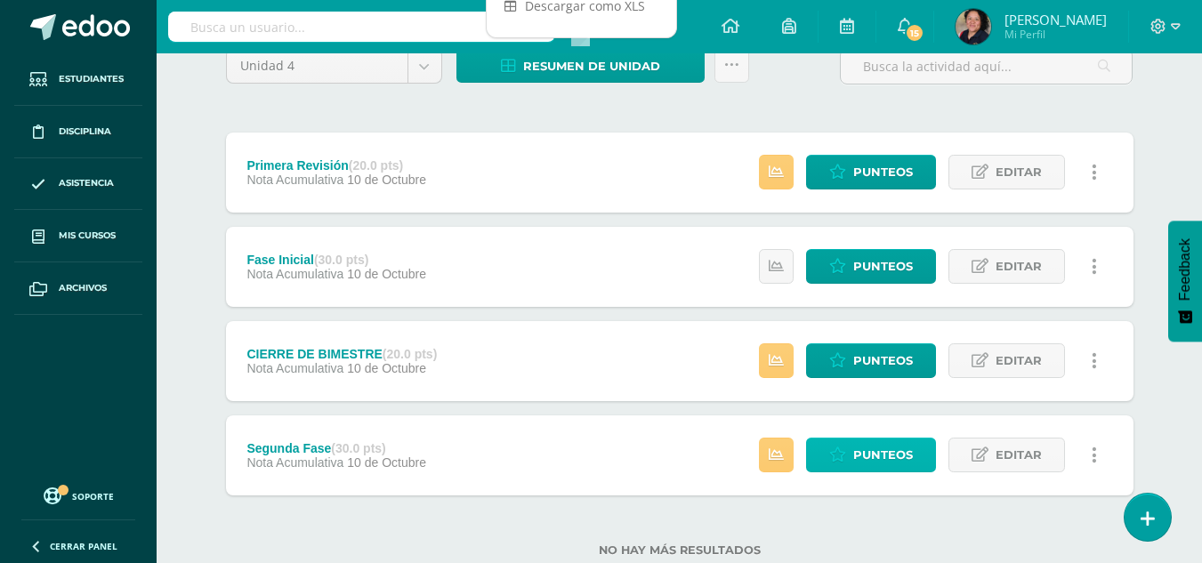
click at [856, 446] on span "Punteos" at bounding box center [883, 455] width 60 height 33
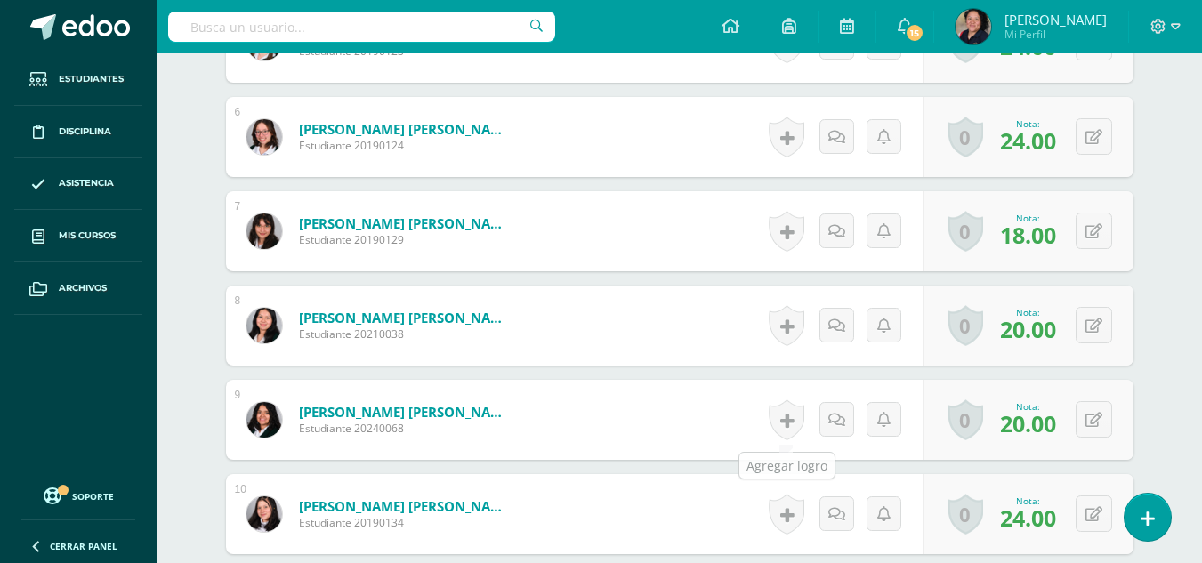
scroll to position [1080, 0]
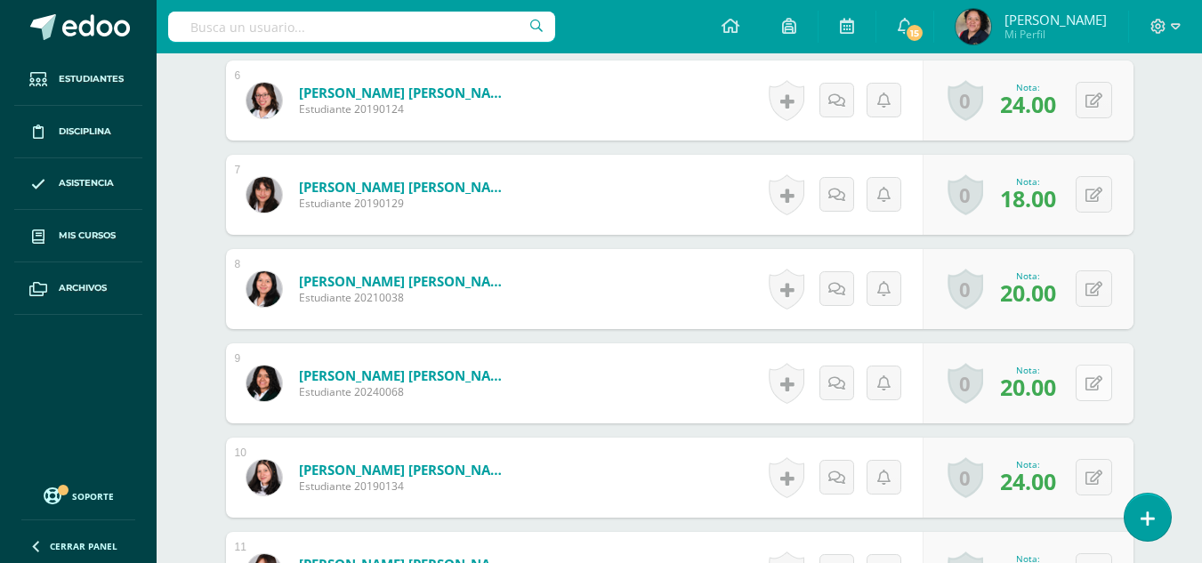
click at [1090, 380] on button at bounding box center [1094, 383] width 36 height 36
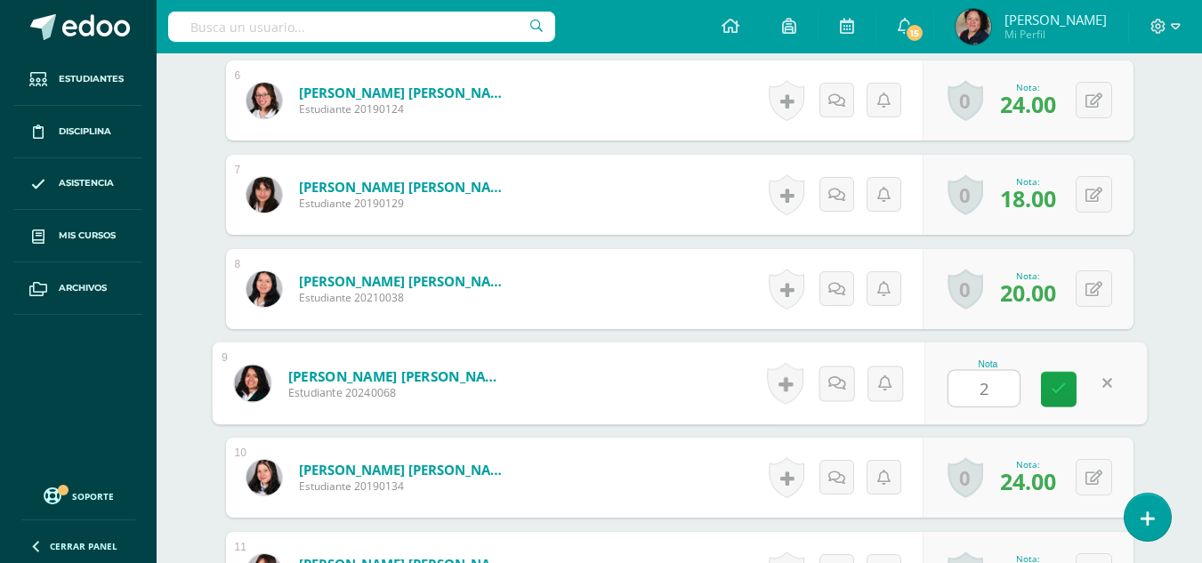
type input "24"
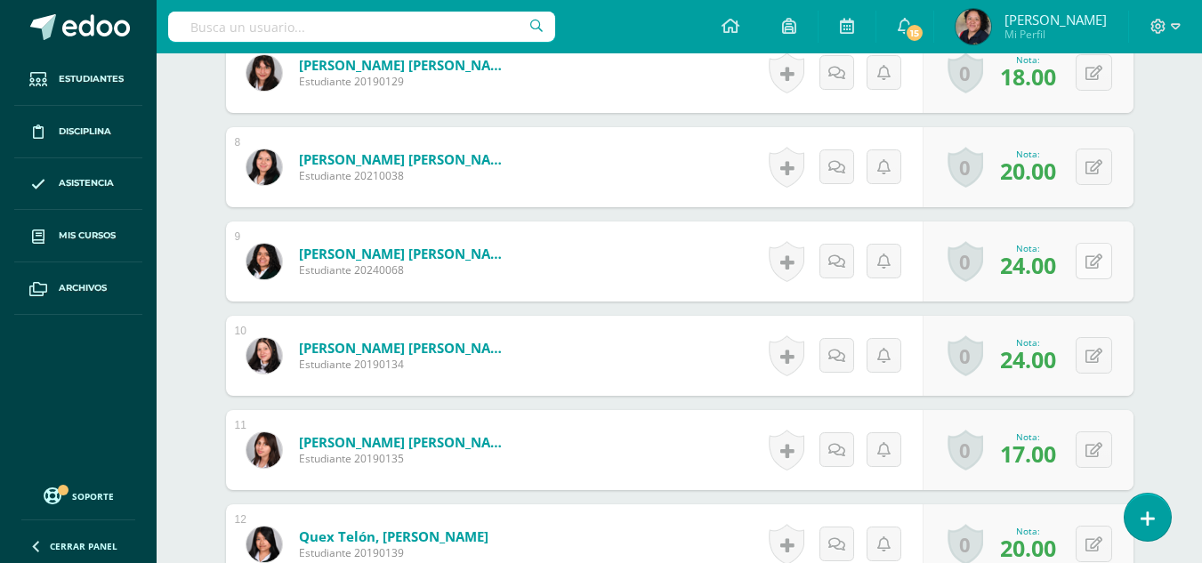
scroll to position [1203, 0]
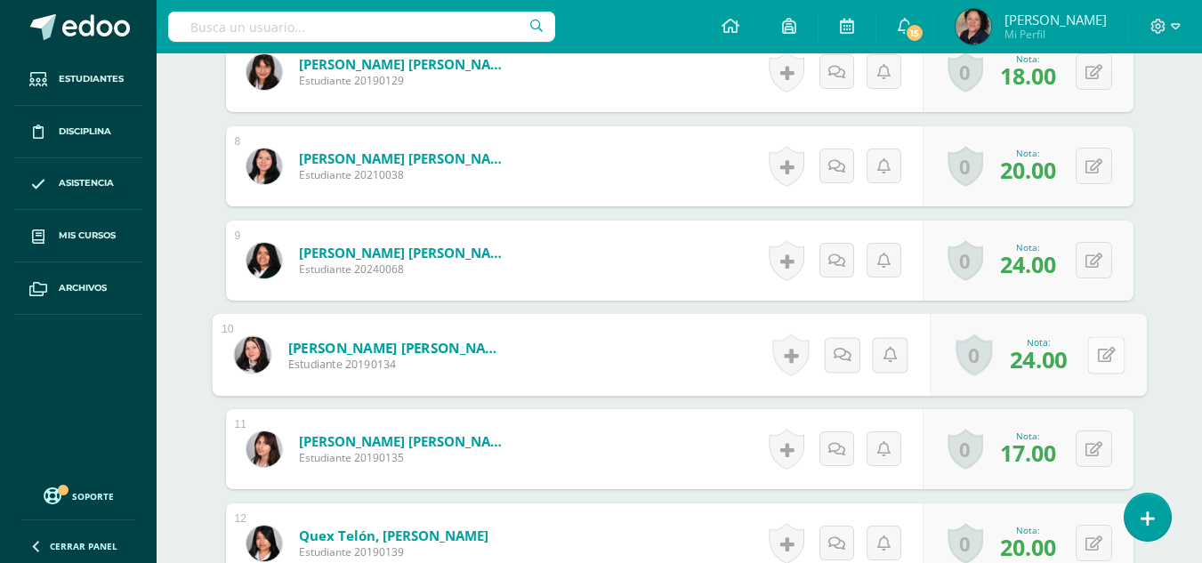
click at [1095, 358] on button at bounding box center [1106, 354] width 37 height 37
type input "20"
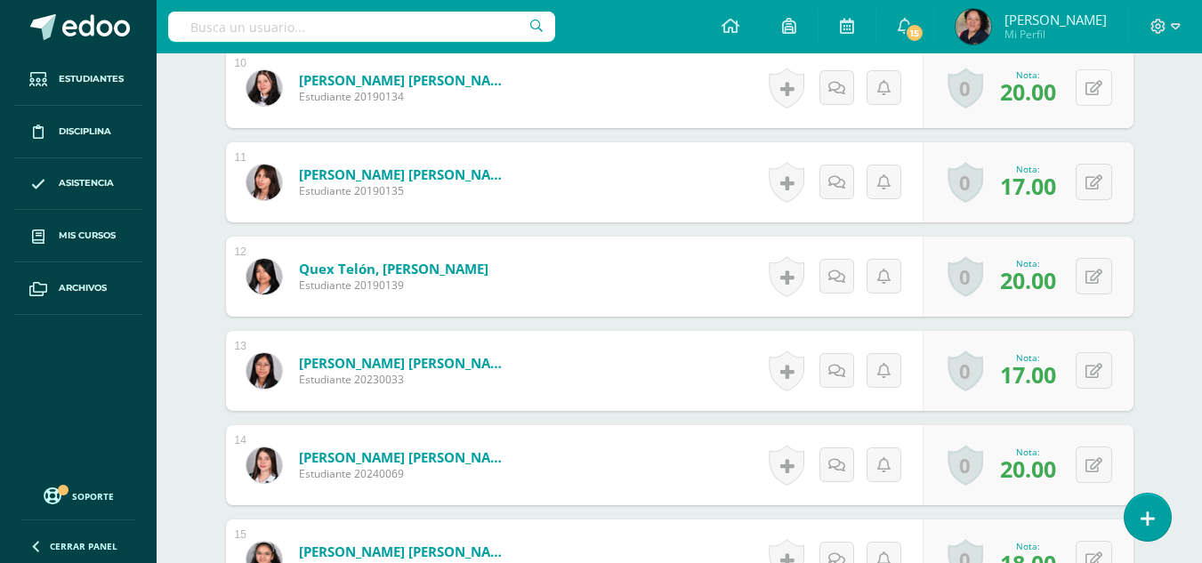
scroll to position [1471, 0]
click at [1091, 463] on button at bounding box center [1094, 464] width 36 height 36
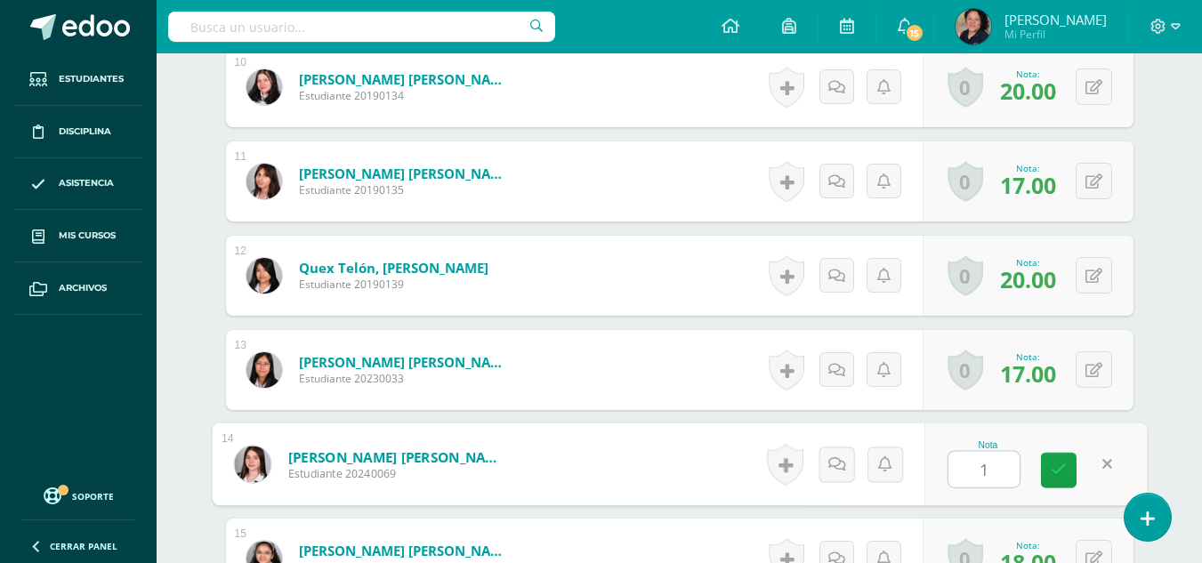
type input "18"
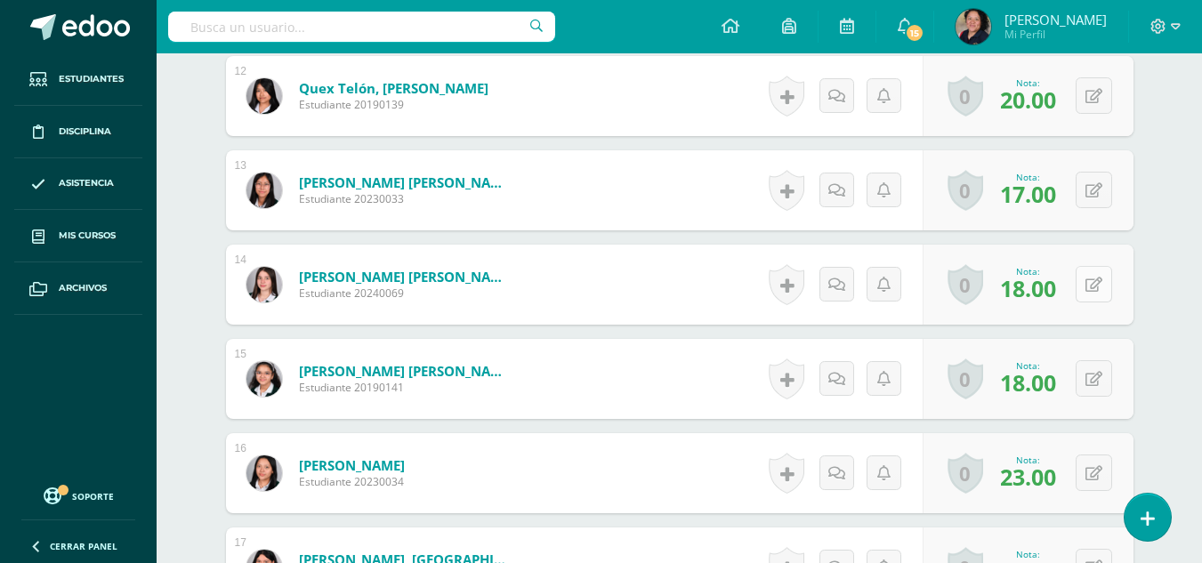
scroll to position [1654, 0]
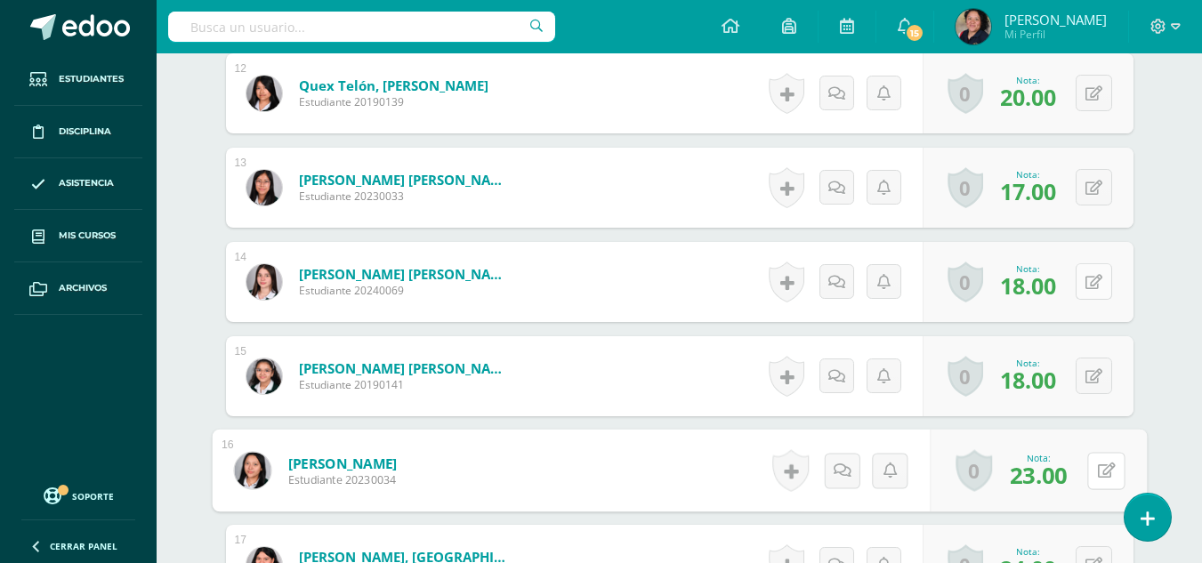
click at [1091, 463] on button at bounding box center [1106, 470] width 37 height 37
type input "25"
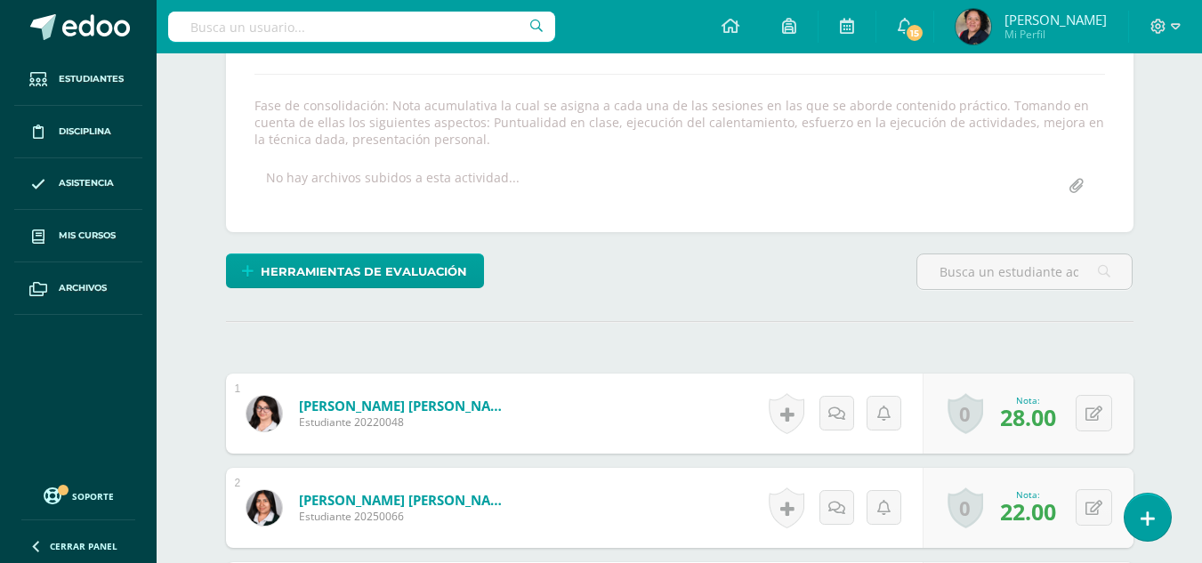
scroll to position [0, 0]
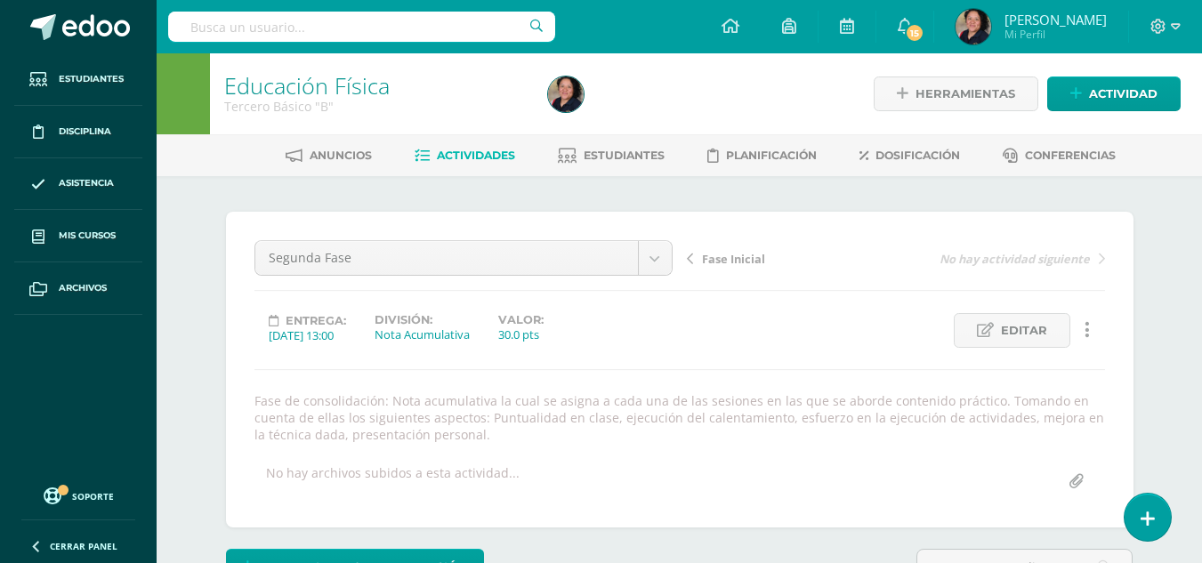
click at [442, 168] on link "Actividades" at bounding box center [465, 156] width 101 height 28
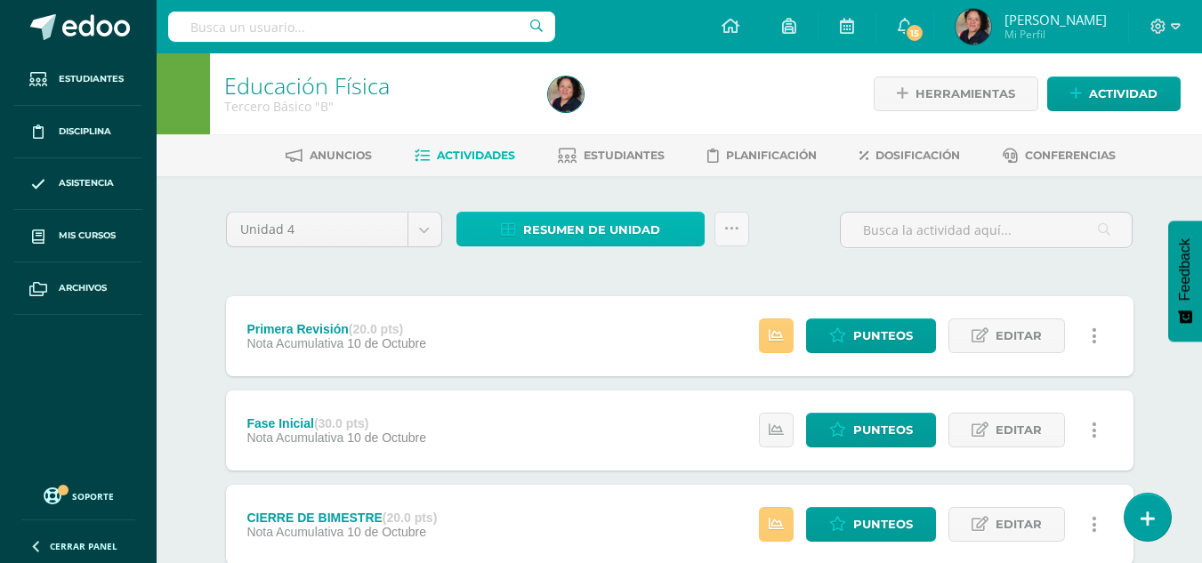
click at [600, 222] on span "Resumen de unidad" at bounding box center [591, 230] width 137 height 33
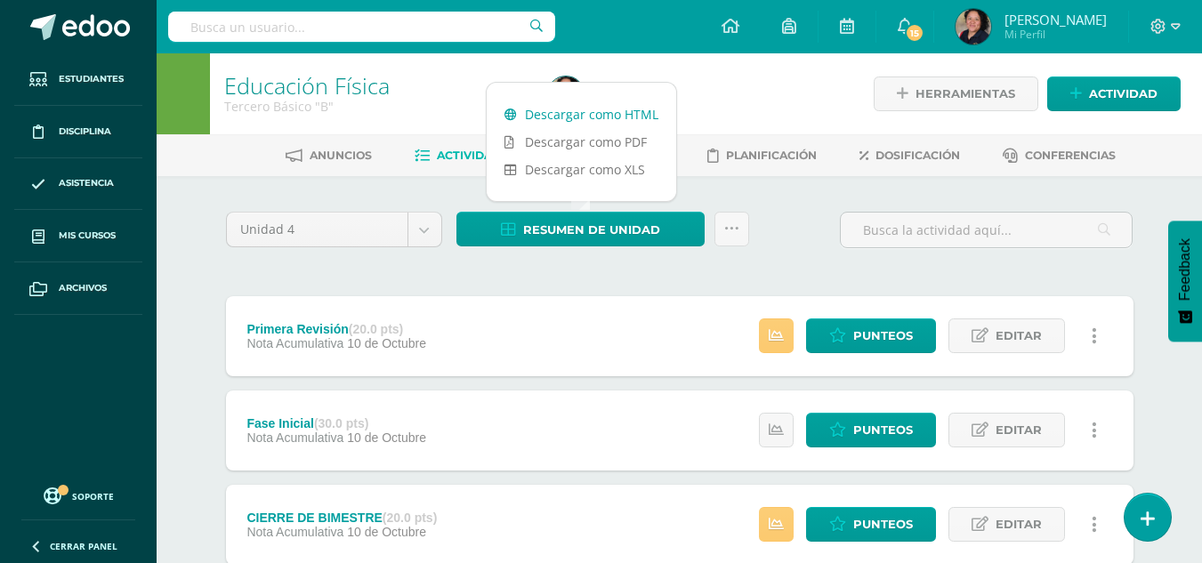
click at [569, 110] on link "Descargar como HTML" at bounding box center [582, 115] width 190 height 28
click at [884, 334] on span "Punteos" at bounding box center [883, 335] width 60 height 33
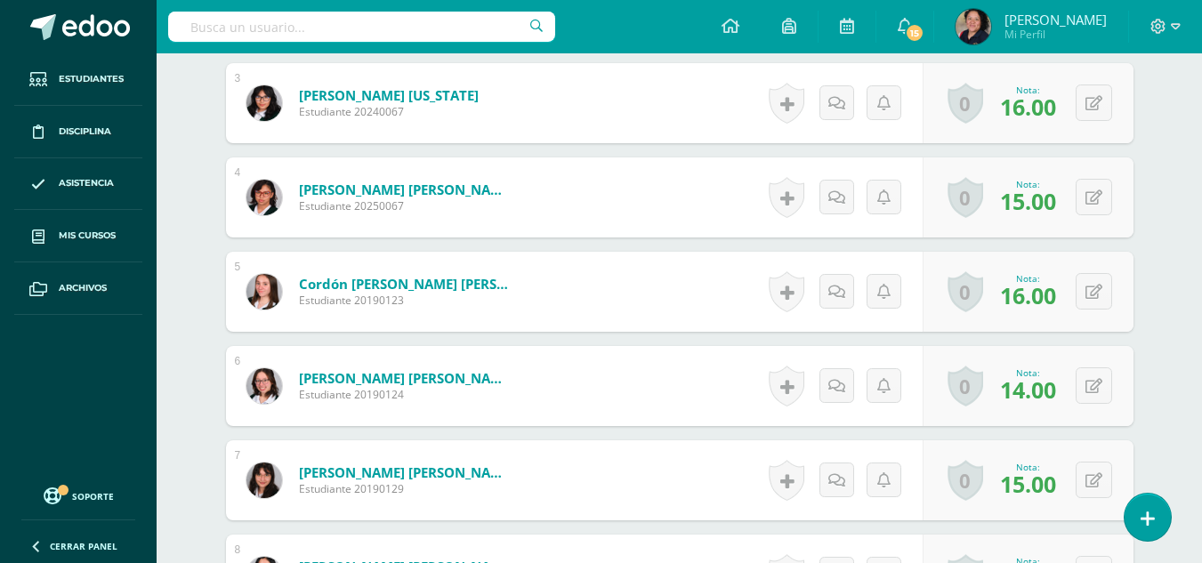
scroll to position [762, 0]
click at [1100, 388] on icon at bounding box center [1094, 385] width 17 height 15
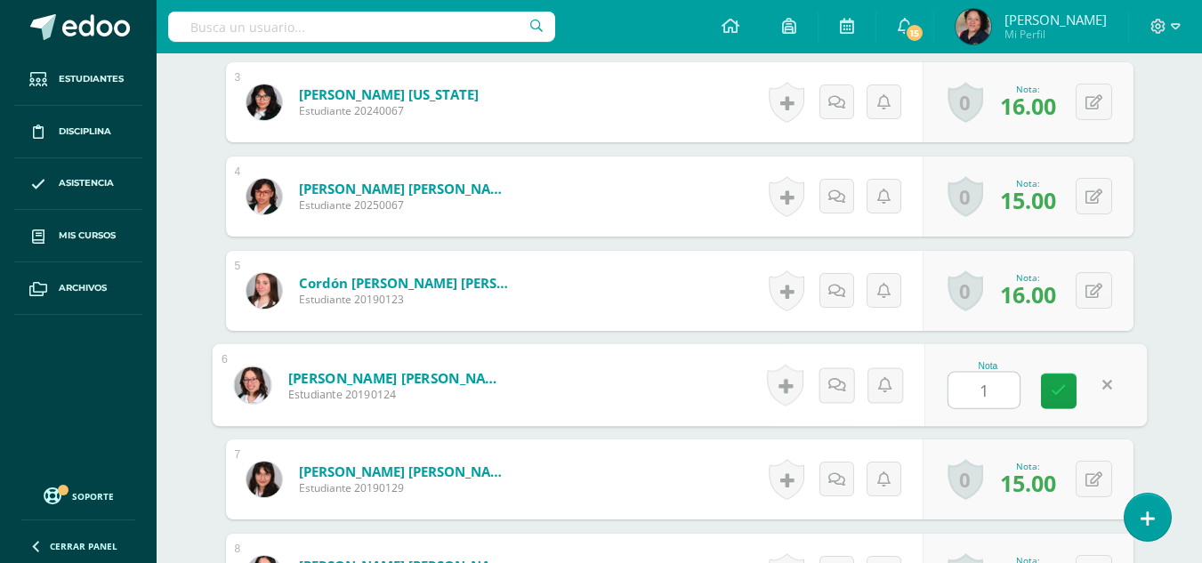
type input "16"
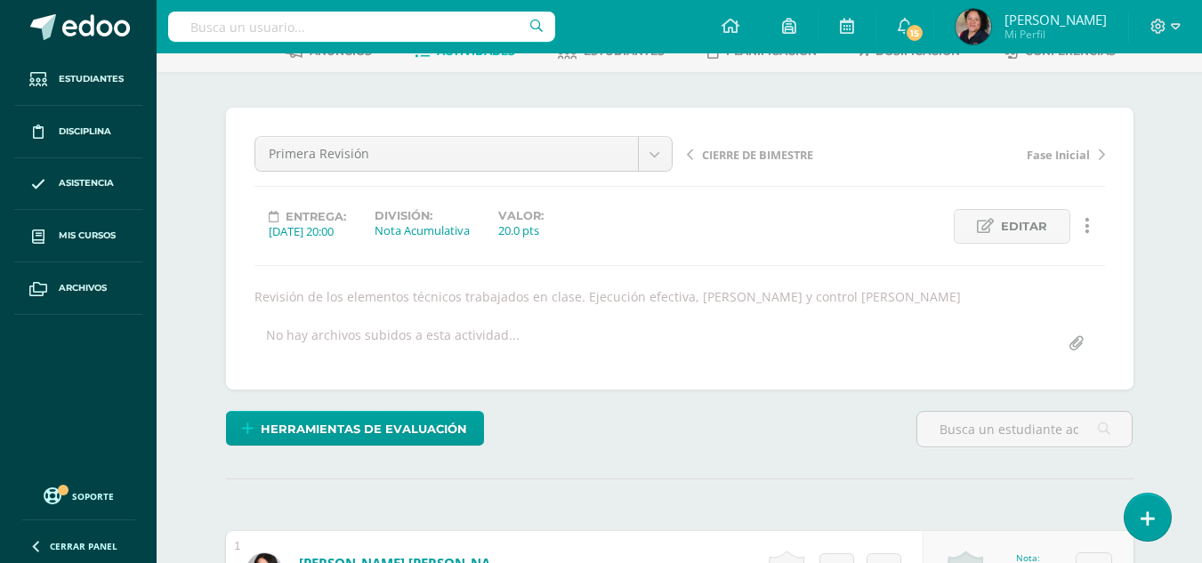
scroll to position [0, 0]
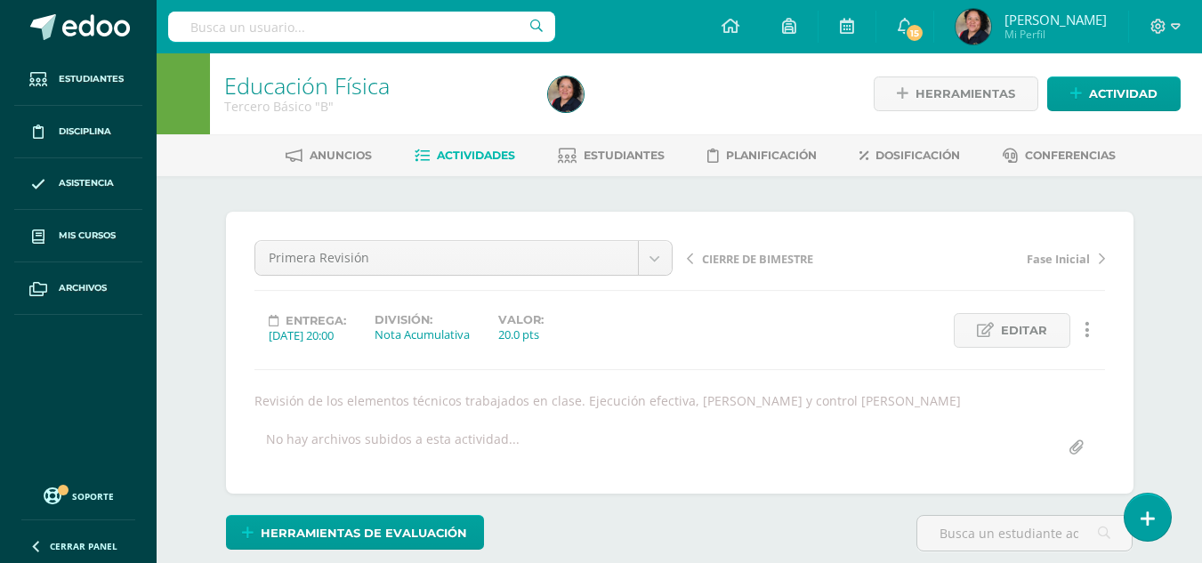
click at [439, 154] on span "Actividades" at bounding box center [476, 155] width 78 height 13
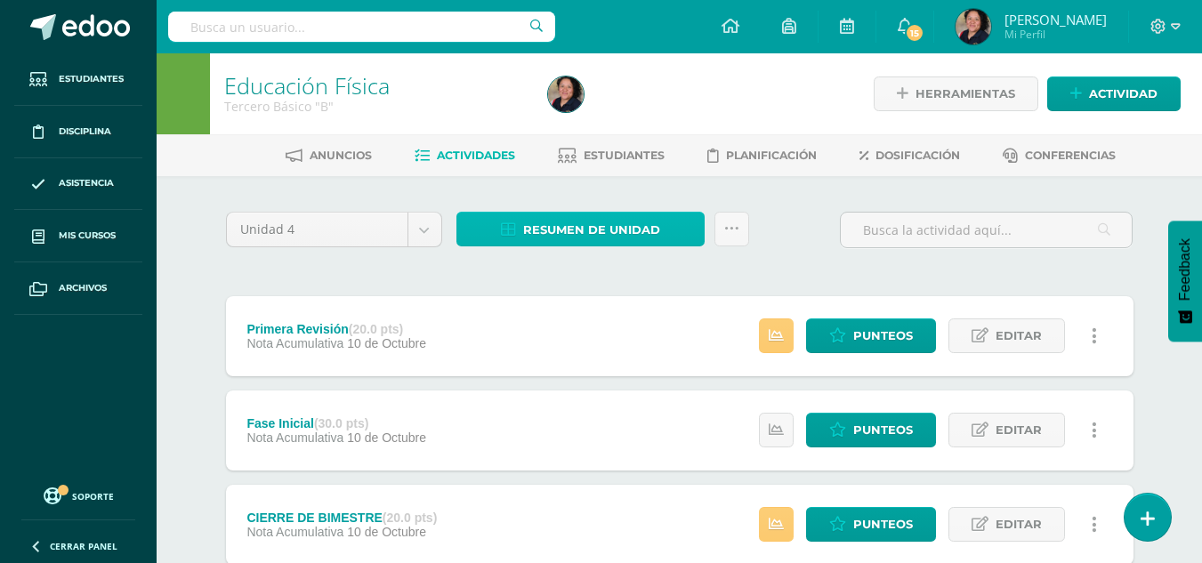
click at [578, 230] on span "Resumen de unidad" at bounding box center [591, 230] width 137 height 33
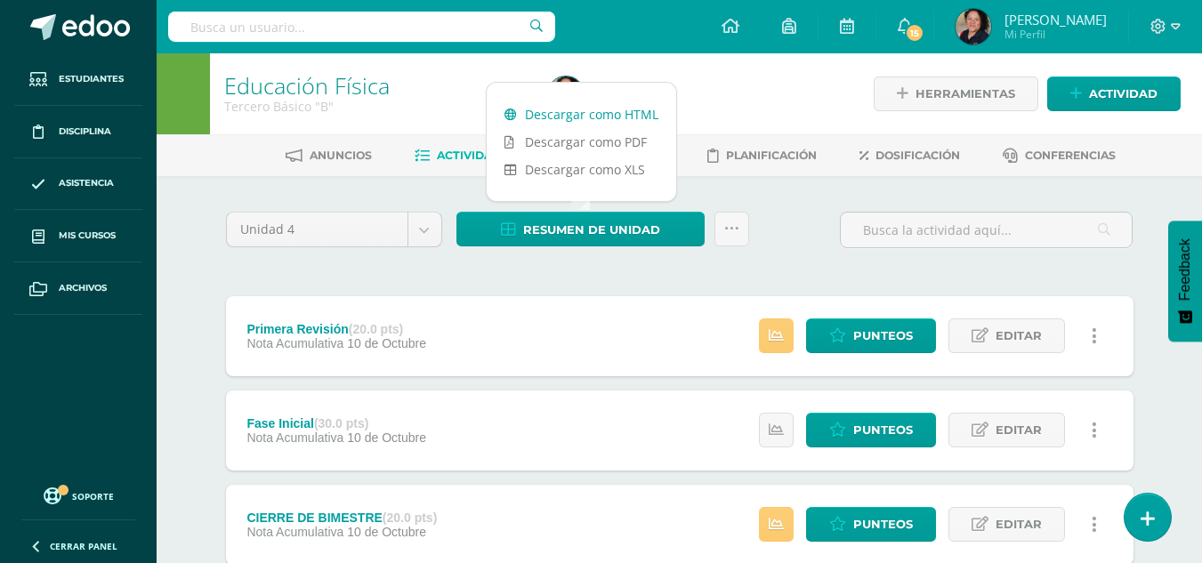
click at [580, 111] on link "Descargar como HTML" at bounding box center [582, 115] width 190 height 28
